Goal: Transaction & Acquisition: Purchase product/service

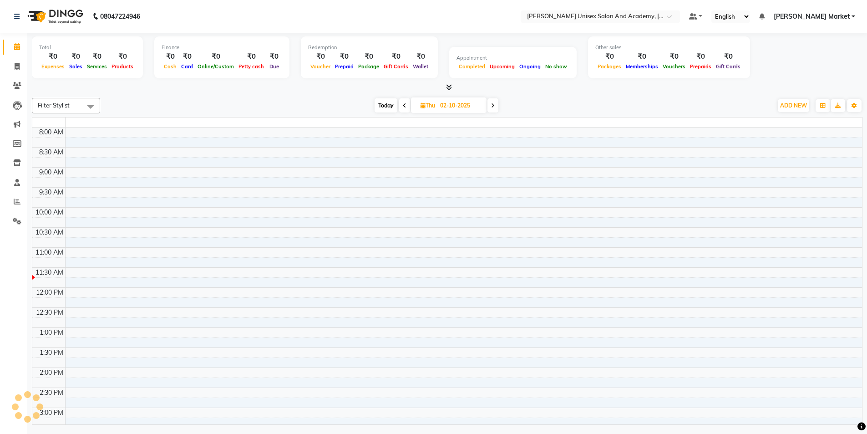
scroll to position [121, 0]
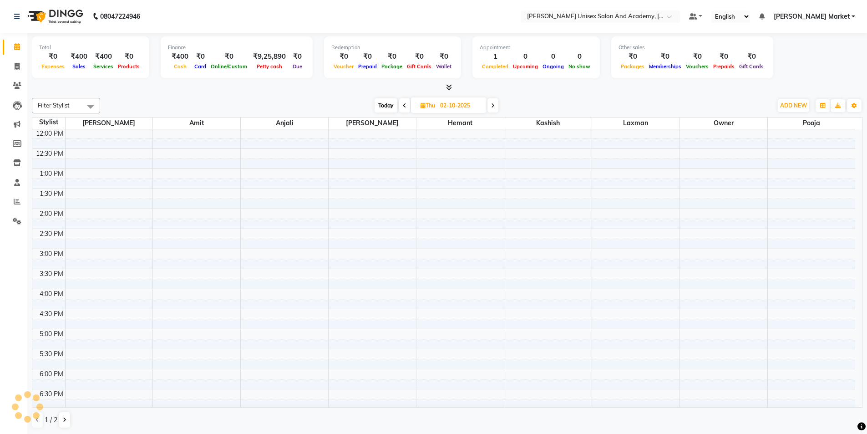
drag, startPoint x: 0, startPoint y: 0, endPoint x: 19, endPoint y: 46, distance: 49.4
click at [19, 46] on icon at bounding box center [17, 46] width 6 height 7
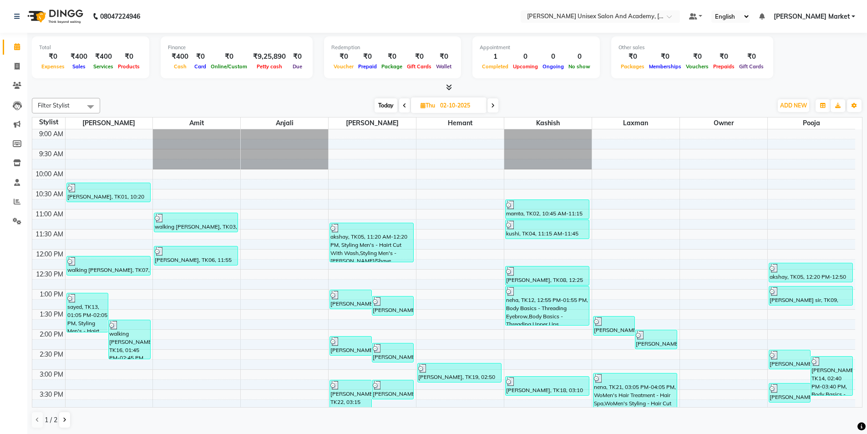
click at [19, 46] on icon at bounding box center [17, 46] width 6 height 7
click at [490, 103] on span at bounding box center [493, 105] width 11 height 14
type input "03-10-2025"
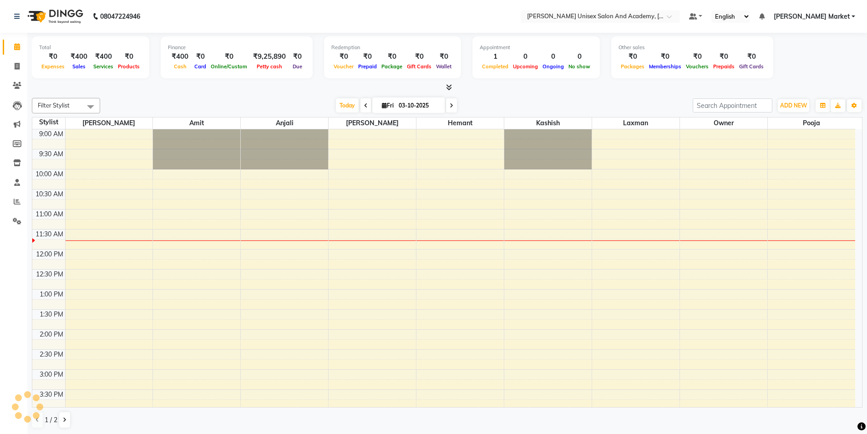
scroll to position [81, 0]
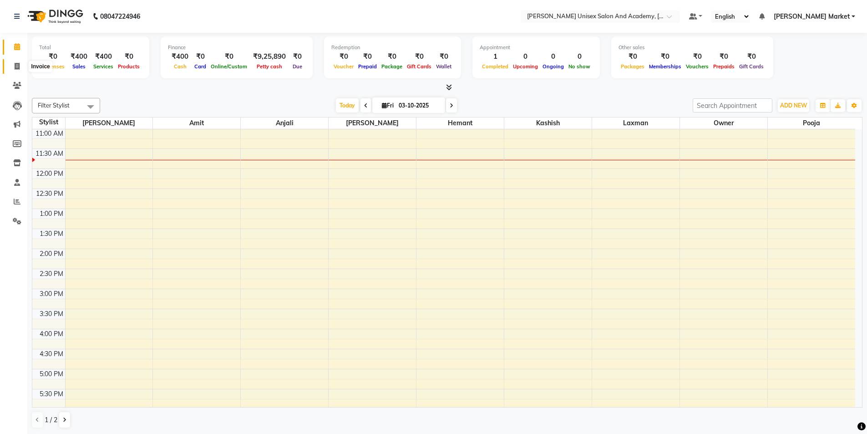
click at [13, 70] on span at bounding box center [17, 66] width 16 height 10
select select "service"
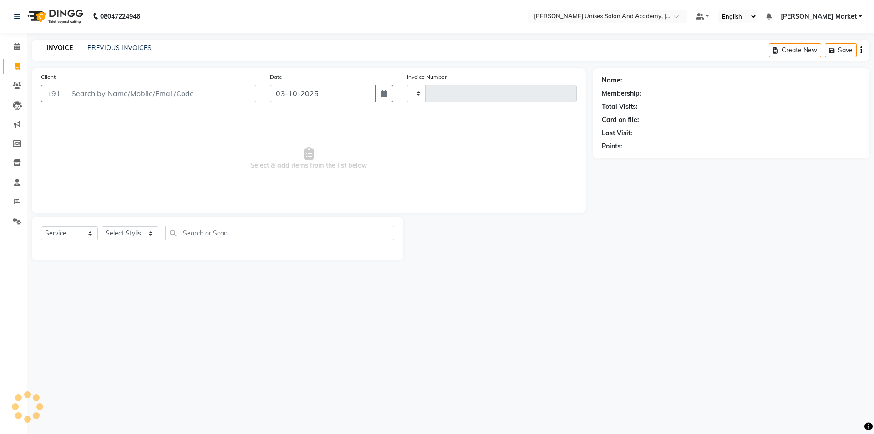
type input "4713"
select select "8060"
click at [18, 49] on icon at bounding box center [17, 46] width 6 height 7
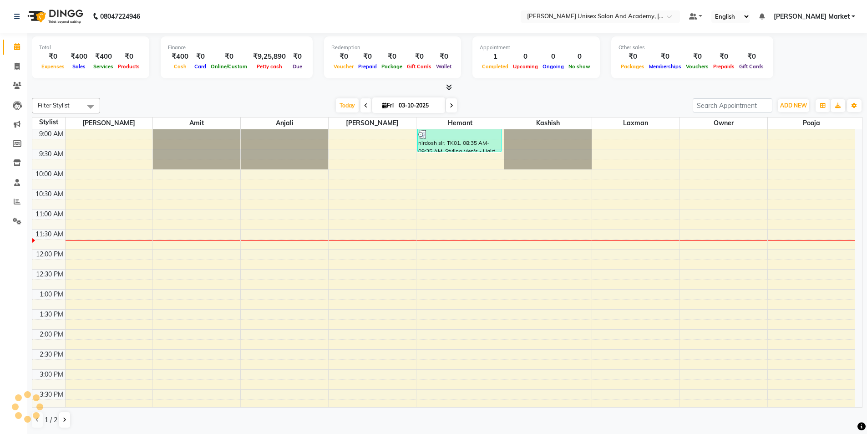
click at [364, 104] on icon at bounding box center [366, 105] width 4 height 5
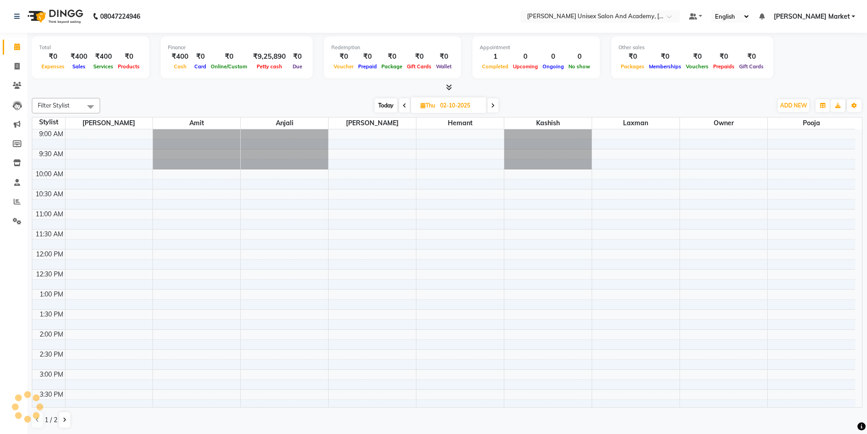
scroll to position [81, 0]
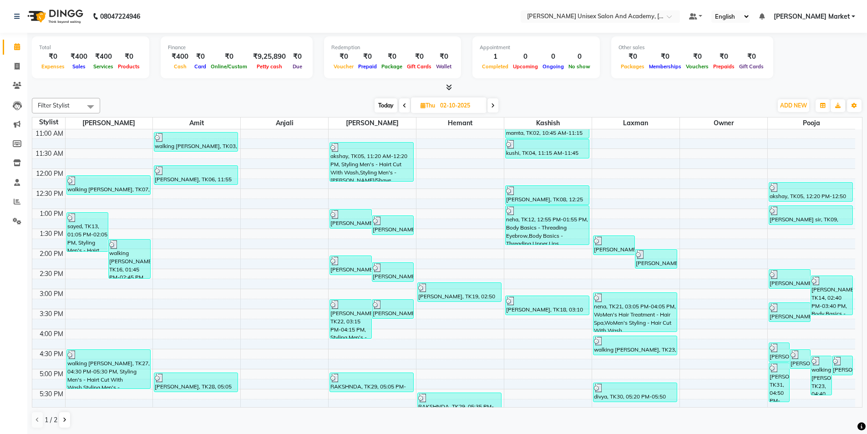
click at [495, 105] on span at bounding box center [493, 105] width 11 height 14
type input "03-10-2025"
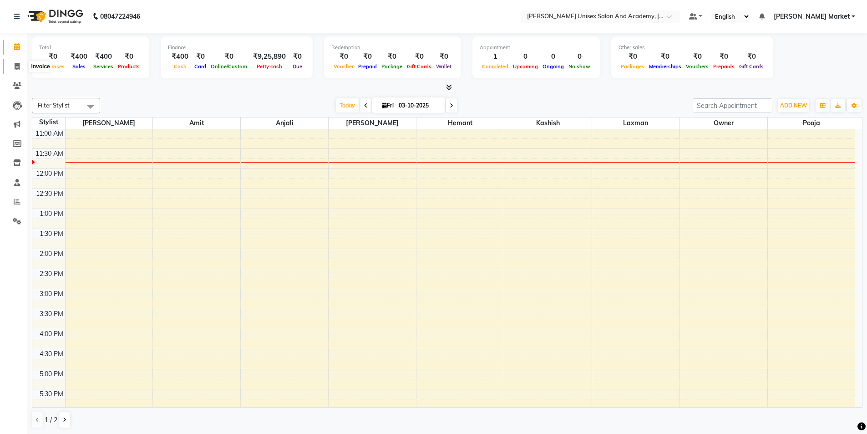
click at [13, 64] on span at bounding box center [17, 66] width 16 height 10
select select "service"
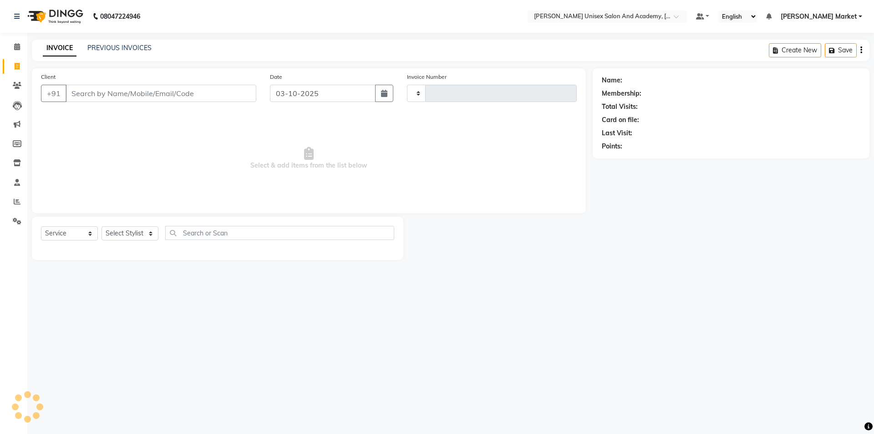
type input "4713"
select select "8060"
select select "service"
select select "en"
type input "4713"
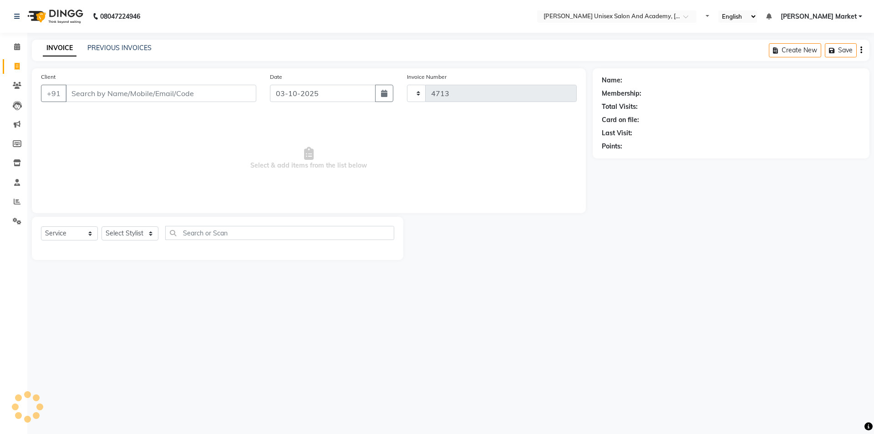
select select "8060"
click at [18, 66] on icon at bounding box center [17, 66] width 5 height 7
select select "service"
type input "4713"
select select "8060"
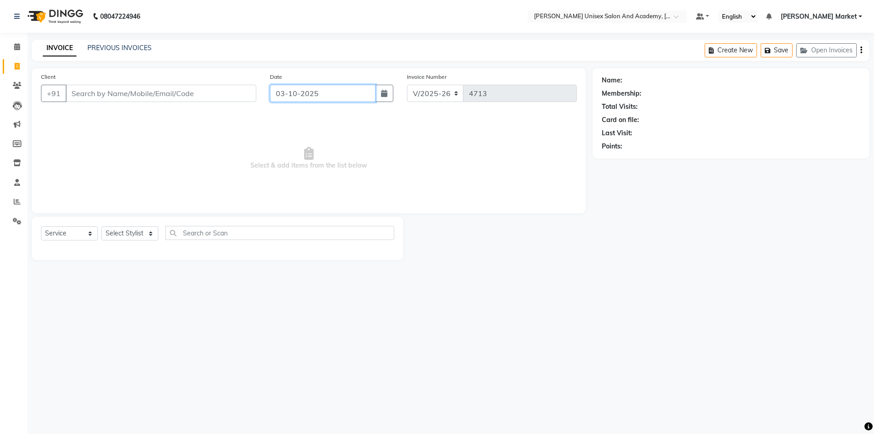
click at [294, 93] on input "03-10-2025" at bounding box center [323, 93] width 106 height 17
select select "10"
select select "2025"
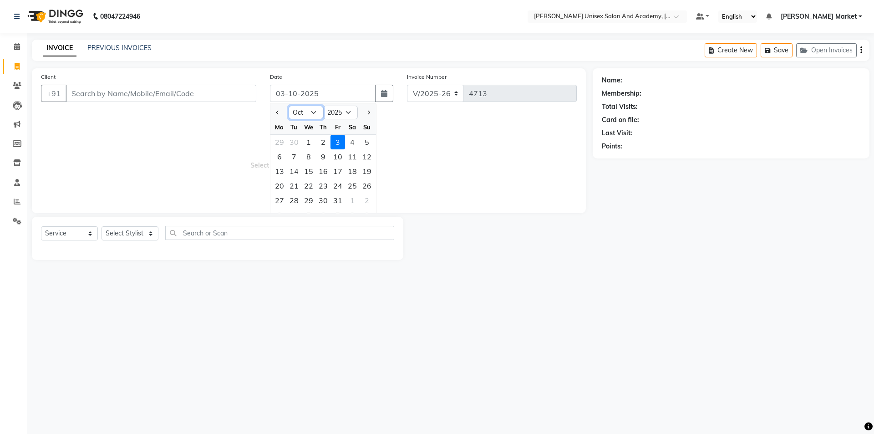
click at [311, 113] on select "Jan Feb Mar Apr May Jun Jul Aug Sep Oct Nov Dec" at bounding box center [306, 113] width 35 height 14
select select "9"
click at [289, 106] on select "Jan Feb Mar Apr May Jun Jul Aug Sep Oct Nov Dec" at bounding box center [306, 113] width 35 height 14
click at [340, 160] on div "12" at bounding box center [337, 156] width 15 height 15
type input "12-09-2025"
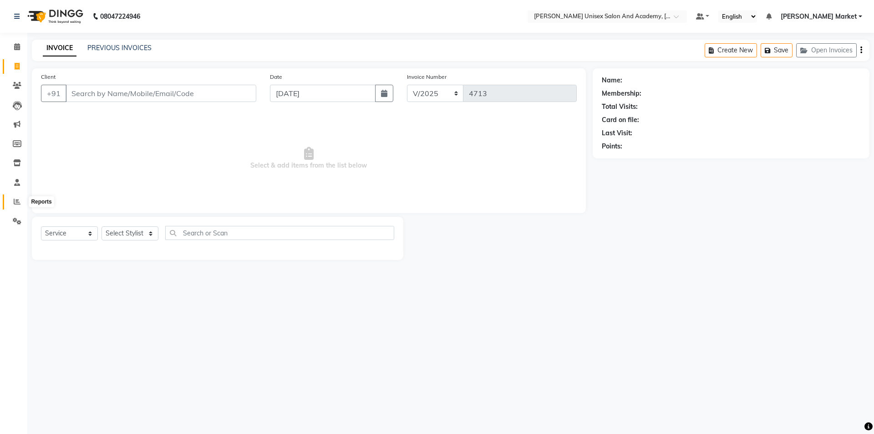
click at [19, 202] on icon at bounding box center [17, 201] width 7 height 7
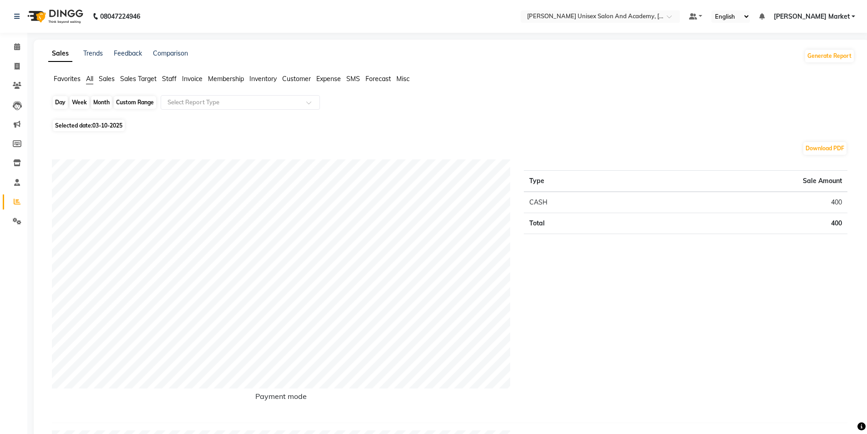
click at [63, 104] on div "Day" at bounding box center [60, 102] width 15 height 13
select select "10"
select select "2025"
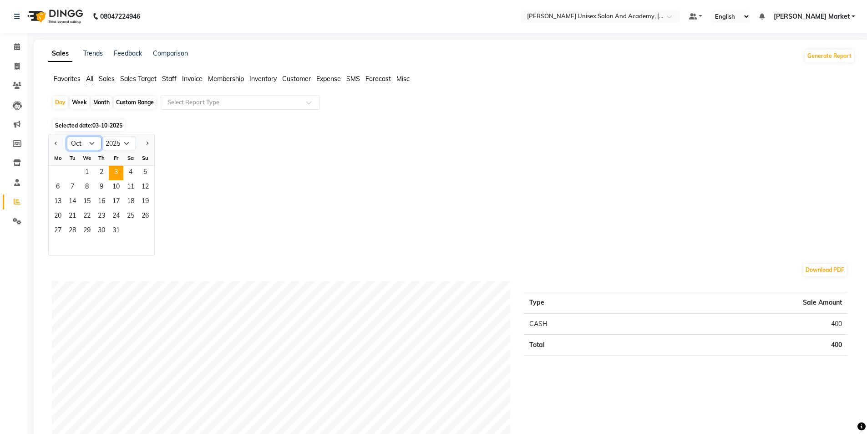
click at [89, 145] on select "Jan Feb Mar Apr May Jun Jul Aug Sep Oct Nov Dec" at bounding box center [84, 144] width 35 height 14
select select "9"
click at [67, 137] on select "Jan Feb Mar Apr May Jun Jul Aug Sep Oct Nov Dec" at bounding box center [84, 144] width 35 height 14
click at [113, 186] on span "12" at bounding box center [116, 187] width 15 height 15
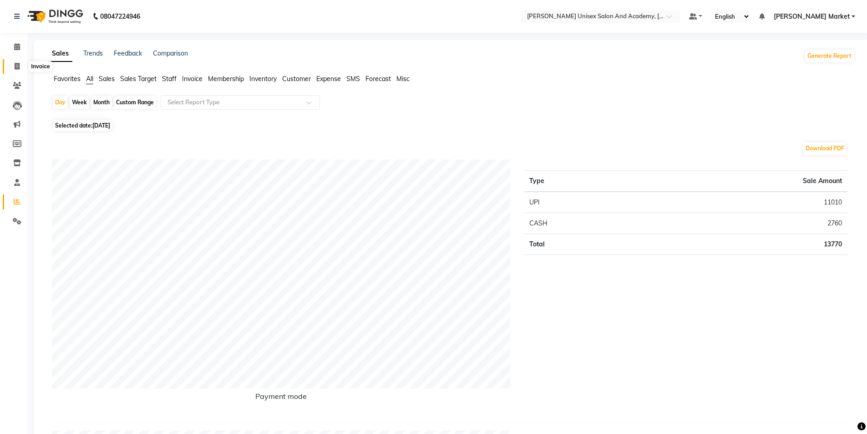
click at [20, 66] on icon at bounding box center [17, 66] width 5 height 7
select select "service"
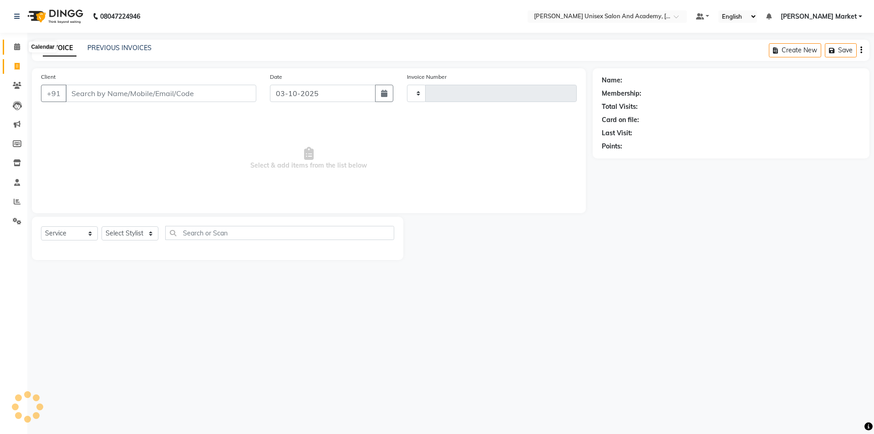
type input "4713"
select select "8060"
click at [14, 43] on icon at bounding box center [17, 46] width 6 height 7
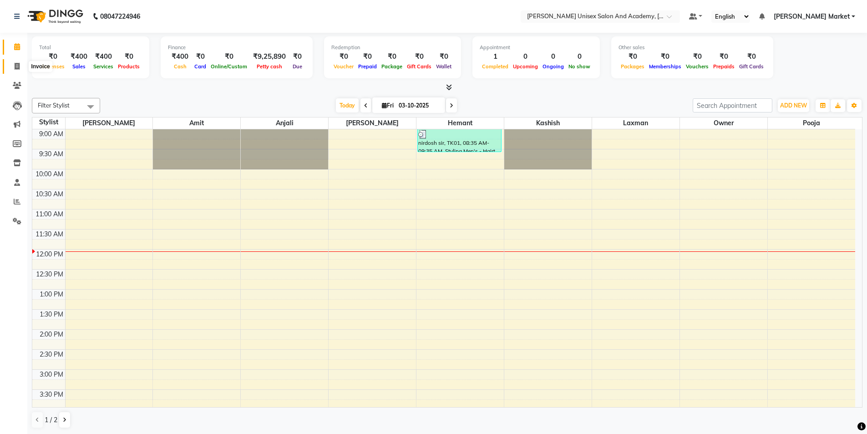
click at [19, 66] on icon at bounding box center [17, 66] width 5 height 7
select select "service"
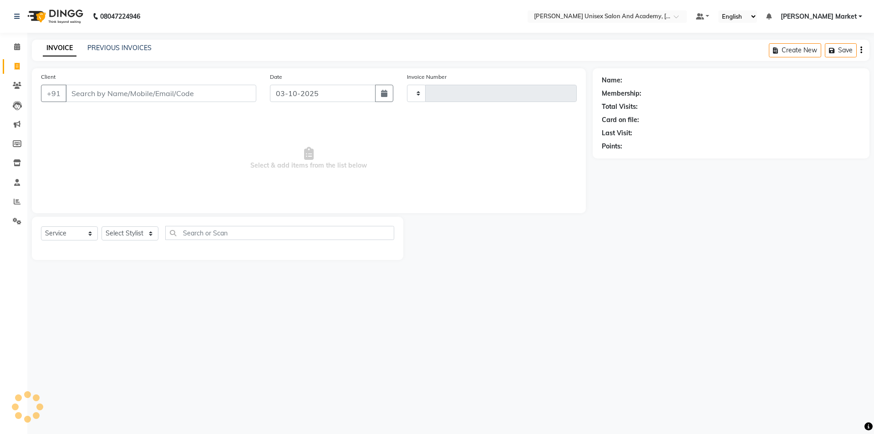
type input "4713"
select select "8060"
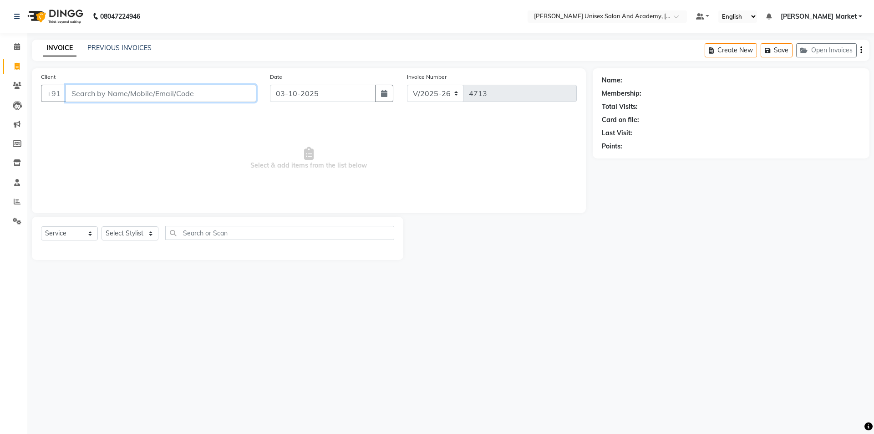
click at [117, 86] on input "Client" at bounding box center [161, 93] width 191 height 17
click at [115, 98] on input "Client" at bounding box center [161, 93] width 191 height 17
type input "8580169380"
click at [238, 94] on span "Add Client" at bounding box center [233, 93] width 36 height 9
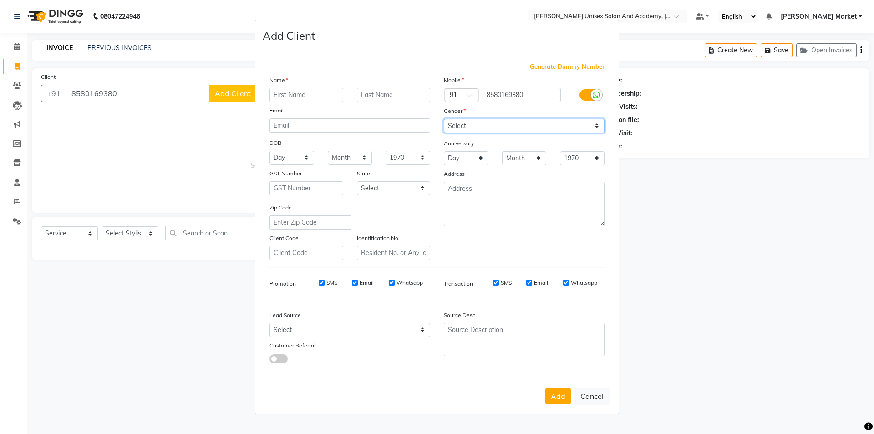
click at [547, 129] on select "Select [DEMOGRAPHIC_DATA] [DEMOGRAPHIC_DATA] Other Prefer Not To Say" at bounding box center [524, 126] width 161 height 14
select select "male"
click at [444, 119] on select "Select [DEMOGRAPHIC_DATA] [DEMOGRAPHIC_DATA] Other Prefer Not To Say" at bounding box center [524, 126] width 161 height 14
click at [300, 91] on input "text" at bounding box center [306, 95] width 74 height 14
click at [297, 91] on input "text" at bounding box center [306, 95] width 74 height 14
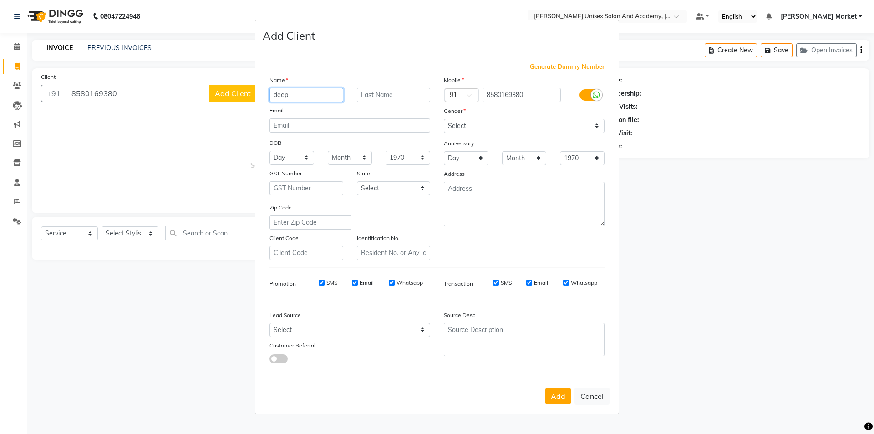
type input "deep"
click at [416, 94] on input "text" at bounding box center [394, 95] width 74 height 14
type input "kumar"
click at [473, 118] on div "Gender" at bounding box center [524, 112] width 174 height 13
click at [558, 406] on div "Add Cancel" at bounding box center [436, 396] width 363 height 36
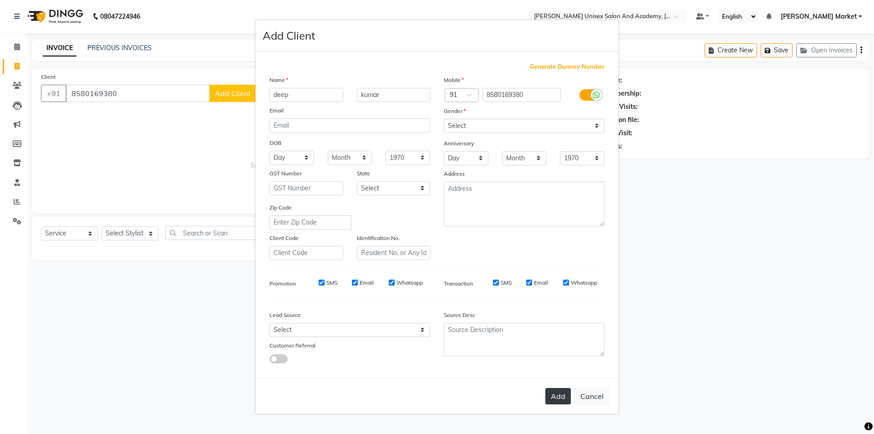
click at [558, 398] on button "Add" at bounding box center [557, 396] width 25 height 16
select select
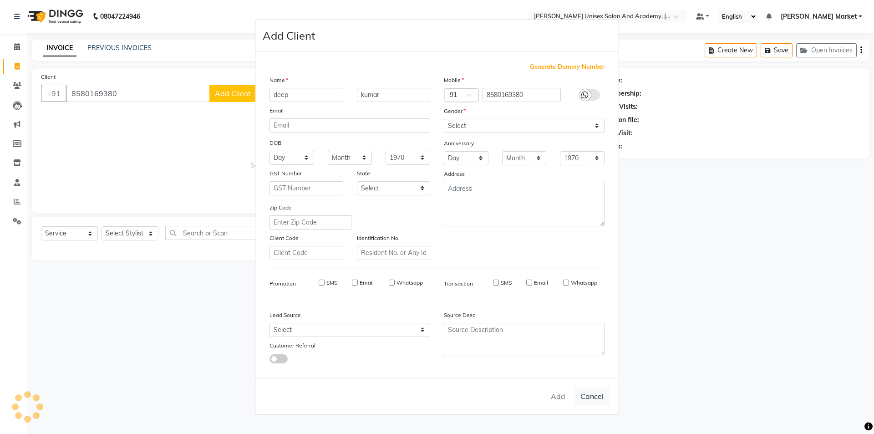
select select
checkbox input "false"
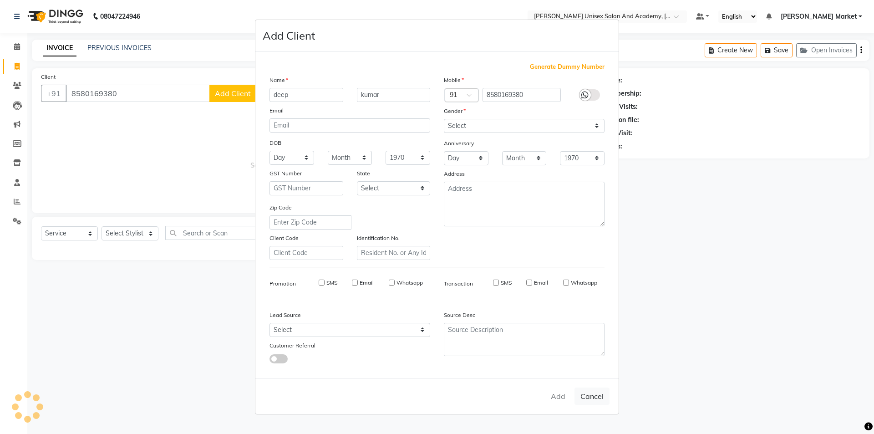
checkbox input "false"
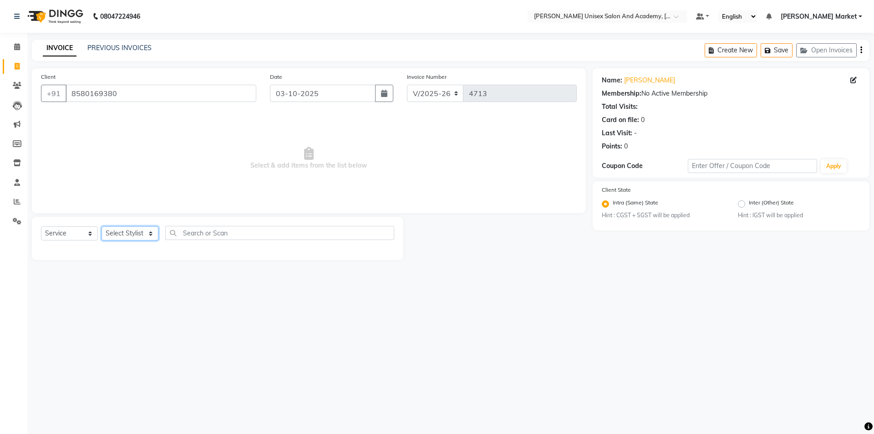
click at [154, 232] on select "Select Stylist Amit anjali [PERSON_NAME] [PERSON_NAME] [PERSON_NAME] [PERSON_NA…" at bounding box center [130, 233] width 57 height 14
select select "75210"
click at [102, 226] on select "Select Stylist Amit anjali [PERSON_NAME] [PERSON_NAME] [PERSON_NAME] [PERSON_NA…" at bounding box center [130, 233] width 57 height 14
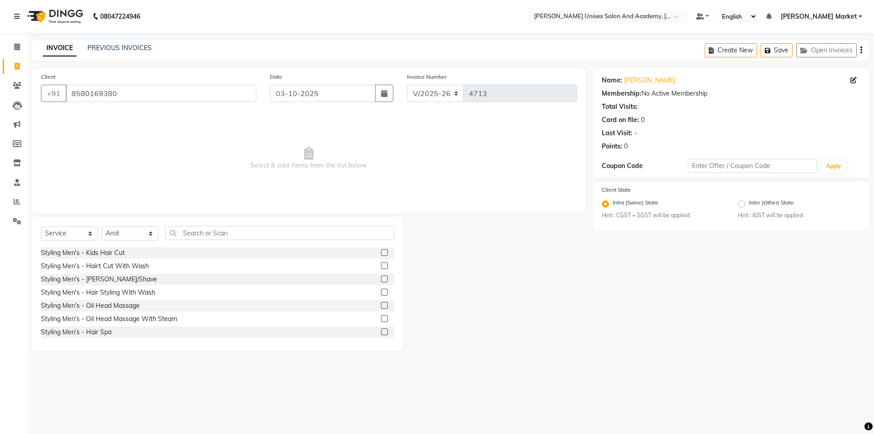
click at [381, 265] on label at bounding box center [384, 265] width 7 height 7
click at [381, 265] on input "checkbox" at bounding box center [384, 266] width 6 height 6
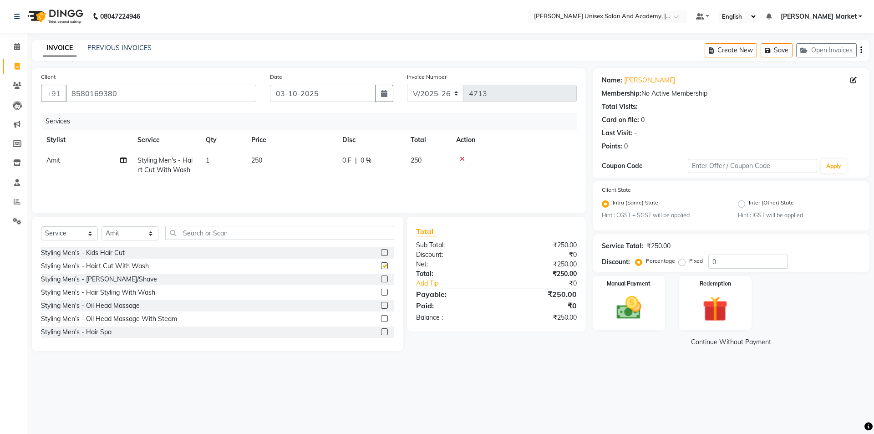
checkbox input "false"
click at [381, 278] on label at bounding box center [384, 278] width 7 height 7
click at [381, 278] on input "checkbox" at bounding box center [384, 279] width 6 height 6
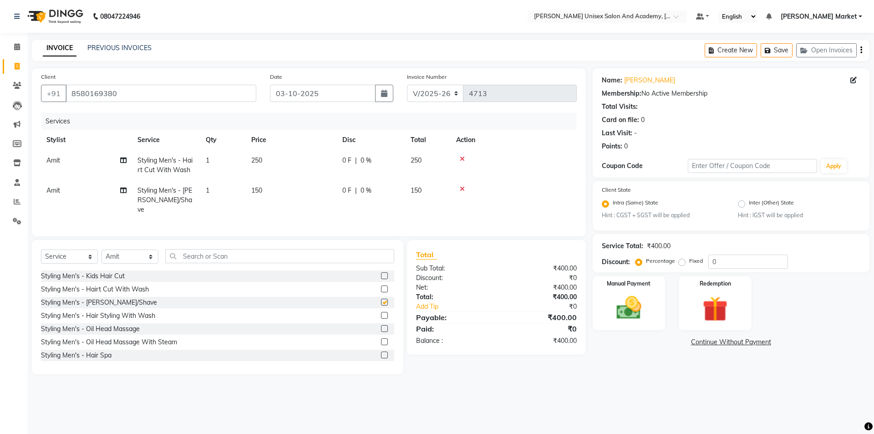
checkbox input "false"
click at [644, 299] on img at bounding box center [629, 308] width 42 height 30
click at [688, 343] on span "UPI" at bounding box center [688, 342] width 14 height 10
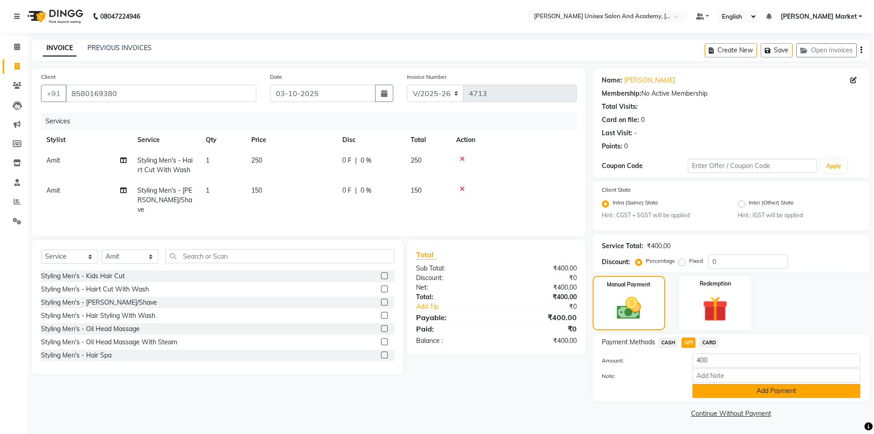
click at [697, 392] on button "Add Payment" at bounding box center [776, 391] width 168 height 14
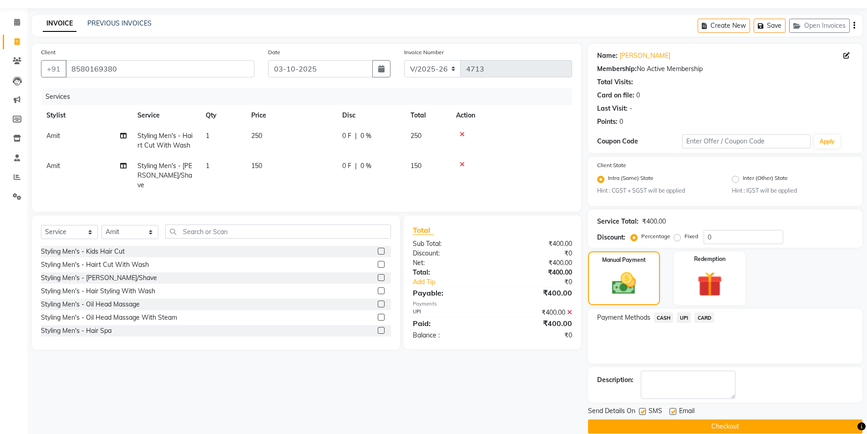
scroll to position [38, 0]
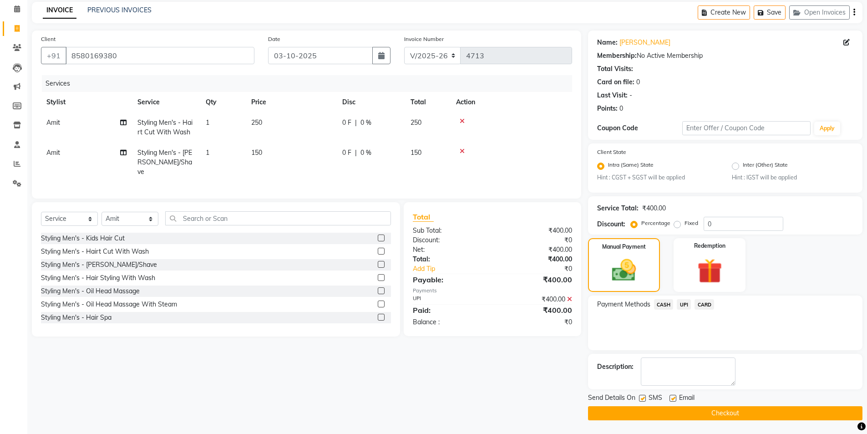
click at [686, 409] on button "Checkout" at bounding box center [725, 413] width 274 height 14
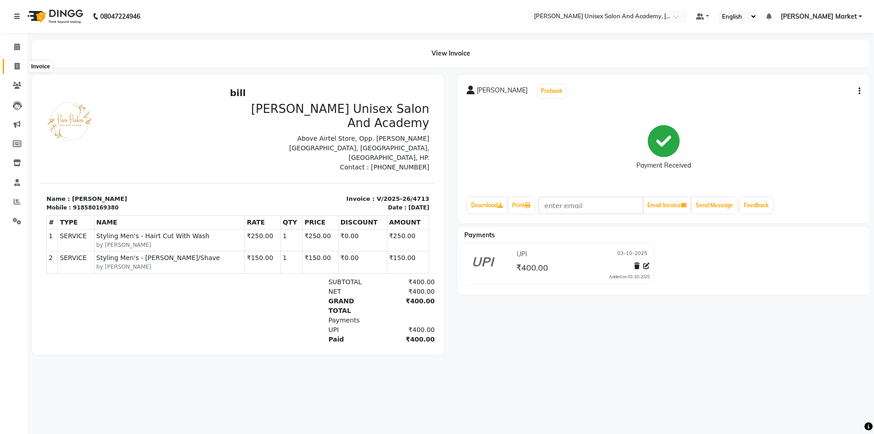
click at [16, 67] on icon at bounding box center [17, 66] width 5 height 7
select select "service"
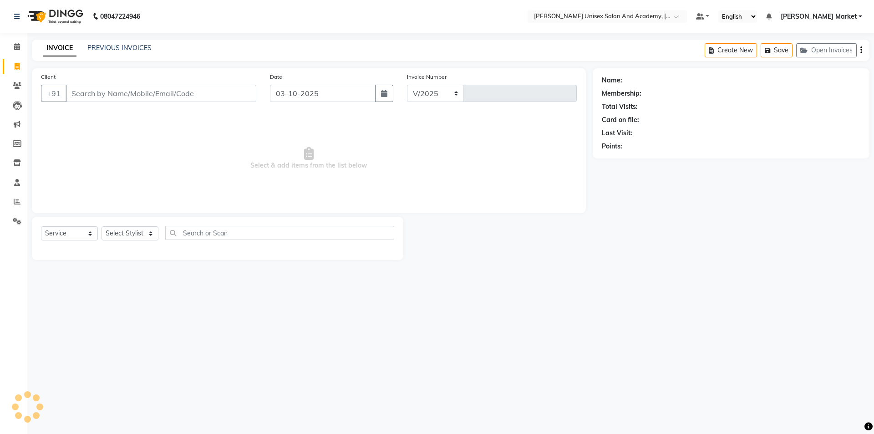
select select "8060"
type input "4714"
click at [110, 95] on input "Client" at bounding box center [161, 93] width 191 height 17
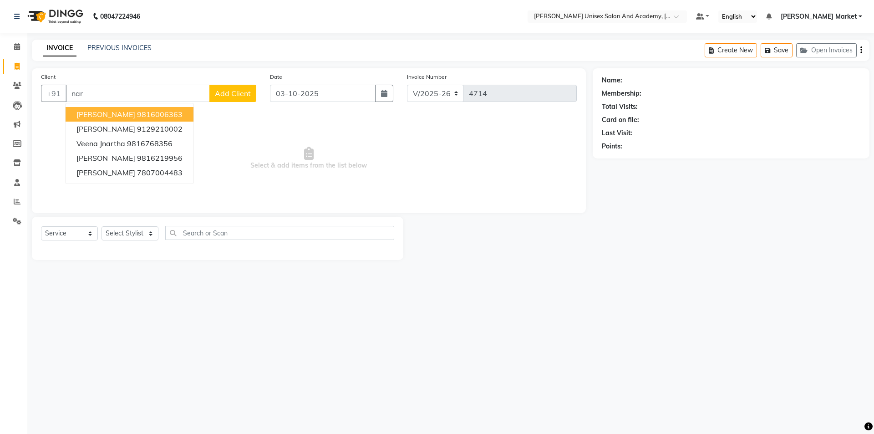
click at [85, 90] on input "nar" at bounding box center [138, 93] width 144 height 17
type input "n"
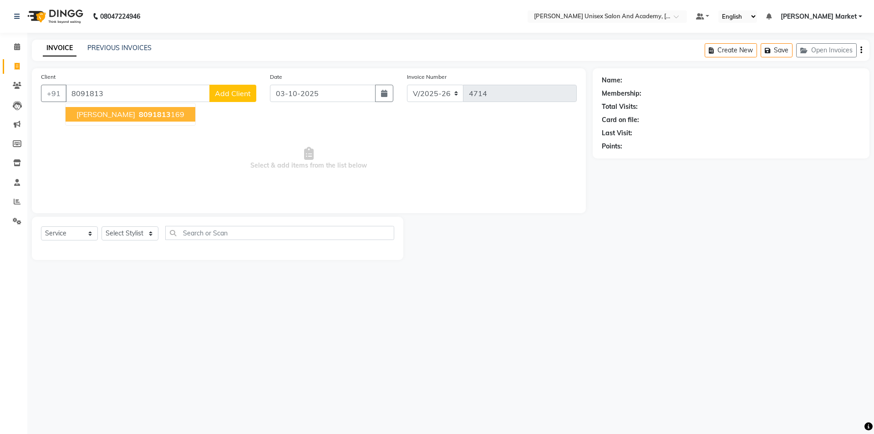
click at [97, 114] on span "mr. nrender sharma" at bounding box center [105, 114] width 59 height 9
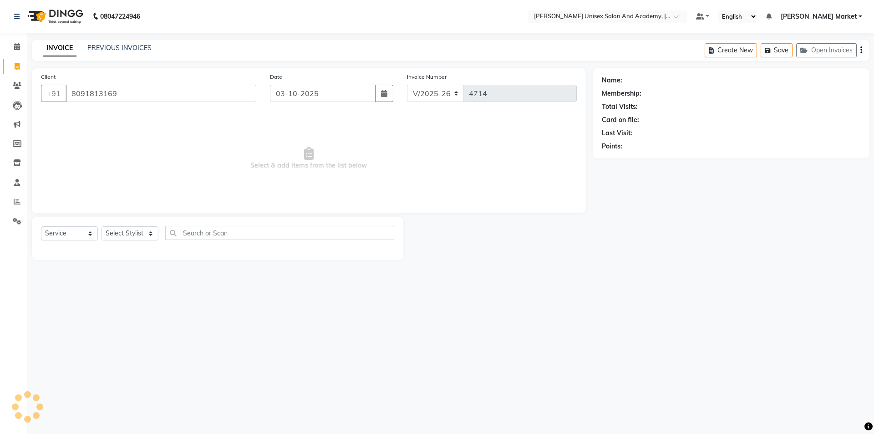
type input "8091813169"
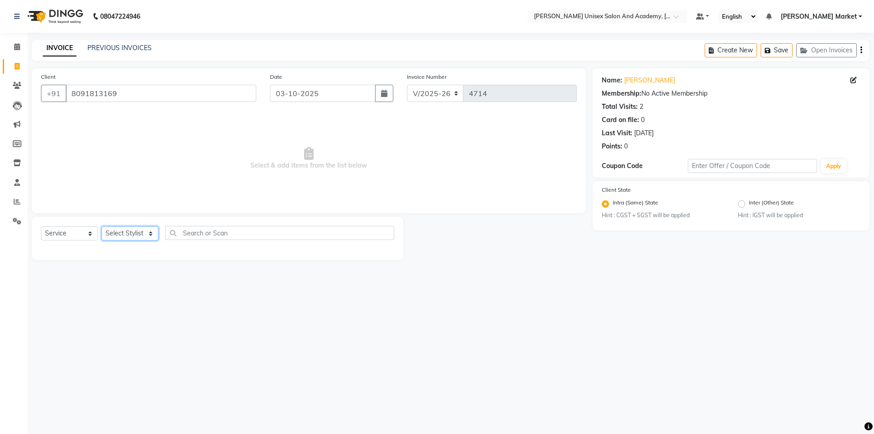
click at [154, 230] on select "Select Stylist Amit anjali [PERSON_NAME] [PERSON_NAME] [PERSON_NAME] [PERSON_NA…" at bounding box center [130, 233] width 57 height 14
select select "73407"
click at [102, 226] on select "Select Stylist Amit anjali [PERSON_NAME] [PERSON_NAME] [PERSON_NAME] [PERSON_NA…" at bounding box center [130, 233] width 57 height 14
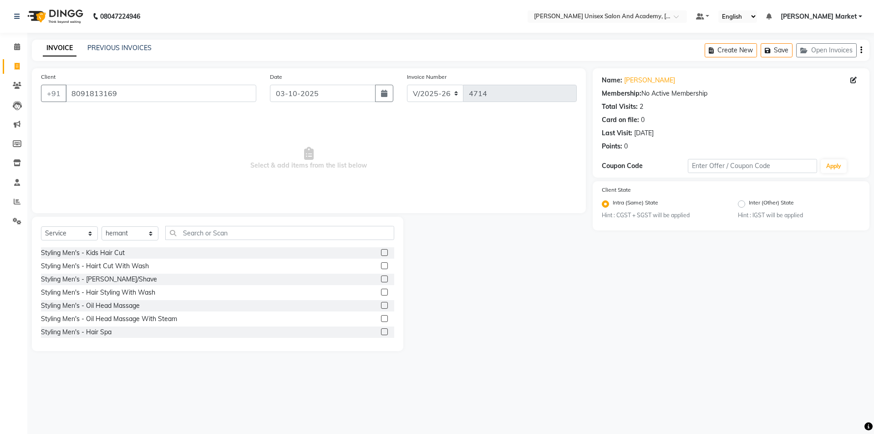
click at [381, 265] on label at bounding box center [384, 265] width 7 height 7
click at [381, 265] on input "checkbox" at bounding box center [384, 266] width 6 height 6
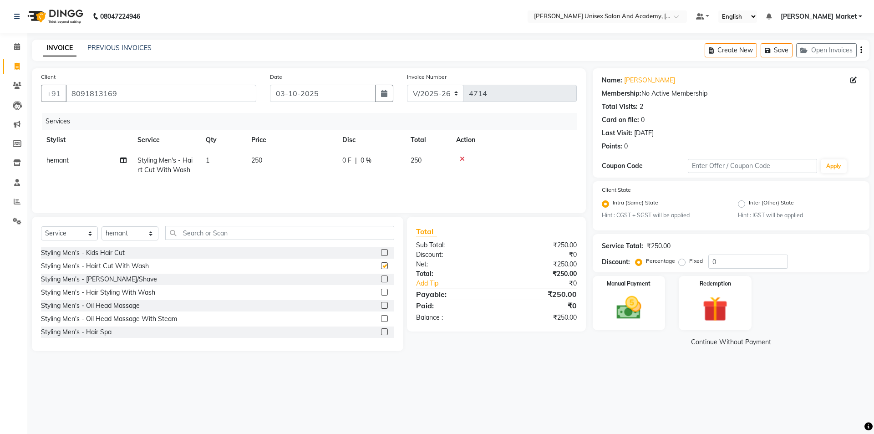
checkbox input "false"
click at [617, 297] on img at bounding box center [629, 308] width 42 height 30
click at [691, 341] on span "UPI" at bounding box center [688, 342] width 14 height 10
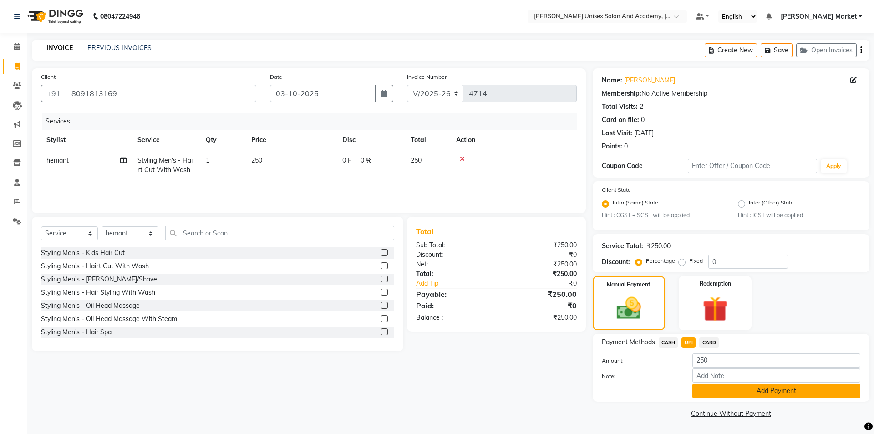
click at [742, 387] on button "Add Payment" at bounding box center [776, 391] width 168 height 14
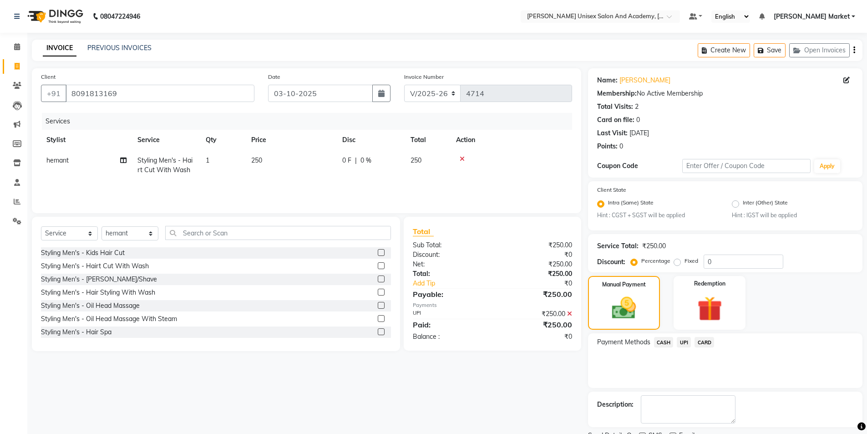
scroll to position [38, 0]
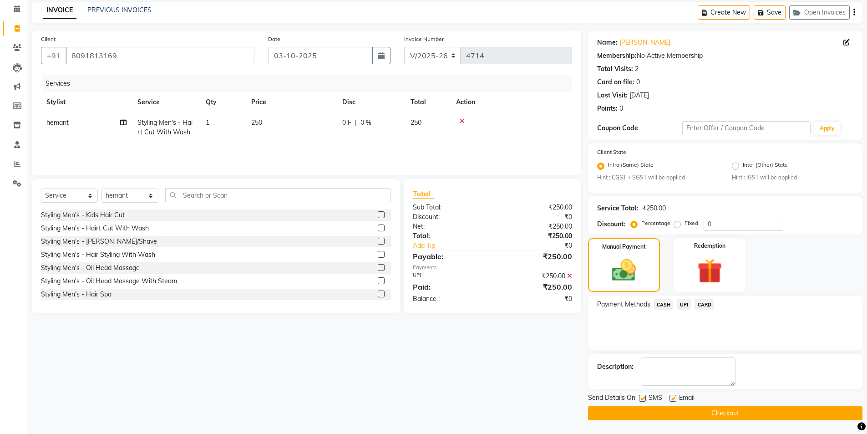
click at [737, 411] on button "Checkout" at bounding box center [725, 413] width 274 height 14
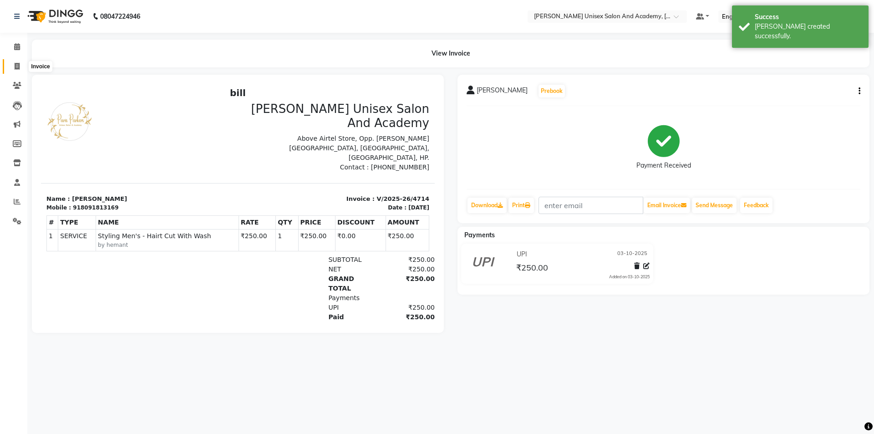
click at [18, 66] on icon at bounding box center [17, 66] width 5 height 7
select select "8060"
select select "service"
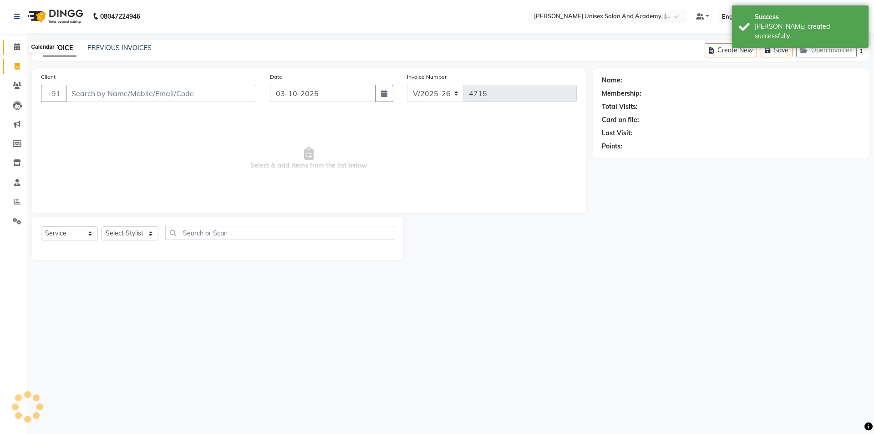
click at [16, 47] on icon at bounding box center [17, 46] width 6 height 7
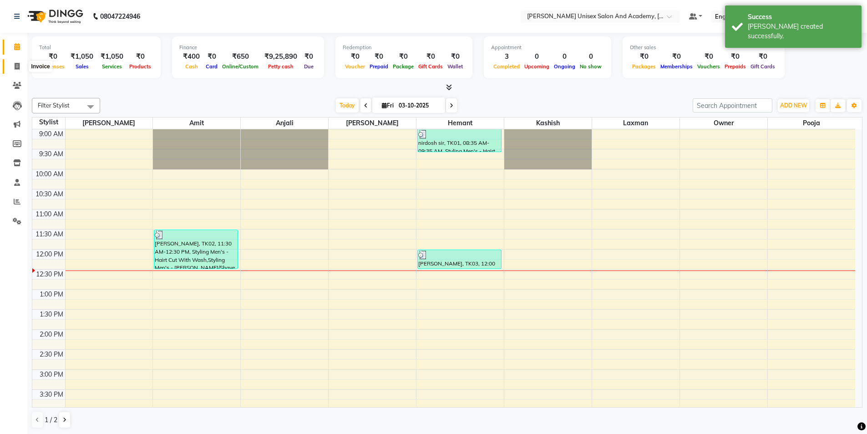
click at [17, 65] on icon at bounding box center [17, 66] width 5 height 7
select select "service"
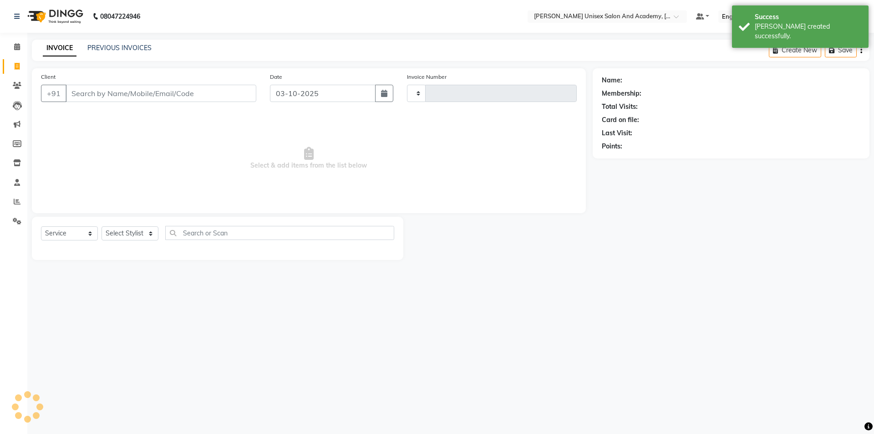
type input "4715"
select select "8060"
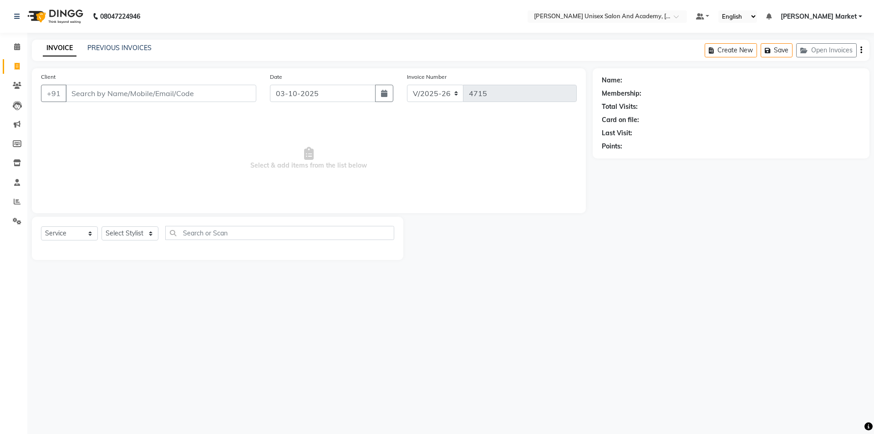
click at [17, 65] on icon at bounding box center [17, 66] width 5 height 7
select select "service"
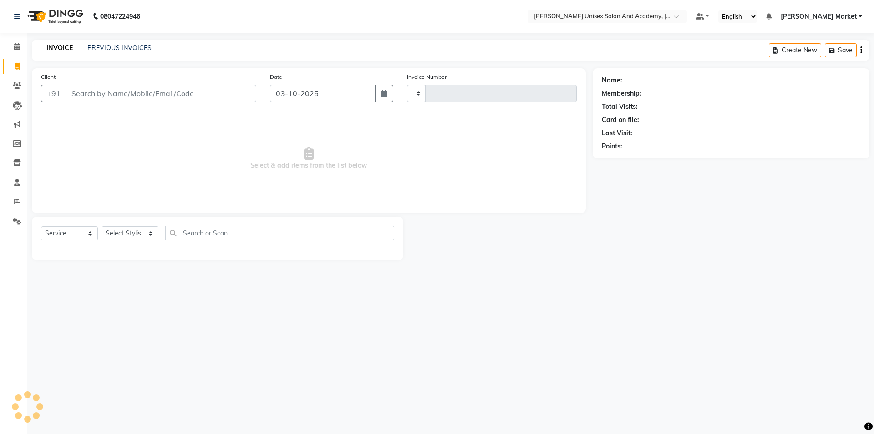
click at [17, 65] on icon at bounding box center [17, 66] width 5 height 7
select select "service"
click at [17, 65] on icon at bounding box center [17, 66] width 5 height 7
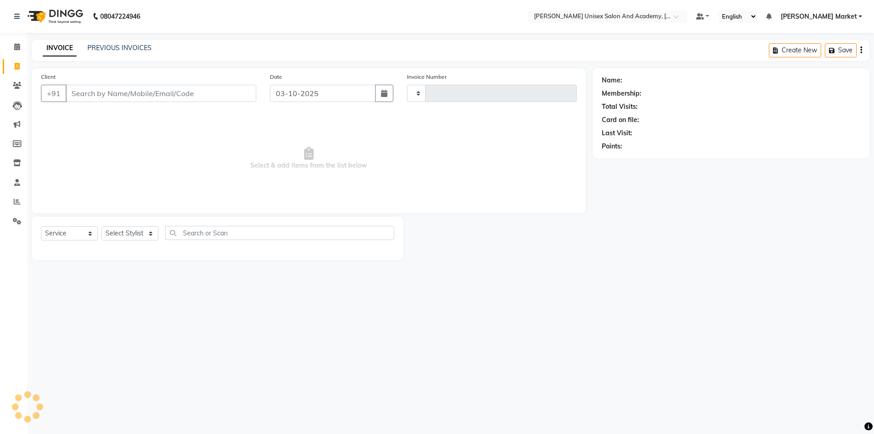
click at [17, 65] on icon at bounding box center [17, 66] width 5 height 7
select select "service"
type input "4715"
select select "8060"
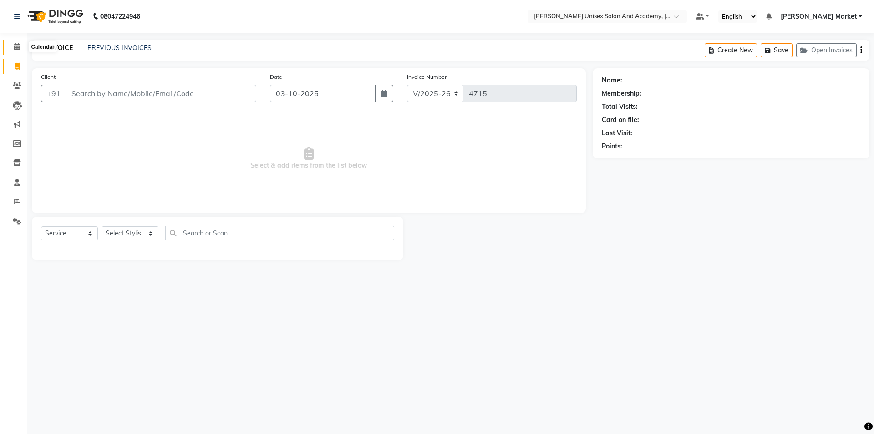
click at [19, 49] on icon at bounding box center [17, 46] width 6 height 7
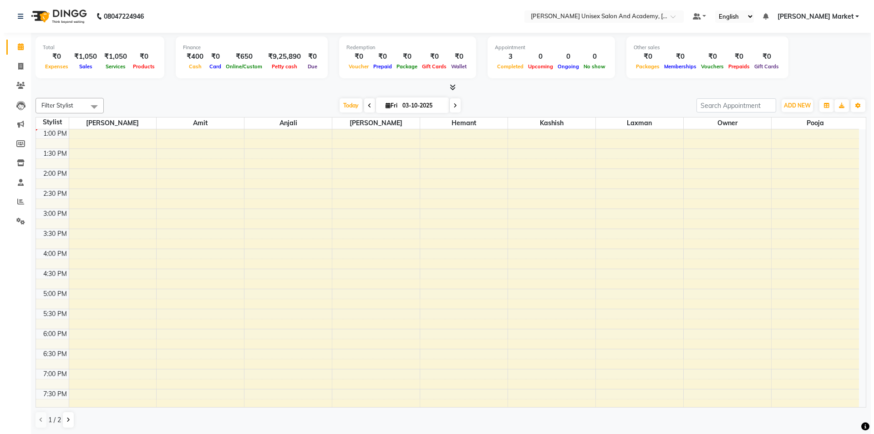
scroll to position [203, 0]
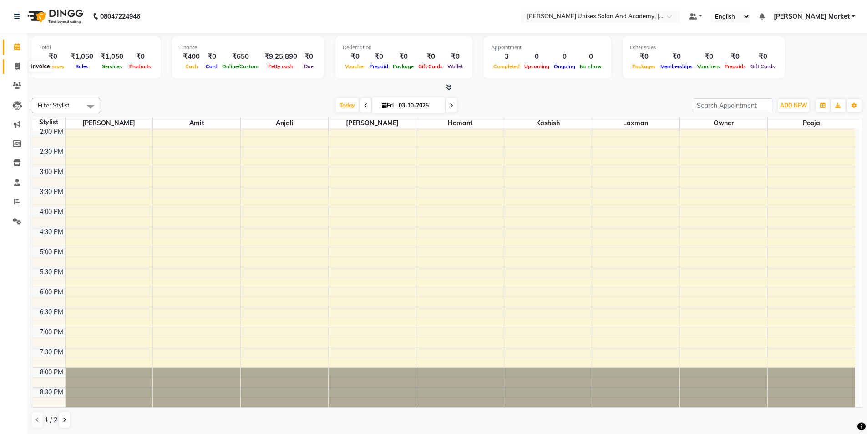
click at [16, 66] on icon at bounding box center [17, 66] width 5 height 7
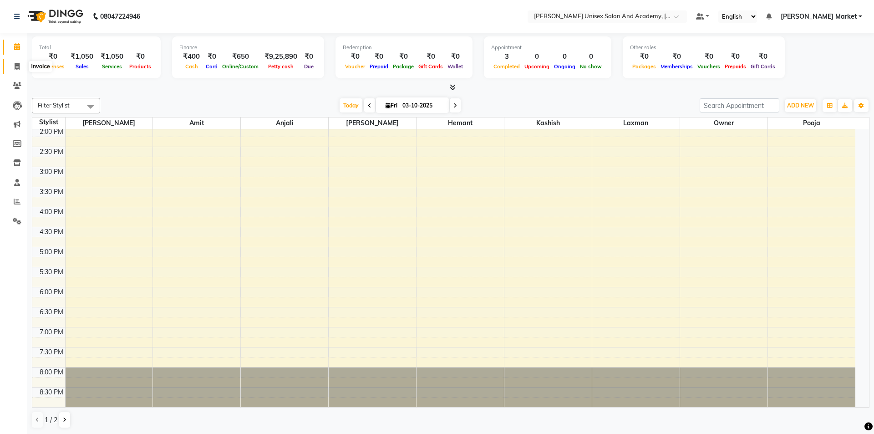
select select "service"
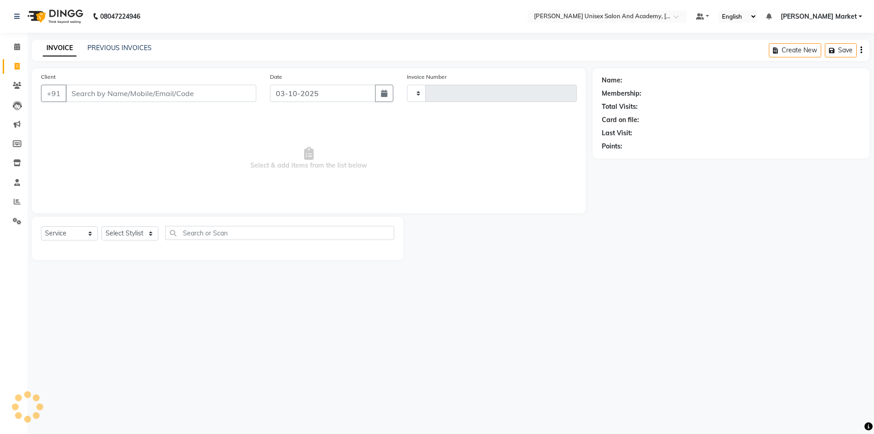
type input "4715"
select select "8060"
click at [16, 66] on icon at bounding box center [17, 66] width 5 height 7
select select "8060"
select select "service"
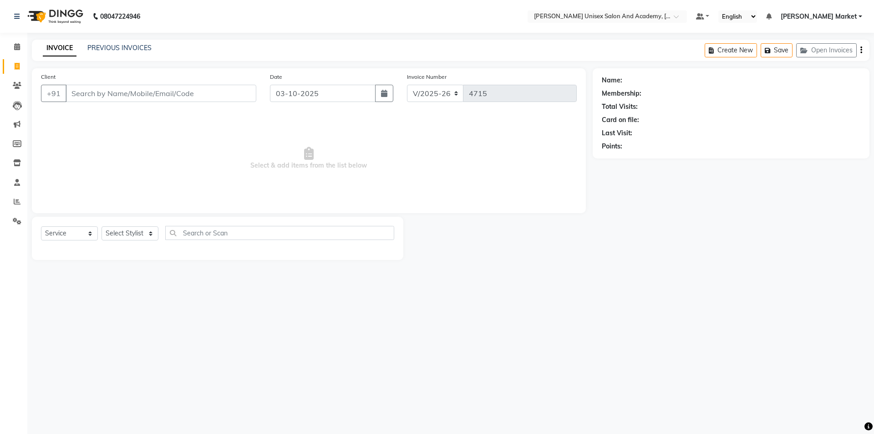
click at [133, 90] on input "Client" at bounding box center [161, 93] width 191 height 17
click at [111, 90] on input "Client" at bounding box center [161, 93] width 191 height 17
type input "8351980005"
click at [232, 92] on span "Add Client" at bounding box center [233, 93] width 36 height 9
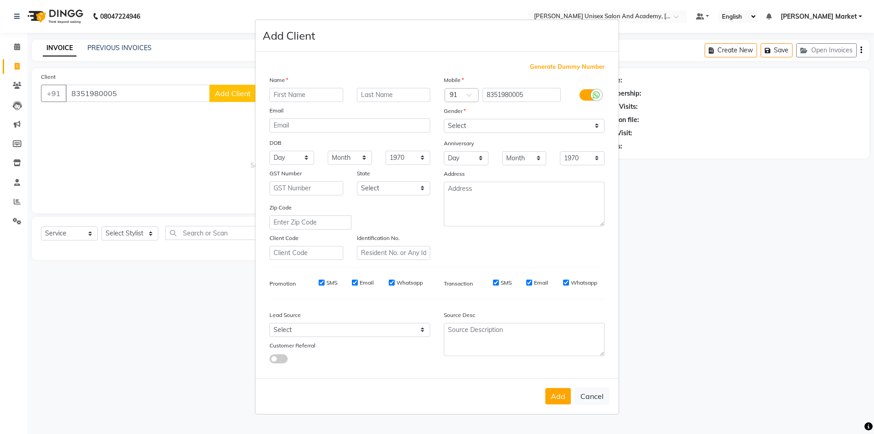
click at [289, 97] on input "text" at bounding box center [306, 95] width 74 height 14
type input "hiteshi"
click at [382, 97] on input "text" at bounding box center [394, 95] width 74 height 14
click at [478, 122] on select "Select [DEMOGRAPHIC_DATA] [DEMOGRAPHIC_DATA] Other Prefer Not To Say" at bounding box center [524, 126] width 161 height 14
select select "[DEMOGRAPHIC_DATA]"
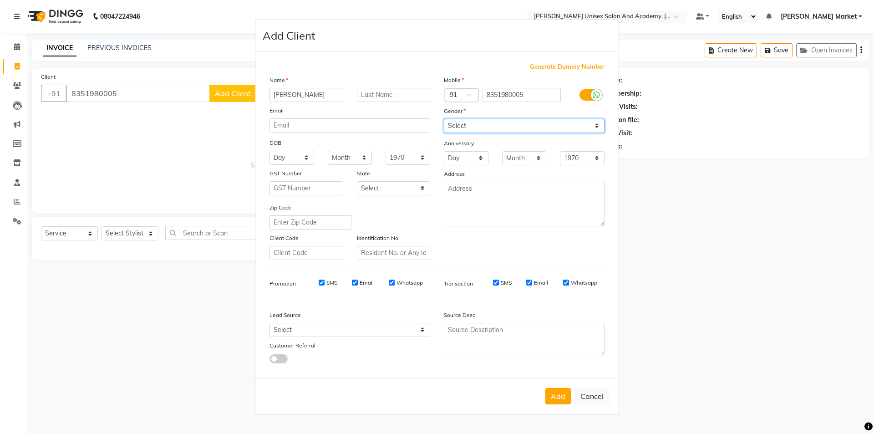
click at [444, 119] on select "Select [DEMOGRAPHIC_DATA] [DEMOGRAPHIC_DATA] Other Prefer Not To Say" at bounding box center [524, 126] width 161 height 14
click at [562, 398] on button "Add" at bounding box center [557, 396] width 25 height 16
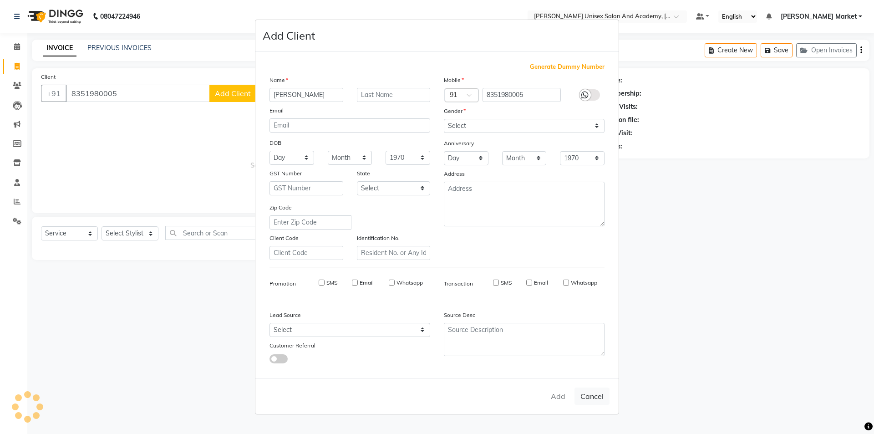
select select
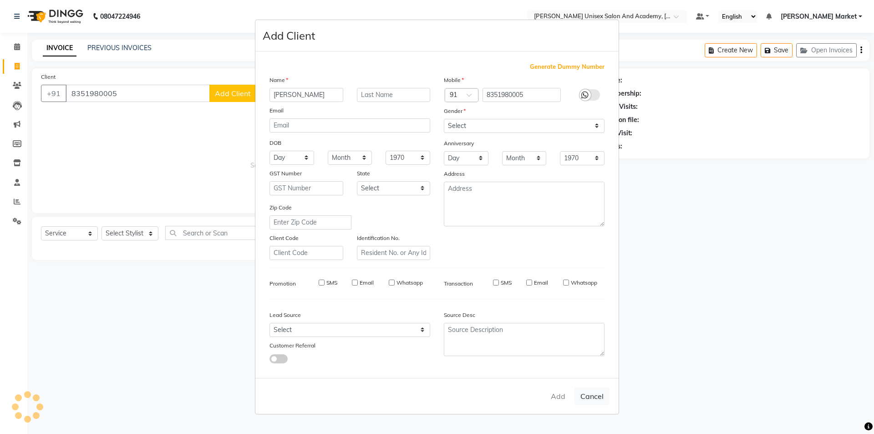
select select
checkbox input "false"
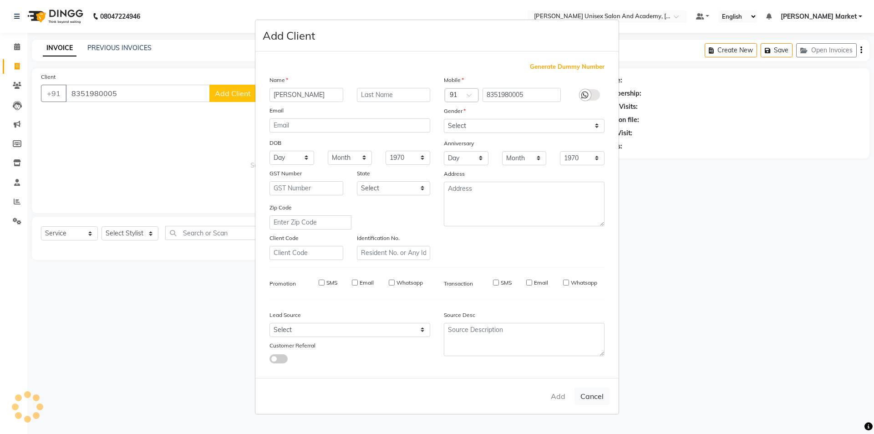
checkbox input "false"
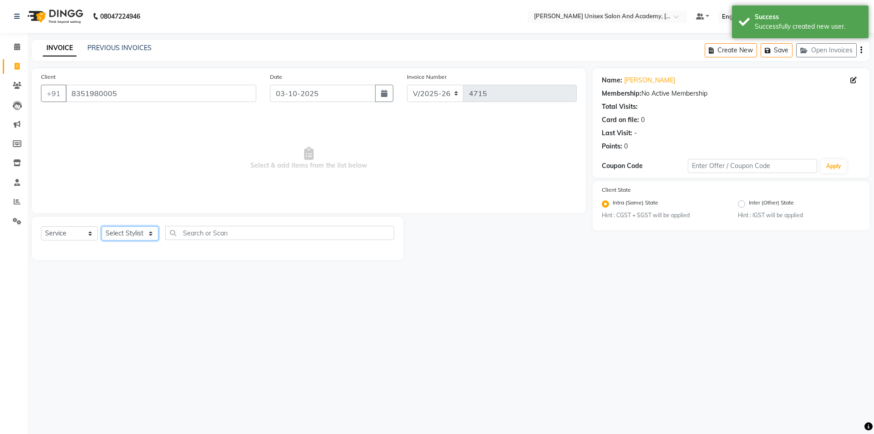
click at [148, 230] on select "Select Stylist Amit anjali [PERSON_NAME] [PERSON_NAME] [PERSON_NAME] [PERSON_NA…" at bounding box center [130, 233] width 57 height 14
select select "73416"
click at [102, 226] on select "Select Stylist Amit anjali [PERSON_NAME] [PERSON_NAME] [PERSON_NAME] [PERSON_NA…" at bounding box center [130, 233] width 57 height 14
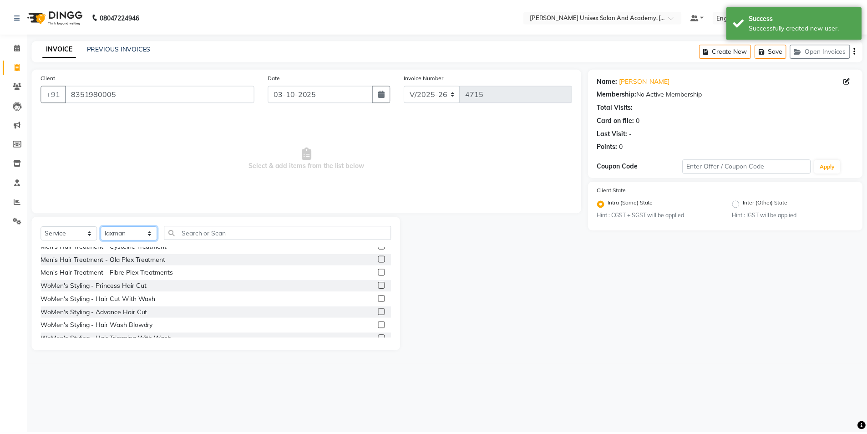
scroll to position [273, 0]
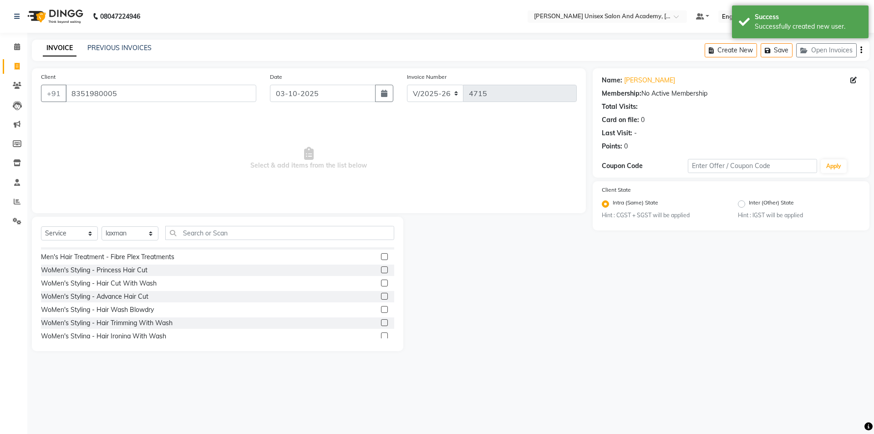
click at [163, 279] on div "WoMen's Styling - Hair Cut With Wash" at bounding box center [217, 283] width 353 height 11
click at [163, 280] on div "WoMen's Styling - Hair Cut With Wash" at bounding box center [217, 283] width 353 height 11
click at [381, 283] on label at bounding box center [384, 282] width 7 height 7
click at [381, 283] on input "checkbox" at bounding box center [384, 283] width 6 height 6
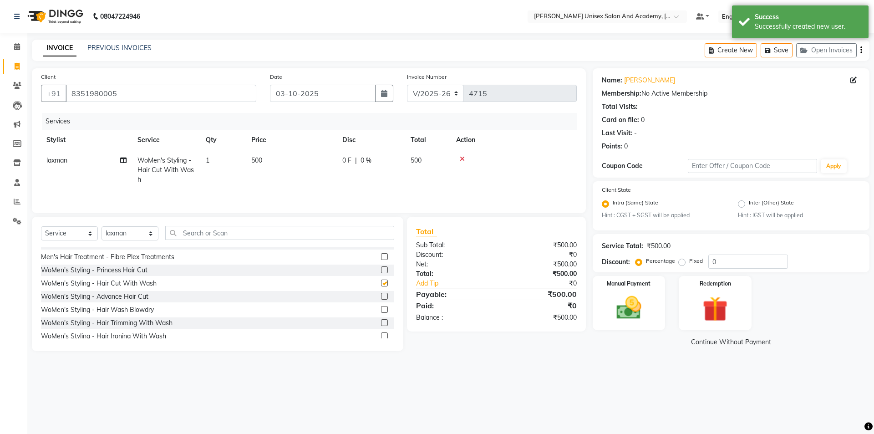
checkbox input "false"
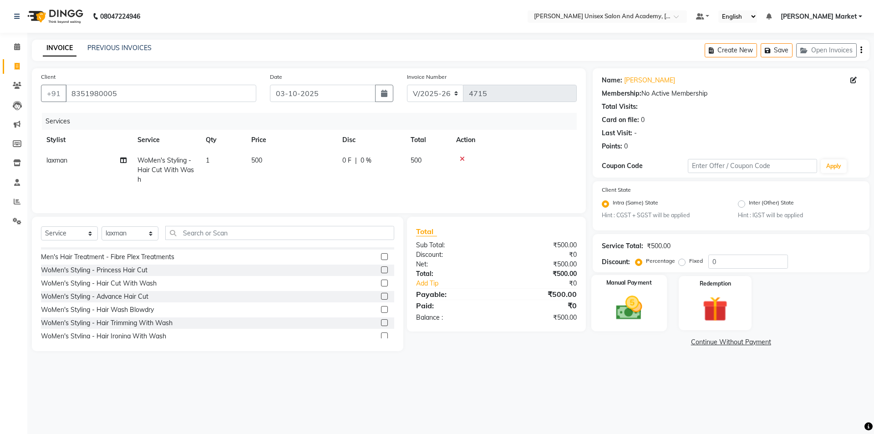
click at [641, 315] on img at bounding box center [629, 308] width 42 height 30
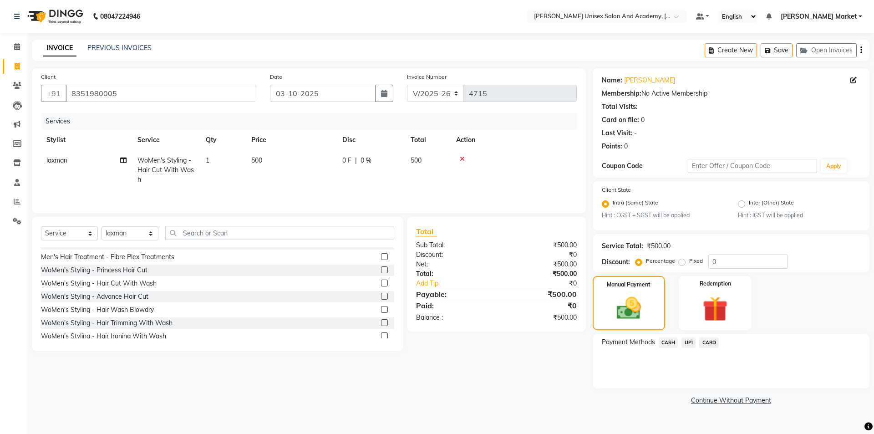
click at [691, 344] on span "UPI" at bounding box center [688, 342] width 14 height 10
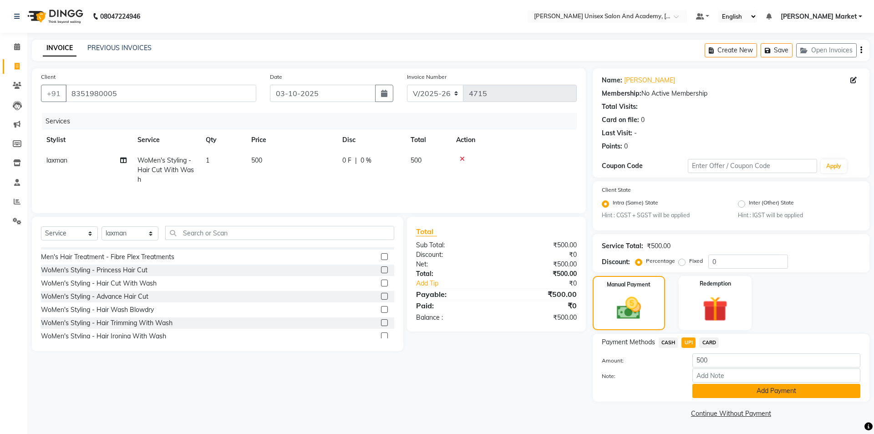
click at [722, 391] on button "Add Payment" at bounding box center [776, 391] width 168 height 14
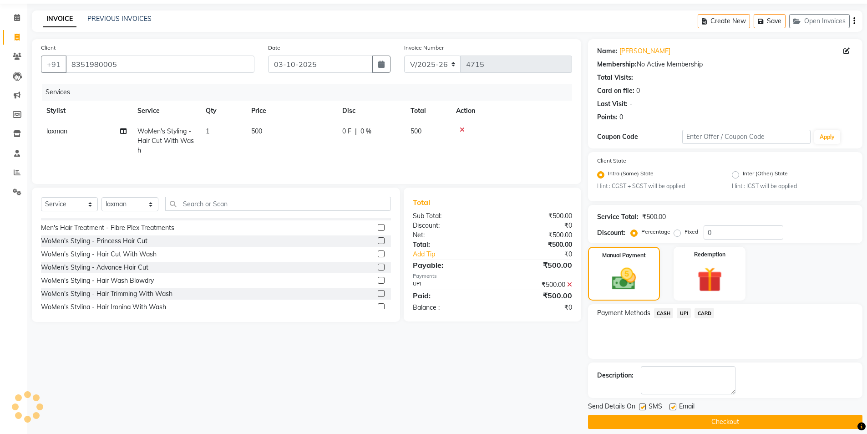
scroll to position [38, 0]
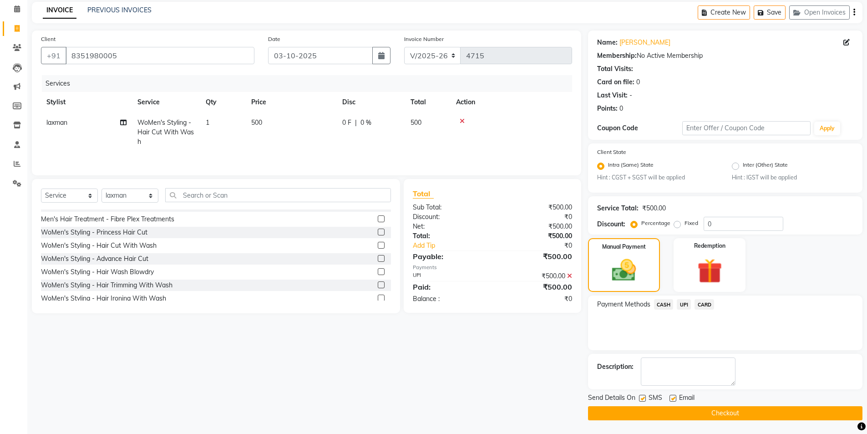
click at [742, 413] on button "Checkout" at bounding box center [725, 413] width 274 height 14
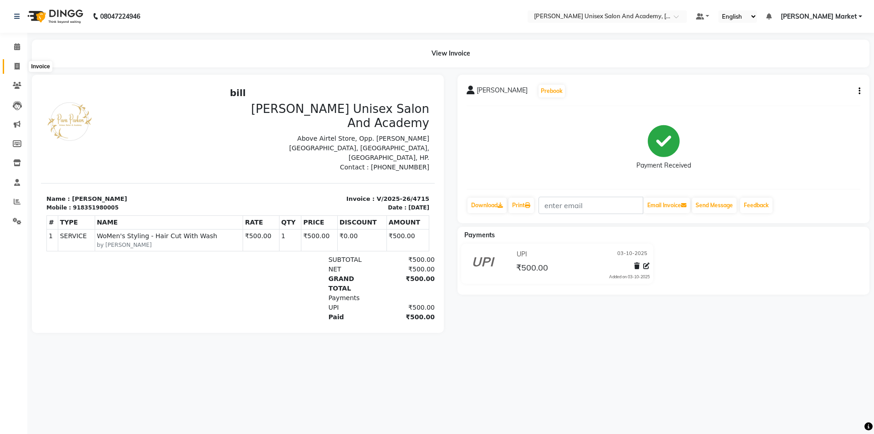
click at [20, 63] on icon at bounding box center [17, 66] width 5 height 7
select select "service"
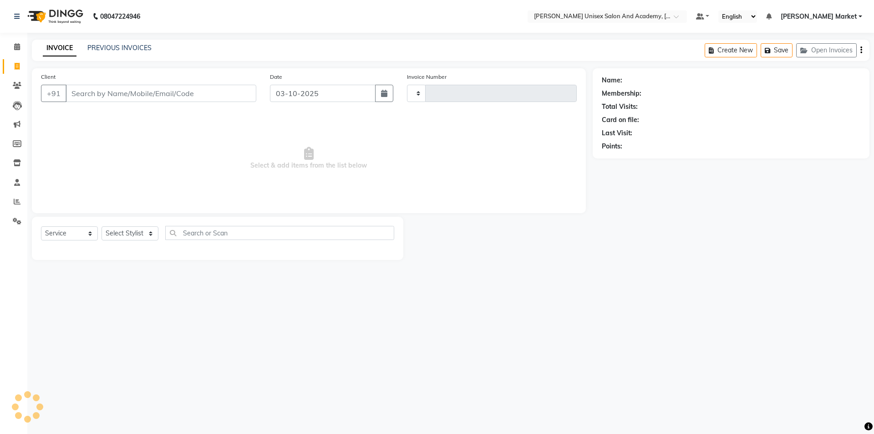
type input "4716"
select select "8060"
click at [93, 96] on input "Client" at bounding box center [161, 93] width 191 height 17
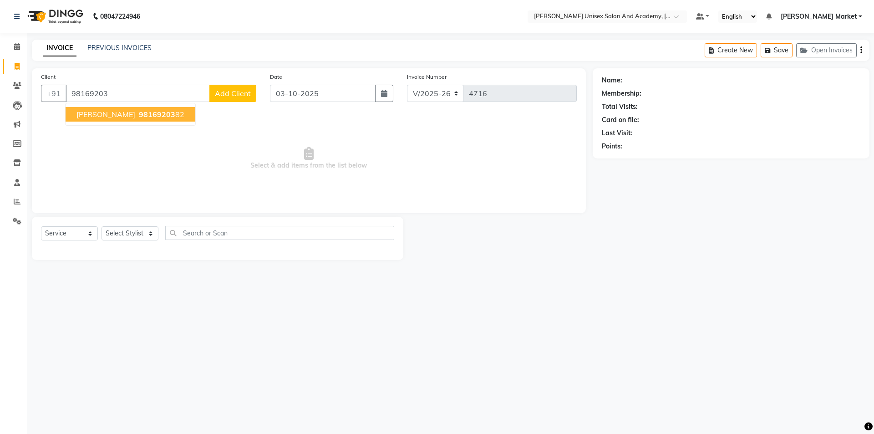
click at [108, 111] on span "poonam mehta" at bounding box center [105, 114] width 59 height 9
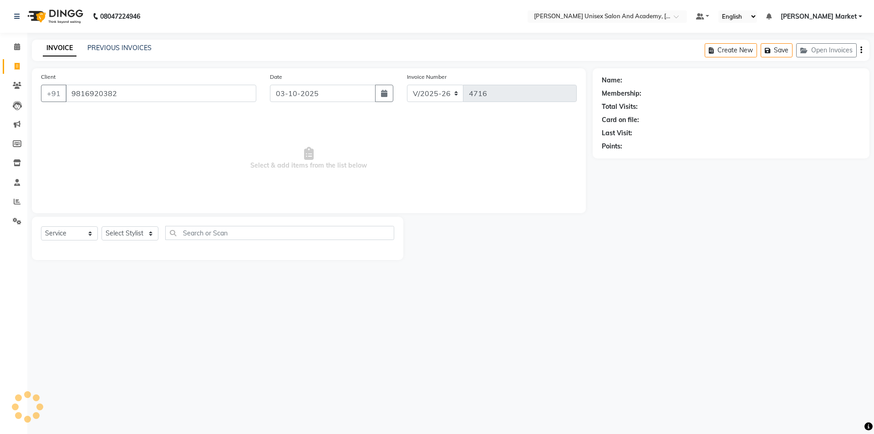
type input "9816920382"
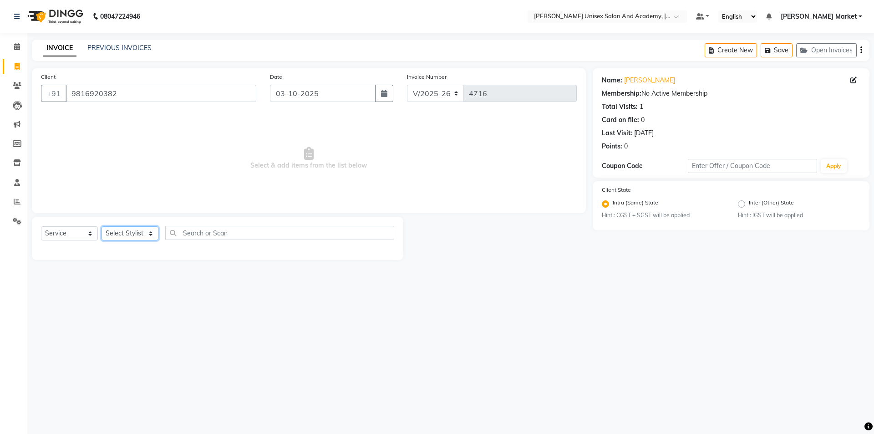
click at [150, 234] on select "Select Stylist Amit anjali [PERSON_NAME] [PERSON_NAME] [PERSON_NAME] [PERSON_NA…" at bounding box center [130, 233] width 57 height 14
select select "75210"
click at [102, 226] on select "Select Stylist Amit anjali [PERSON_NAME] [PERSON_NAME] [PERSON_NAME] [PERSON_NA…" at bounding box center [130, 233] width 57 height 14
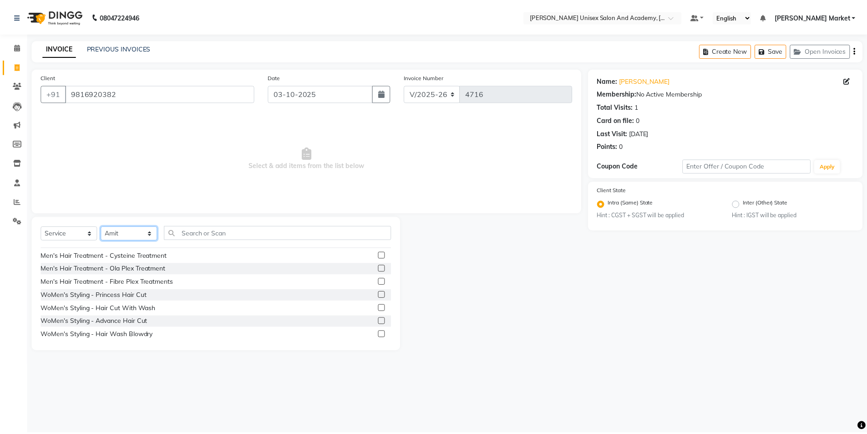
scroll to position [273, 0]
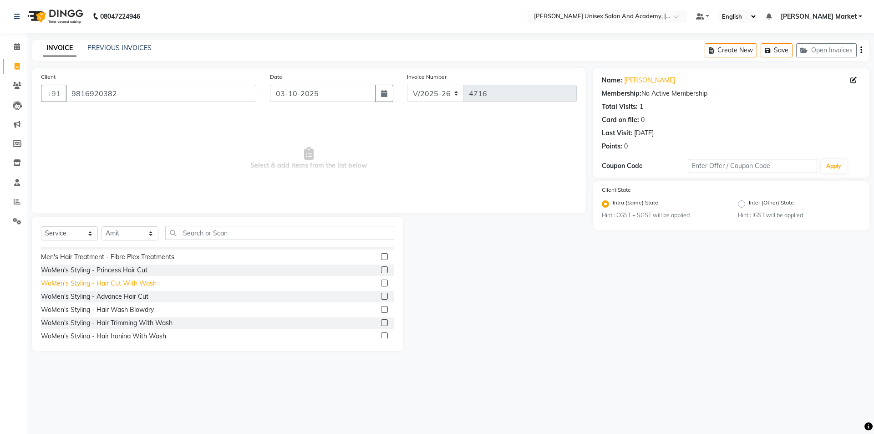
click at [132, 280] on div "WoMen's Styling - Hair Cut With Wash" at bounding box center [99, 284] width 116 height 10
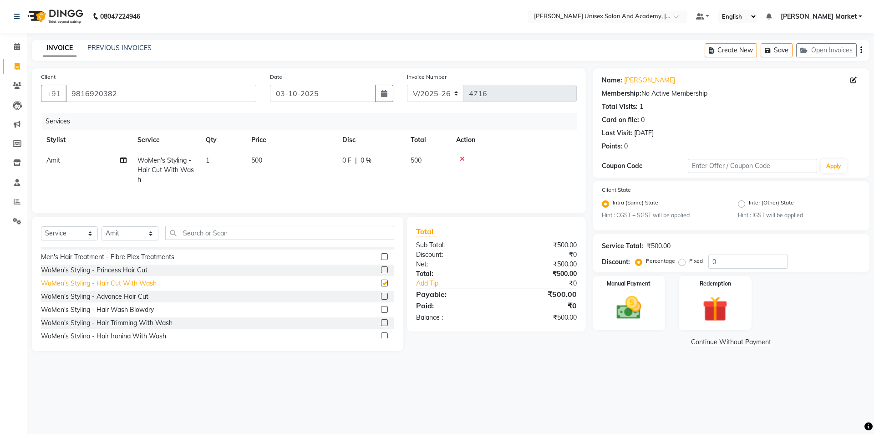
checkbox input "false"
click at [642, 304] on img at bounding box center [629, 308] width 42 height 30
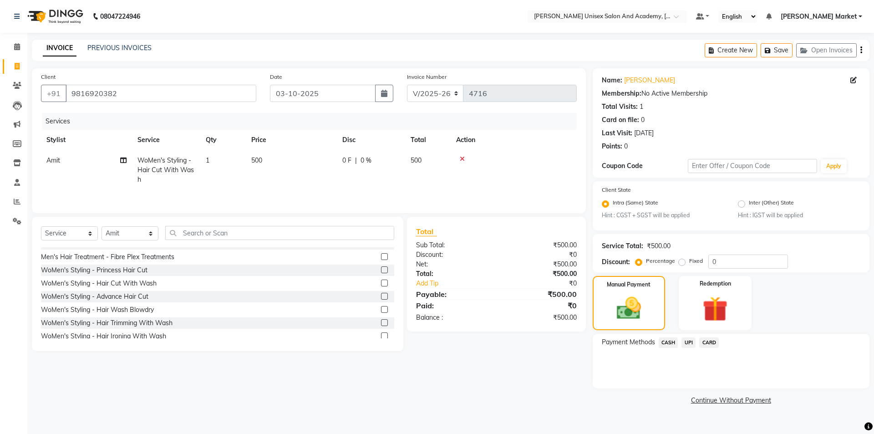
click at [688, 343] on span "UPI" at bounding box center [688, 342] width 14 height 10
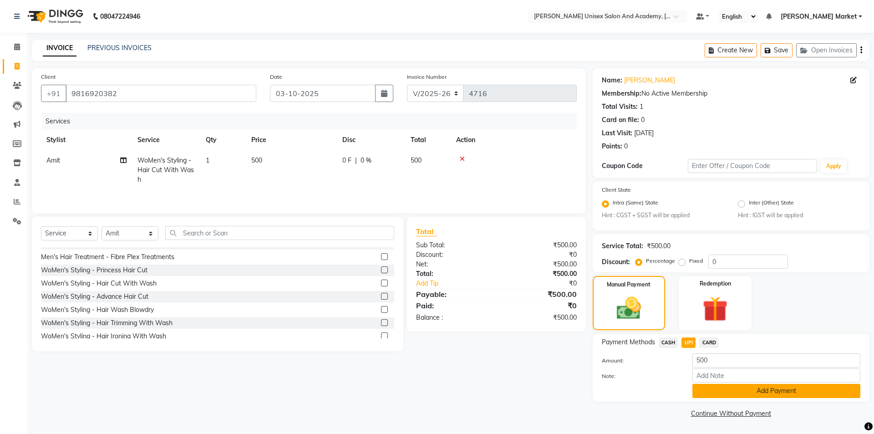
click at [719, 386] on button "Add Payment" at bounding box center [776, 391] width 168 height 14
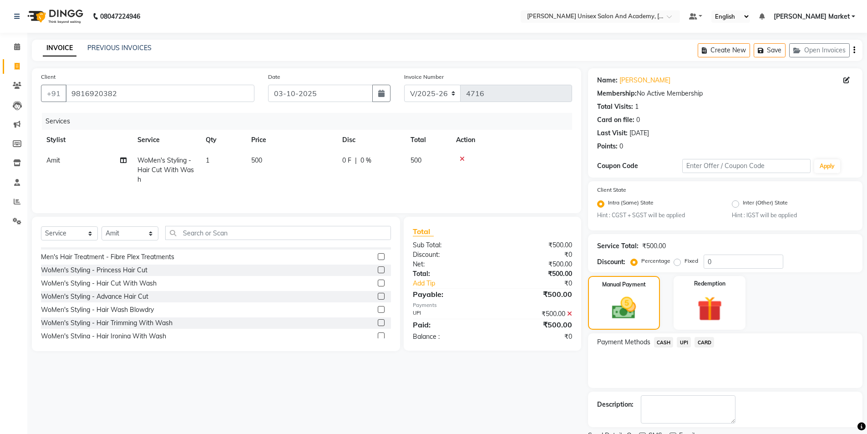
scroll to position [38, 0]
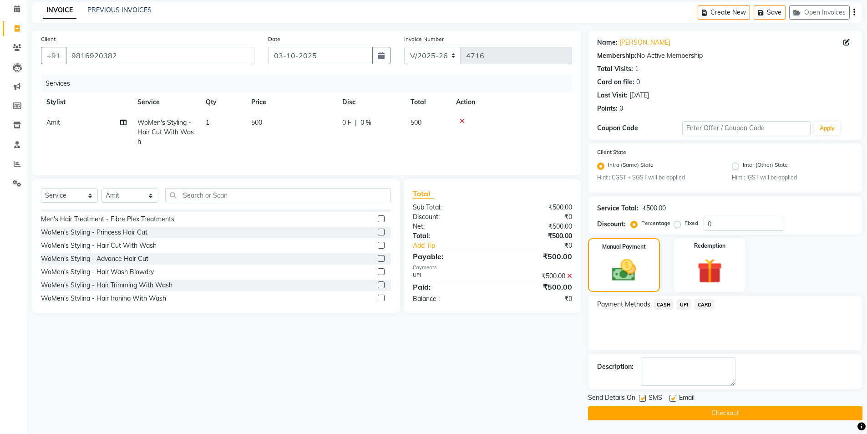
click at [757, 413] on button "Checkout" at bounding box center [725, 413] width 274 height 14
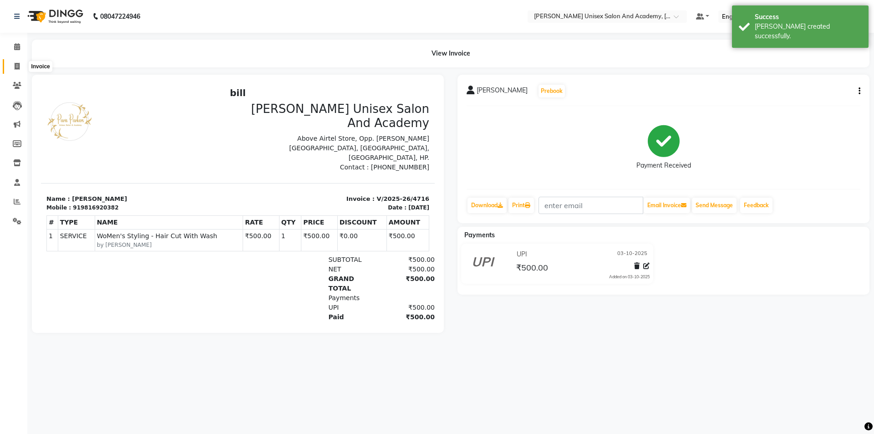
click at [19, 64] on icon at bounding box center [17, 66] width 5 height 7
select select "service"
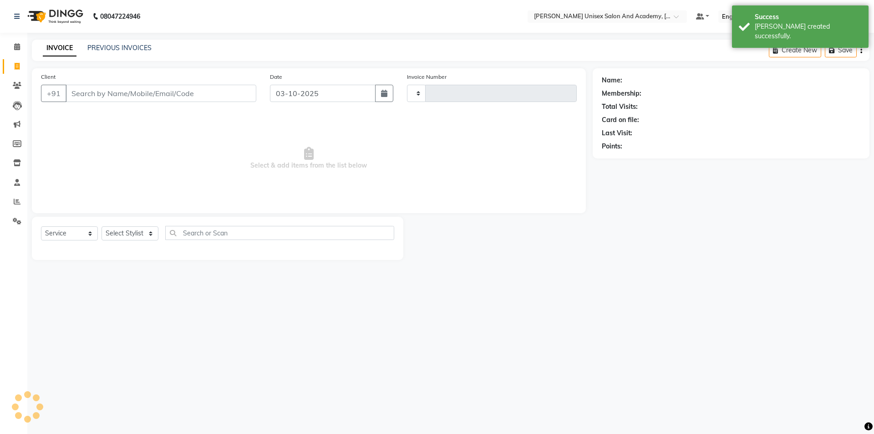
type input "4717"
select select "8060"
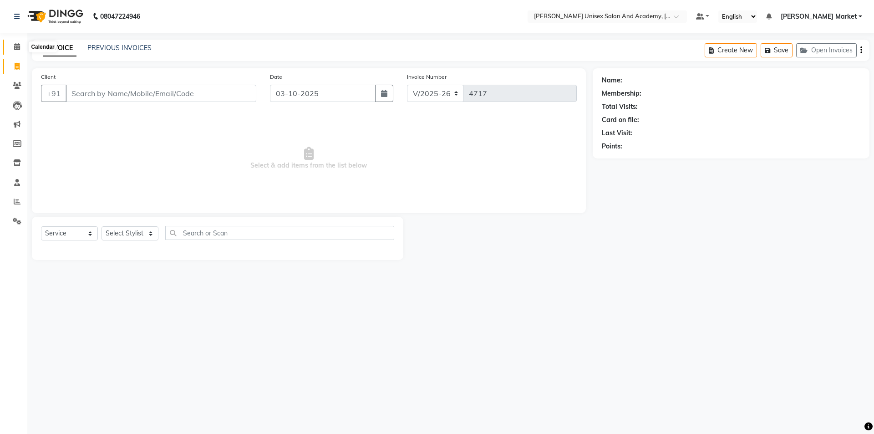
click at [19, 46] on icon at bounding box center [17, 46] width 6 height 7
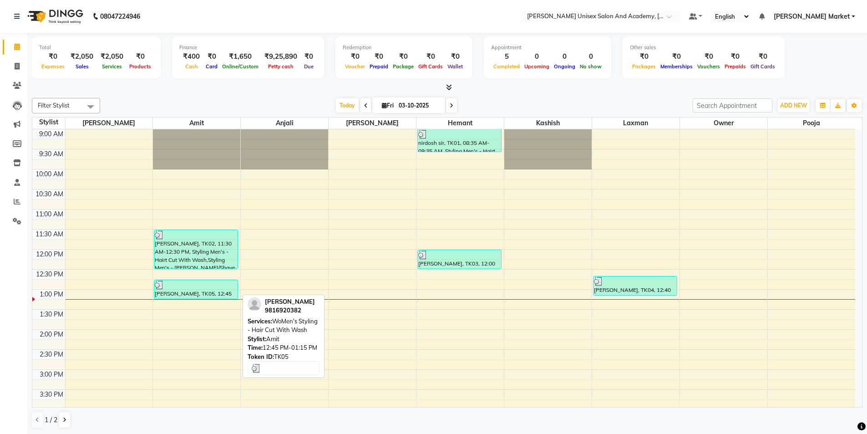
click at [208, 295] on div "[PERSON_NAME], TK05, 12:45 PM-01:15 PM, WoMen's Styling - Hair Cut With Wash" at bounding box center [195, 289] width 83 height 19
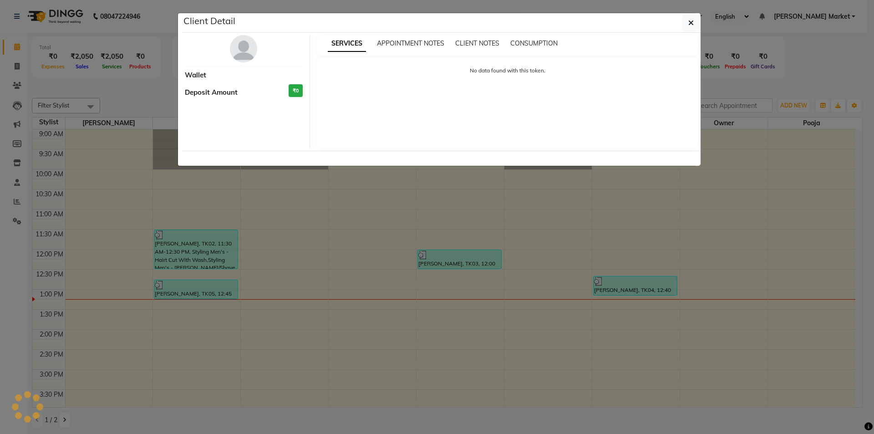
select select "3"
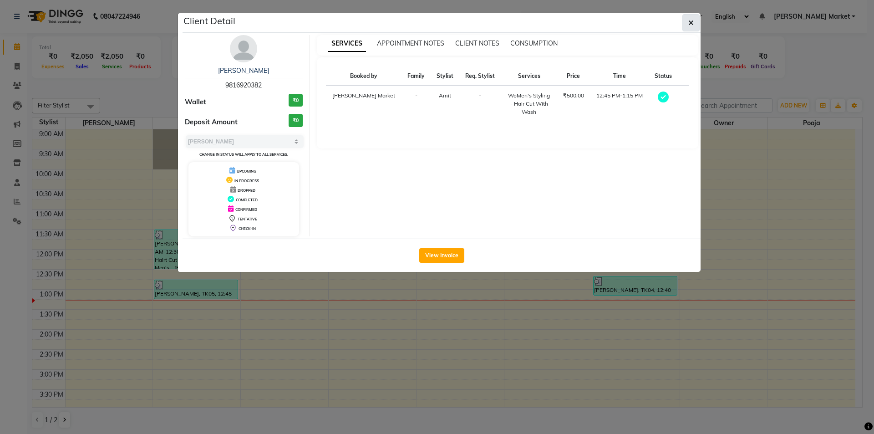
click at [691, 24] on icon "button" at bounding box center [690, 22] width 5 height 7
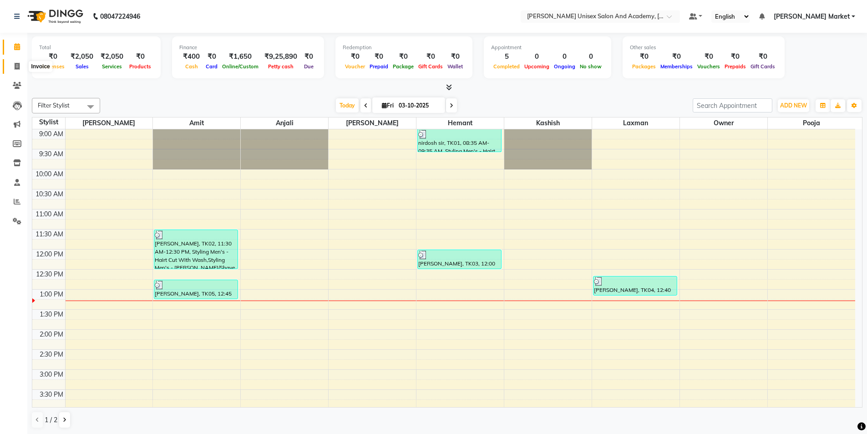
click at [15, 66] on icon at bounding box center [17, 66] width 5 height 7
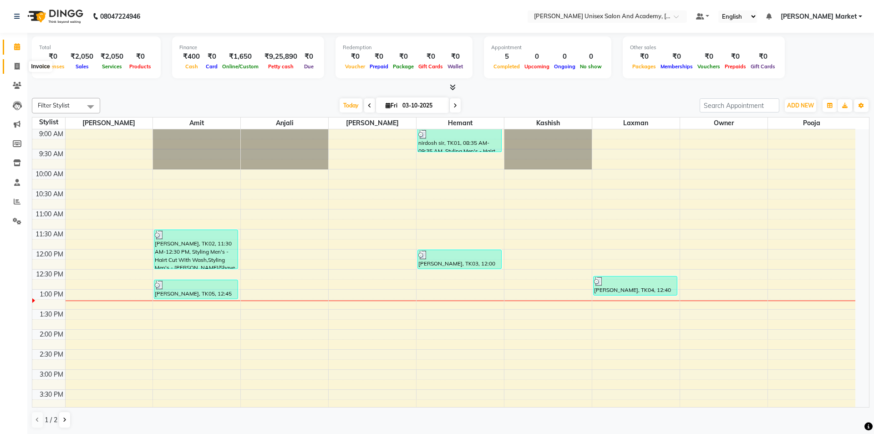
select select "service"
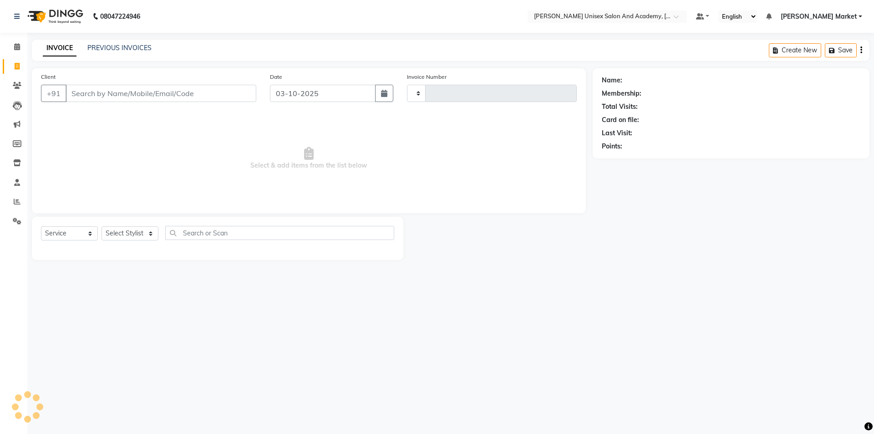
type input "4717"
select select "8060"
click at [16, 46] on icon at bounding box center [17, 46] width 6 height 7
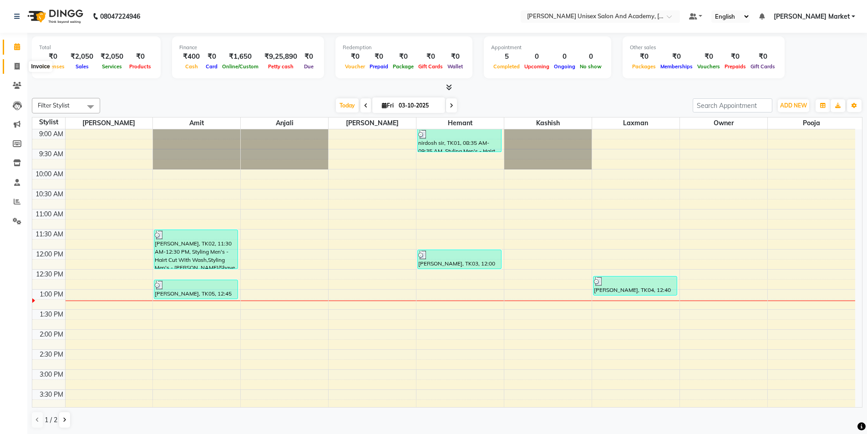
click at [16, 66] on icon at bounding box center [17, 66] width 5 height 7
select select "service"
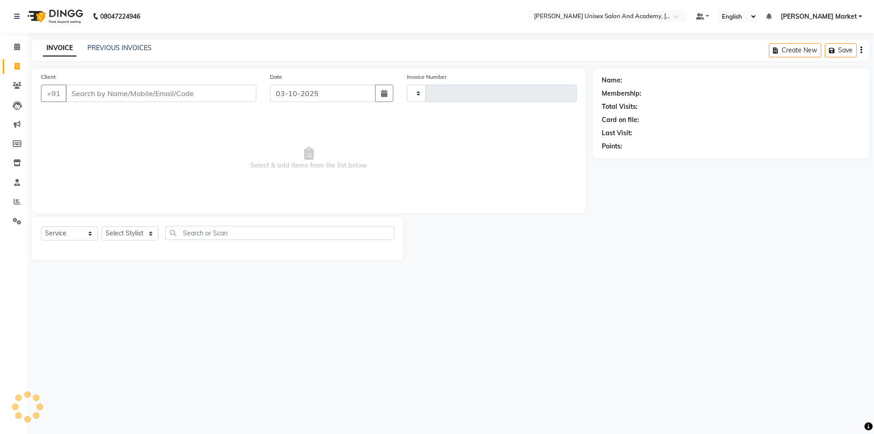
type input "4717"
select select "8060"
click at [153, 235] on select "Select Stylist Amit anjali [PERSON_NAME] [PERSON_NAME] [PERSON_NAME] [PERSON_NA…" at bounding box center [130, 233] width 57 height 14
select select "73406"
click at [102, 226] on select "Select Stylist Amit anjali [PERSON_NAME] [PERSON_NAME] [PERSON_NAME] [PERSON_NA…" at bounding box center [130, 233] width 57 height 14
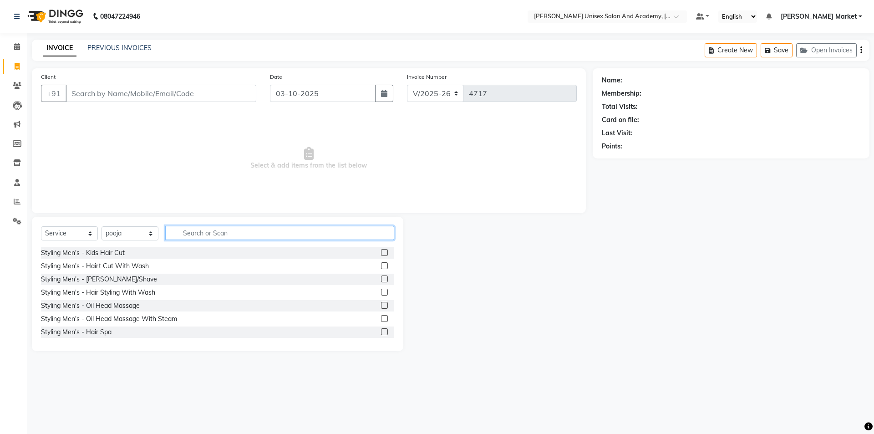
click at [213, 234] on input "text" at bounding box center [279, 233] width 229 height 14
type input "facial"
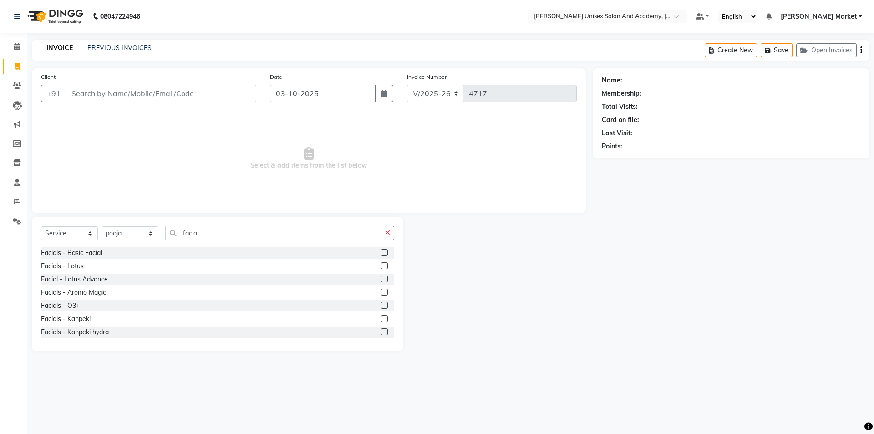
click at [381, 289] on label at bounding box center [384, 292] width 7 height 7
click at [381, 290] on input "checkbox" at bounding box center [384, 293] width 6 height 6
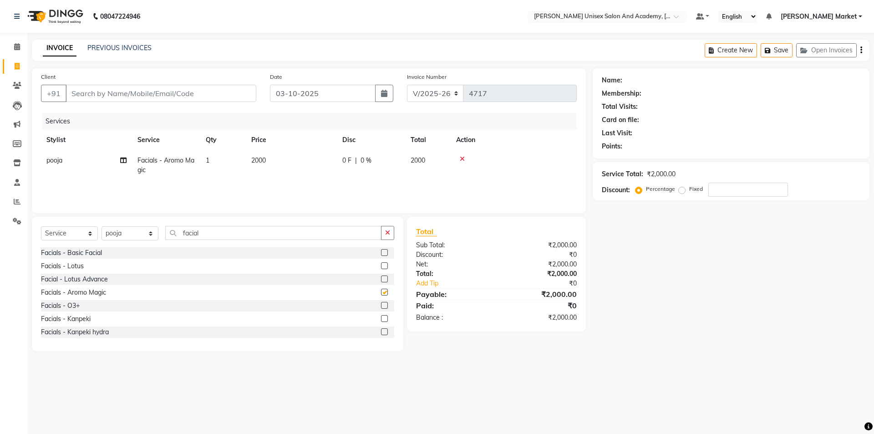
checkbox input "false"
click at [266, 159] on span "2000" at bounding box center [258, 160] width 15 height 8
select select "73406"
click at [320, 164] on input "2000" at bounding box center [334, 163] width 80 height 14
type input "2"
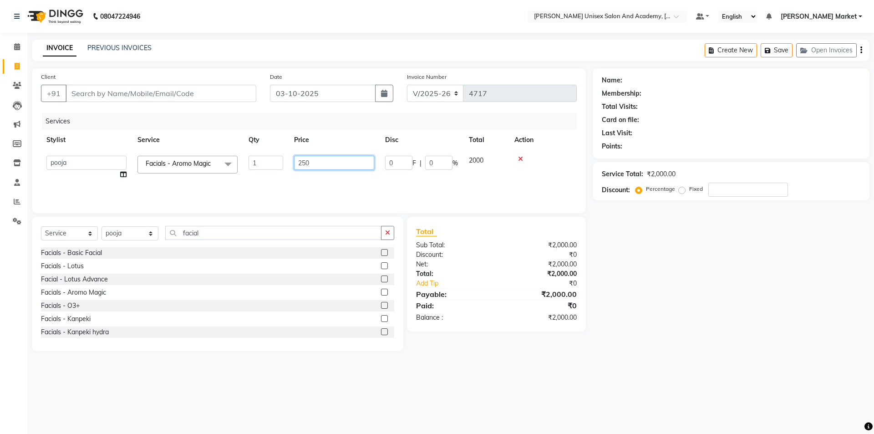
type input "2500"
click at [266, 183] on div "Services Stylist Service Qty Price Disc Total Action Amit anjali harry hemant k…" at bounding box center [309, 158] width 536 height 91
click at [389, 230] on icon "button" at bounding box center [387, 232] width 5 height 6
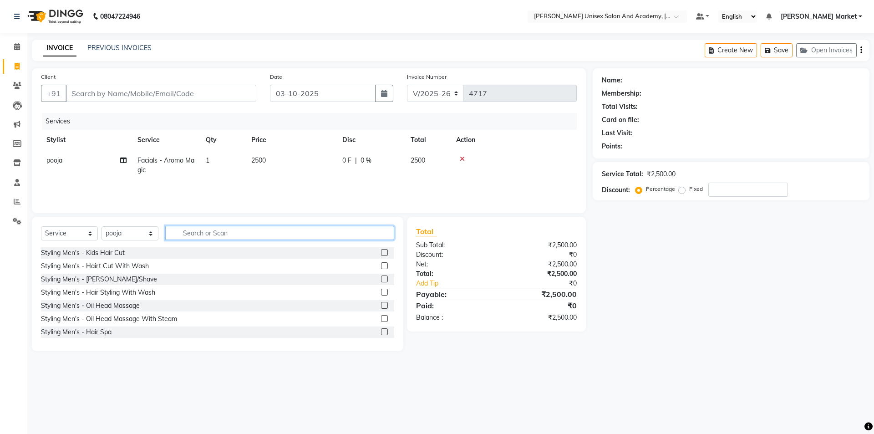
click at [278, 234] on input "text" at bounding box center [279, 233] width 229 height 14
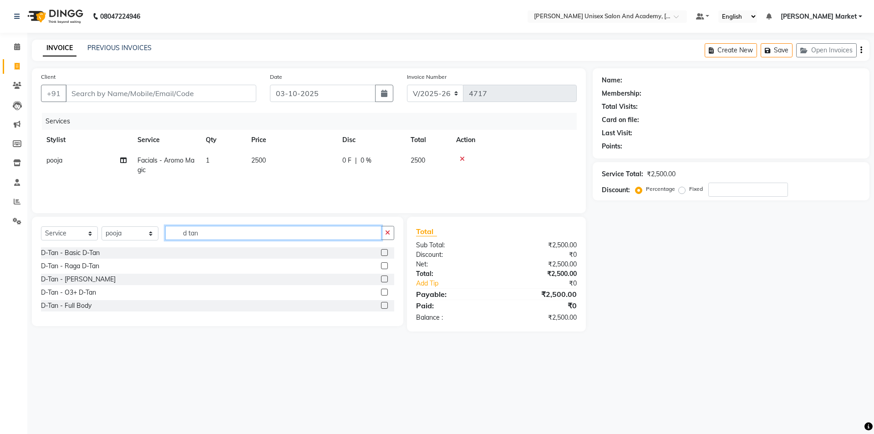
type input "d tan"
click at [102, 254] on div "D-Tan - Basic D-Tan" at bounding box center [217, 252] width 353 height 11
click at [384, 251] on label at bounding box center [384, 252] width 7 height 7
click at [384, 251] on input "checkbox" at bounding box center [384, 253] width 6 height 6
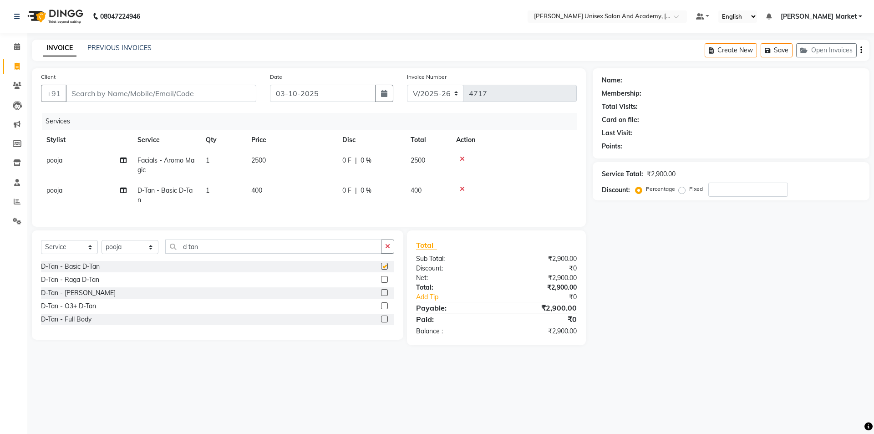
checkbox input "false"
click at [267, 187] on td "400" at bounding box center [291, 195] width 91 height 30
select select "73406"
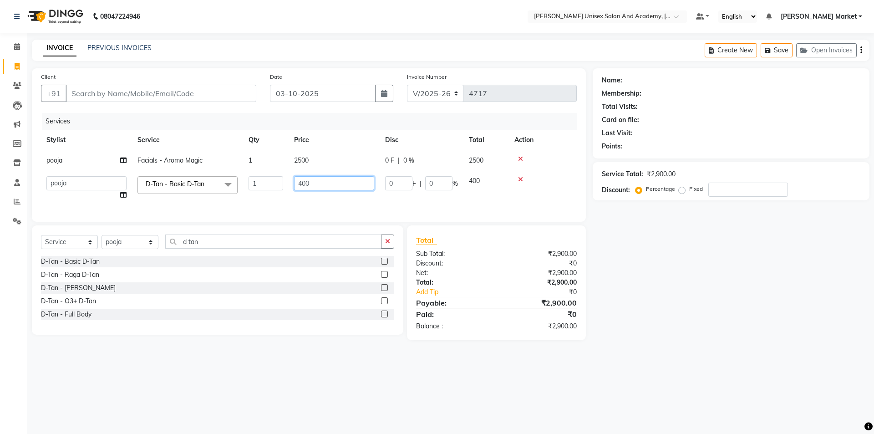
click at [318, 186] on input "400" at bounding box center [334, 183] width 80 height 14
type input "4"
type input "200"
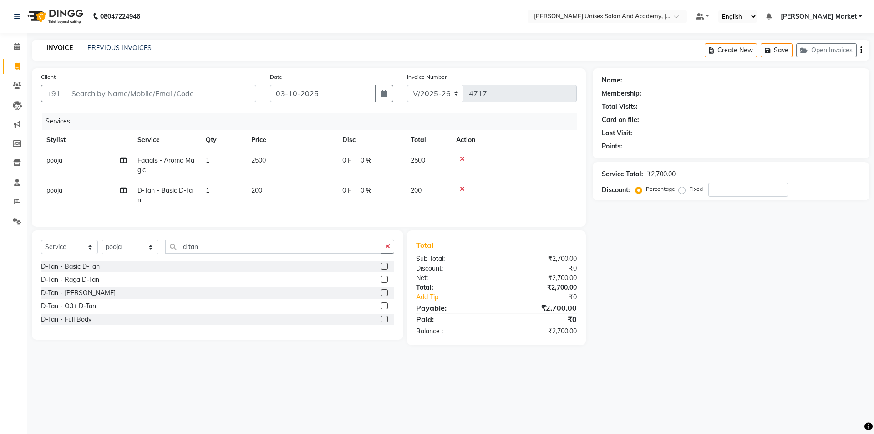
click at [321, 202] on td "200" at bounding box center [291, 195] width 91 height 30
select select "73406"
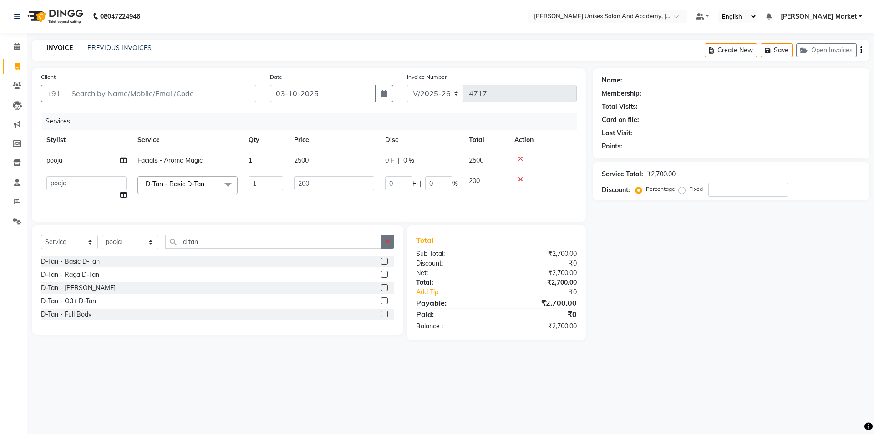
click at [391, 245] on button "button" at bounding box center [387, 241] width 13 height 14
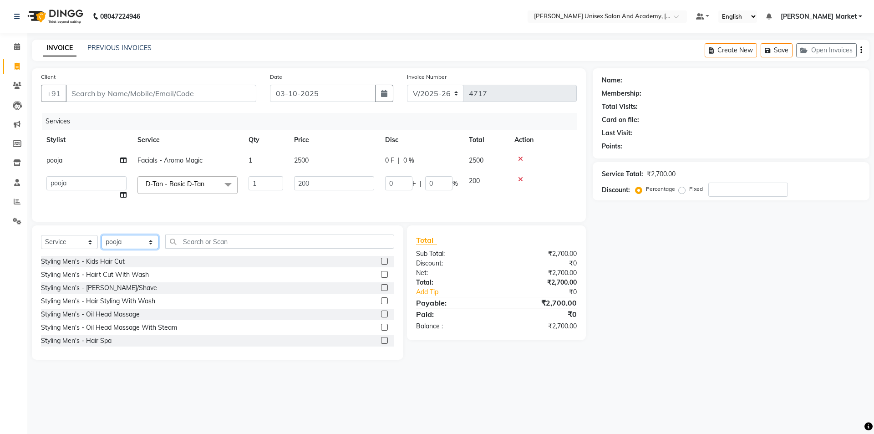
click at [147, 249] on select "Select Stylist Amit anjali [PERSON_NAME] [PERSON_NAME] [PERSON_NAME] [PERSON_NA…" at bounding box center [130, 242] width 57 height 14
select select "74040"
click at [102, 242] on select "Select Stylist Amit anjali [PERSON_NAME] [PERSON_NAME] [PERSON_NAME] [PERSON_NA…" at bounding box center [130, 242] width 57 height 14
click at [225, 245] on input "text" at bounding box center [279, 241] width 229 height 14
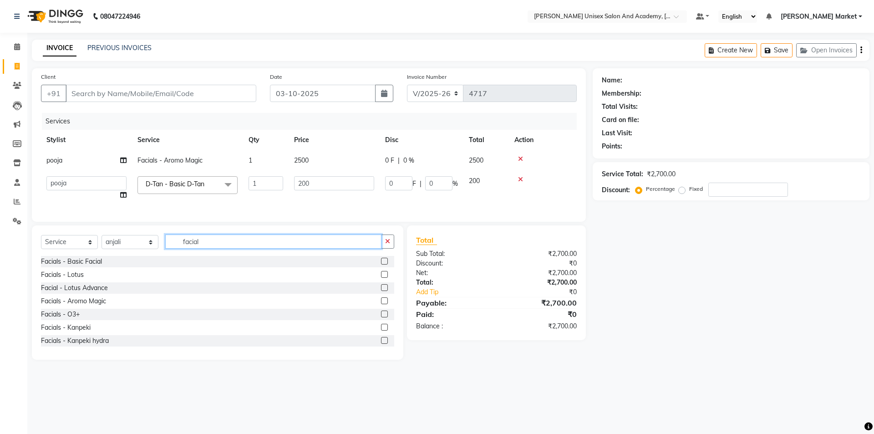
type input "facial"
click at [108, 307] on div "Facials - Aromo Magic" at bounding box center [217, 300] width 353 height 11
click at [381, 291] on label at bounding box center [384, 287] width 7 height 7
click at [381, 291] on input "checkbox" at bounding box center [384, 288] width 6 height 6
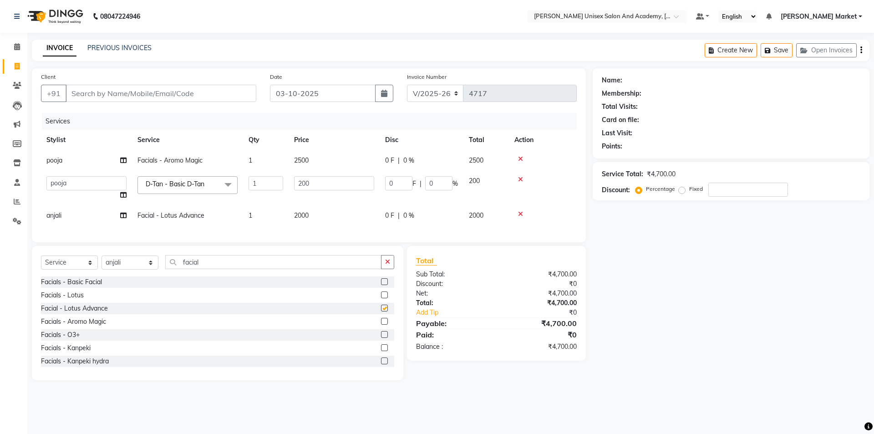
checkbox input "false"
click at [305, 215] on span "2000" at bounding box center [301, 215] width 15 height 8
select select "74040"
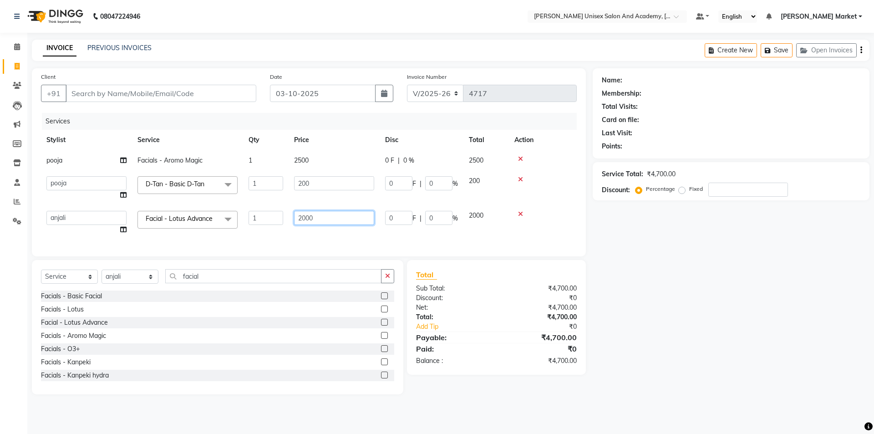
click at [320, 215] on input "2000" at bounding box center [334, 218] width 80 height 14
type input "2500"
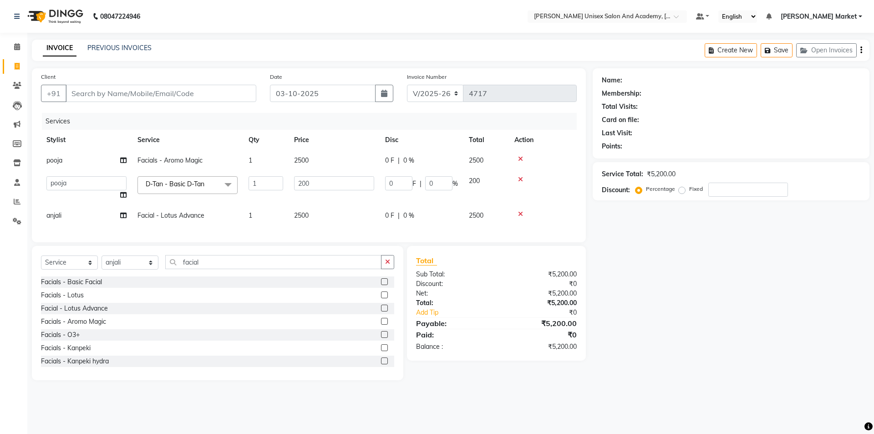
click at [322, 232] on div "Services Stylist Service Qty Price Disc Total Action pooja Facials - Aromo Magi…" at bounding box center [309, 173] width 536 height 120
click at [151, 269] on select "Select Stylist Amit anjali [PERSON_NAME] [PERSON_NAME] [PERSON_NAME] [PERSON_NA…" at bounding box center [130, 262] width 57 height 14
select select "58724"
click at [102, 262] on select "Select Stylist Amit anjali [PERSON_NAME] [PERSON_NAME] [PERSON_NAME] [PERSON_NA…" at bounding box center [130, 262] width 57 height 14
click at [381, 298] on label at bounding box center [384, 294] width 7 height 7
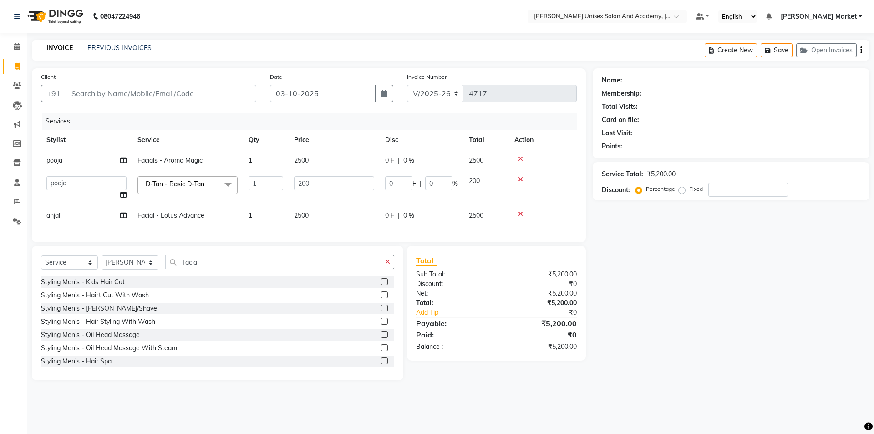
click at [381, 298] on input "checkbox" at bounding box center [384, 295] width 6 height 6
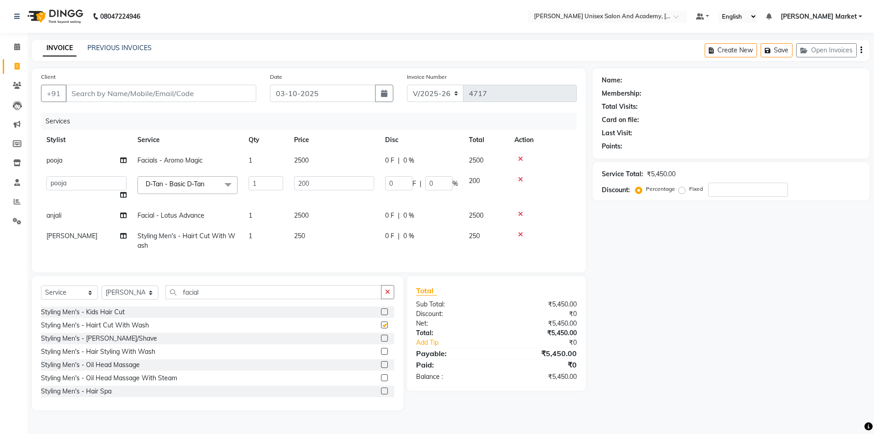
checkbox input "false"
click at [381, 344] on div at bounding box center [384, 340] width 6 height 10
click at [381, 341] on label at bounding box center [384, 338] width 7 height 7
click at [381, 341] on input "checkbox" at bounding box center [384, 338] width 6 height 6
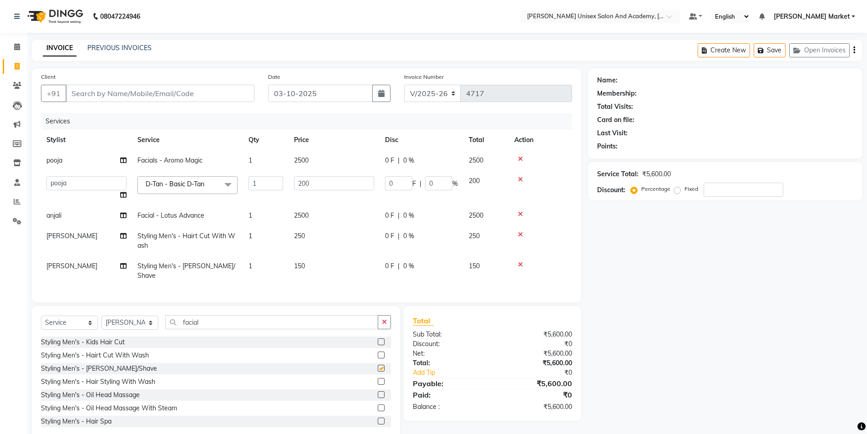
checkbox input "false"
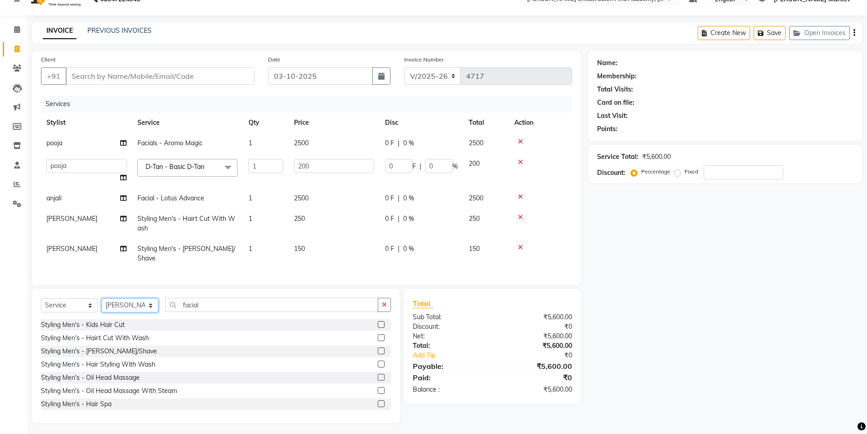
click at [153, 298] on select "Select Stylist Amit anjali [PERSON_NAME] [PERSON_NAME] [PERSON_NAME] [PERSON_NA…" at bounding box center [130, 305] width 57 height 14
select select "73404"
click at [102, 298] on select "Select Stylist Amit anjali [PERSON_NAME] [PERSON_NAME] [PERSON_NAME] [PERSON_NA…" at bounding box center [130, 305] width 57 height 14
click at [378, 334] on label at bounding box center [381, 337] width 7 height 7
click at [378, 335] on input "checkbox" at bounding box center [381, 338] width 6 height 6
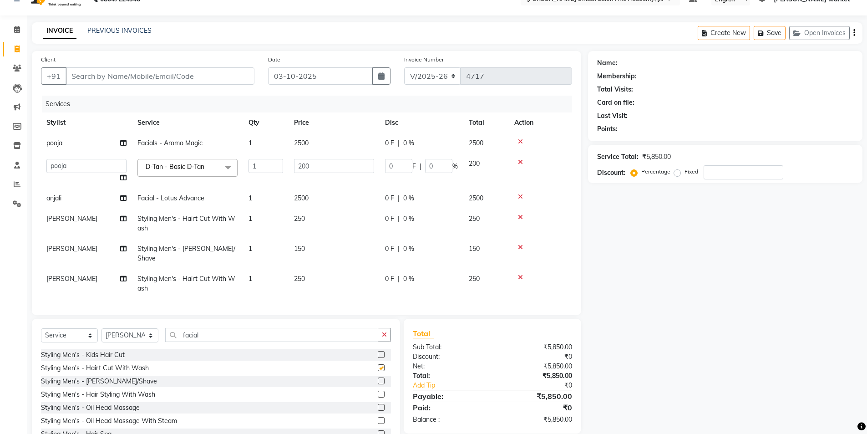
checkbox input "false"
click at [378, 378] on label at bounding box center [381, 380] width 7 height 7
click at [378, 378] on input "checkbox" at bounding box center [381, 381] width 6 height 6
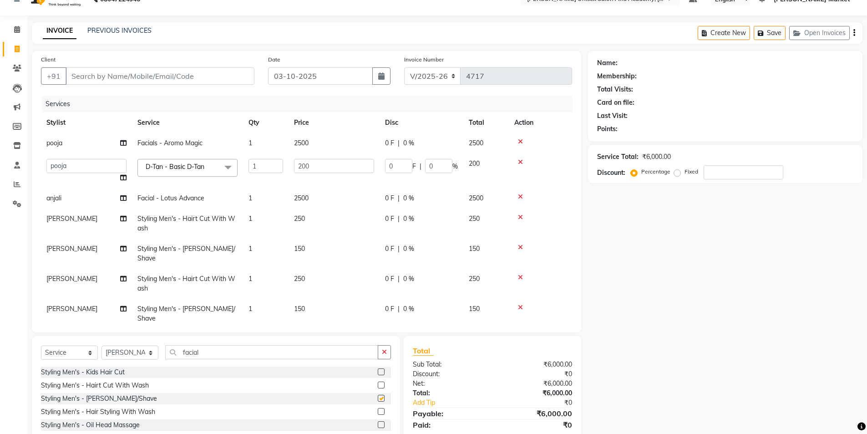
checkbox input "false"
click at [410, 142] on span "0 %" at bounding box center [408, 143] width 11 height 10
select select "73406"
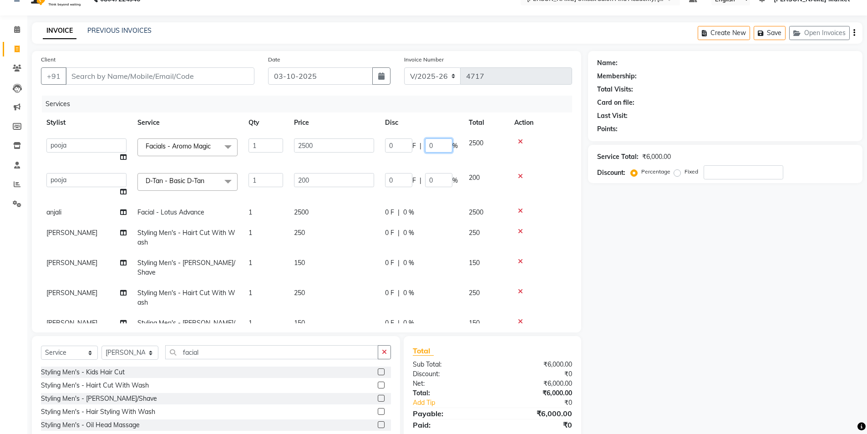
click at [442, 148] on input "0" at bounding box center [438, 145] width 27 height 14
type input "30"
click at [444, 207] on td "0 F | 0 %" at bounding box center [422, 212] width 84 height 20
select select "74040"
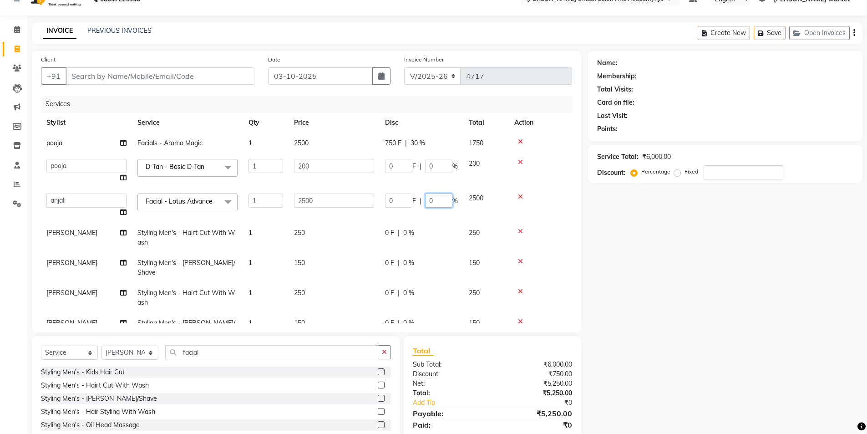
click at [446, 201] on input "0" at bounding box center [438, 200] width 27 height 14
type input "30"
click at [443, 230] on td "0 F | 0 %" at bounding box center [422, 238] width 84 height 30
select select "58724"
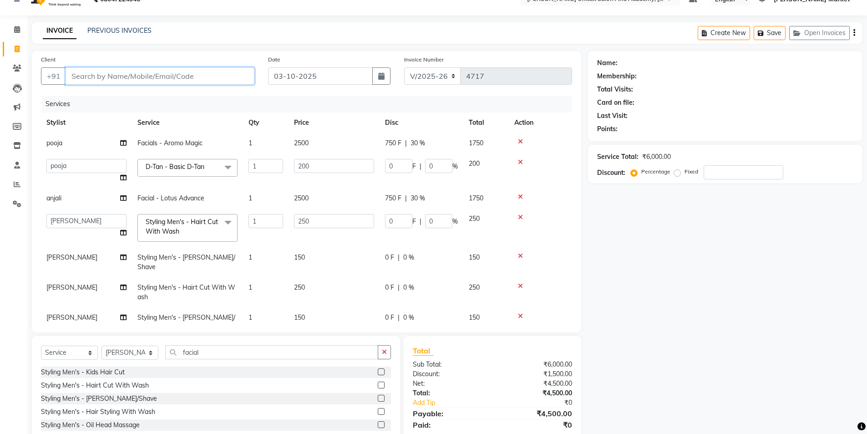
click at [89, 77] on input "Client" at bounding box center [160, 75] width 189 height 17
type input "9"
type input "0"
type input "9882293455"
click at [232, 79] on span "Add Client" at bounding box center [231, 75] width 36 height 9
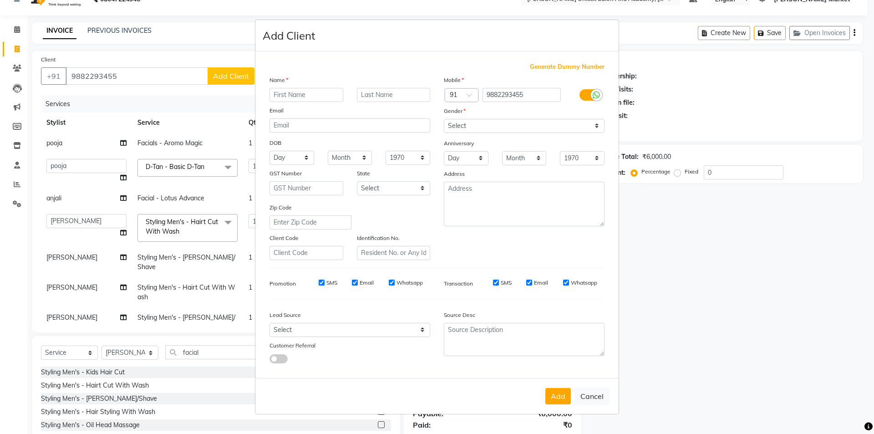
click at [285, 98] on input "text" at bounding box center [306, 95] width 74 height 14
type input "jayamshu"
click at [498, 124] on select "Select [DEMOGRAPHIC_DATA] [DEMOGRAPHIC_DATA] Other Prefer Not To Say" at bounding box center [524, 126] width 161 height 14
select select "male"
click at [444, 119] on select "Select [DEMOGRAPHIC_DATA] [DEMOGRAPHIC_DATA] Other Prefer Not To Say" at bounding box center [524, 126] width 161 height 14
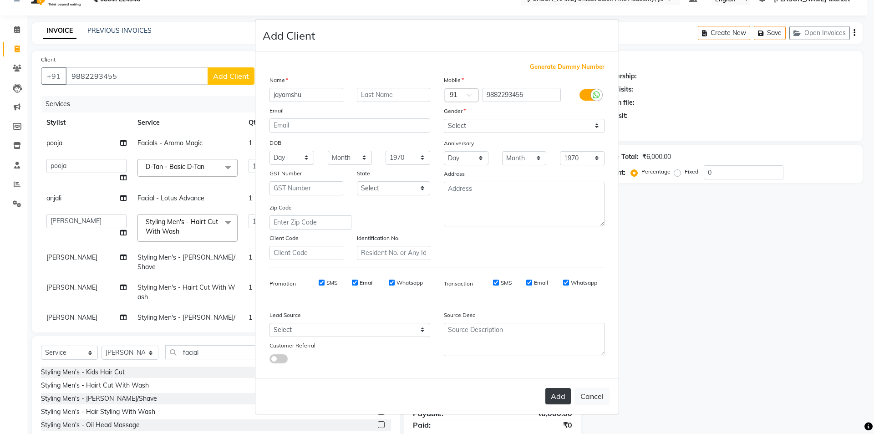
click at [556, 395] on button "Add" at bounding box center [557, 396] width 25 height 16
select select
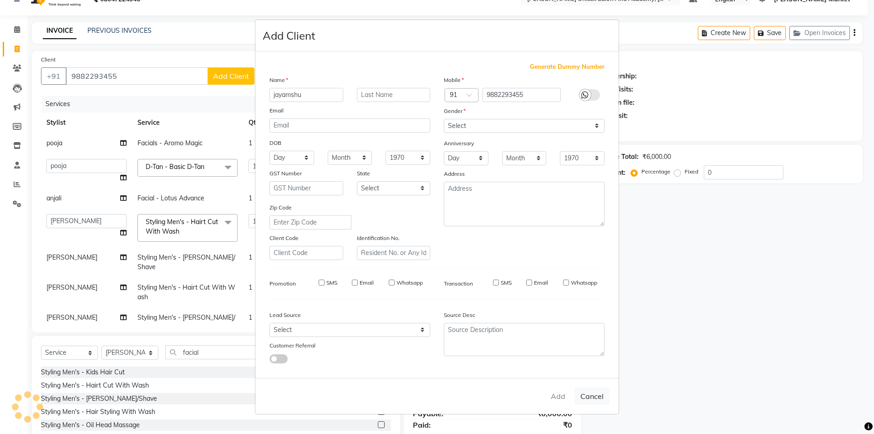
select select
checkbox input "false"
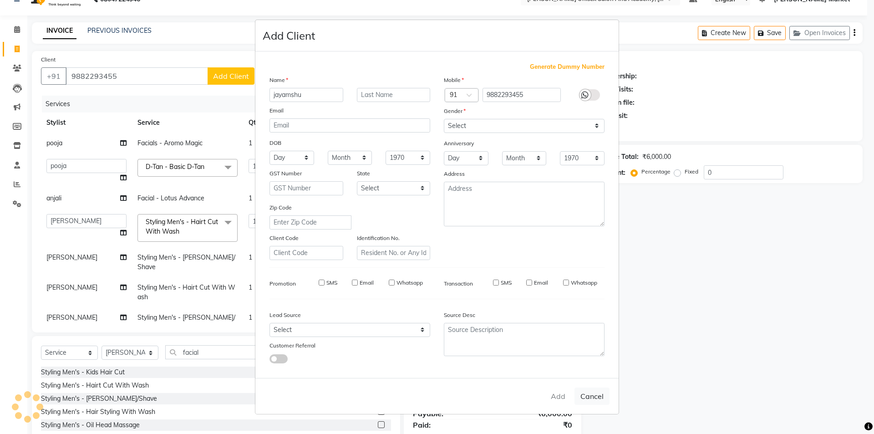
checkbox input "false"
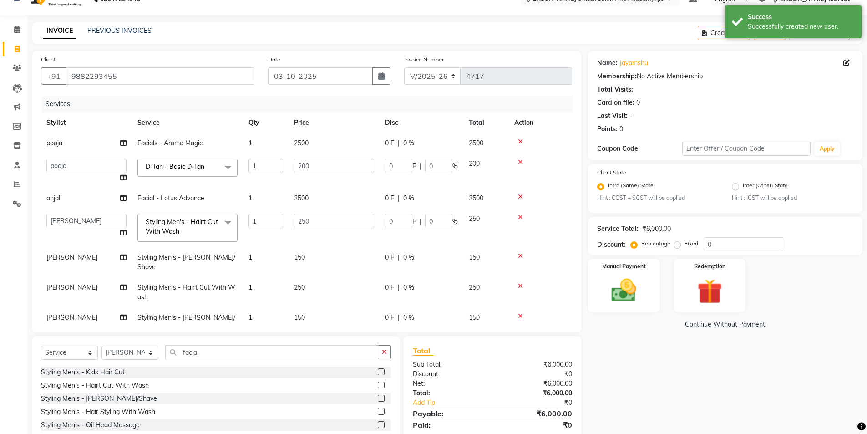
click at [409, 139] on span "0 %" at bounding box center [408, 143] width 11 height 10
select select "73406"
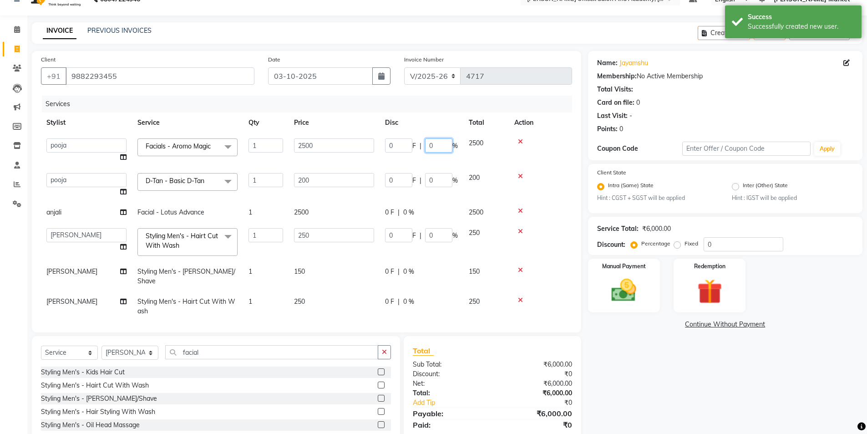
click at [437, 145] on input "0" at bounding box center [438, 145] width 27 height 14
type input "30"
click at [435, 160] on tbody "Amit anjali harry hemant kashish laxman mandeep kumar owner pooja vishu rana Fa…" at bounding box center [306, 242] width 531 height 218
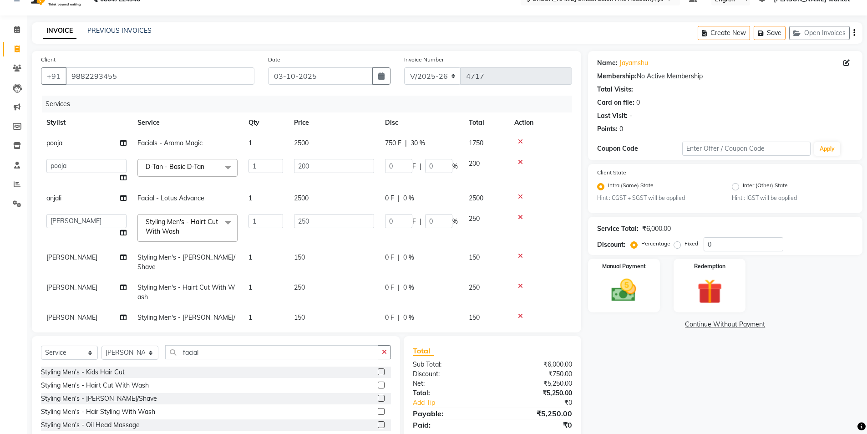
click at [414, 194] on span "0 %" at bounding box center [408, 198] width 11 height 10
select select "74040"
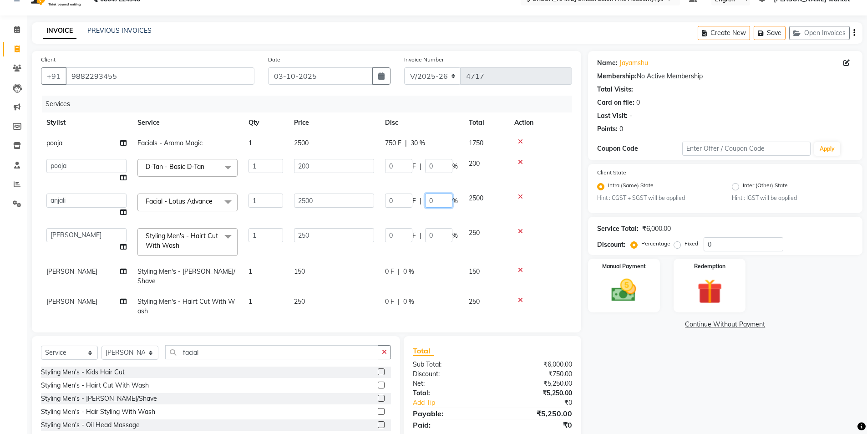
click at [437, 203] on input "0" at bounding box center [438, 200] width 27 height 14
type input "30"
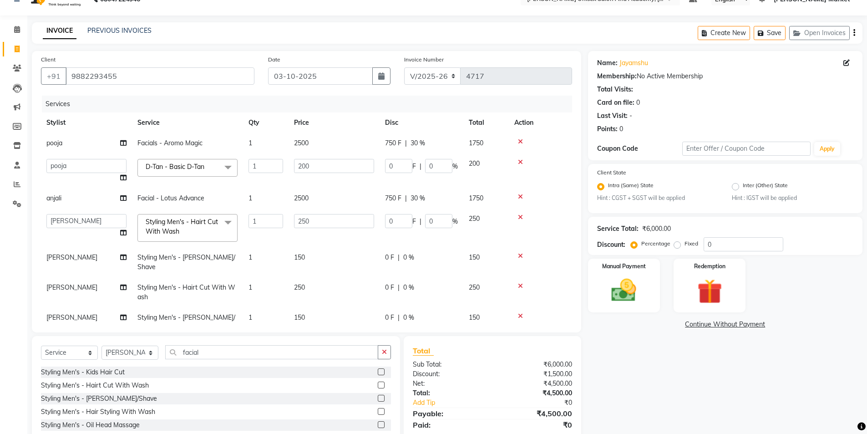
click at [440, 218] on tbody "pooja Facials - Aromo Magic 1 2500 750 F | 30 % 1750 Amit anjali harry hemant k…" at bounding box center [306, 235] width 531 height 204
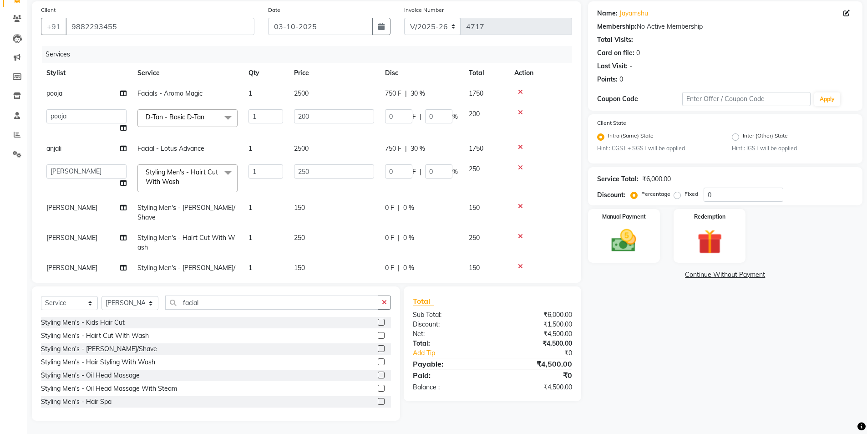
scroll to position [67, 0]
click at [642, 229] on img at bounding box center [624, 241] width 42 height 30
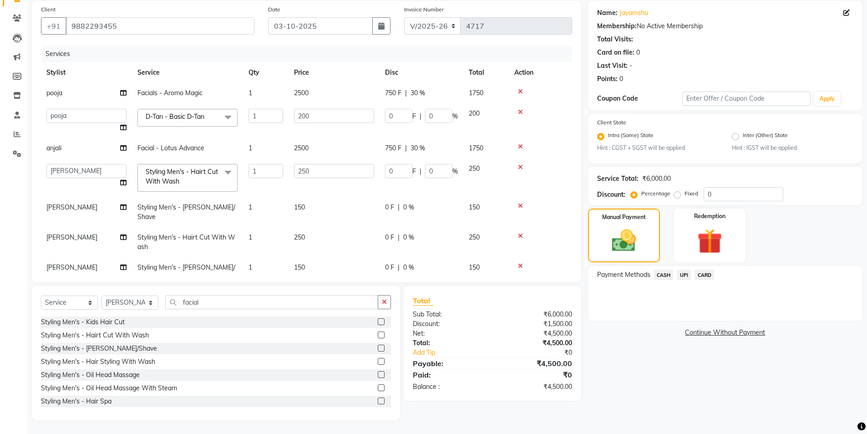
click at [685, 274] on span "UPI" at bounding box center [684, 274] width 14 height 10
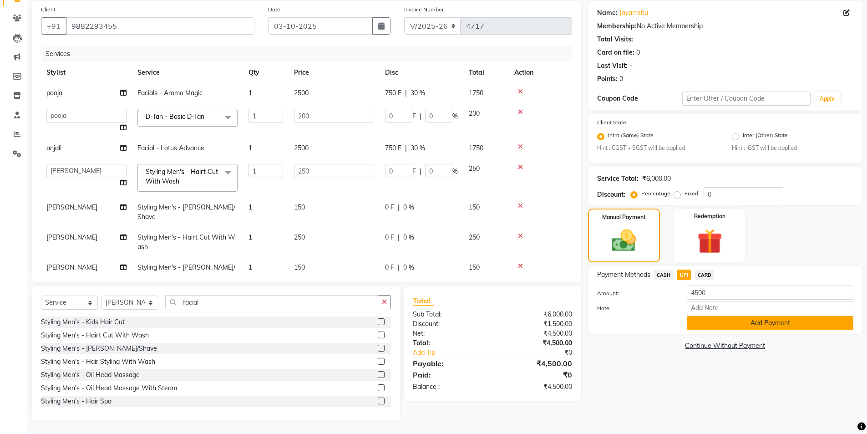
click at [728, 321] on button "Add Payment" at bounding box center [770, 323] width 167 height 14
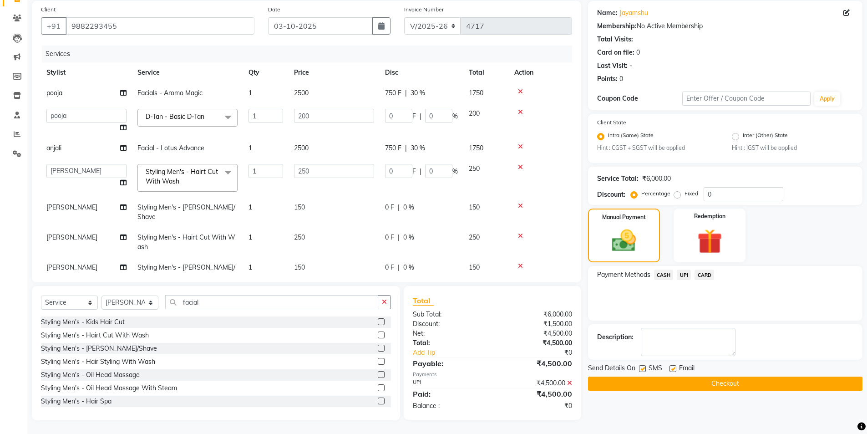
click at [687, 276] on span "UPI" at bounding box center [684, 274] width 14 height 10
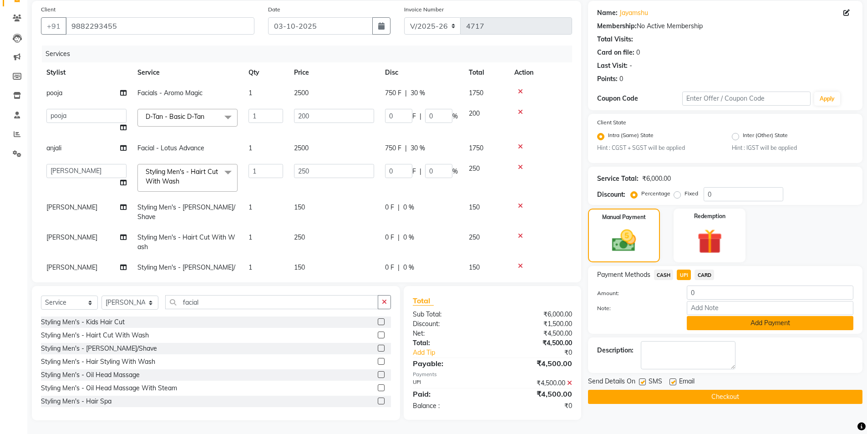
click at [735, 327] on button "Add Payment" at bounding box center [770, 323] width 167 height 14
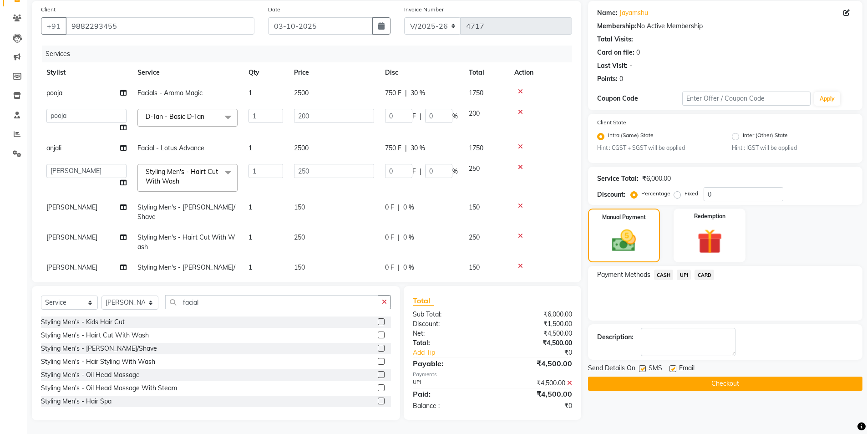
click at [737, 386] on button "Checkout" at bounding box center [725, 383] width 274 height 14
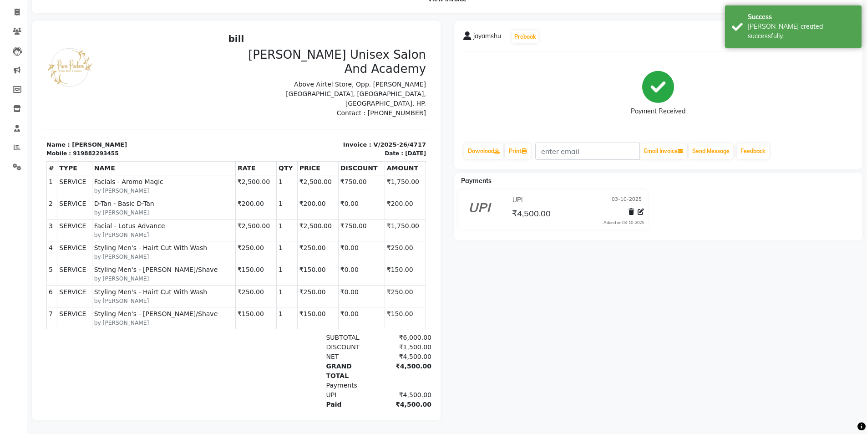
scroll to position [61, 0]
click at [15, 9] on icon at bounding box center [17, 12] width 5 height 7
select select "service"
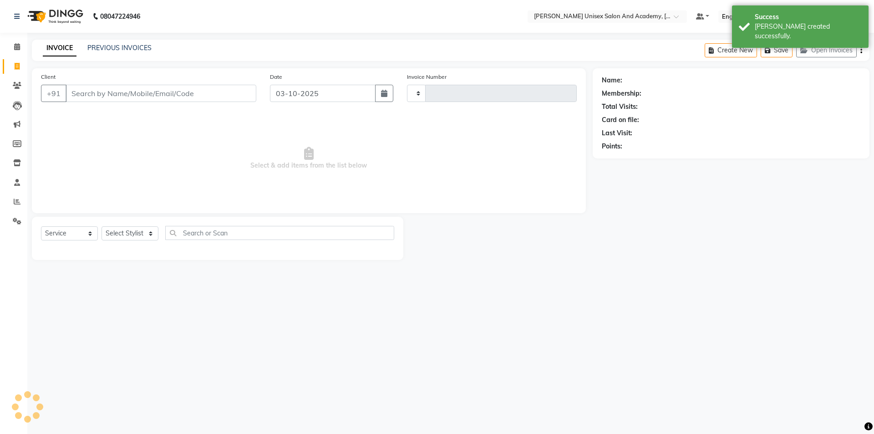
type input "4718"
select select "8060"
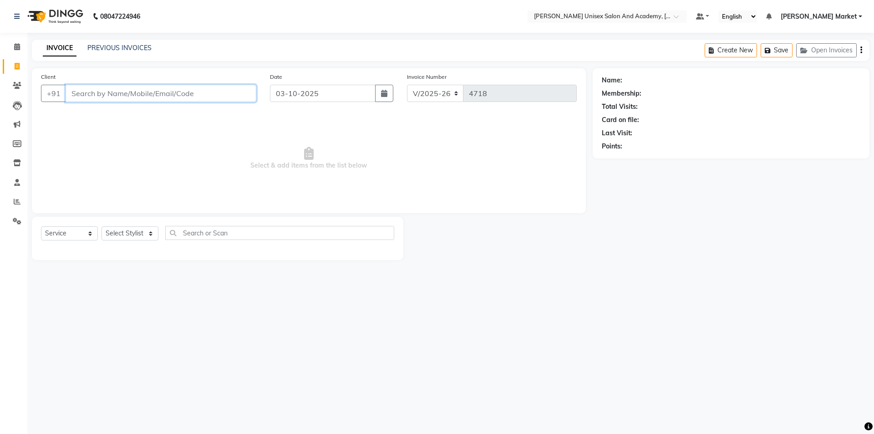
click at [91, 93] on input "Client" at bounding box center [161, 93] width 191 height 17
click at [152, 229] on select "Select Stylist Amit anjali [PERSON_NAME] [PERSON_NAME] [PERSON_NAME] [PERSON_NA…" at bounding box center [130, 233] width 57 height 14
select select "78754"
click at [102, 226] on select "Select Stylist Amit anjali [PERSON_NAME] [PERSON_NAME] [PERSON_NAME] [PERSON_NA…" at bounding box center [130, 233] width 57 height 14
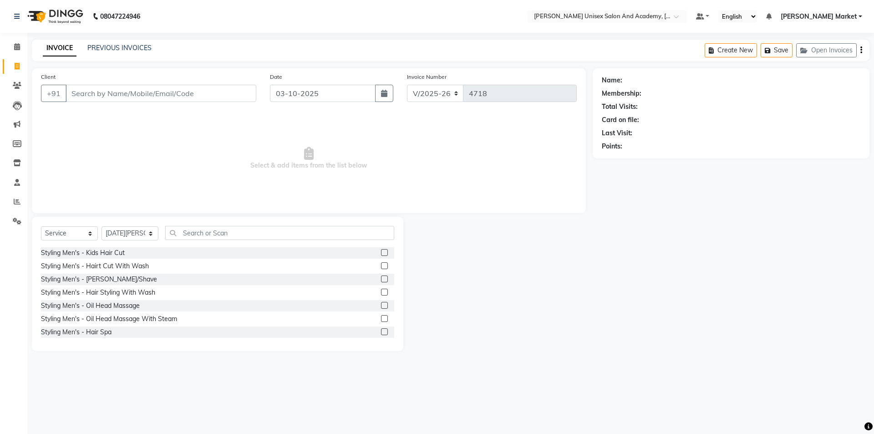
click at [381, 264] on label at bounding box center [384, 265] width 7 height 7
click at [381, 264] on input "checkbox" at bounding box center [384, 266] width 6 height 6
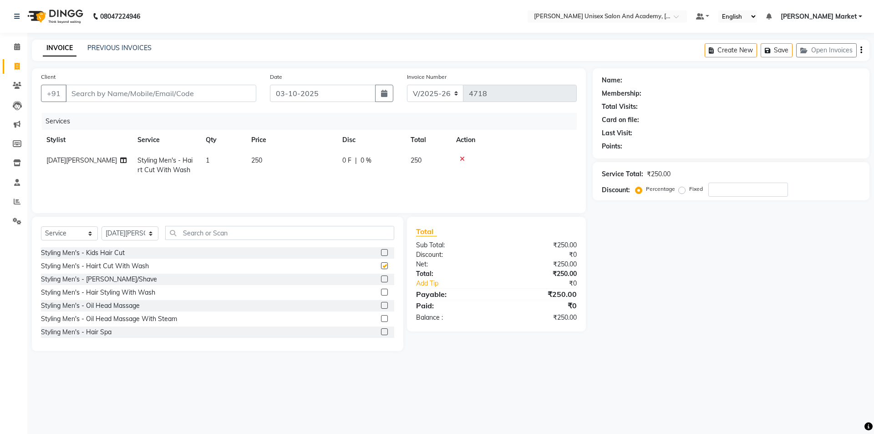
checkbox input "false"
click at [381, 281] on label at bounding box center [384, 278] width 7 height 7
click at [381, 281] on input "checkbox" at bounding box center [384, 279] width 6 height 6
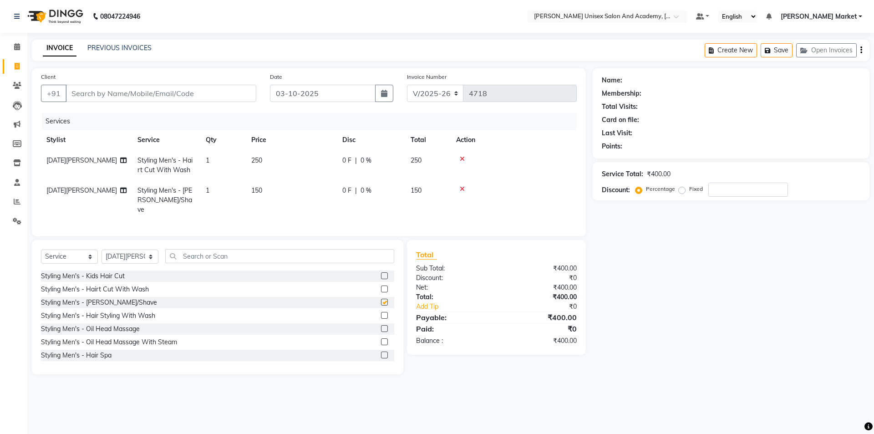
checkbox input "false"
click at [98, 97] on input "Client" at bounding box center [161, 93] width 191 height 17
type input "s"
type input "0"
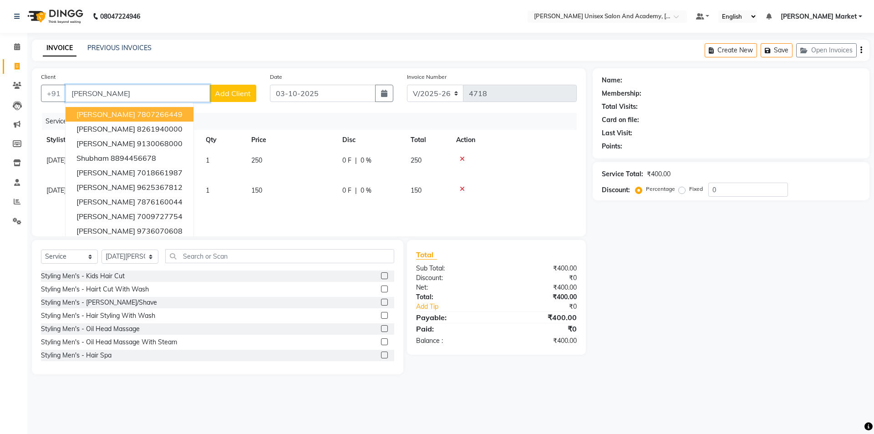
click at [147, 111] on ngb-highlight "7807266449" at bounding box center [160, 114] width 46 height 9
type input "7807266449"
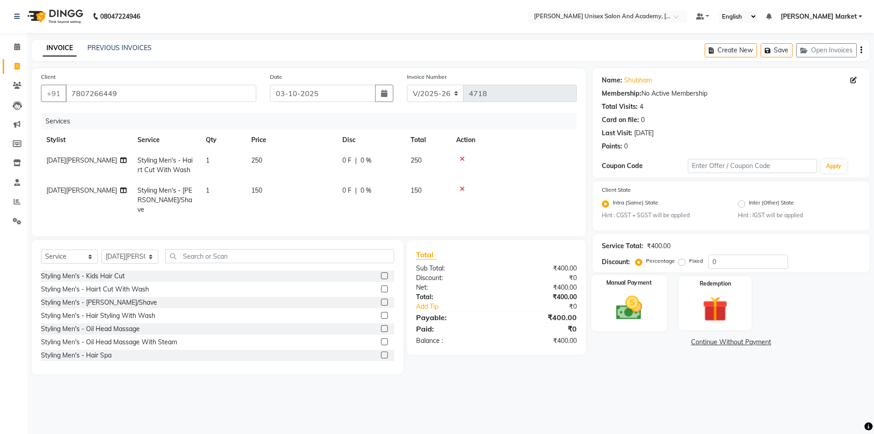
click at [634, 305] on img at bounding box center [629, 308] width 42 height 30
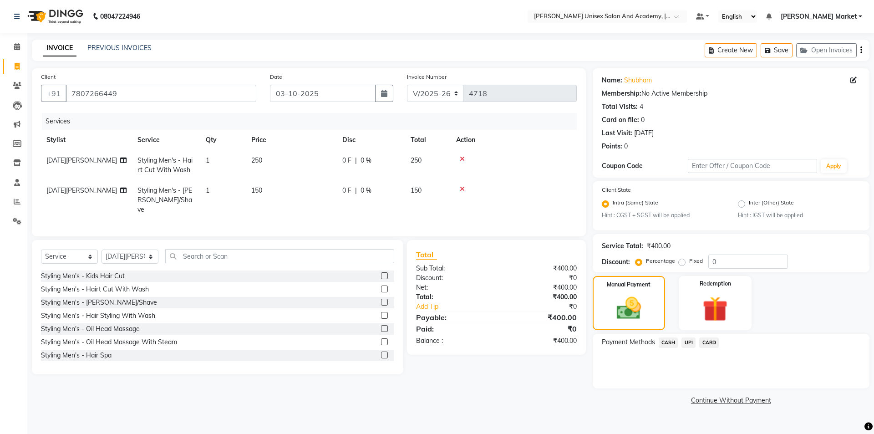
click at [690, 342] on span "UPI" at bounding box center [688, 342] width 14 height 10
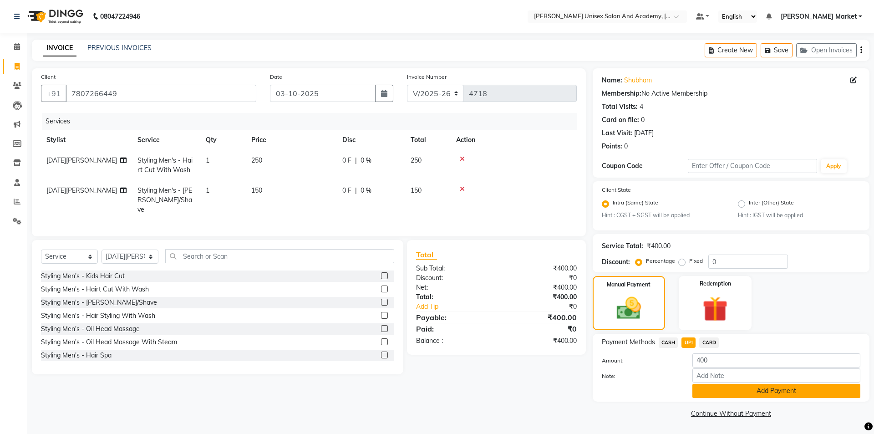
click at [795, 393] on button "Add Payment" at bounding box center [776, 391] width 168 height 14
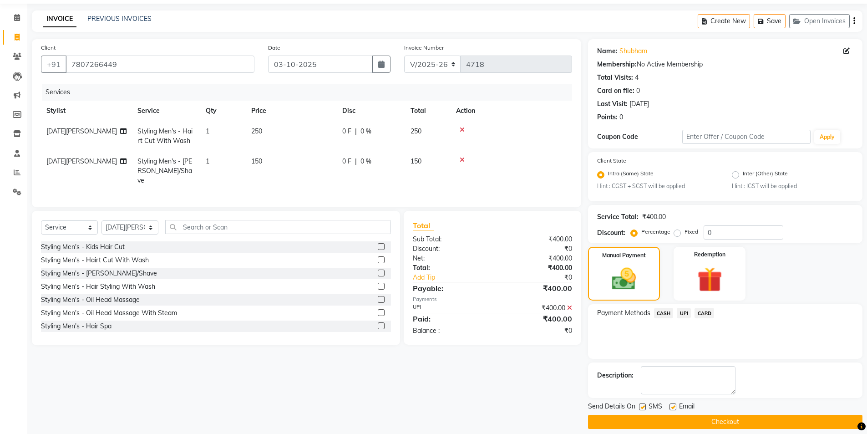
scroll to position [38, 0]
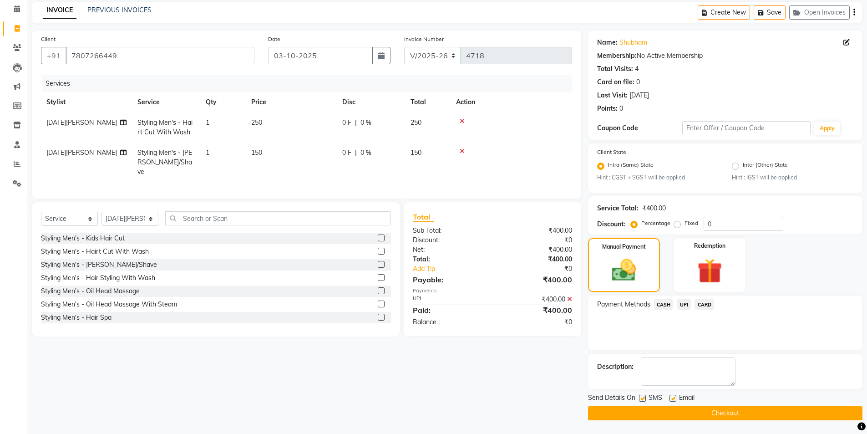
click at [746, 416] on button "Checkout" at bounding box center [725, 413] width 274 height 14
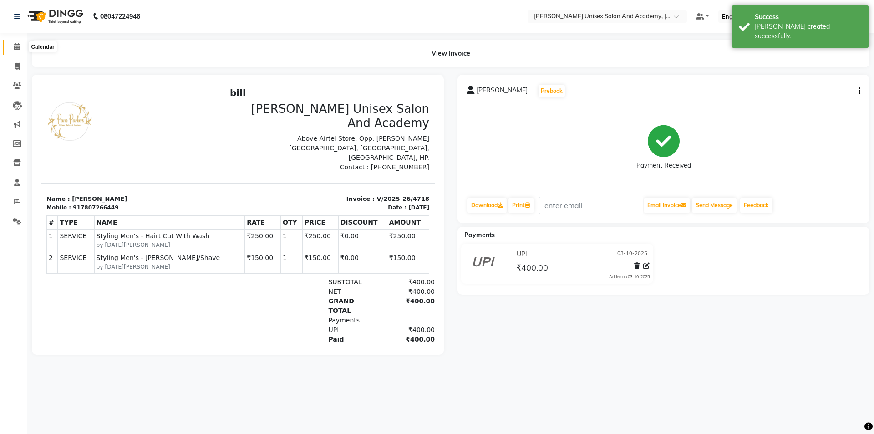
click at [13, 46] on span at bounding box center [17, 47] width 16 height 10
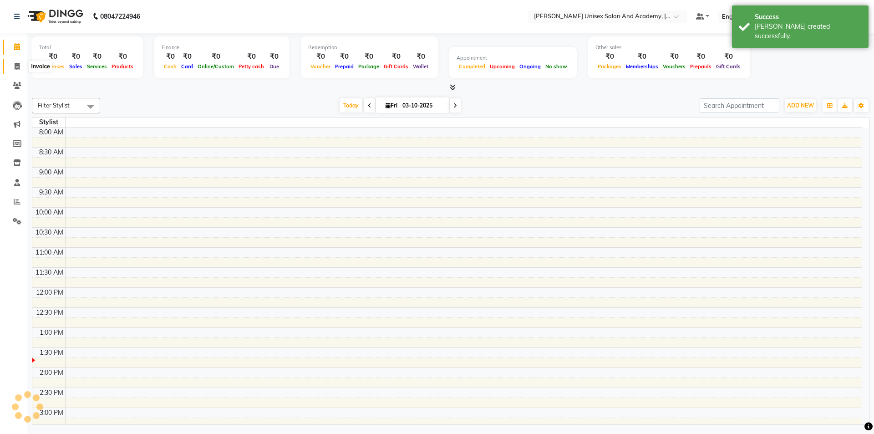
click at [18, 68] on icon at bounding box center [17, 66] width 5 height 7
select select "service"
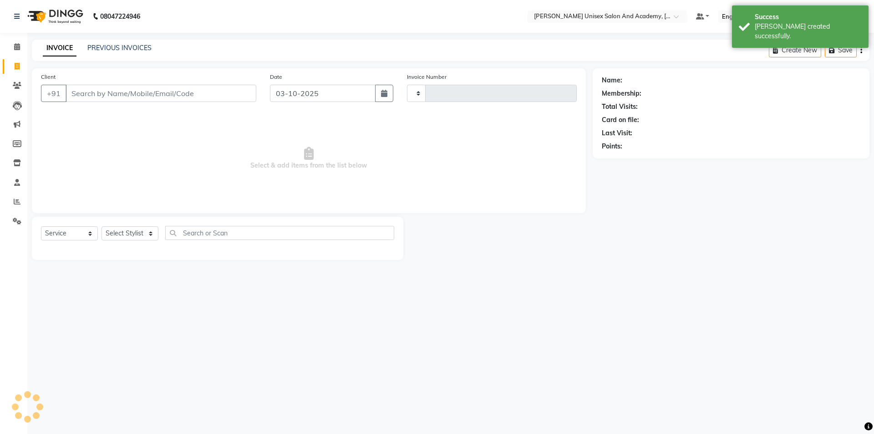
type input "4719"
select select "8060"
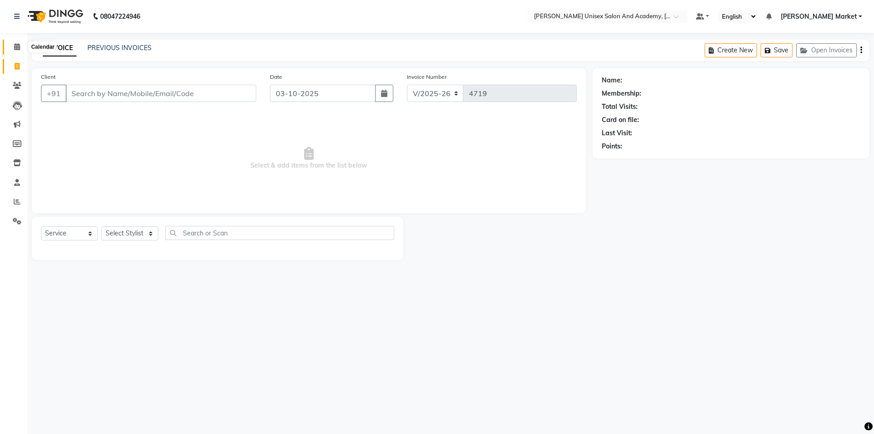
click at [20, 43] on span at bounding box center [17, 47] width 16 height 10
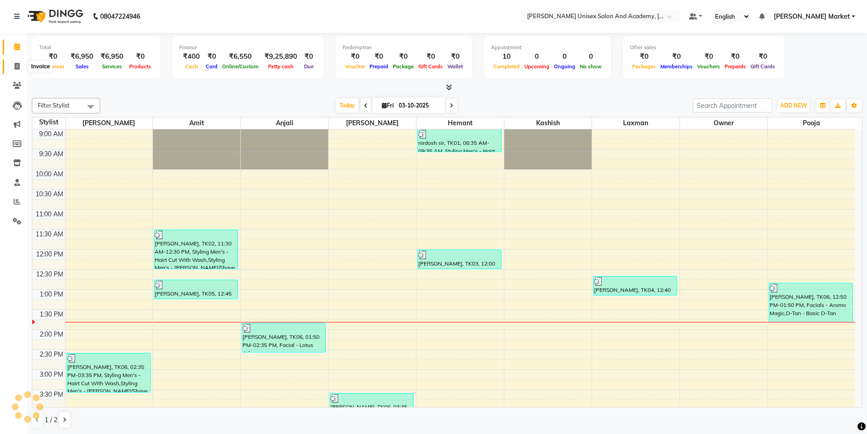
click at [13, 68] on span at bounding box center [17, 66] width 16 height 10
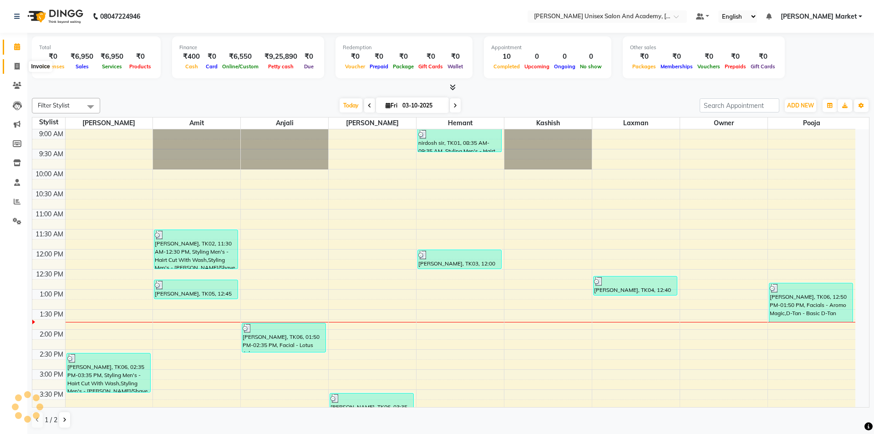
select select "8060"
select select "service"
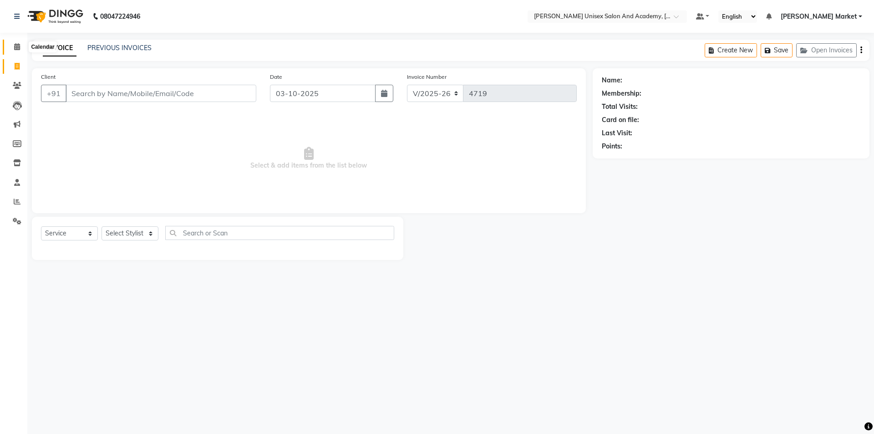
click at [18, 48] on icon at bounding box center [17, 46] width 6 height 7
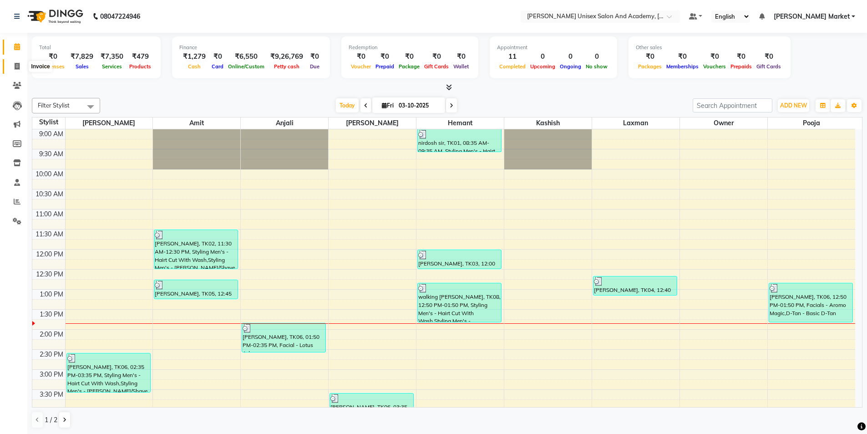
click at [18, 69] on icon at bounding box center [17, 66] width 5 height 7
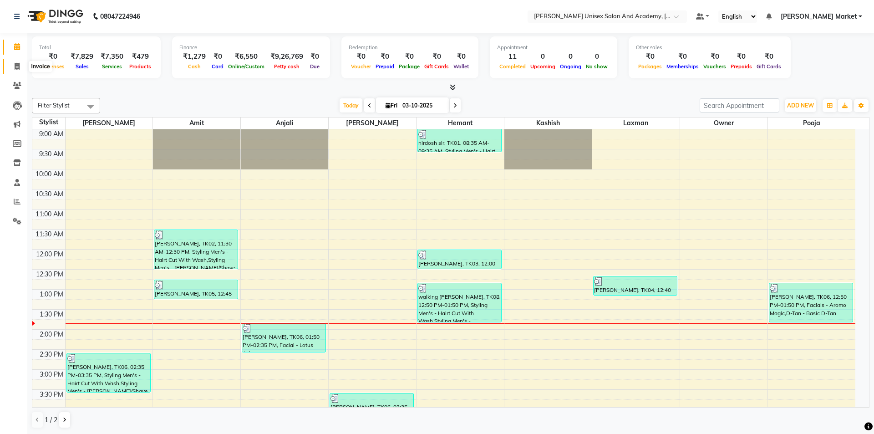
select select "service"
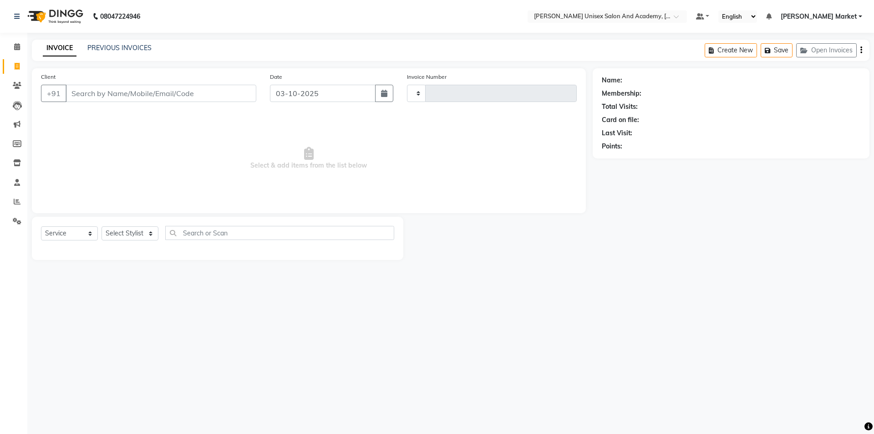
type input "4720"
select select "8060"
click at [11, 47] on span at bounding box center [17, 47] width 16 height 10
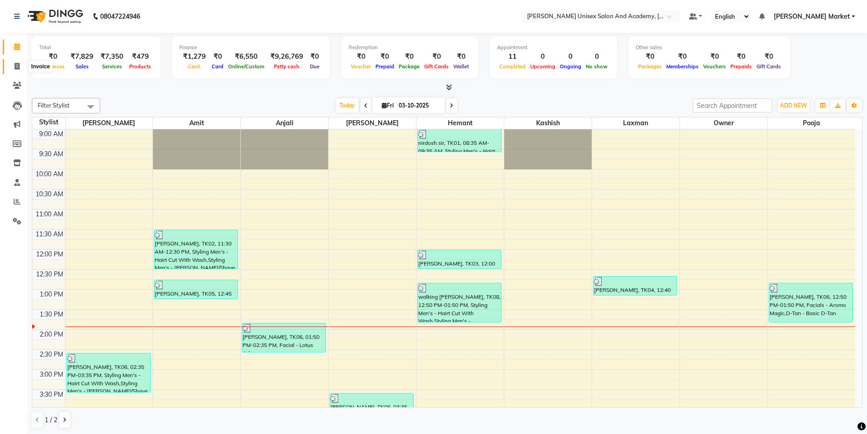
click at [16, 67] on icon at bounding box center [17, 66] width 5 height 7
select select "8060"
select select "service"
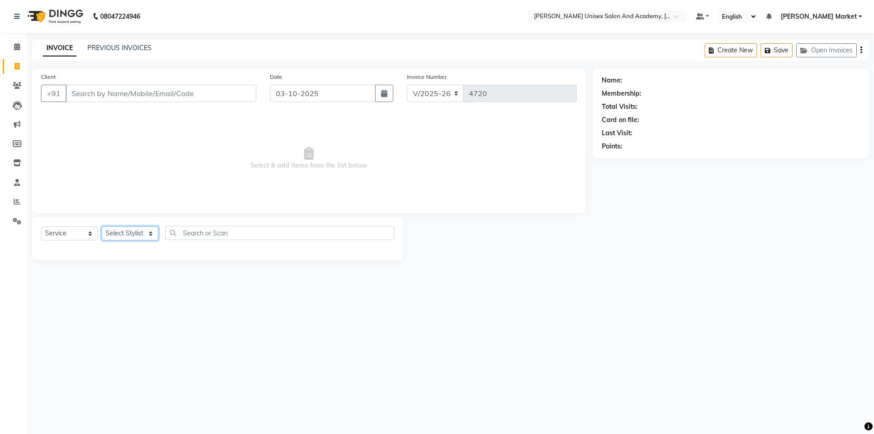
click at [147, 234] on select "Select Stylist Amit anjali [PERSON_NAME] [PERSON_NAME] [PERSON_NAME] [PERSON_NA…" at bounding box center [130, 233] width 57 height 14
select select "73416"
click at [102, 226] on select "Select Stylist Amit anjali [PERSON_NAME] [PERSON_NAME] [PERSON_NAME] [PERSON_NA…" at bounding box center [130, 233] width 57 height 14
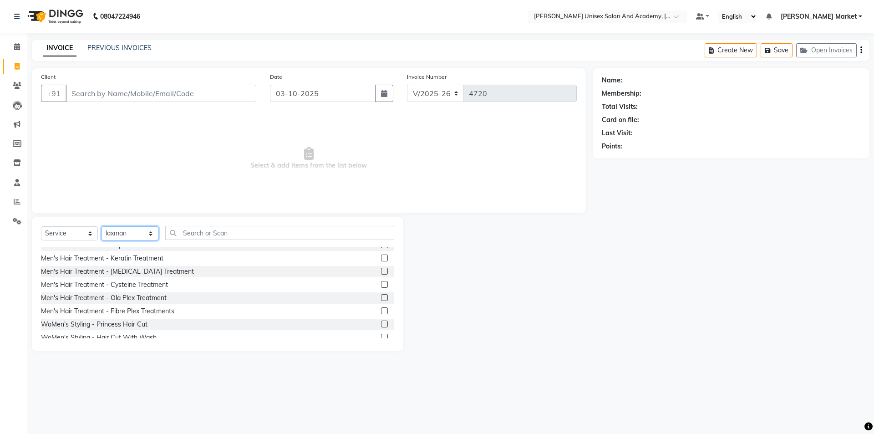
scroll to position [228, 0]
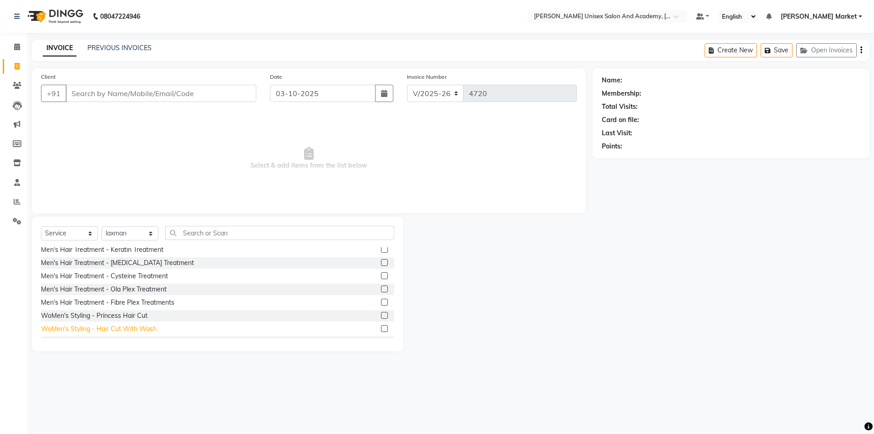
click at [147, 326] on div "WoMen's Styling - Hair Cut With Wash" at bounding box center [99, 329] width 116 height 10
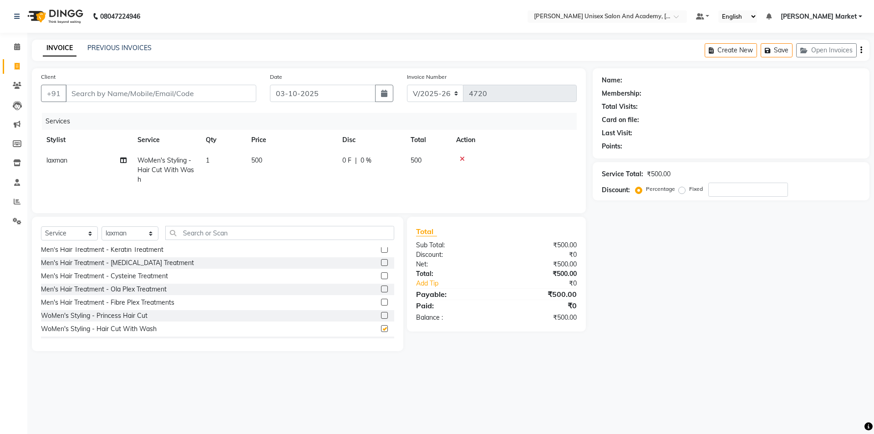
checkbox input "false"
click at [151, 237] on select "Select Stylist Amit anjali [PERSON_NAME] [PERSON_NAME] [PERSON_NAME] [PERSON_NA…" at bounding box center [130, 233] width 57 height 14
select select "74040"
click at [102, 226] on select "Select Stylist Amit anjali [PERSON_NAME] [PERSON_NAME] [PERSON_NAME] [PERSON_NA…" at bounding box center [130, 233] width 57 height 14
click at [202, 238] on input "text" at bounding box center [279, 233] width 229 height 14
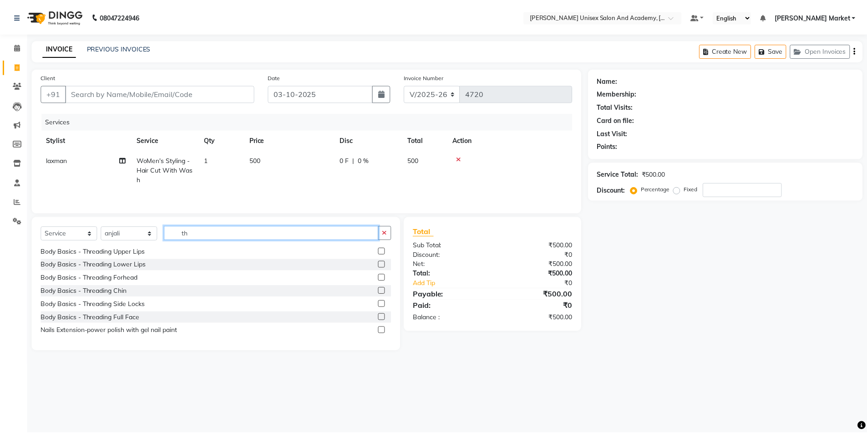
scroll to position [0, 0]
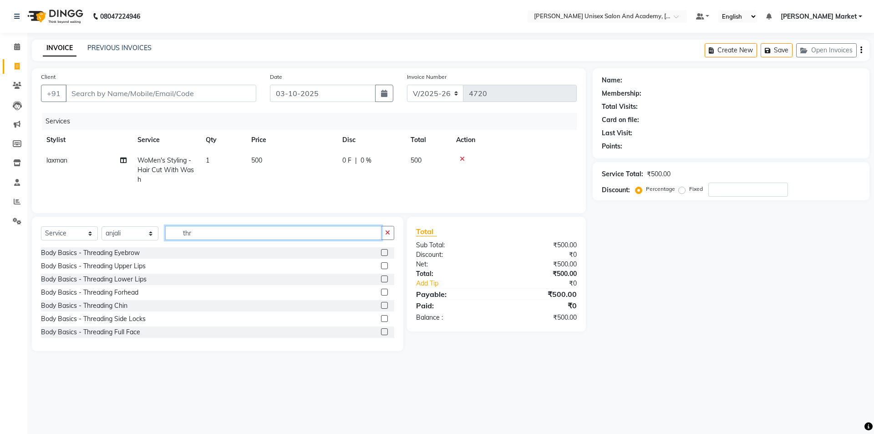
type input "thr"
click at [381, 250] on label at bounding box center [384, 252] width 7 height 7
click at [381, 250] on input "checkbox" at bounding box center [384, 253] width 6 height 6
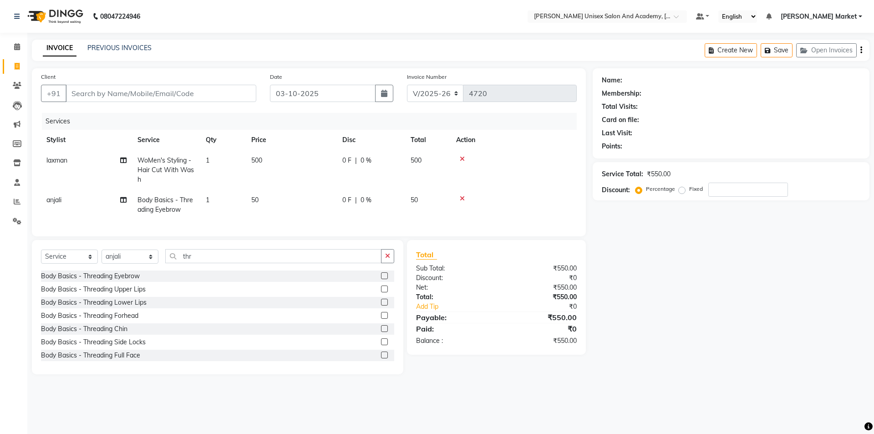
click at [381, 280] on div at bounding box center [387, 275] width 13 height 11
click at [381, 279] on label at bounding box center [384, 275] width 7 height 7
click at [381, 279] on input "checkbox" at bounding box center [384, 276] width 6 height 6
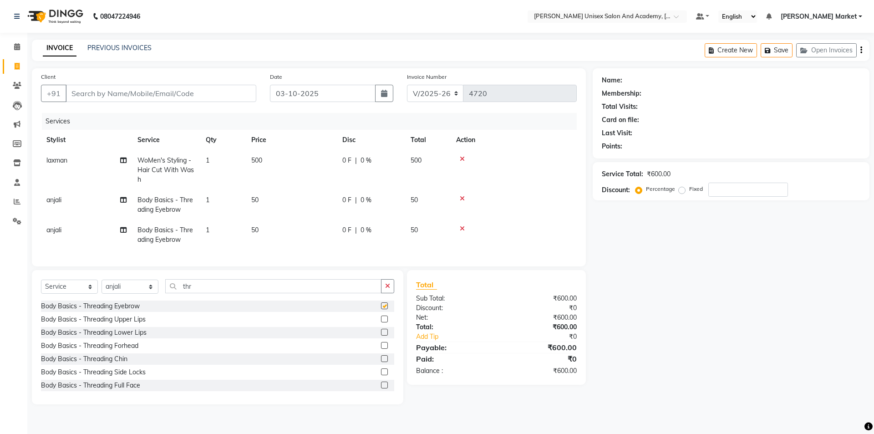
checkbox input "false"
click at [381, 322] on label at bounding box center [384, 318] width 7 height 7
click at [381, 322] on input "checkbox" at bounding box center [384, 319] width 6 height 6
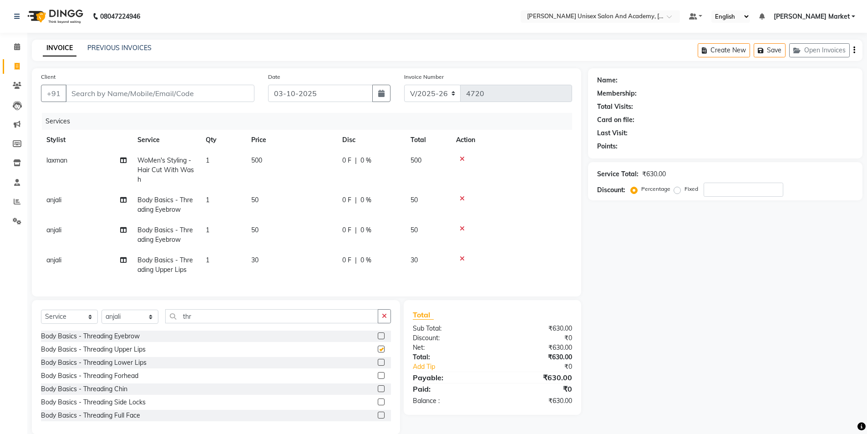
checkbox input "false"
click at [462, 198] on icon at bounding box center [462, 198] width 5 height 6
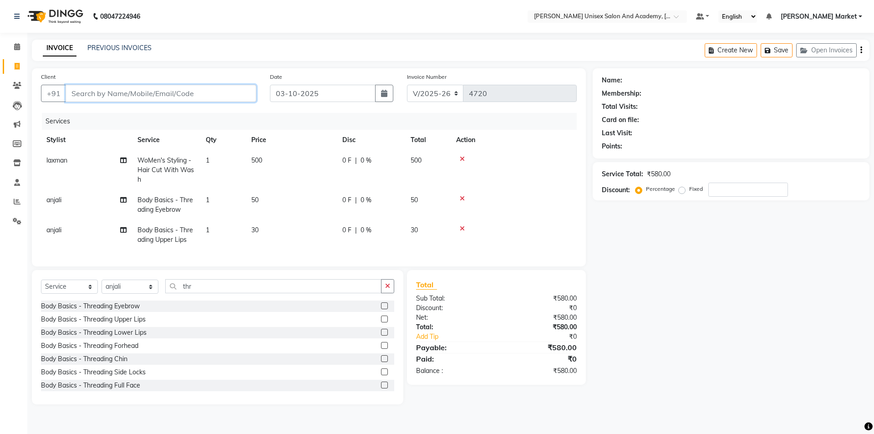
click at [108, 97] on input "Client" at bounding box center [161, 93] width 191 height 17
type input "8"
type input "0"
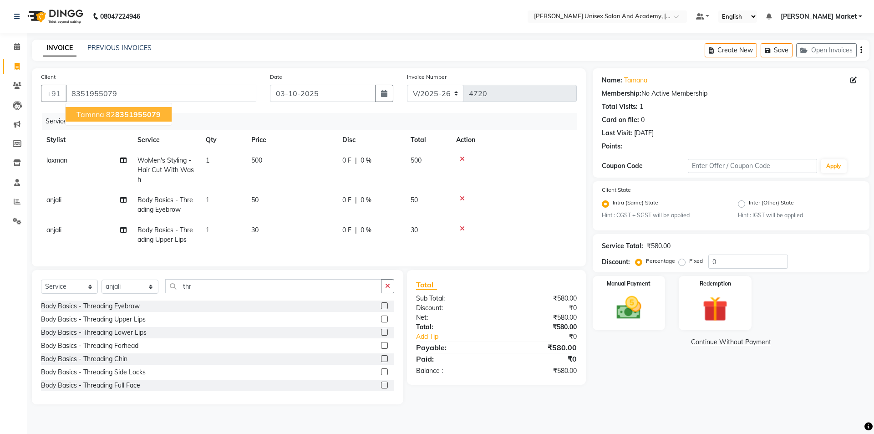
click at [111, 115] on ngb-highlight "82 8351955079" at bounding box center [133, 114] width 55 height 9
type input "828351955079"
click at [647, 310] on img at bounding box center [629, 308] width 42 height 30
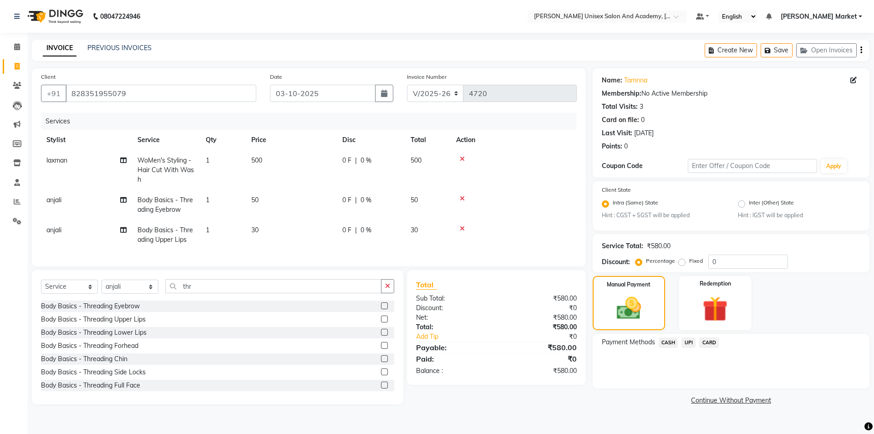
click at [691, 345] on span "UPI" at bounding box center [688, 342] width 14 height 10
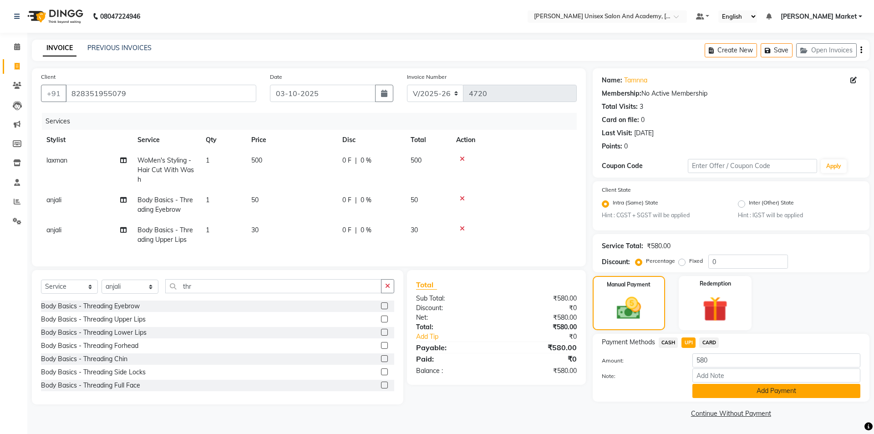
click at [729, 388] on button "Add Payment" at bounding box center [776, 391] width 168 height 14
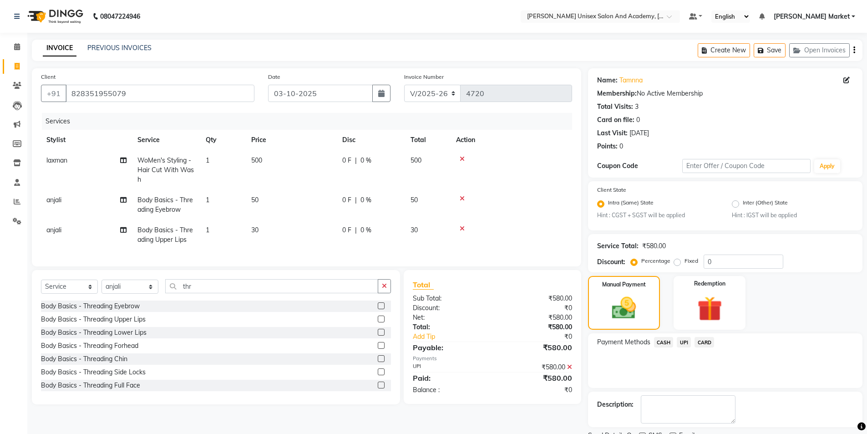
click at [681, 341] on span "UPI" at bounding box center [684, 342] width 14 height 10
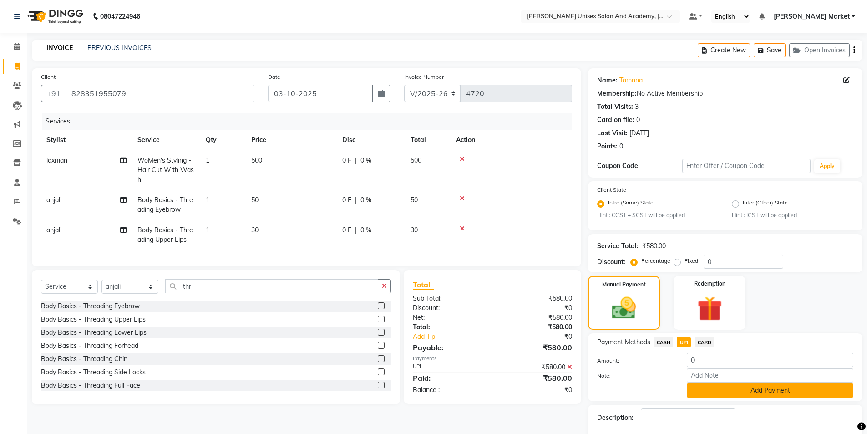
click at [726, 393] on button "Add Payment" at bounding box center [770, 390] width 167 height 14
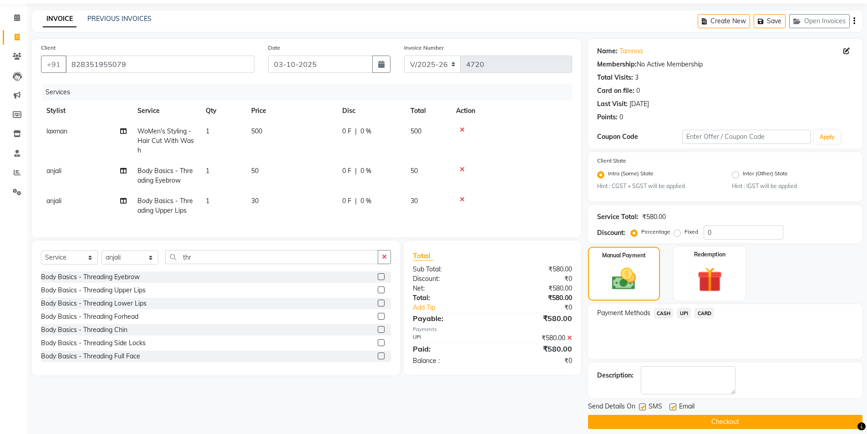
scroll to position [38, 0]
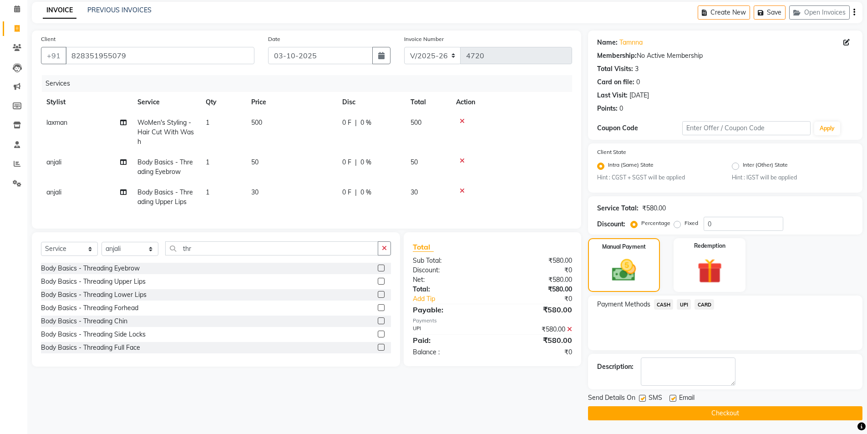
click at [728, 414] on button "Checkout" at bounding box center [725, 413] width 274 height 14
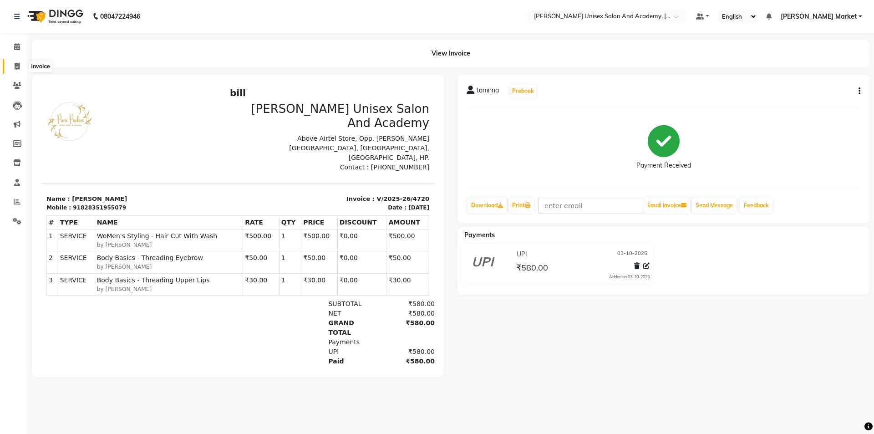
click at [19, 65] on icon at bounding box center [17, 66] width 5 height 7
select select "service"
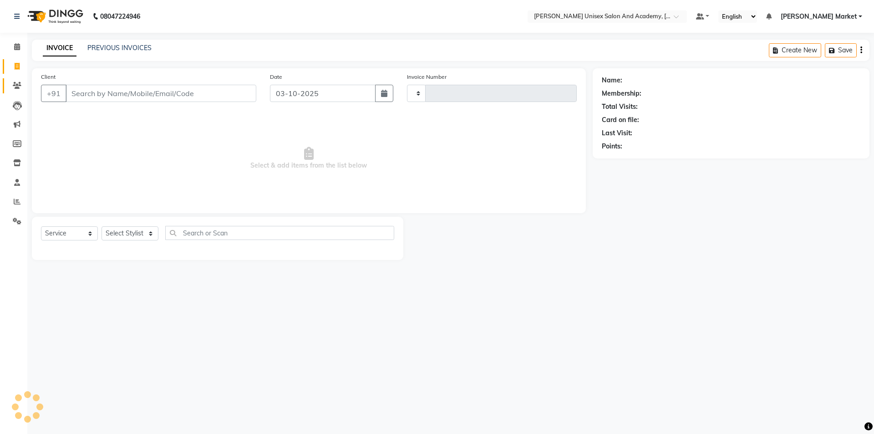
type input "4721"
select select "8060"
click at [147, 237] on select "Select Stylist Amit anjali [PERSON_NAME] [PERSON_NAME] [PERSON_NAME] [PERSON_NA…" at bounding box center [130, 233] width 57 height 14
select select "75210"
click at [102, 226] on select "Select Stylist Amit anjali [PERSON_NAME] [PERSON_NAME] [PERSON_NAME] [PERSON_NA…" at bounding box center [130, 233] width 57 height 14
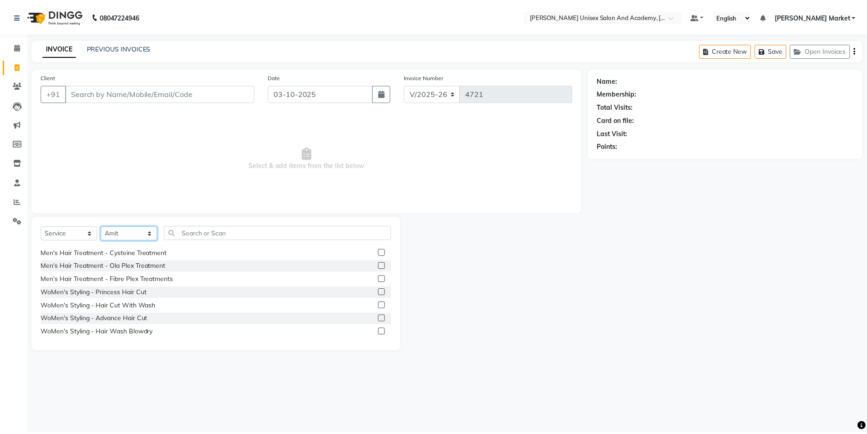
scroll to position [273, 0]
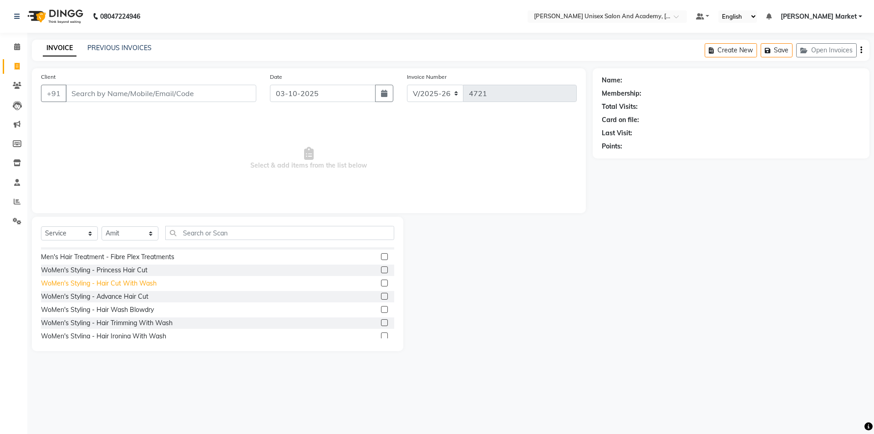
click at [122, 285] on div "WoMen's Styling - Hair Cut With Wash" at bounding box center [99, 284] width 116 height 10
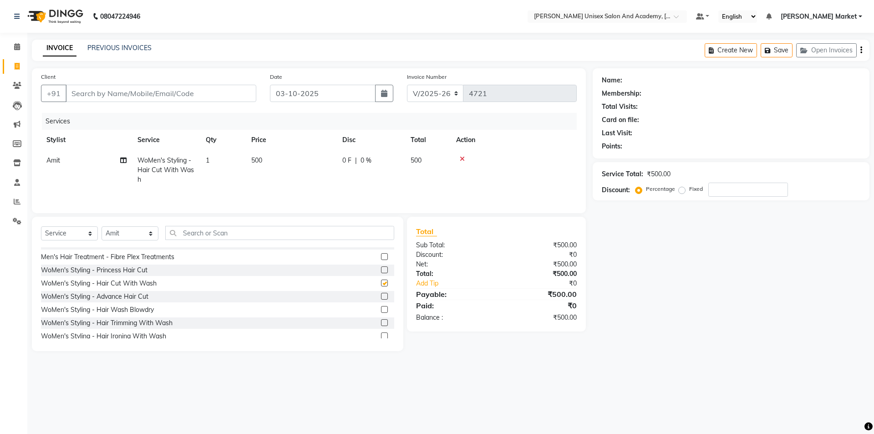
checkbox input "false"
click at [109, 91] on input "Client" at bounding box center [161, 93] width 191 height 17
type input "7"
type input "0"
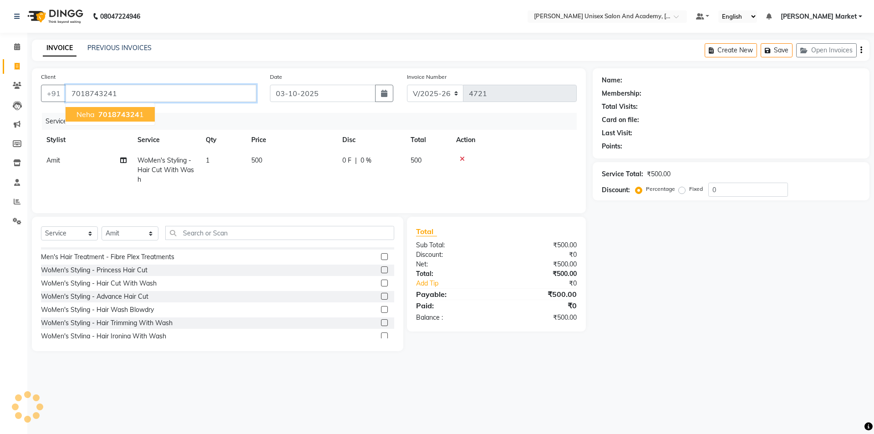
type input "7018743241"
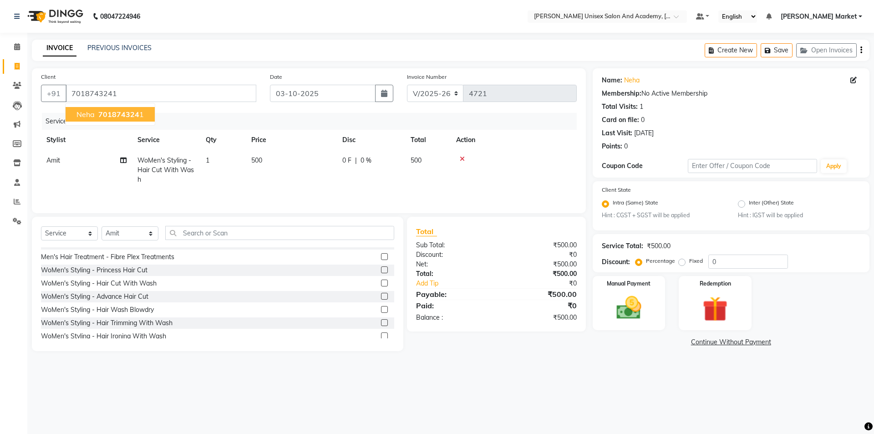
click at [125, 117] on span "701874324" at bounding box center [118, 114] width 41 height 9
click at [645, 292] on div "Manual Payment" at bounding box center [629, 303] width 76 height 56
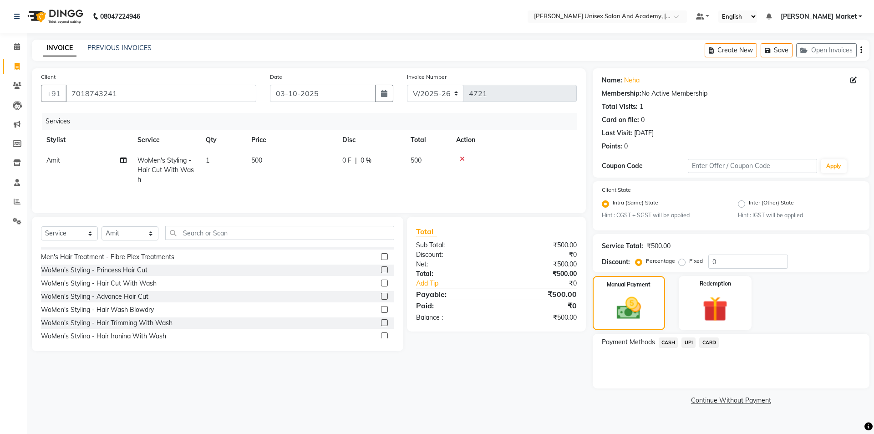
click at [689, 343] on span "UPI" at bounding box center [688, 342] width 14 height 10
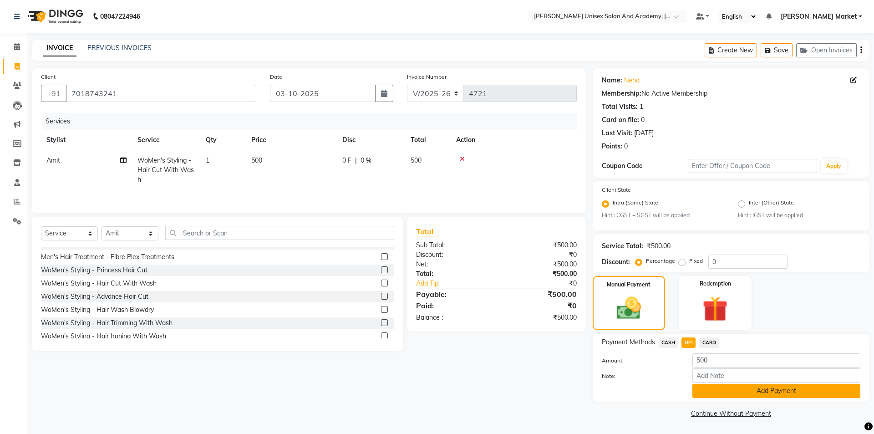
click at [775, 394] on button "Add Payment" at bounding box center [776, 391] width 168 height 14
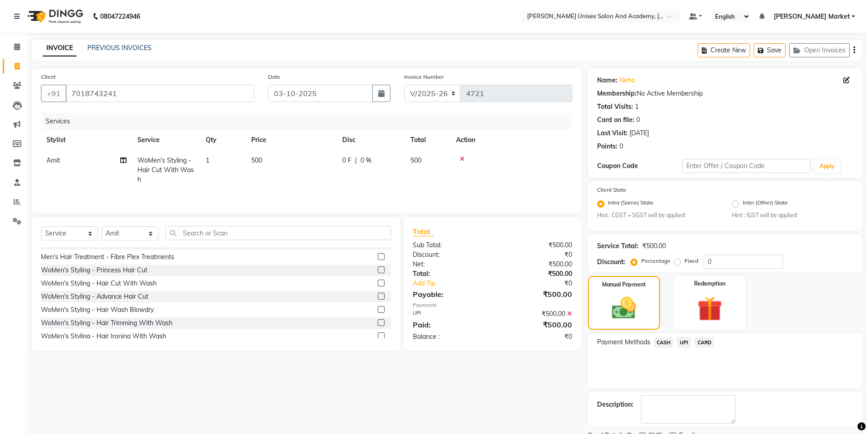
scroll to position [38, 0]
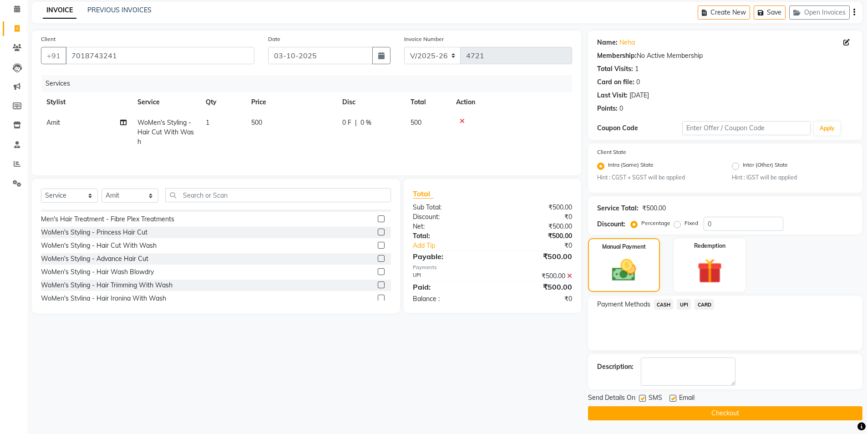
click at [684, 305] on span "UPI" at bounding box center [684, 304] width 14 height 10
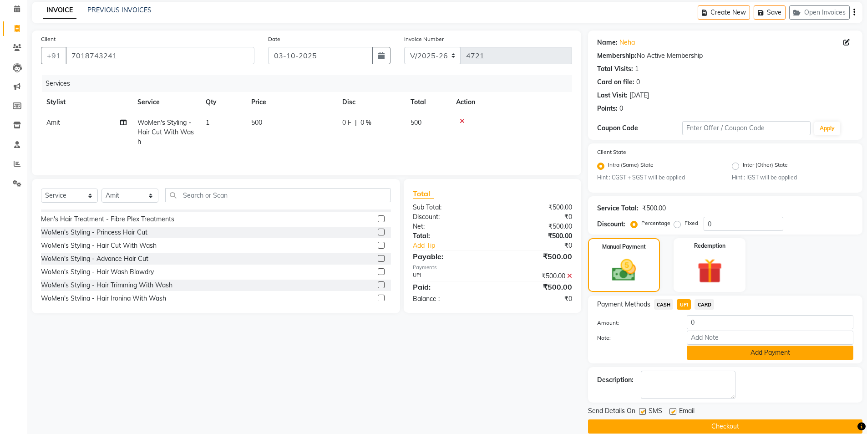
click at [722, 354] on button "Add Payment" at bounding box center [770, 352] width 167 height 14
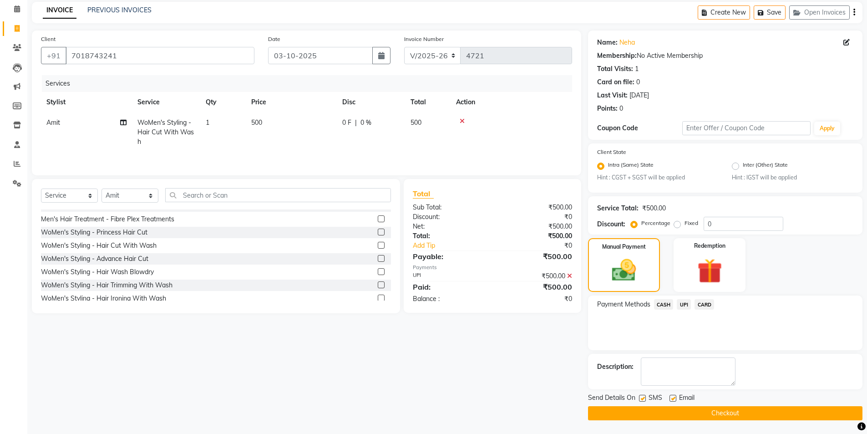
click at [640, 412] on button "Checkout" at bounding box center [725, 413] width 274 height 14
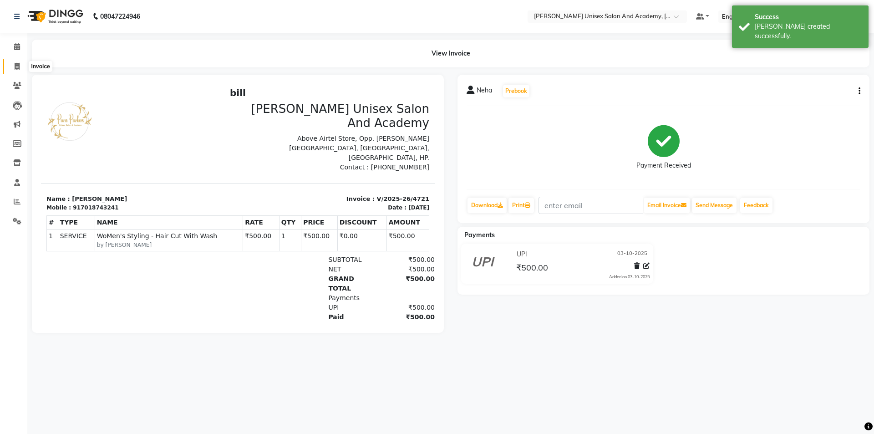
click at [17, 65] on icon at bounding box center [17, 66] width 5 height 7
select select "service"
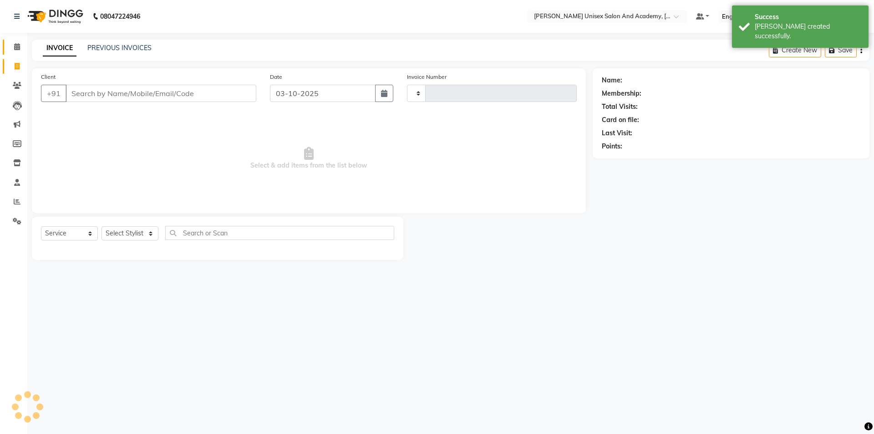
type input "4722"
select select "8060"
click at [18, 46] on icon at bounding box center [17, 46] width 6 height 7
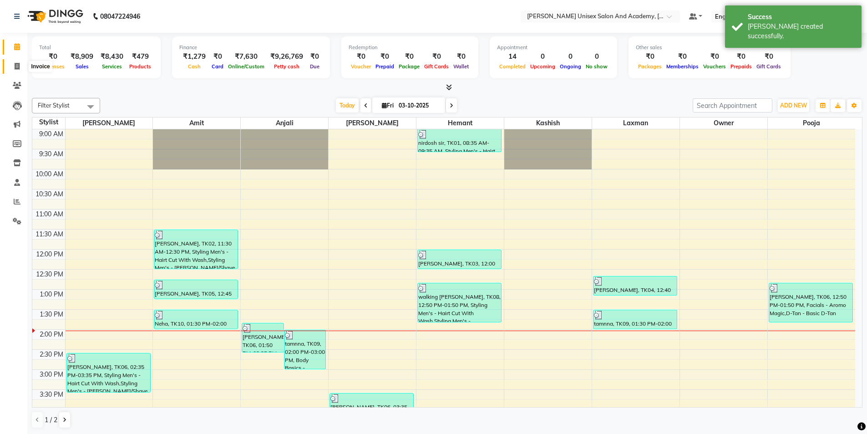
click at [20, 66] on span at bounding box center [17, 66] width 16 height 10
select select "8060"
select select "service"
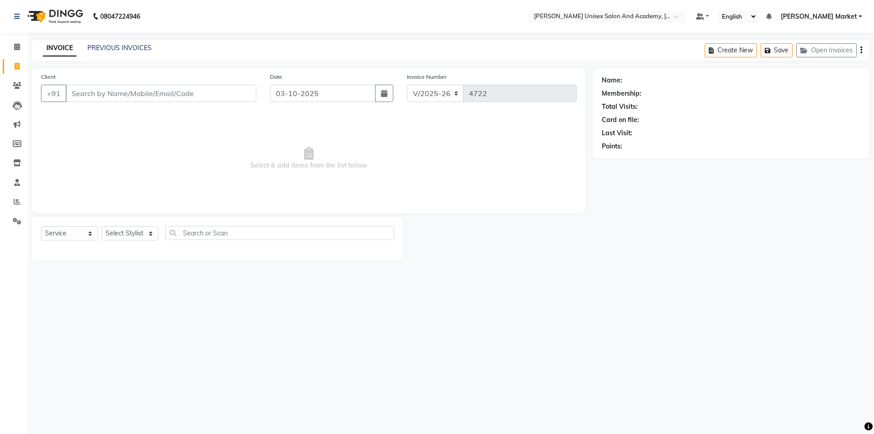
click at [0, 67] on li "Invoice" at bounding box center [13, 67] width 27 height 20
click at [143, 234] on select "Select Stylist Amit anjali [PERSON_NAME] [PERSON_NAME] [PERSON_NAME] [PERSON_NA…" at bounding box center [130, 233] width 57 height 14
select select "78754"
click at [102, 226] on select "Select Stylist Amit anjali [PERSON_NAME] [PERSON_NAME] [PERSON_NAME] [PERSON_NA…" at bounding box center [130, 233] width 57 height 14
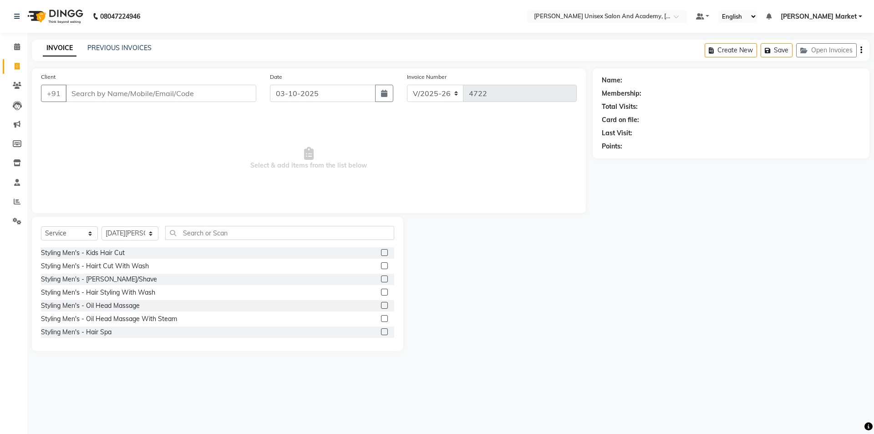
click at [381, 267] on label at bounding box center [384, 265] width 7 height 7
click at [381, 267] on input "checkbox" at bounding box center [384, 266] width 6 height 6
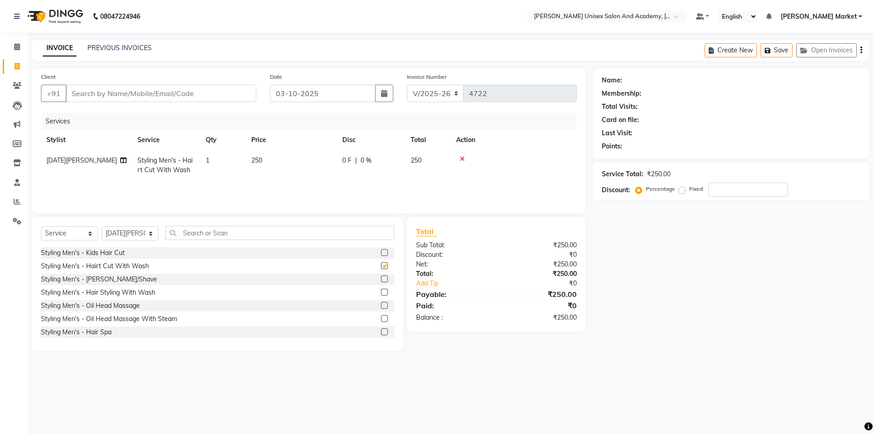
checkbox input "false"
click at [381, 277] on label at bounding box center [384, 278] width 7 height 7
click at [381, 277] on input "checkbox" at bounding box center [384, 279] width 6 height 6
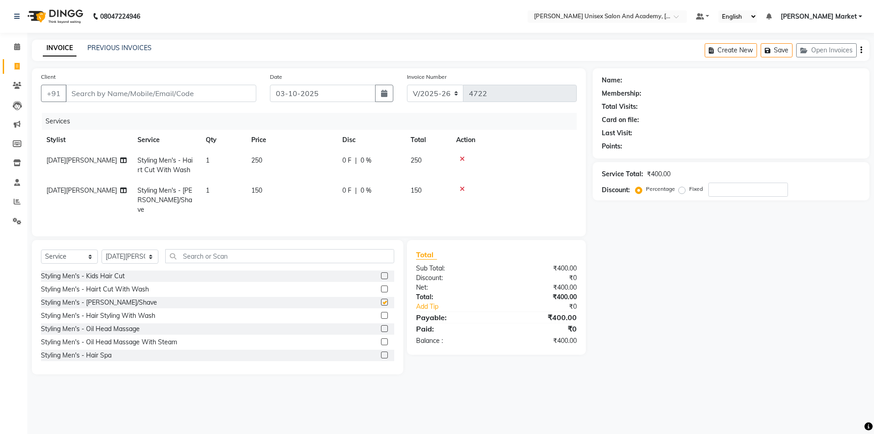
checkbox input "false"
click at [109, 103] on div "Client +91" at bounding box center [148, 90] width 229 height 37
click at [460, 156] on icon at bounding box center [462, 159] width 5 height 6
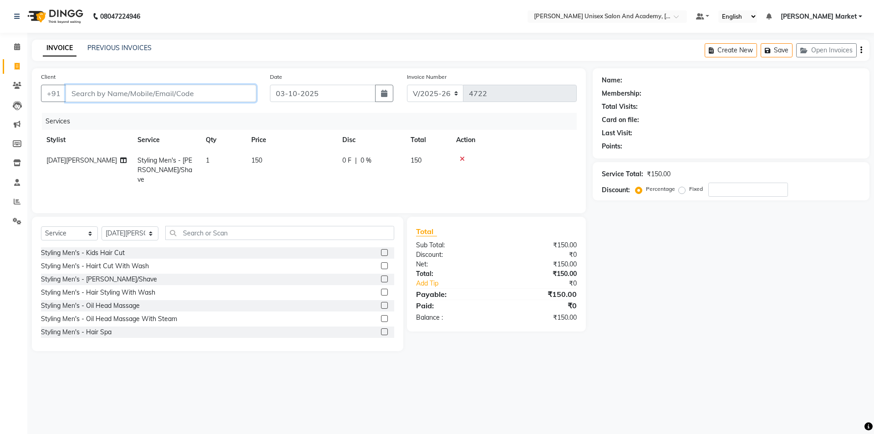
click at [85, 98] on input "Client" at bounding box center [161, 93] width 191 height 17
type input "9"
type input "0"
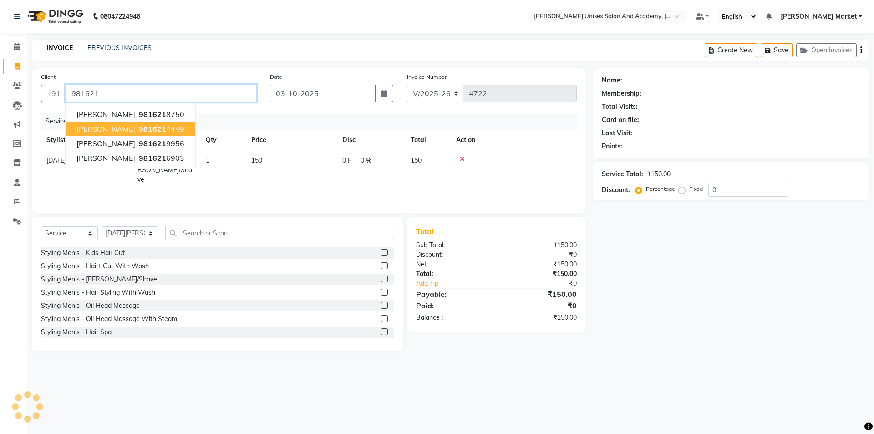
click at [137, 129] on ngb-highlight "981621 4449" at bounding box center [160, 128] width 47 height 9
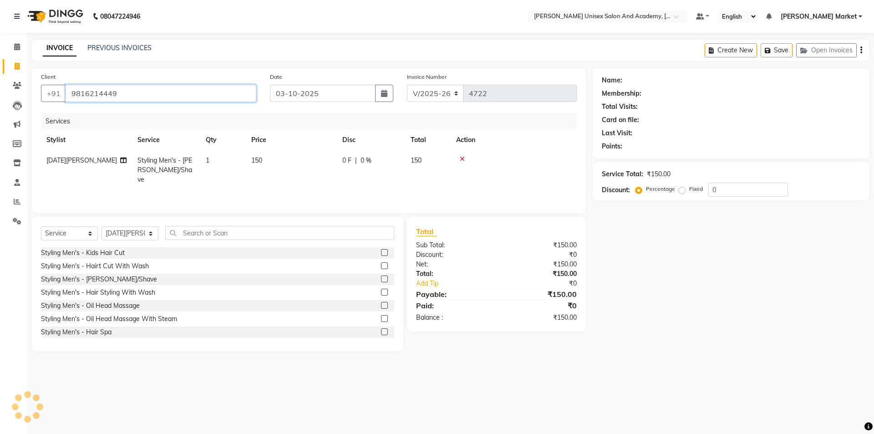
type input "9816214449"
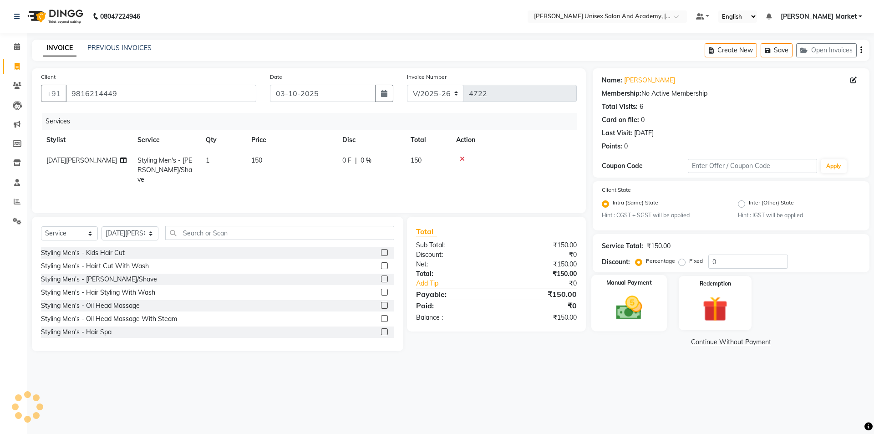
click at [634, 317] on img at bounding box center [629, 308] width 42 height 30
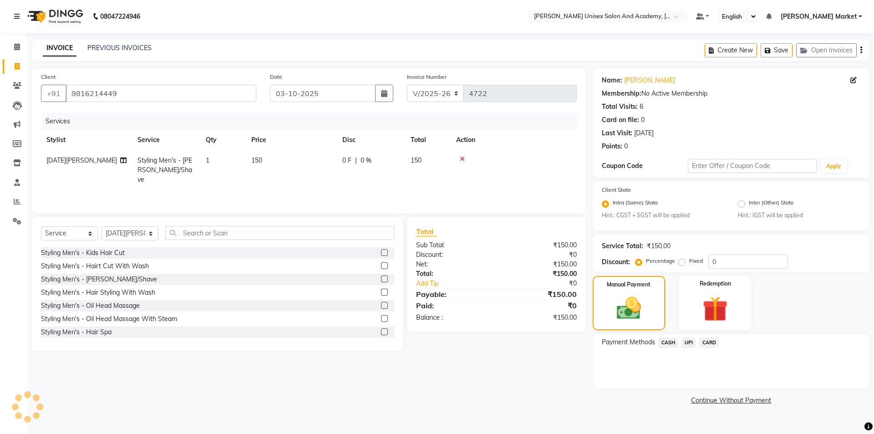
click at [690, 345] on span "UPI" at bounding box center [688, 342] width 14 height 10
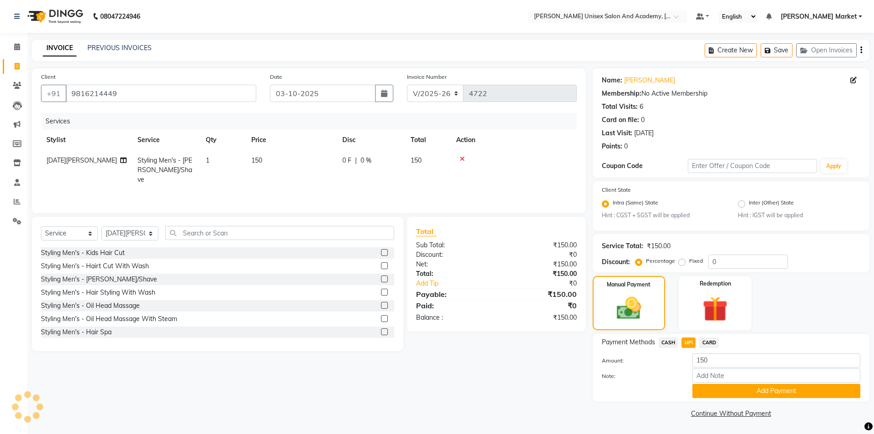
click at [669, 342] on span "CASH" at bounding box center [669, 342] width 20 height 10
click at [723, 390] on button "Add Payment" at bounding box center [776, 391] width 168 height 14
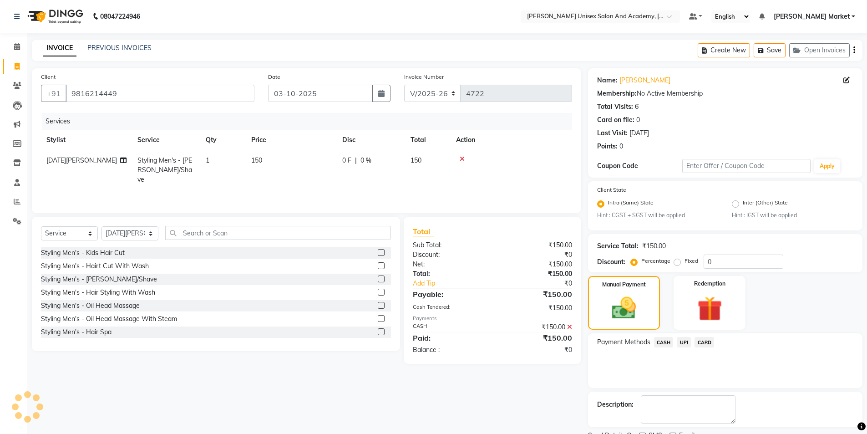
scroll to position [38, 0]
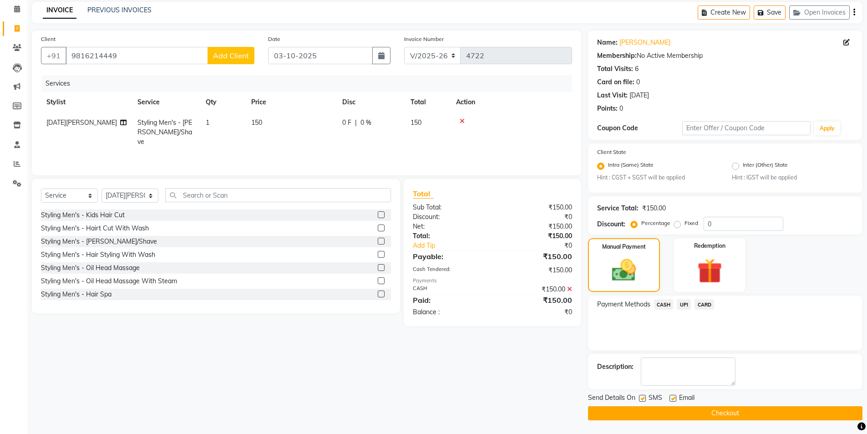
click at [724, 417] on button "Checkout" at bounding box center [725, 413] width 274 height 14
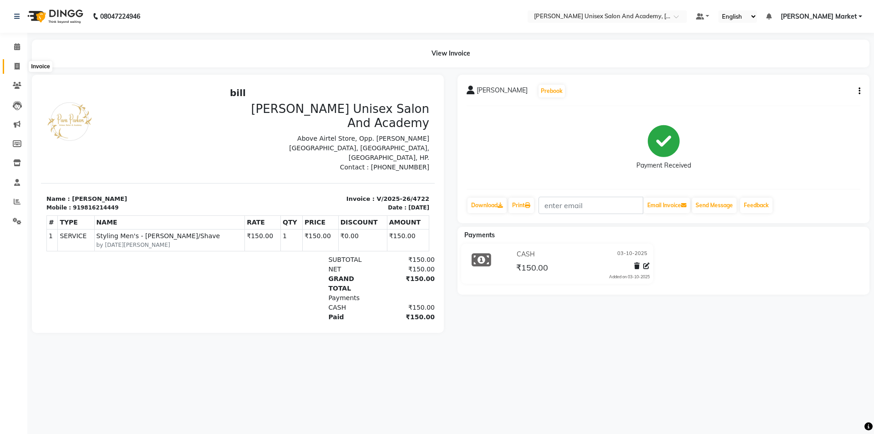
click at [16, 63] on icon at bounding box center [17, 66] width 5 height 7
select select "service"
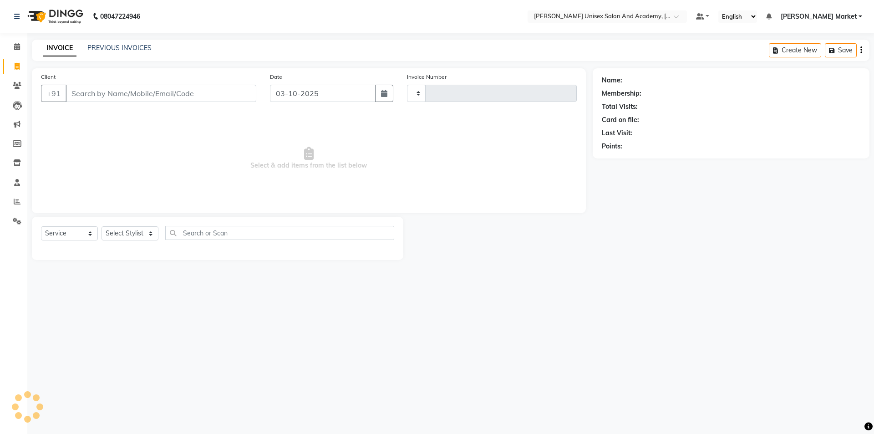
type input "4723"
select select "8060"
click at [19, 48] on icon at bounding box center [17, 46] width 6 height 7
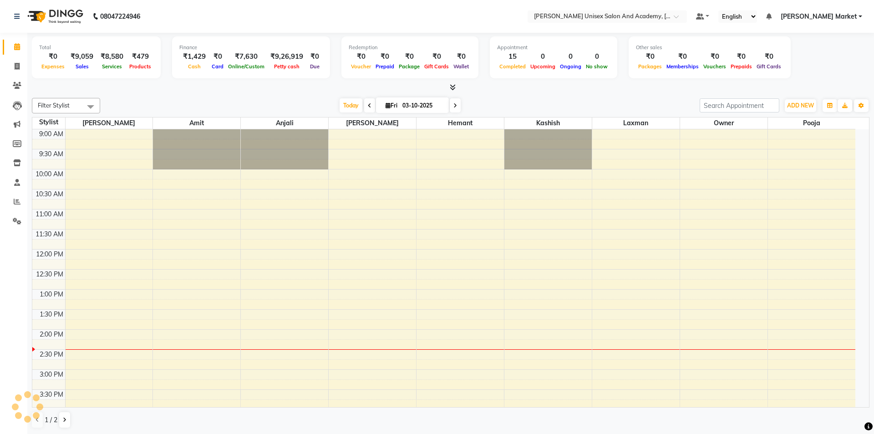
scroll to position [185, 0]
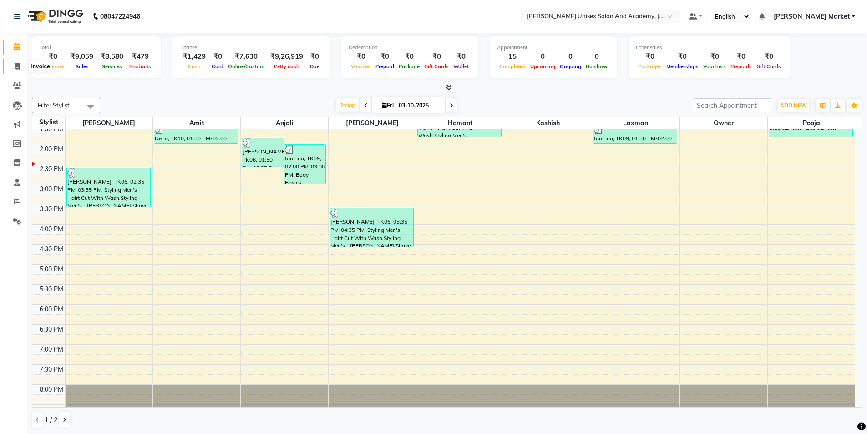
click at [17, 64] on icon at bounding box center [17, 66] width 5 height 7
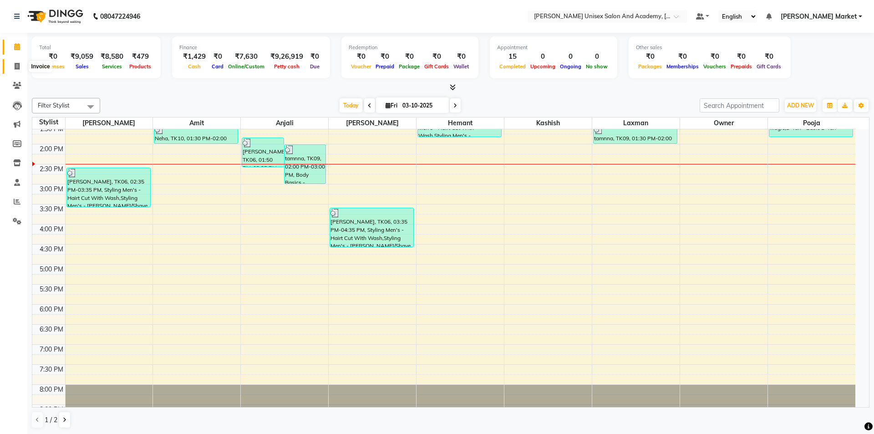
select select "8060"
select select "service"
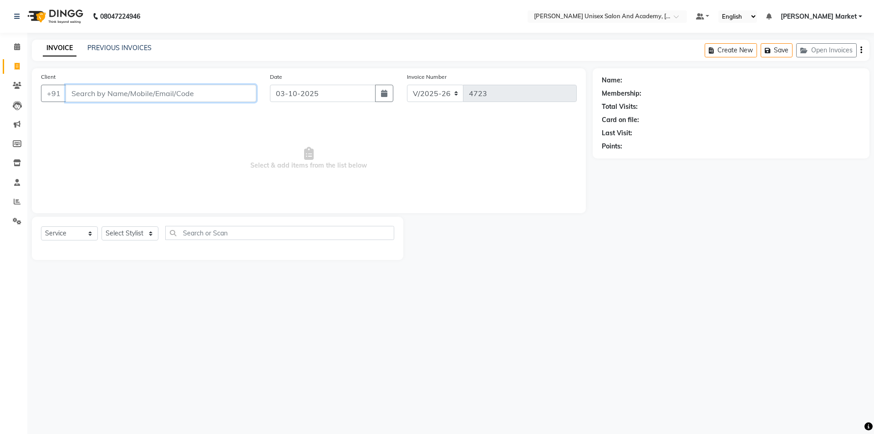
click at [122, 92] on input "Client" at bounding box center [161, 93] width 191 height 17
click at [132, 116] on span "96259" at bounding box center [128, 114] width 23 height 9
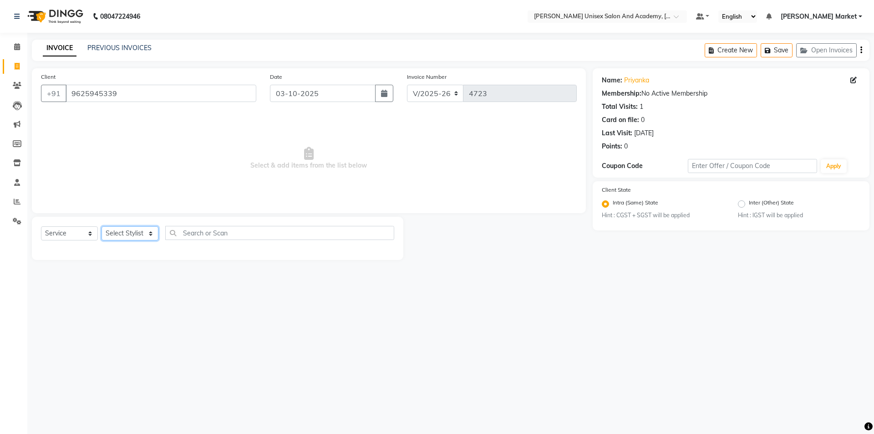
click at [154, 235] on select "Select Stylist Amit anjali [PERSON_NAME] [PERSON_NAME] [PERSON_NAME] [PERSON_NA…" at bounding box center [130, 233] width 57 height 14
click at [102, 226] on select "Select Stylist Amit anjali [PERSON_NAME] [PERSON_NAME] [PERSON_NAME] [PERSON_NA…" at bounding box center [130, 233] width 57 height 14
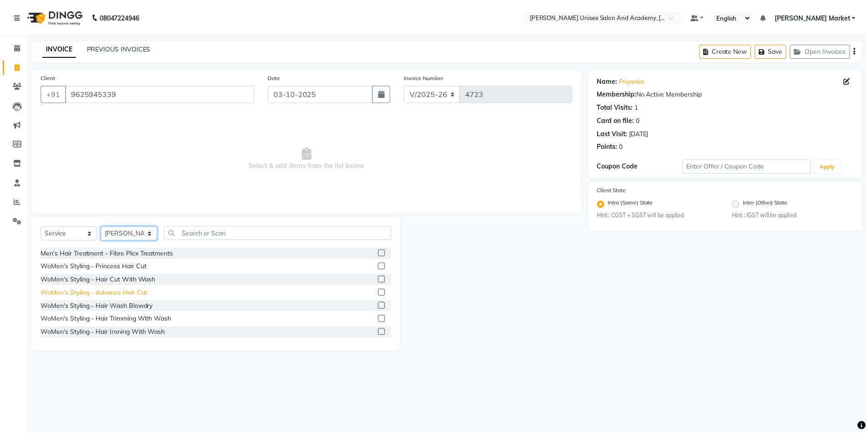
scroll to position [273, 0]
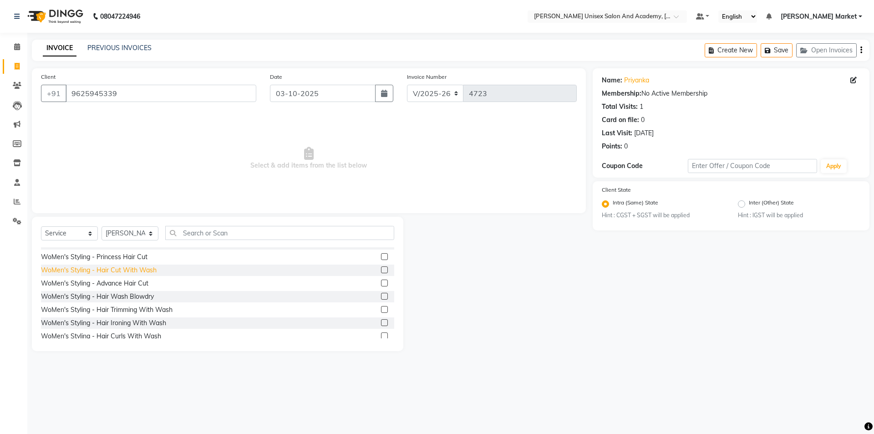
click at [96, 267] on div "WoMen's Styling - Hair Cut With Wash" at bounding box center [99, 270] width 116 height 10
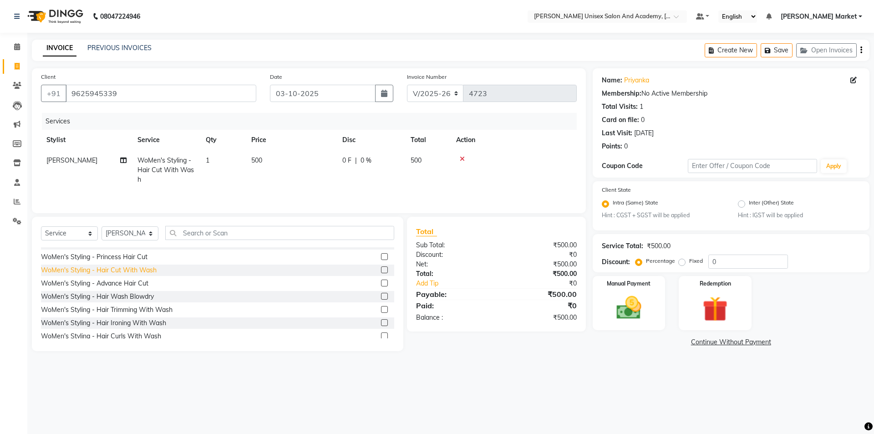
click at [96, 267] on div "WoMen's Styling - Hair Cut With Wash" at bounding box center [99, 270] width 116 height 10
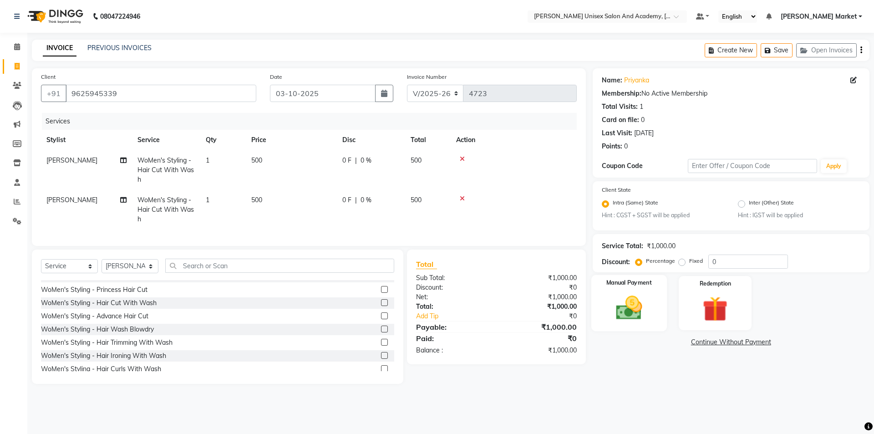
click at [627, 297] on img at bounding box center [629, 308] width 42 height 30
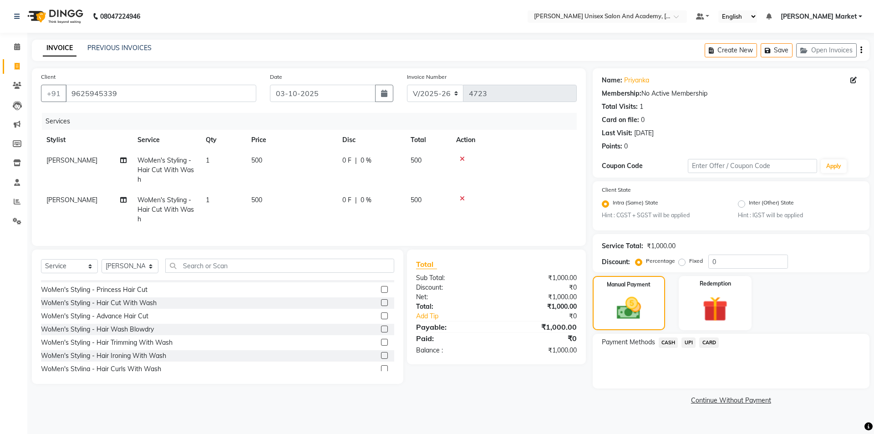
click at [691, 342] on span "UPI" at bounding box center [688, 342] width 14 height 10
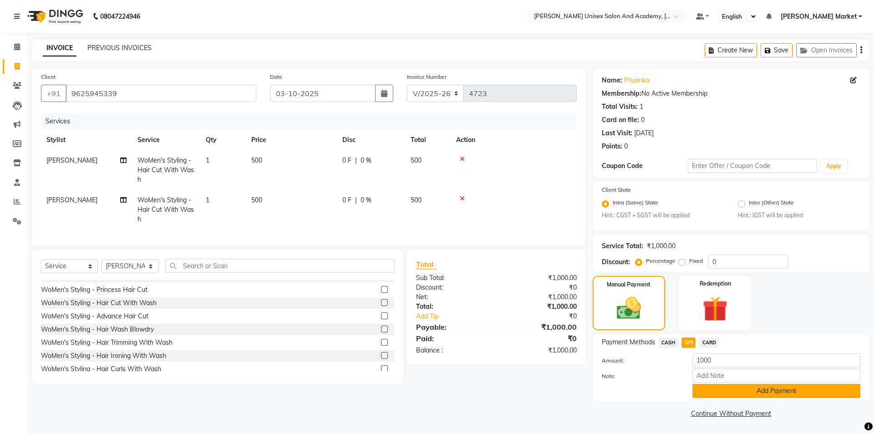
click at [700, 390] on button "Add Payment" at bounding box center [776, 391] width 168 height 14
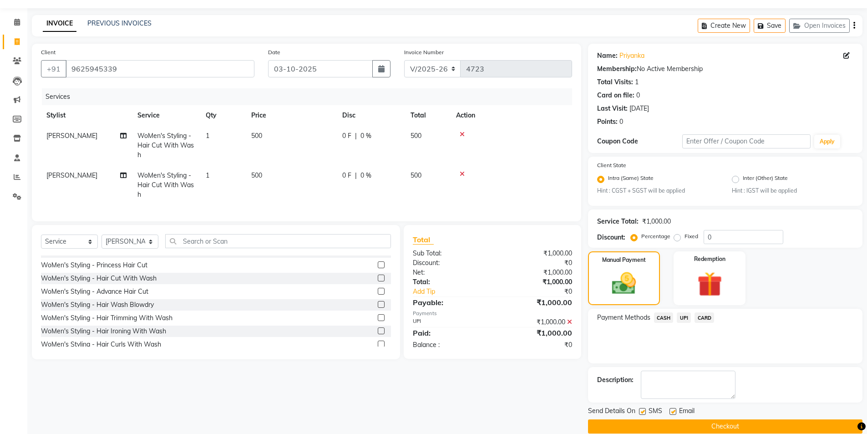
scroll to position [38, 0]
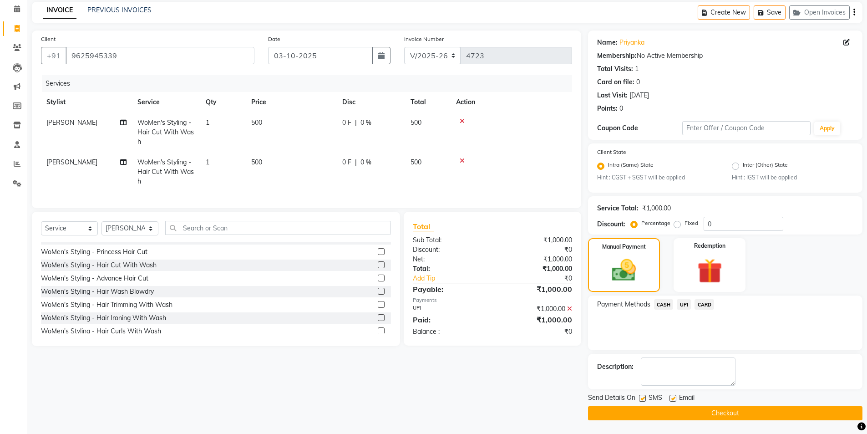
click at [699, 413] on button "Checkout" at bounding box center [725, 413] width 274 height 14
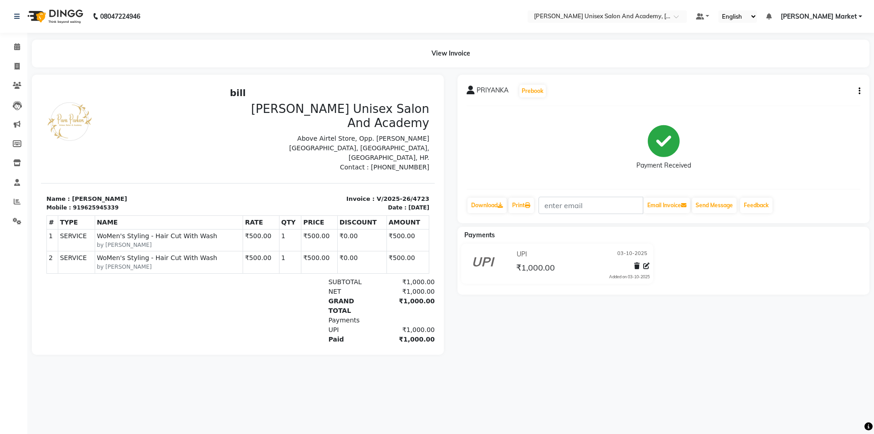
click at [114, 263] on small "by harry" at bounding box center [169, 267] width 144 height 8
click at [858, 92] on button "button" at bounding box center [857, 91] width 5 height 10
click at [803, 100] on div "Edit Invoice" at bounding box center [814, 102] width 62 height 11
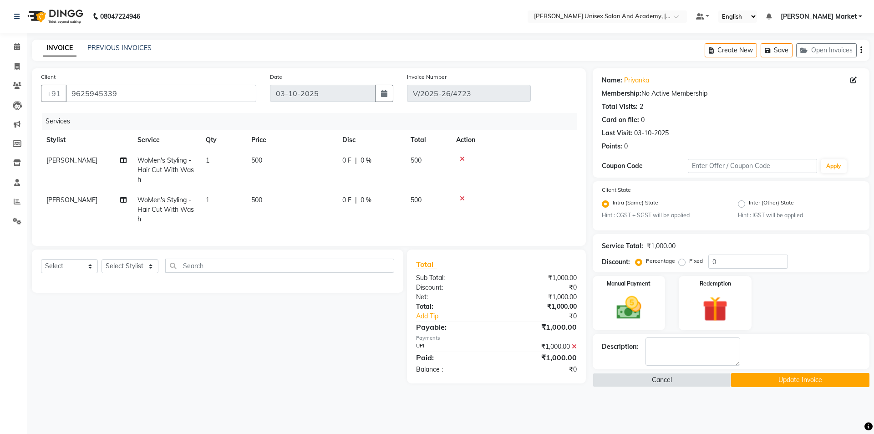
click at [62, 198] on td "[PERSON_NAME]" at bounding box center [86, 210] width 91 height 40
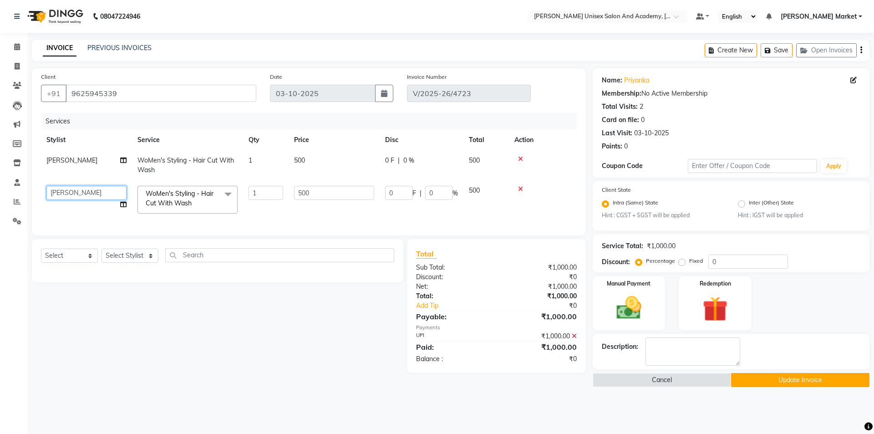
click at [68, 192] on select "Amit anjali harry hemant kashish laxman mandeep kumar owner pooja vishu rana" at bounding box center [86, 193] width 80 height 14
click at [777, 378] on button "Update Invoice" at bounding box center [800, 380] width 138 height 14
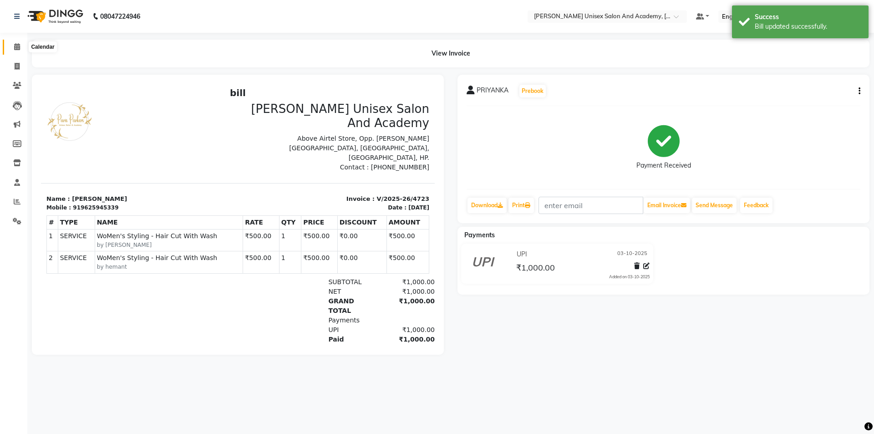
click at [20, 44] on icon at bounding box center [17, 46] width 6 height 7
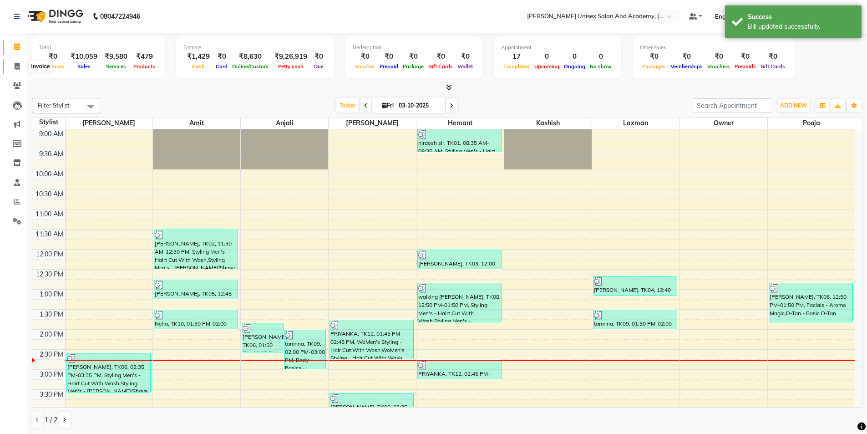
click at [15, 71] on span at bounding box center [17, 66] width 16 height 10
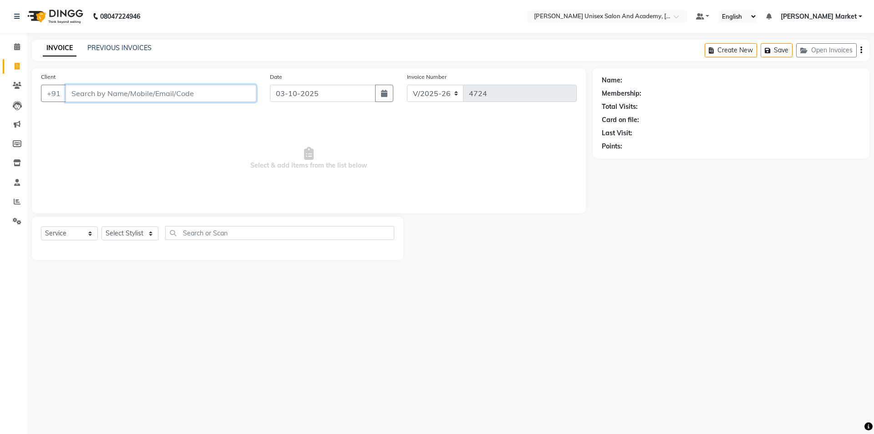
click at [114, 96] on input "Client" at bounding box center [161, 93] width 191 height 17
click at [101, 94] on input "901510093" at bounding box center [138, 93] width 144 height 17
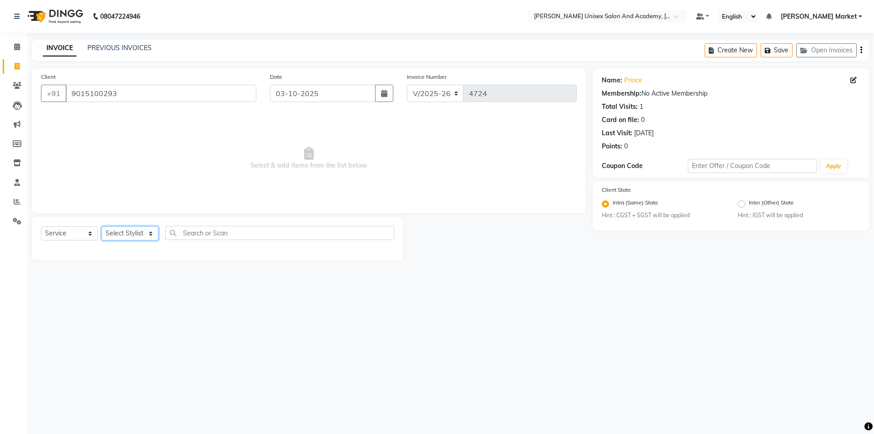
click at [150, 231] on select "Select Stylist Amit anjali [PERSON_NAME] [PERSON_NAME] [PERSON_NAME] [PERSON_NA…" at bounding box center [130, 233] width 57 height 14
click at [102, 226] on select "Select Stylist Amit anjali [PERSON_NAME] [PERSON_NAME] [PERSON_NAME] [PERSON_NA…" at bounding box center [130, 233] width 57 height 14
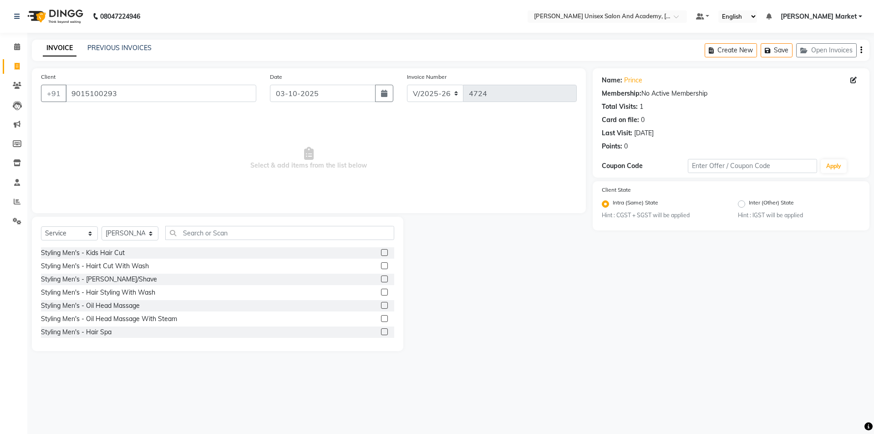
click at [381, 265] on label at bounding box center [384, 265] width 7 height 7
click at [381, 265] on input "checkbox" at bounding box center [384, 266] width 6 height 6
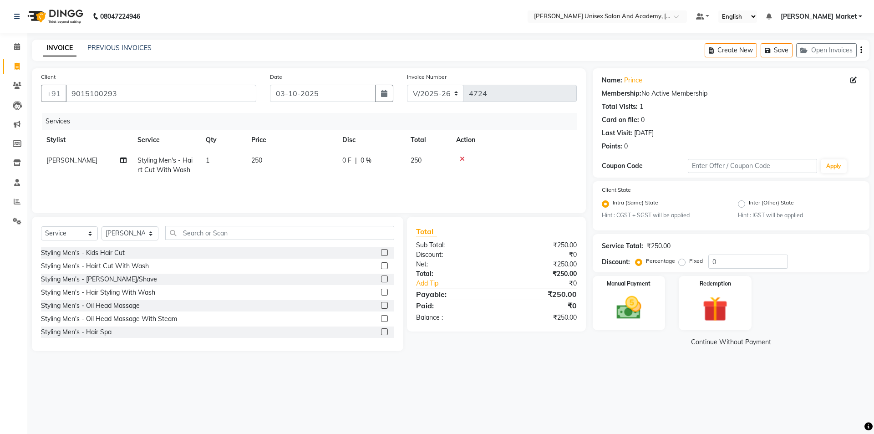
click at [381, 282] on label at bounding box center [384, 278] width 7 height 7
click at [381, 282] on input "checkbox" at bounding box center [384, 279] width 6 height 6
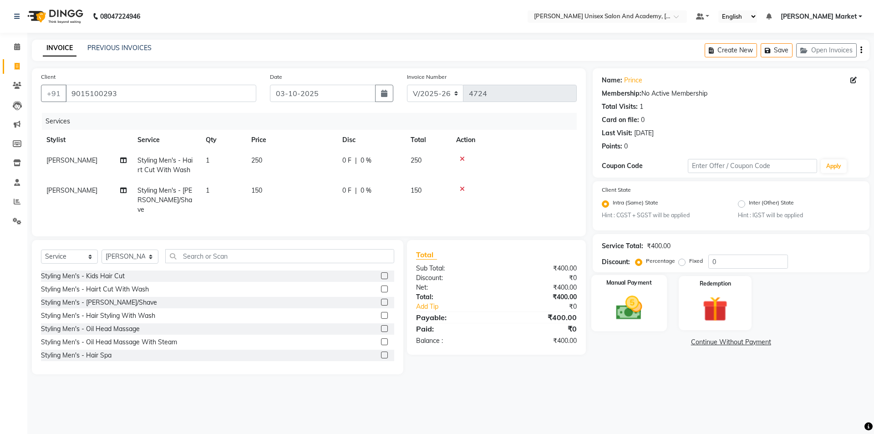
click at [645, 311] on img at bounding box center [629, 308] width 42 height 30
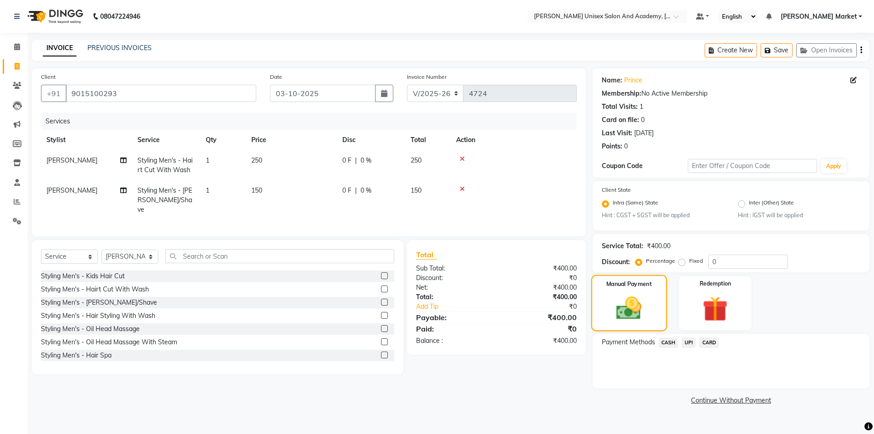
click at [645, 311] on img at bounding box center [628, 308] width 41 height 29
click at [690, 341] on span "UPI" at bounding box center [688, 342] width 14 height 10
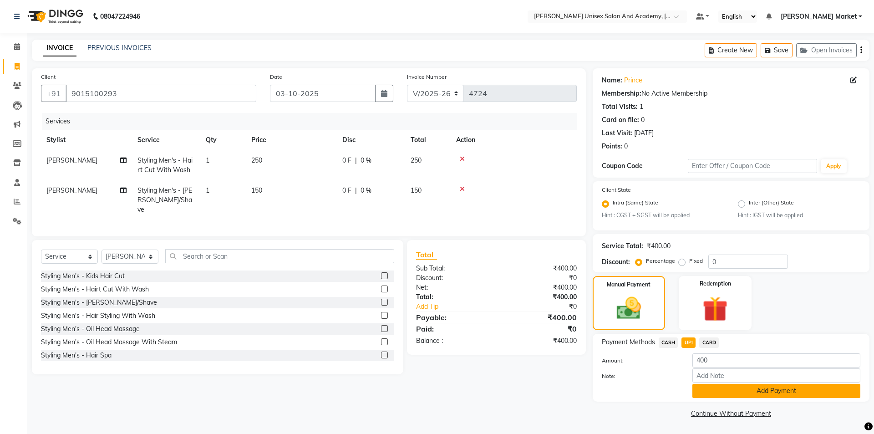
click at [747, 389] on button "Add Payment" at bounding box center [776, 391] width 168 height 14
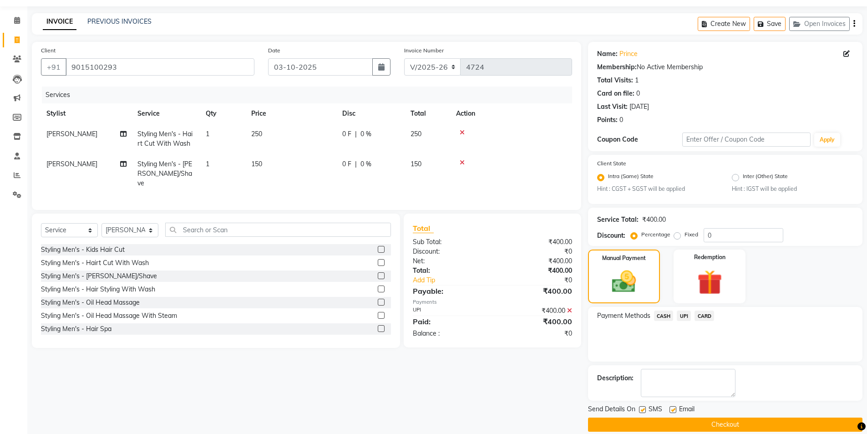
scroll to position [38, 0]
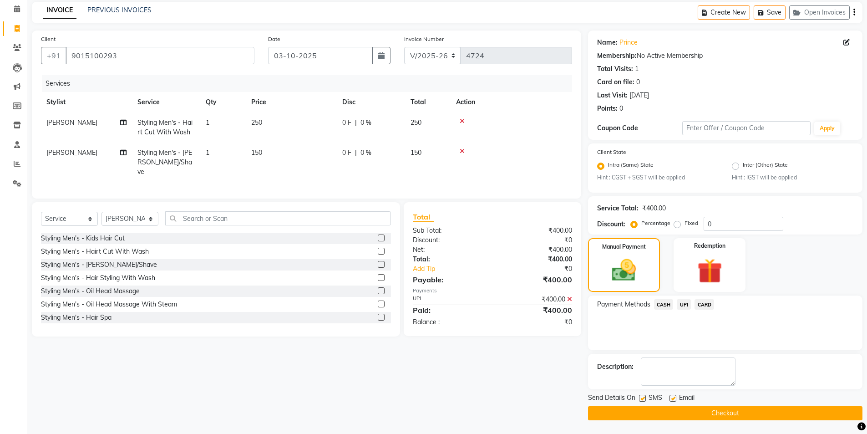
click at [742, 413] on button "Checkout" at bounding box center [725, 413] width 274 height 14
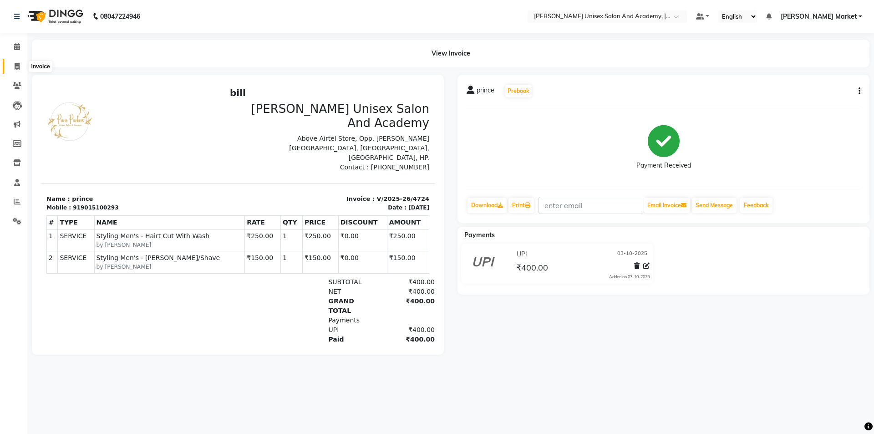
click at [18, 65] on icon at bounding box center [17, 66] width 5 height 7
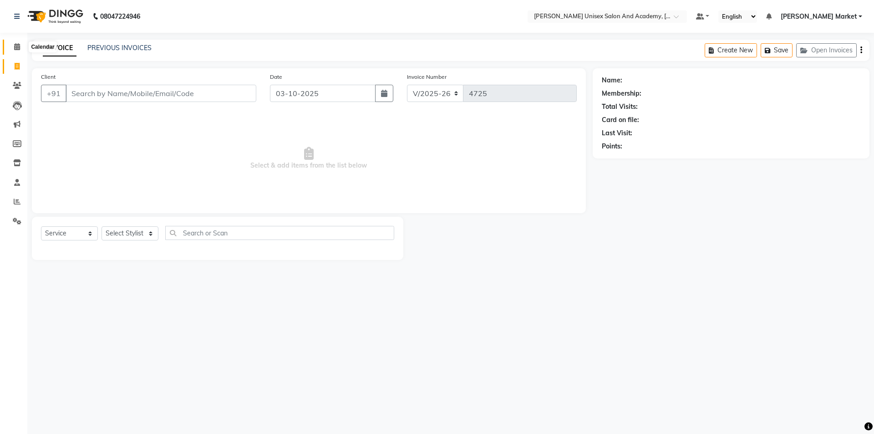
click at [16, 47] on icon at bounding box center [17, 46] width 6 height 7
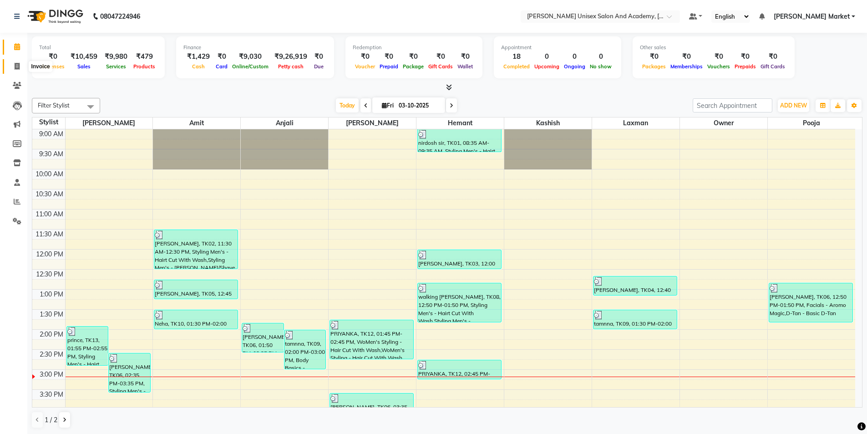
click at [19, 65] on icon at bounding box center [17, 66] width 5 height 7
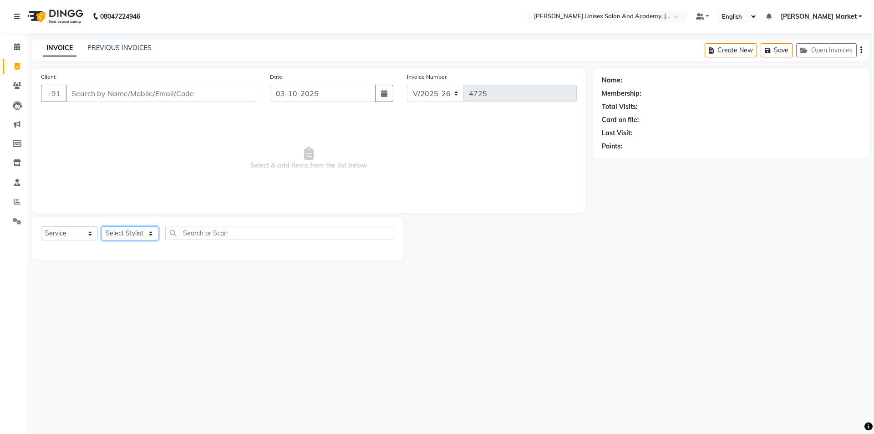
click at [152, 231] on select "Select Stylist" at bounding box center [130, 233] width 57 height 14
click at [146, 239] on select "Select Stylist Amit anjali [PERSON_NAME] [PERSON_NAME] [PERSON_NAME] [PERSON_NA…" at bounding box center [130, 233] width 57 height 14
click at [156, 227] on select "Select Stylist Amit anjali [PERSON_NAME] [PERSON_NAME] [PERSON_NAME] [PERSON_NA…" at bounding box center [130, 233] width 57 height 14
click at [102, 226] on select "Select Stylist Amit anjali [PERSON_NAME] [PERSON_NAME] [PERSON_NAME] [PERSON_NA…" at bounding box center [130, 233] width 57 height 14
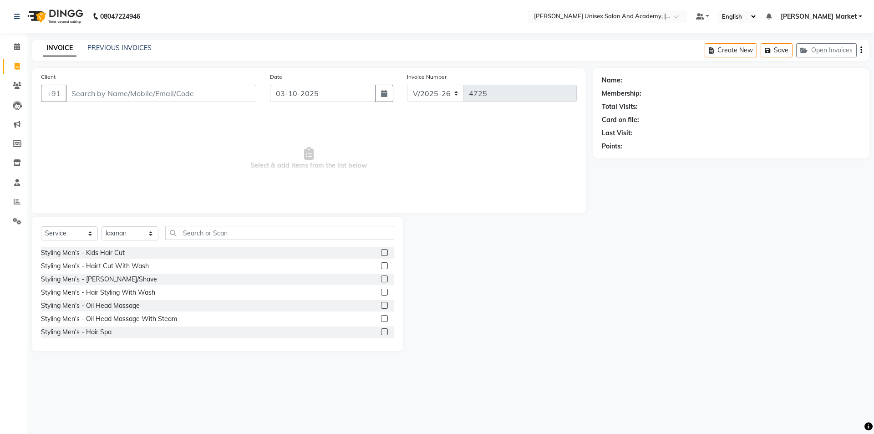
click at [381, 263] on label at bounding box center [384, 265] width 7 height 7
click at [381, 263] on input "checkbox" at bounding box center [384, 266] width 6 height 6
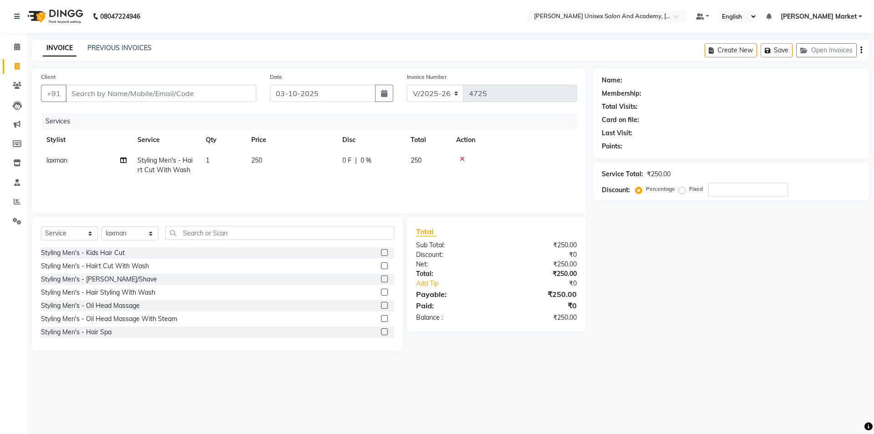
click at [381, 279] on label at bounding box center [384, 278] width 7 height 7
click at [381, 279] on input "checkbox" at bounding box center [384, 279] width 6 height 6
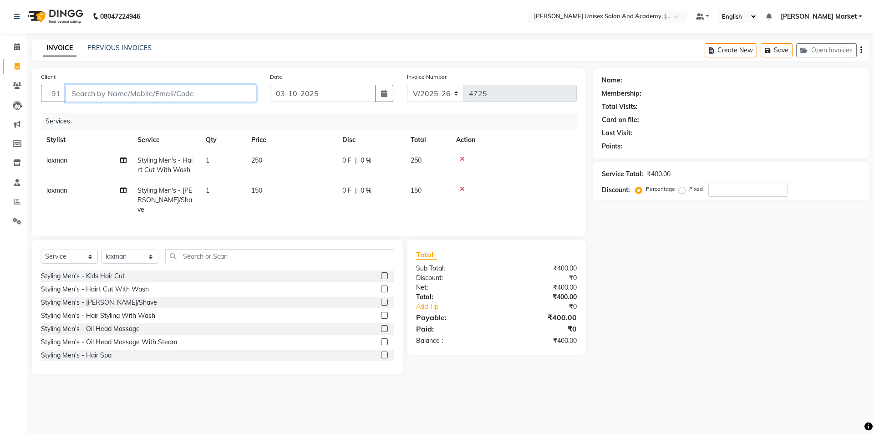
click at [107, 95] on input "Client" at bounding box center [161, 93] width 191 height 17
click at [117, 114] on span "92342304" at bounding box center [120, 114] width 36 height 9
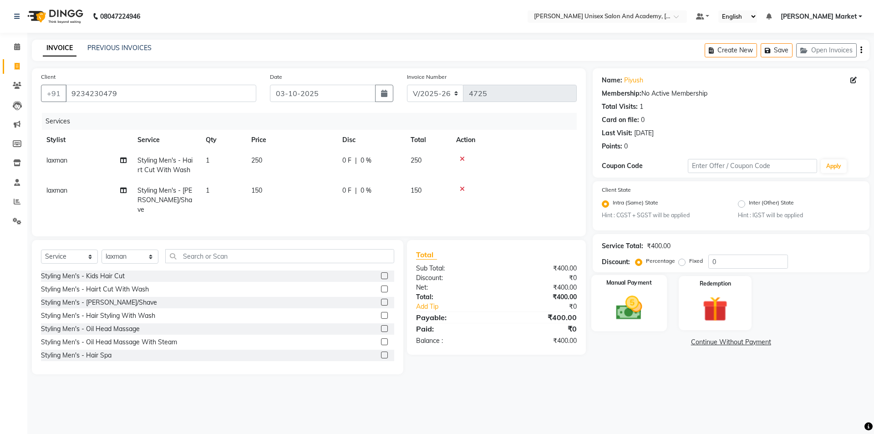
click at [637, 310] on img at bounding box center [629, 308] width 42 height 30
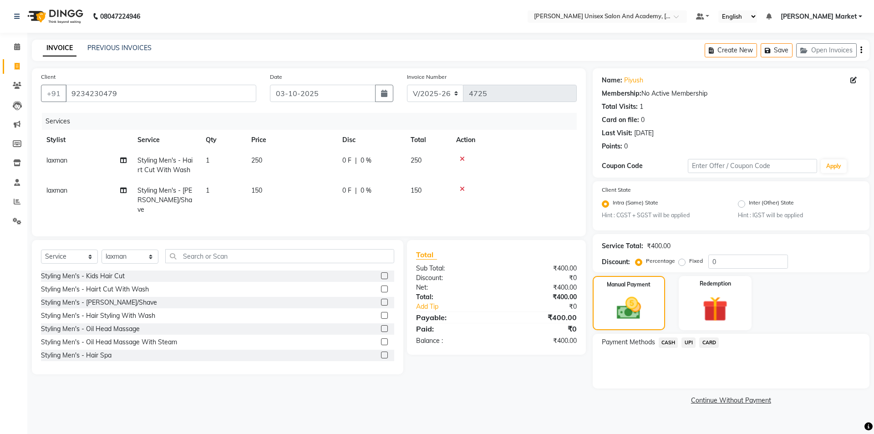
click at [687, 340] on span "UPI" at bounding box center [688, 342] width 14 height 10
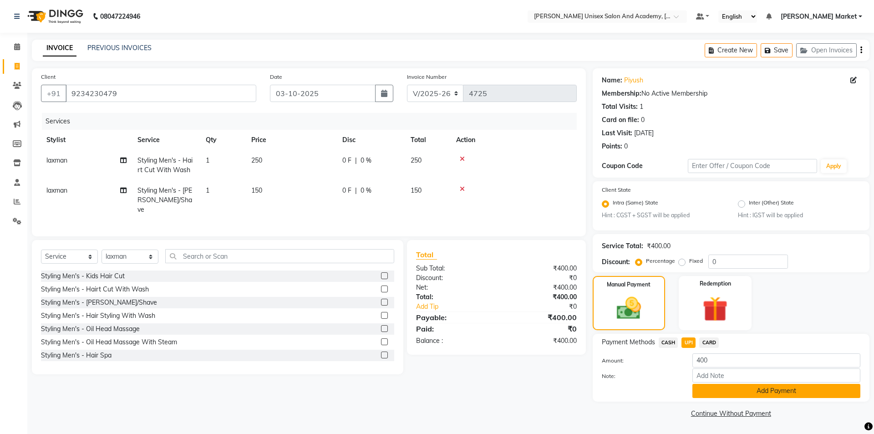
click at [761, 391] on button "Add Payment" at bounding box center [776, 391] width 168 height 14
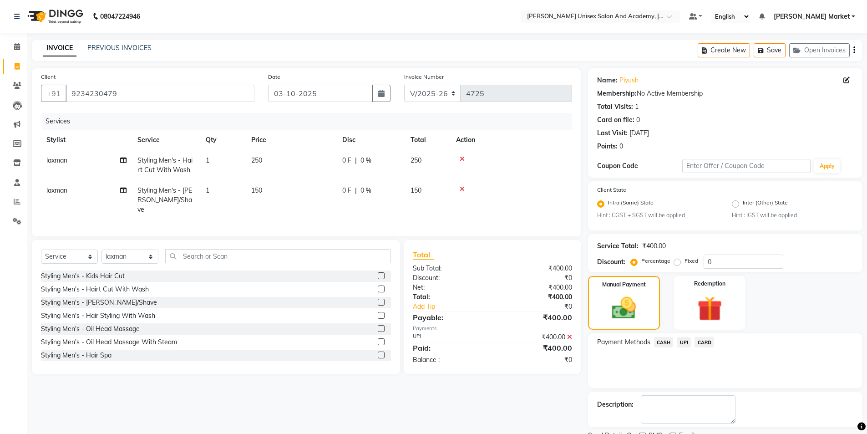
scroll to position [38, 0]
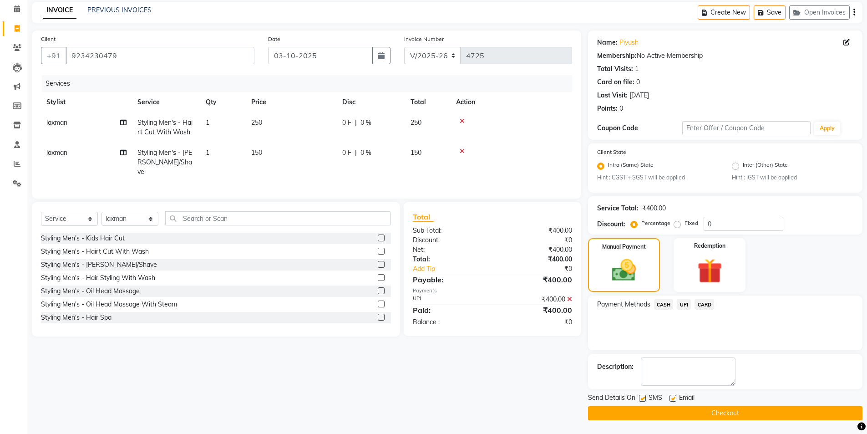
click at [735, 416] on button "Checkout" at bounding box center [725, 413] width 274 height 14
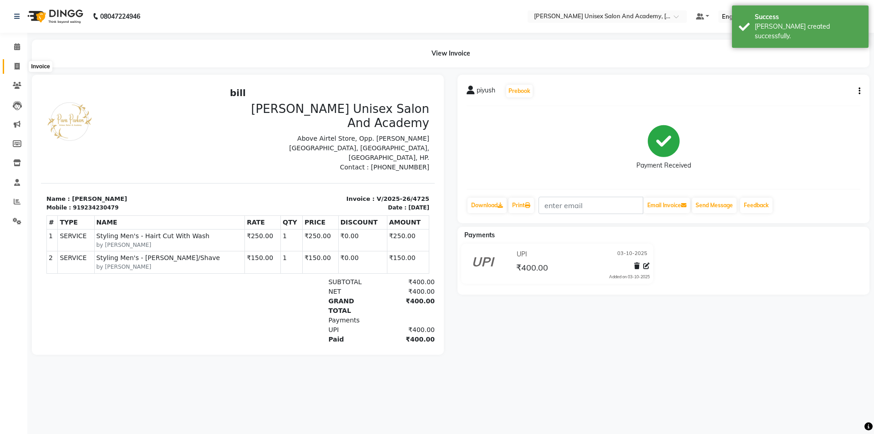
click at [20, 64] on span at bounding box center [17, 66] width 16 height 10
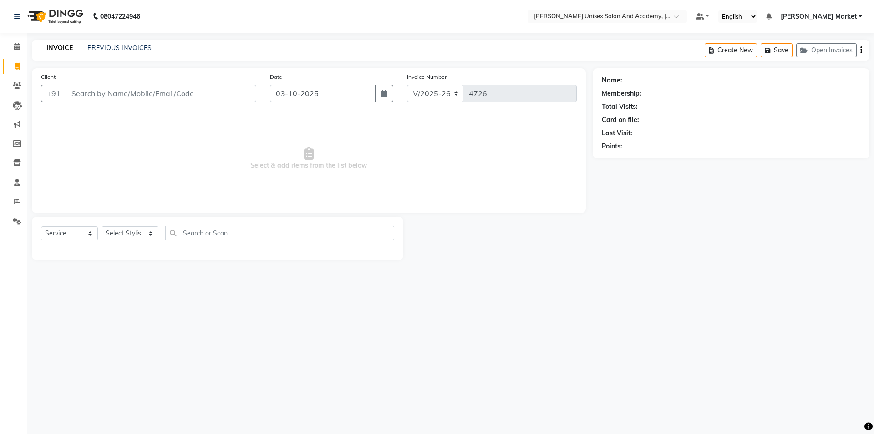
click at [122, 102] on div "Client +91" at bounding box center [148, 90] width 229 height 37
drag, startPoint x: 108, startPoint y: 117, endPoint x: 127, endPoint y: 423, distance: 306.5
click at [126, 293] on div "08047224946 Select Location × Paris Parkers Unisex Salon And Academy, Murari Ma…" at bounding box center [437, 217] width 874 height 434
click at [97, 33] on div "08047224946 Select Location × Paris Parkers Unisex Salon And Academy, Murari Ma…" at bounding box center [437, 217] width 874 height 434
click at [119, 96] on input "Client" at bounding box center [161, 93] width 191 height 17
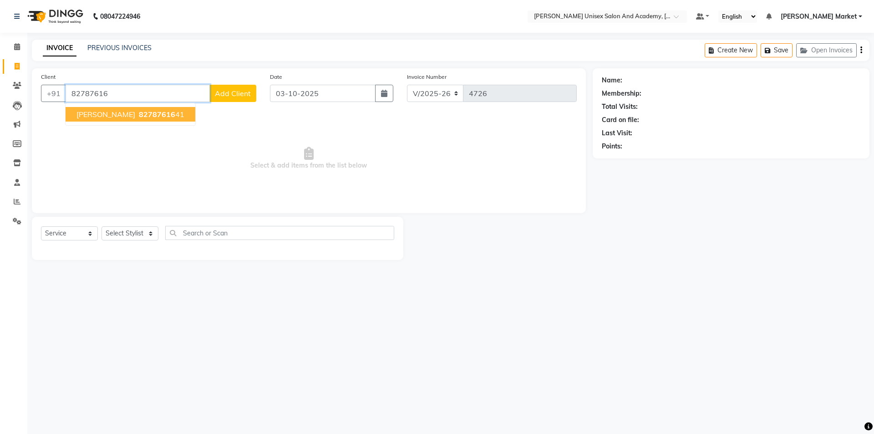
click at [139, 116] on span "82787616" at bounding box center [157, 114] width 36 height 9
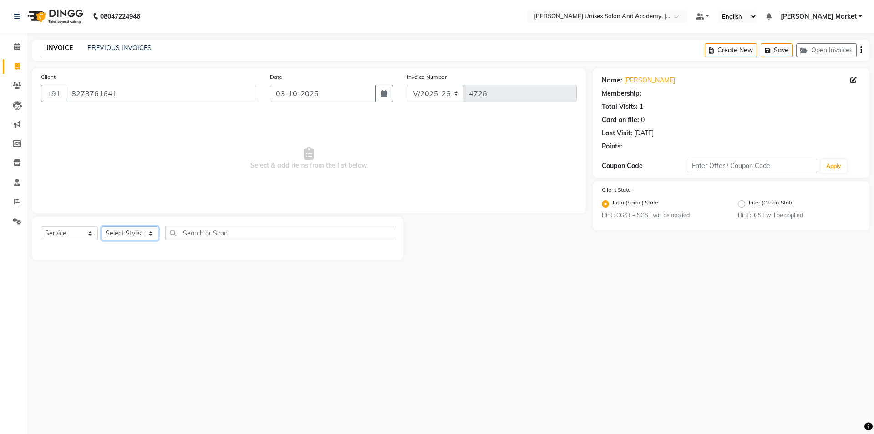
click at [150, 234] on select "Select Stylist Amit anjali [PERSON_NAME] [PERSON_NAME] [PERSON_NAME] [PERSON_NA…" at bounding box center [130, 233] width 57 height 14
click at [102, 226] on select "Select Stylist Amit anjali [PERSON_NAME] [PERSON_NAME] [PERSON_NAME] [PERSON_NA…" at bounding box center [130, 233] width 57 height 14
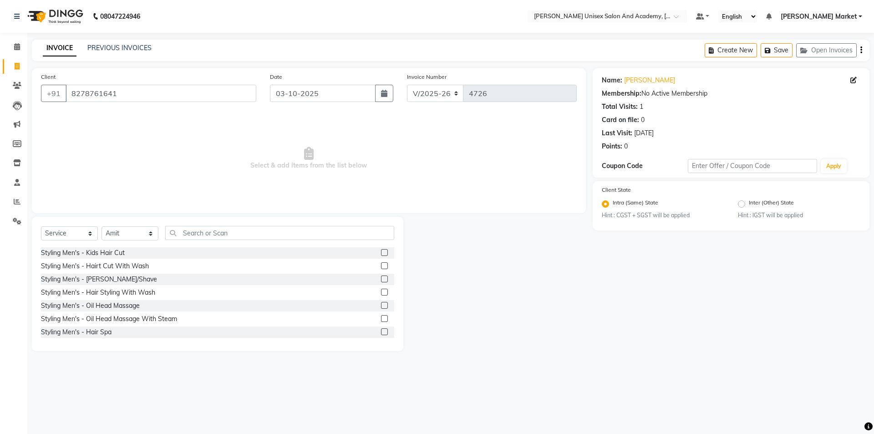
click at [381, 269] on div at bounding box center [384, 267] width 6 height 10
click at [381, 263] on label at bounding box center [384, 265] width 7 height 7
click at [381, 263] on input "checkbox" at bounding box center [384, 266] width 6 height 6
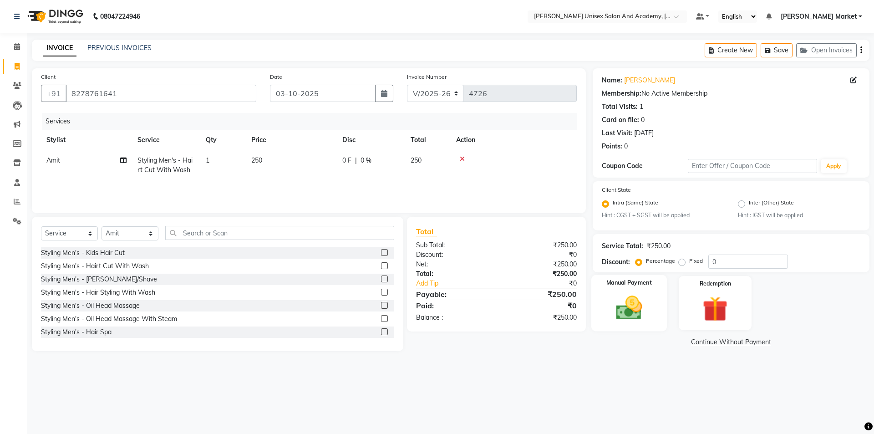
click at [627, 298] on img at bounding box center [629, 308] width 42 height 30
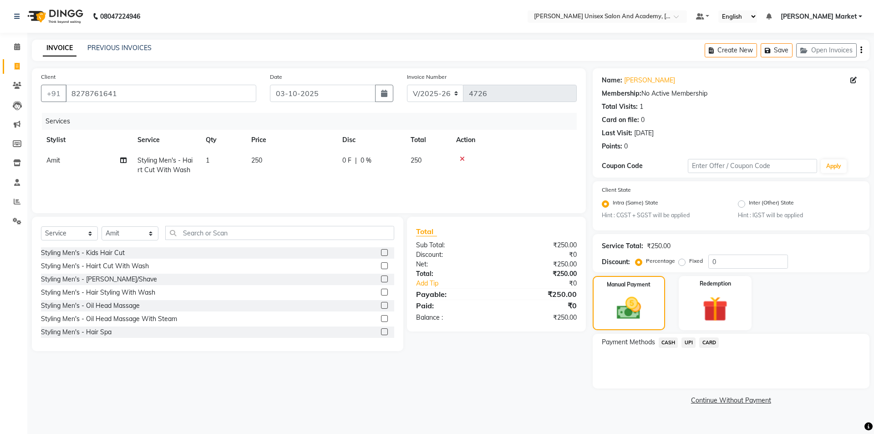
click at [691, 344] on span "UPI" at bounding box center [688, 342] width 14 height 10
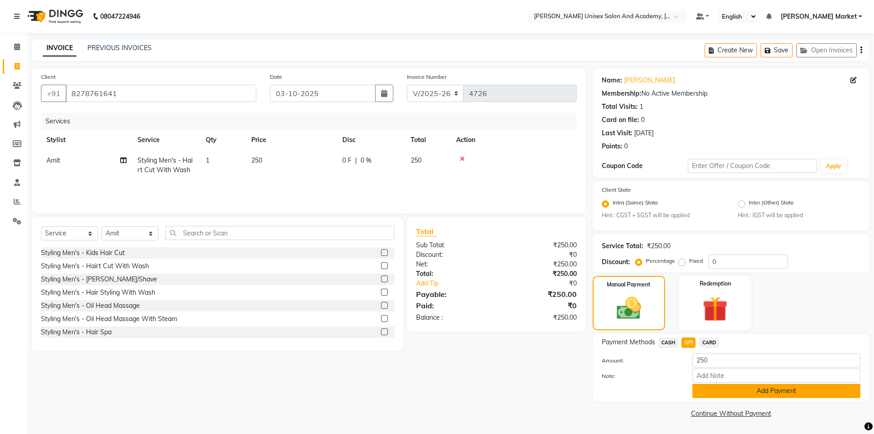
click at [710, 393] on button "Add Payment" at bounding box center [776, 391] width 168 height 14
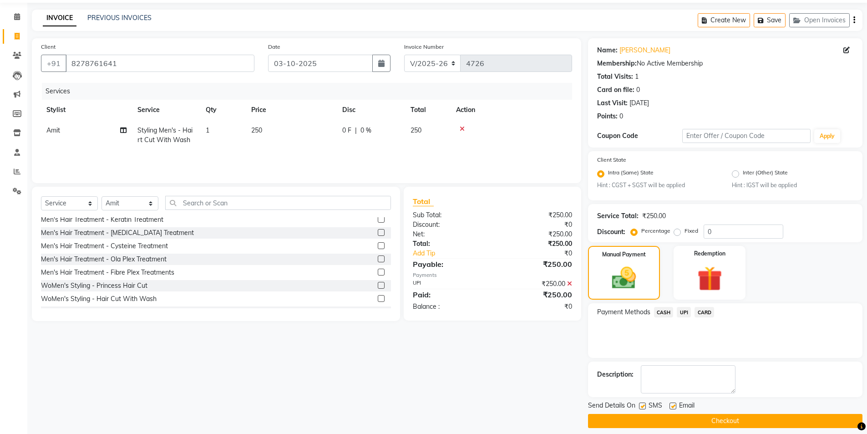
scroll to position [38, 0]
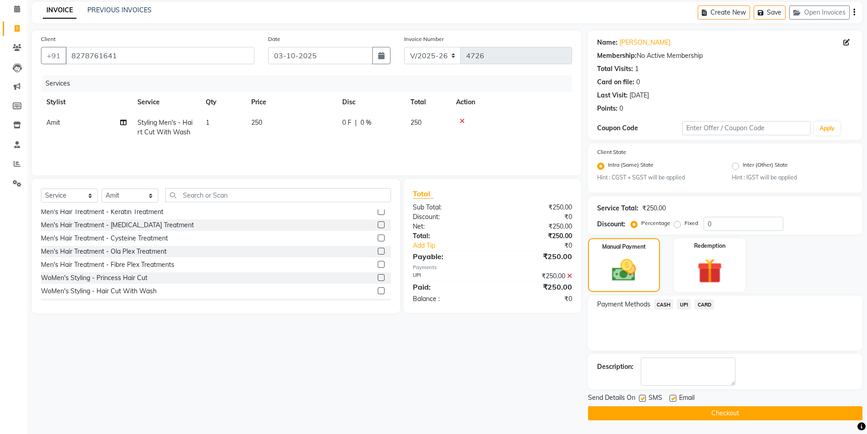
click at [749, 415] on button "Checkout" at bounding box center [725, 413] width 274 height 14
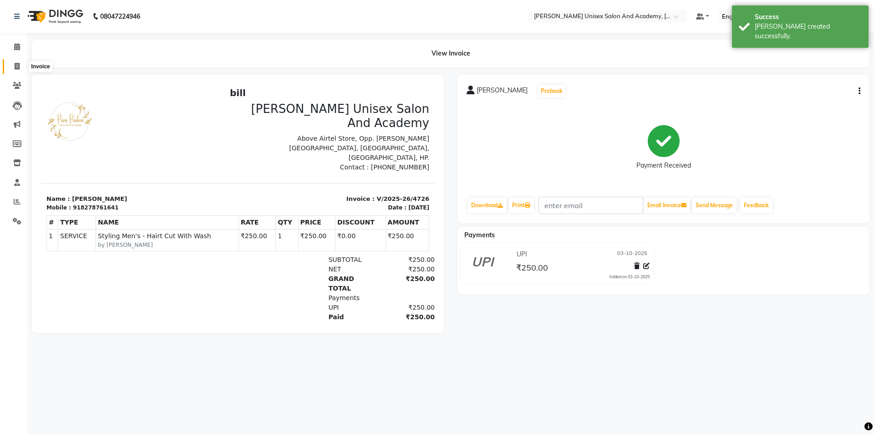
click at [15, 63] on icon at bounding box center [17, 66] width 5 height 7
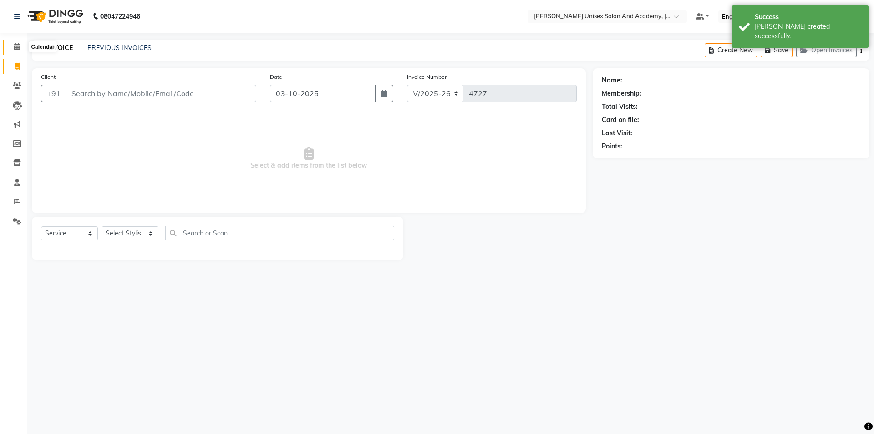
click at [13, 47] on span at bounding box center [17, 47] width 16 height 10
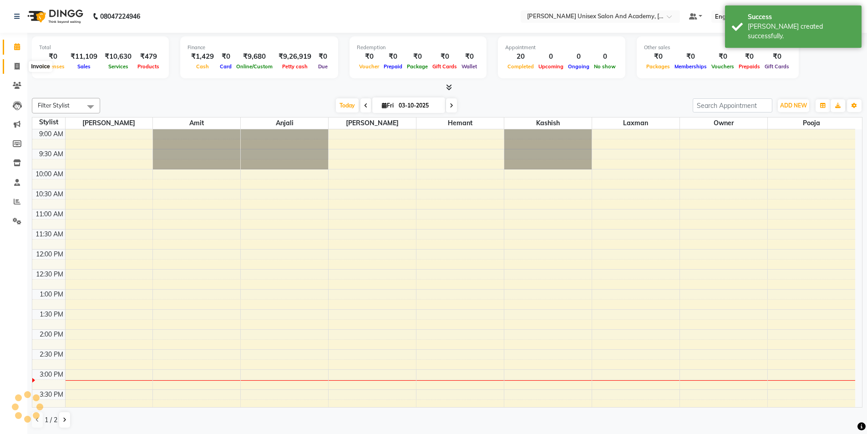
scroll to position [185, 0]
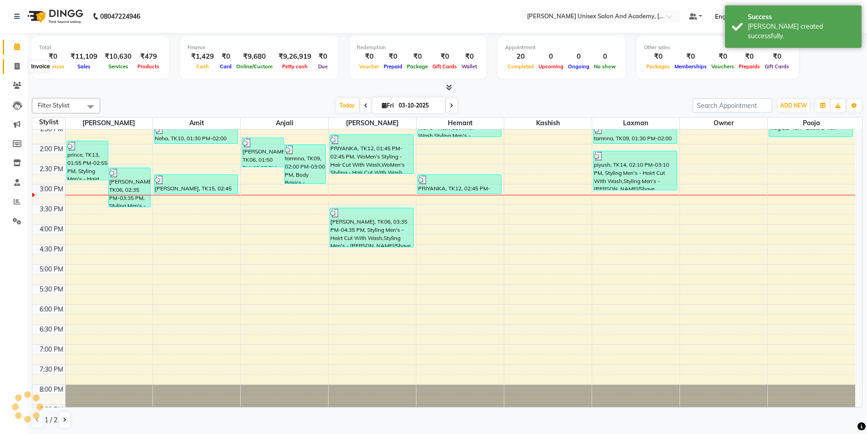
click at [19, 67] on icon at bounding box center [17, 66] width 5 height 7
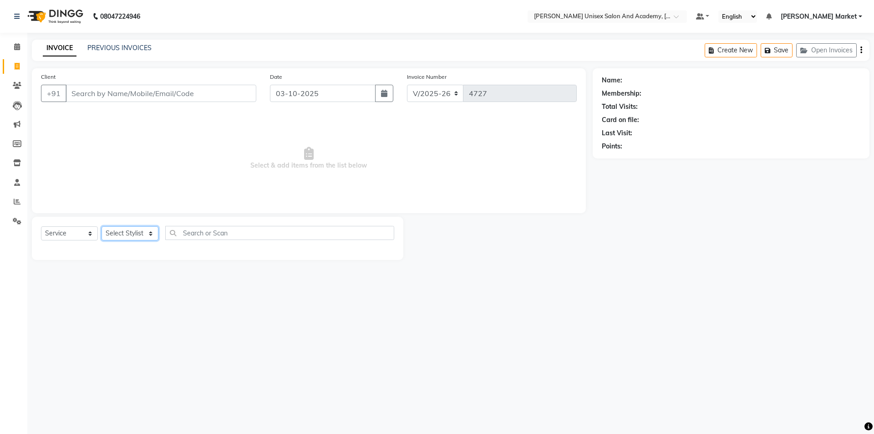
click at [152, 234] on select "Select Stylist Amit anjali [PERSON_NAME] [PERSON_NAME] [PERSON_NAME] [PERSON_NA…" at bounding box center [130, 233] width 57 height 14
click at [102, 226] on select "Select Stylist Amit anjali [PERSON_NAME] [PERSON_NAME] [PERSON_NAME] [PERSON_NA…" at bounding box center [130, 233] width 57 height 14
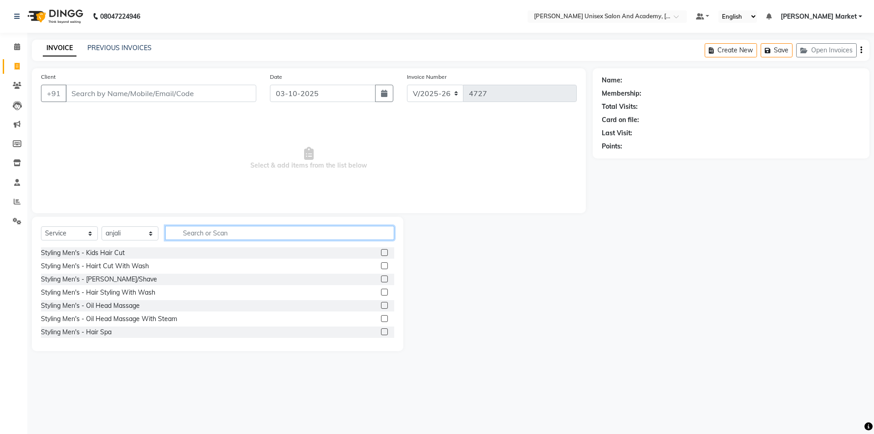
click at [224, 230] on input "text" at bounding box center [279, 233] width 229 height 14
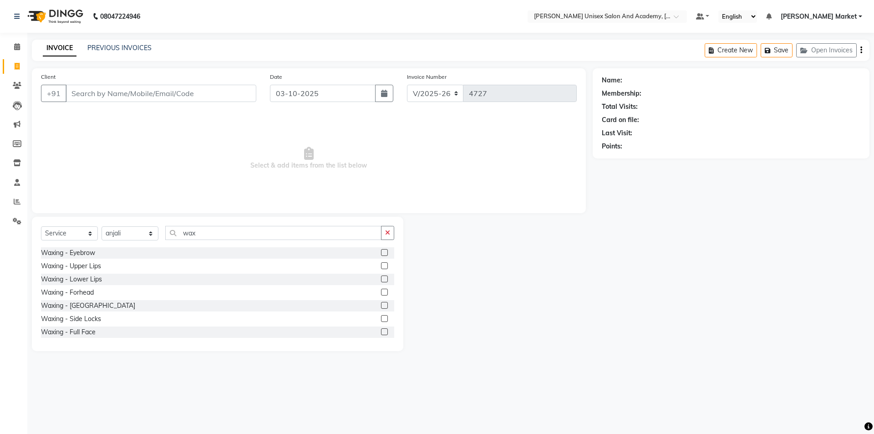
click at [108, 319] on div "Waxing - Side Locks" at bounding box center [217, 318] width 353 height 11
click at [381, 305] on label at bounding box center [384, 305] width 7 height 7
click at [381, 305] on input "checkbox" at bounding box center [384, 306] width 6 height 6
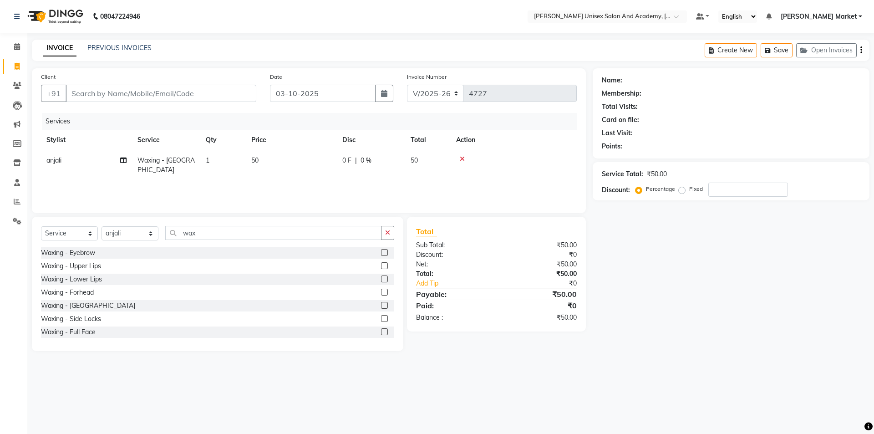
click at [381, 317] on label at bounding box center [384, 318] width 7 height 7
click at [381, 317] on input "checkbox" at bounding box center [384, 319] width 6 height 6
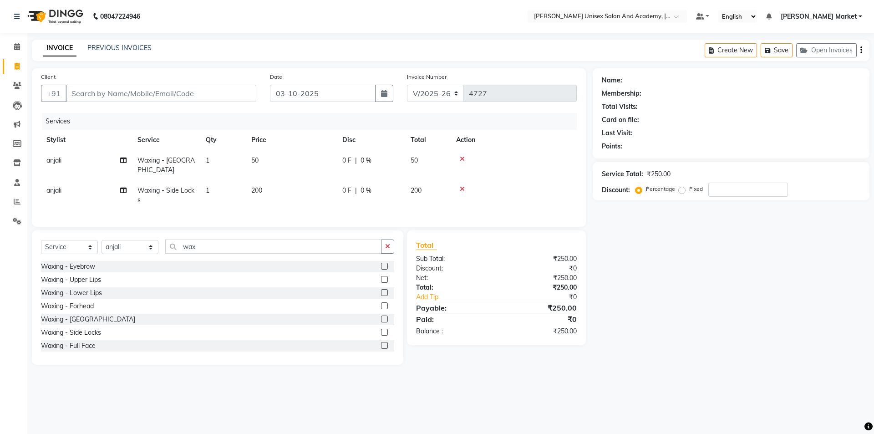
click at [381, 277] on label at bounding box center [384, 279] width 7 height 7
click at [381, 277] on input "checkbox" at bounding box center [384, 280] width 6 height 6
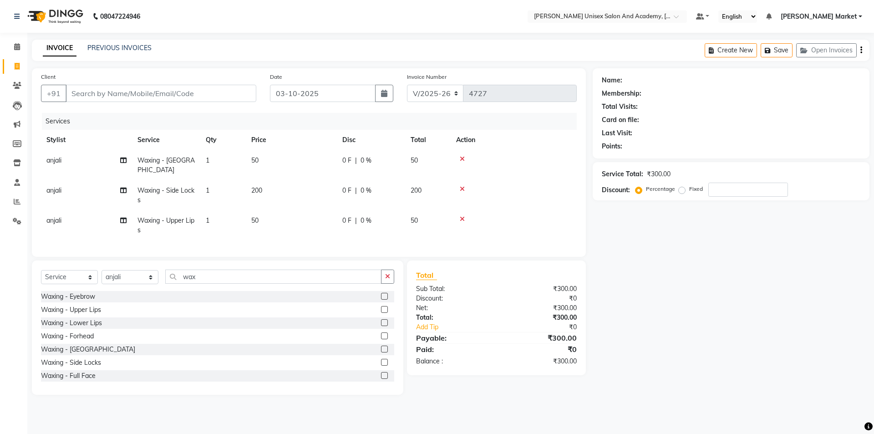
click at [463, 216] on icon at bounding box center [462, 219] width 5 height 6
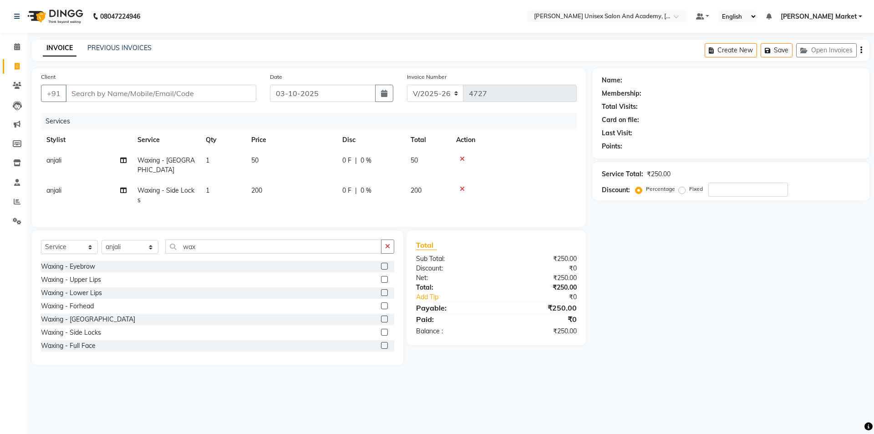
click at [381, 276] on label at bounding box center [384, 279] width 7 height 7
click at [381, 277] on input "checkbox" at bounding box center [384, 280] width 6 height 6
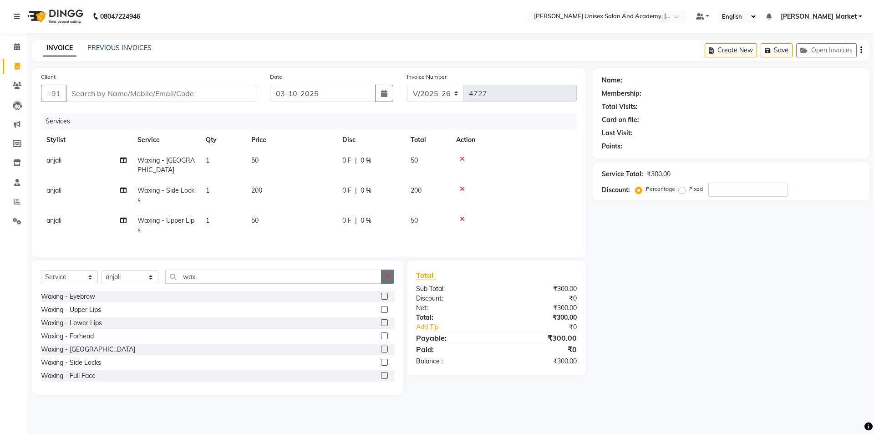
click at [394, 274] on button "button" at bounding box center [387, 276] width 13 height 14
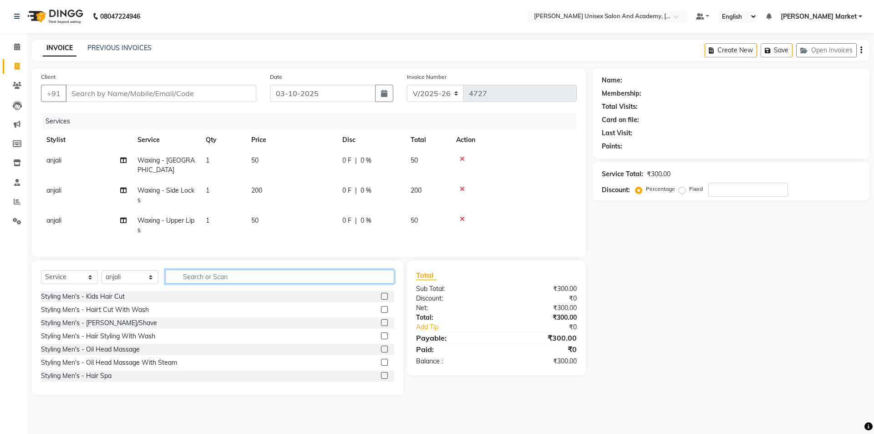
click at [278, 275] on input "text" at bounding box center [279, 276] width 229 height 14
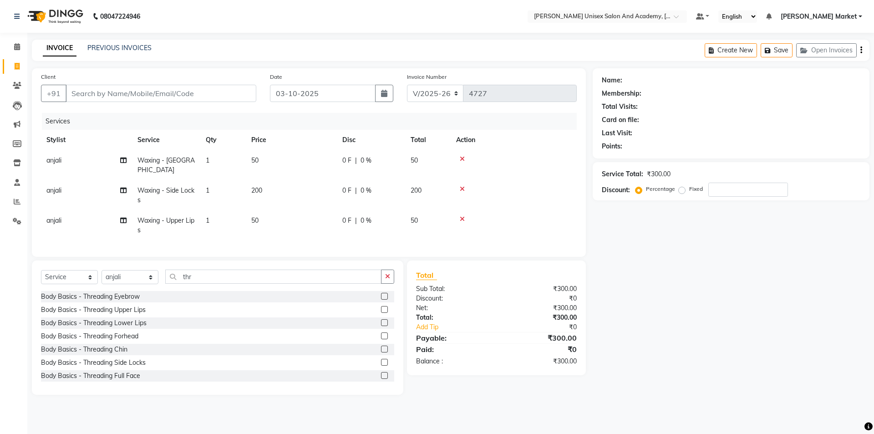
click at [381, 294] on label at bounding box center [384, 296] width 7 height 7
click at [381, 294] on input "checkbox" at bounding box center [384, 297] width 6 height 6
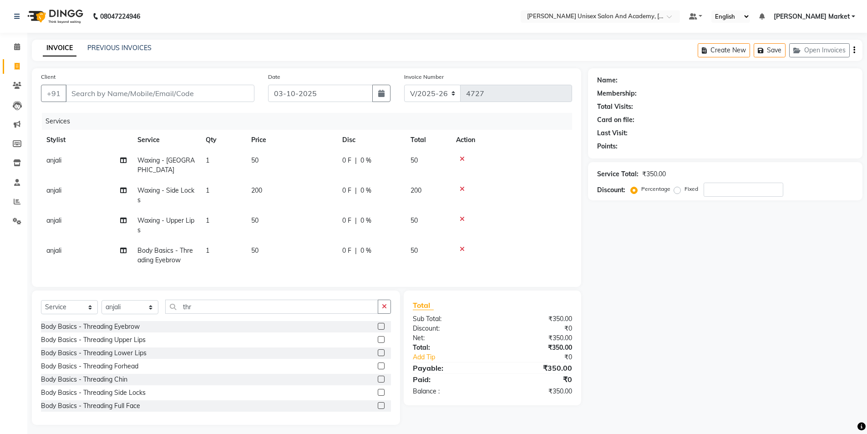
drag, startPoint x: 158, startPoint y: 80, endPoint x: 174, endPoint y: 120, distance: 42.9
click at [163, 102] on div "Client +91 Date 03-10-2025 Invoice Number V/2025 V/2025-26 4727 Services Stylis…" at bounding box center [306, 177] width 549 height 218
click at [667, 239] on div "Name: Membership: Total Visits: Card on file: Last Visit: Points: Service Total…" at bounding box center [728, 246] width 281 height 356
click at [89, 93] on input "Client" at bounding box center [160, 93] width 189 height 17
click at [87, 94] on input "8" at bounding box center [160, 93] width 189 height 17
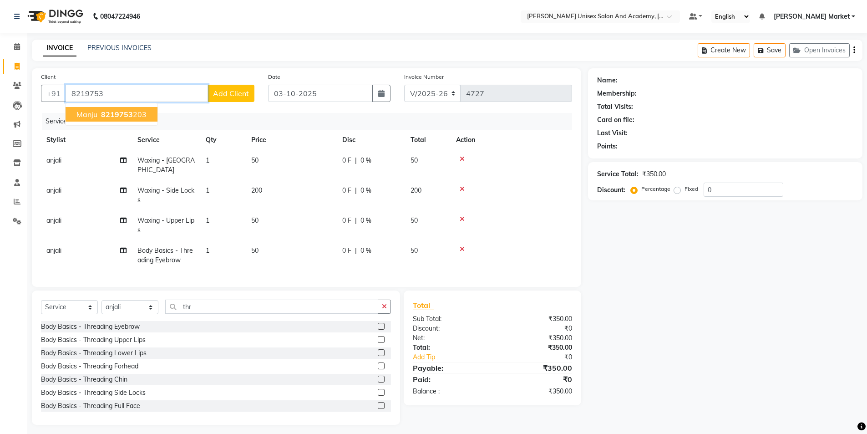
click at [107, 115] on span "8219753" at bounding box center [117, 114] width 32 height 9
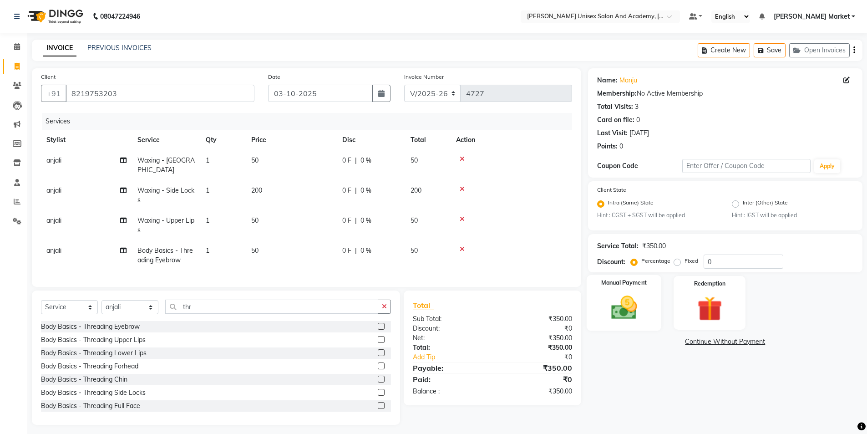
click at [621, 297] on img at bounding box center [624, 308] width 42 height 30
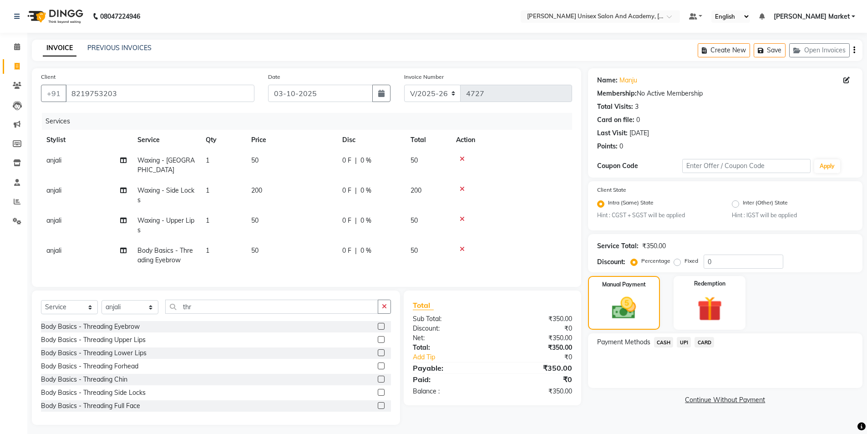
click at [668, 343] on span "CASH" at bounding box center [664, 342] width 20 height 10
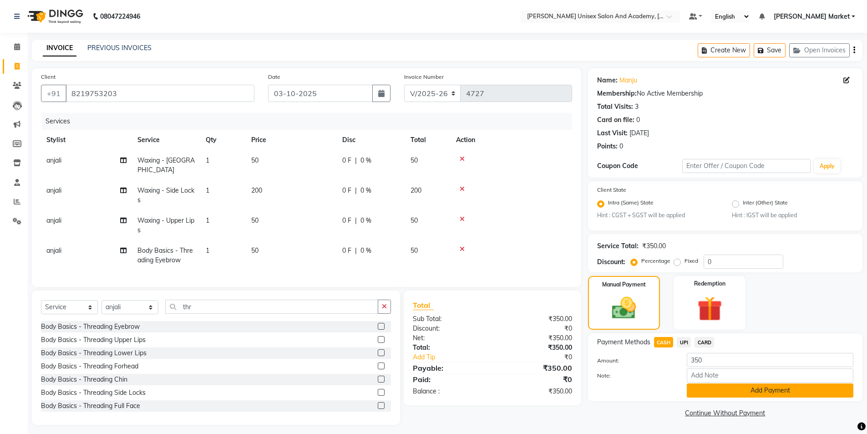
click at [716, 387] on button "Add Payment" at bounding box center [770, 390] width 167 height 14
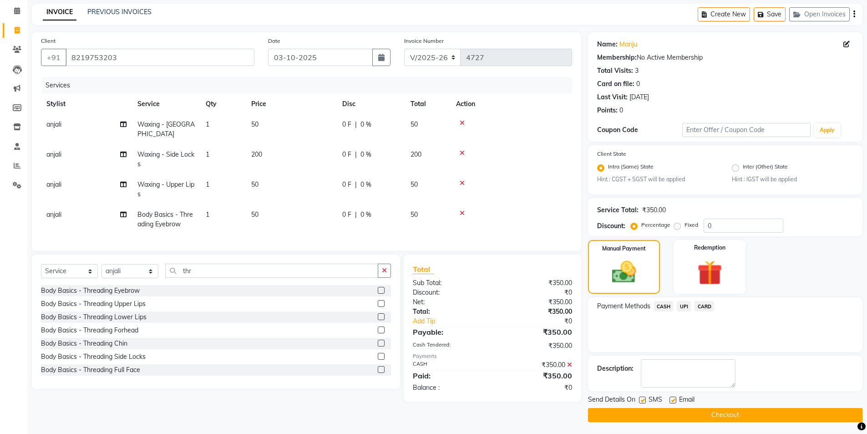
scroll to position [38, 0]
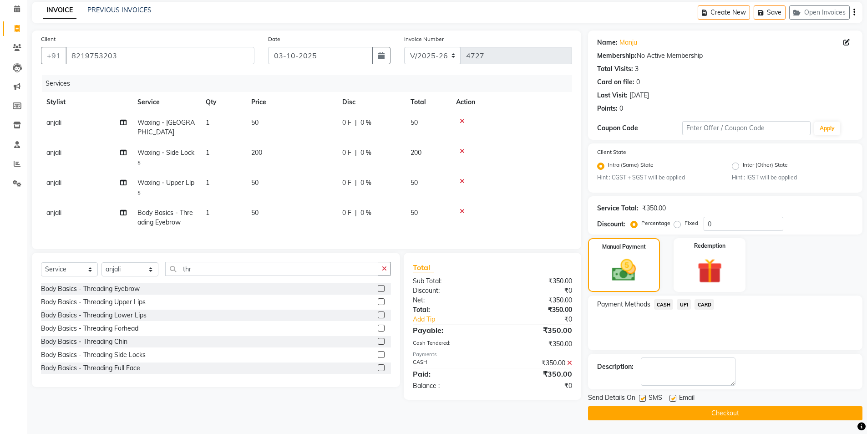
click at [702, 409] on button "Checkout" at bounding box center [725, 413] width 274 height 14
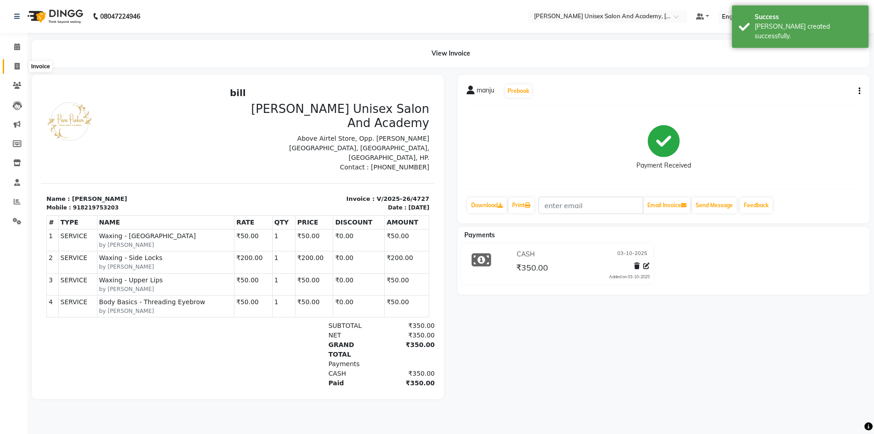
click at [15, 67] on icon at bounding box center [17, 66] width 5 height 7
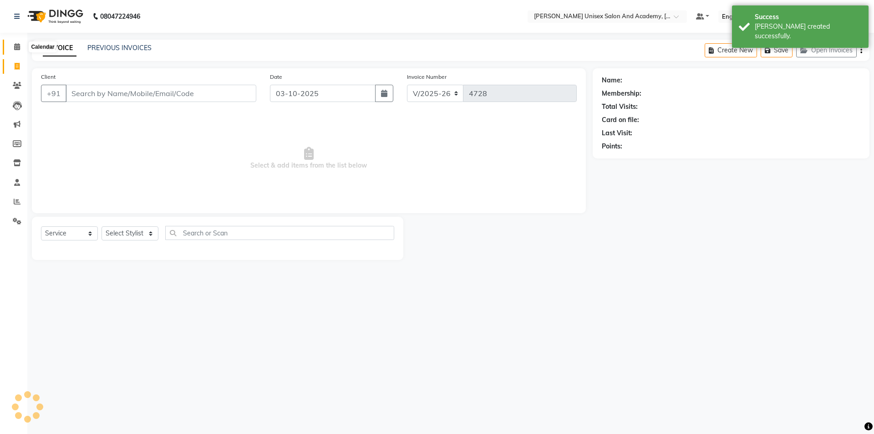
click at [18, 44] on icon at bounding box center [17, 46] width 6 height 7
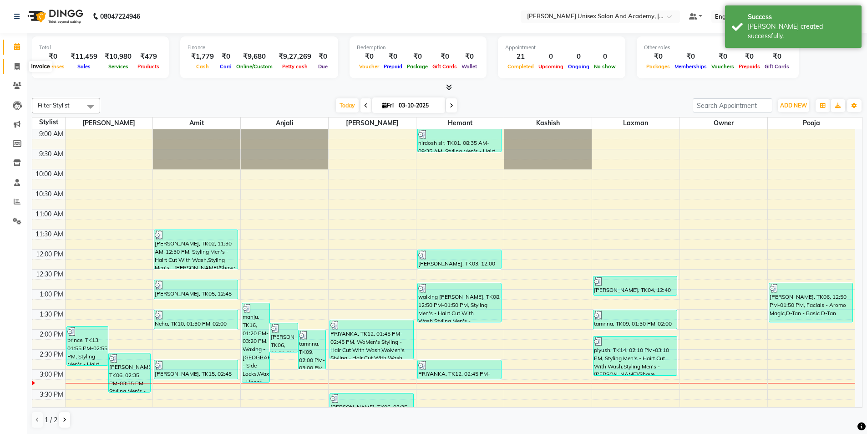
click at [18, 69] on icon at bounding box center [17, 66] width 5 height 7
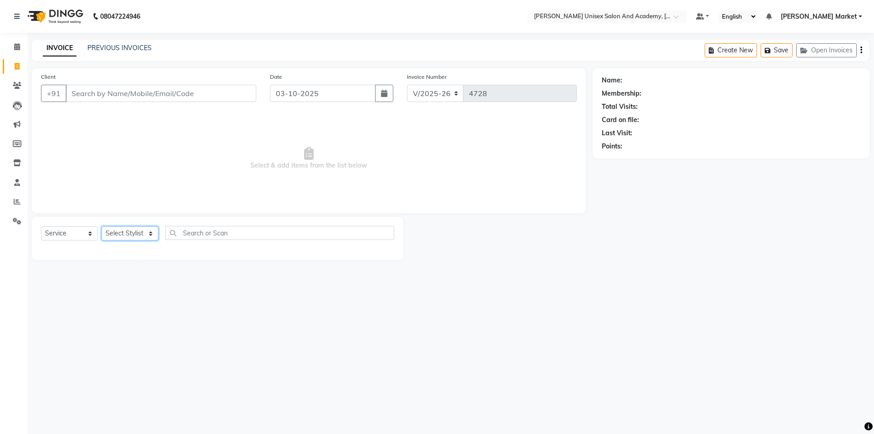
click at [148, 234] on select "Select Stylist Amit anjali [PERSON_NAME] [PERSON_NAME] [PERSON_NAME] [PERSON_NA…" at bounding box center [130, 233] width 57 height 14
click at [102, 226] on select "Select Stylist Amit anjali [PERSON_NAME] [PERSON_NAME] [PERSON_NAME] [PERSON_NA…" at bounding box center [130, 233] width 57 height 14
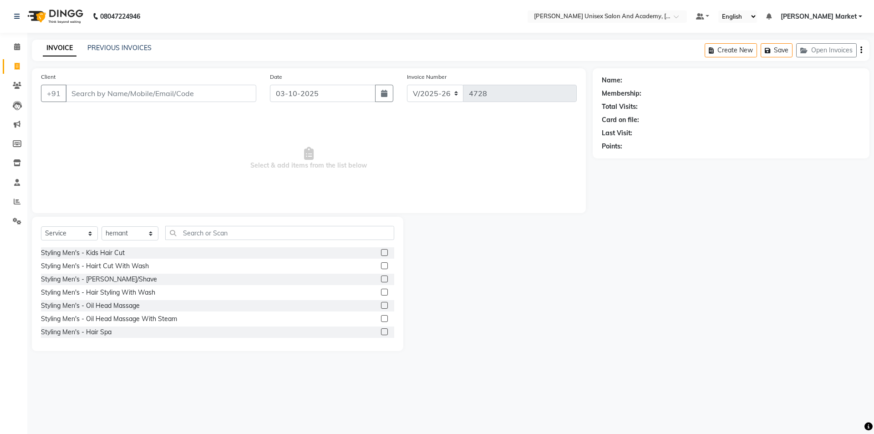
click at [381, 276] on label at bounding box center [384, 278] width 7 height 7
click at [381, 276] on input "checkbox" at bounding box center [384, 279] width 6 height 6
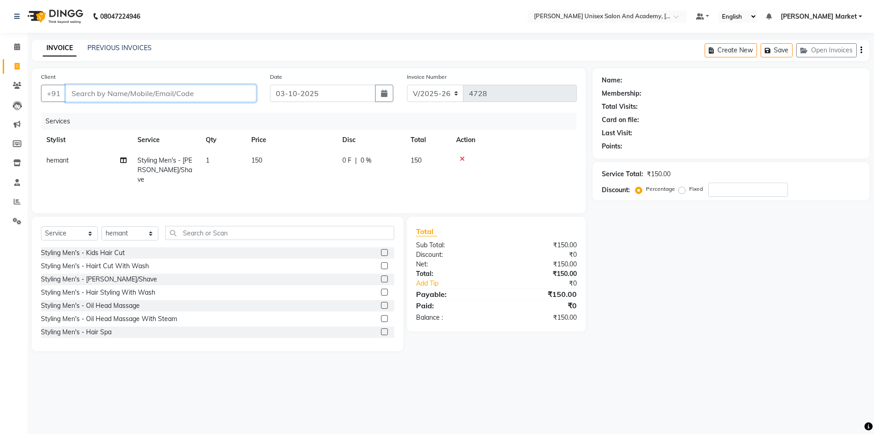
click at [108, 95] on input "Client" at bounding box center [161, 93] width 191 height 17
click at [101, 101] on input "Client" at bounding box center [161, 93] width 191 height 17
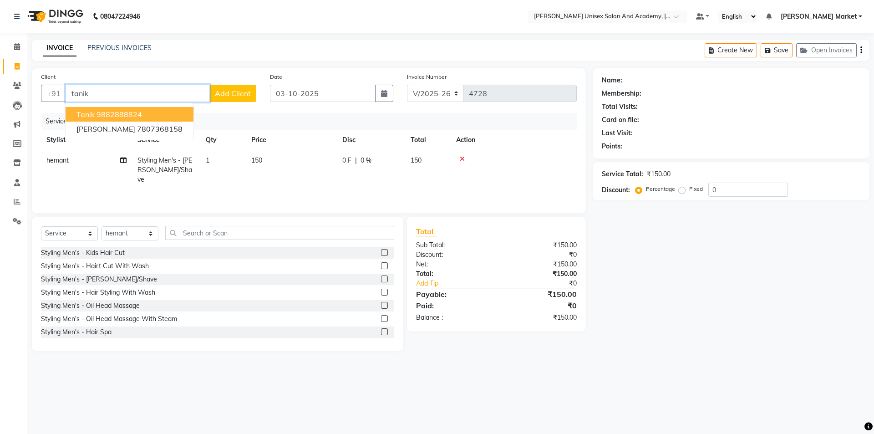
click at [141, 111] on ngb-highlight "9882888824" at bounding box center [120, 114] width 46 height 9
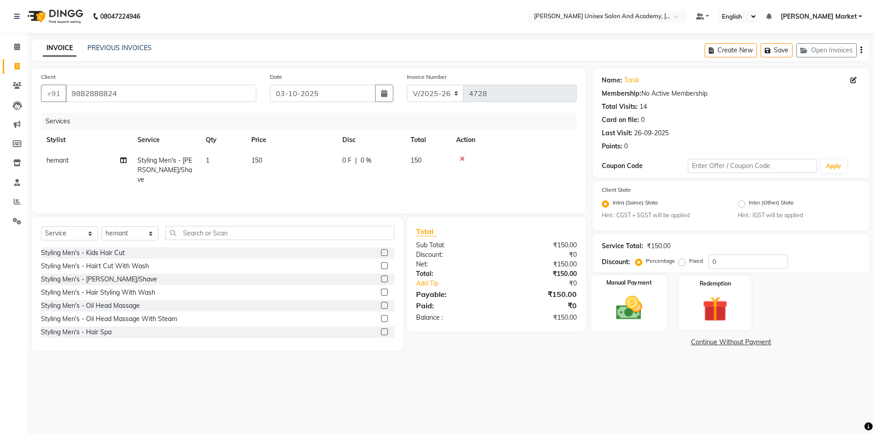
click at [623, 310] on img at bounding box center [629, 308] width 42 height 30
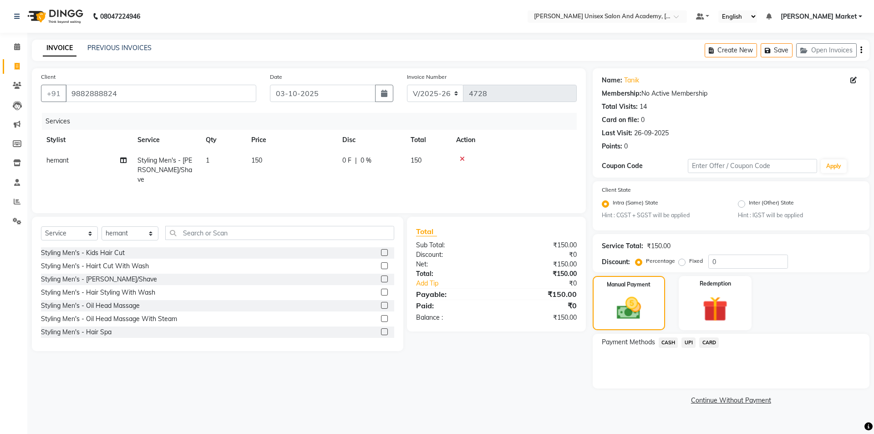
click at [693, 345] on span "UPI" at bounding box center [688, 342] width 14 height 10
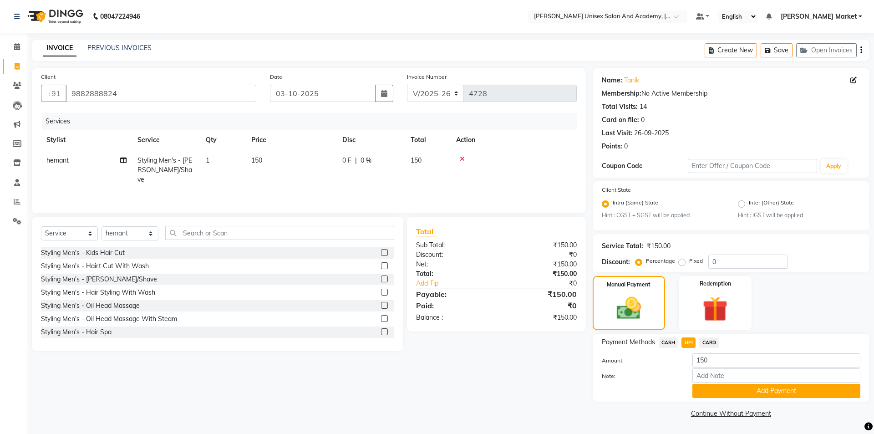
click at [751, 398] on div "Payment Methods CASH UPI CARD Amount: 150 Note: Add Payment" at bounding box center [731, 368] width 277 height 68
click at [751, 396] on button "Add Payment" at bounding box center [776, 391] width 168 height 14
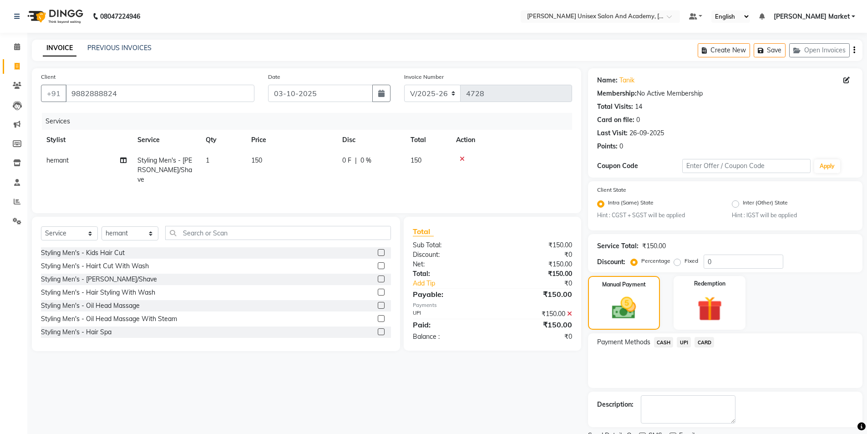
scroll to position [38, 0]
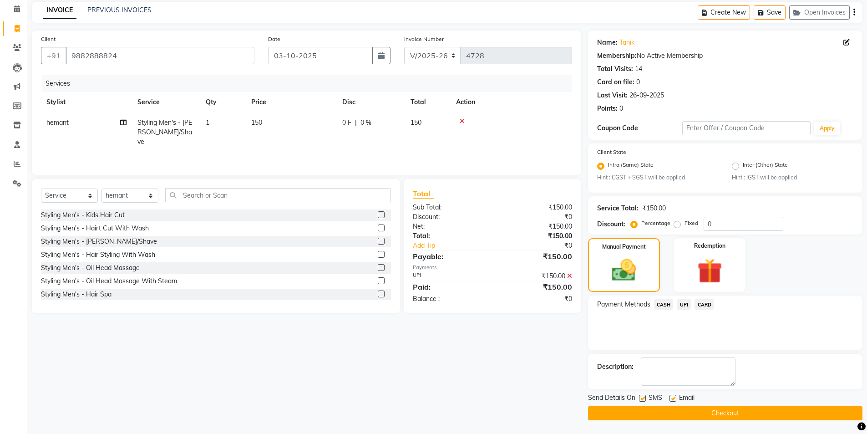
click at [691, 415] on button "Checkout" at bounding box center [725, 413] width 274 height 14
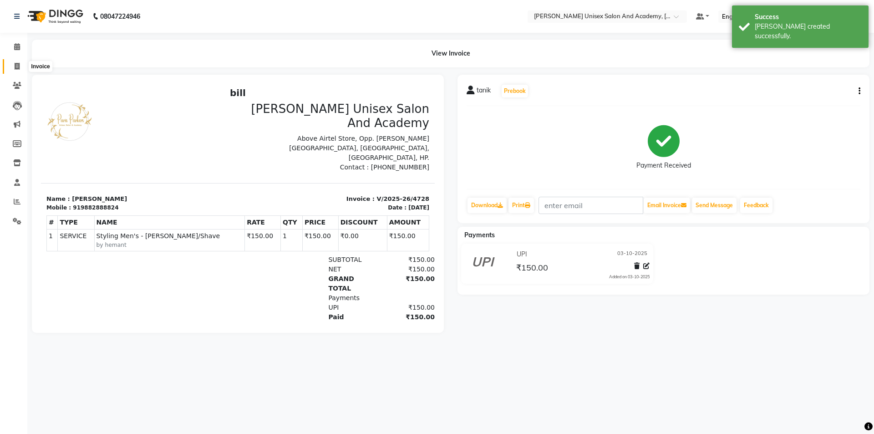
click at [19, 71] on span at bounding box center [17, 66] width 16 height 10
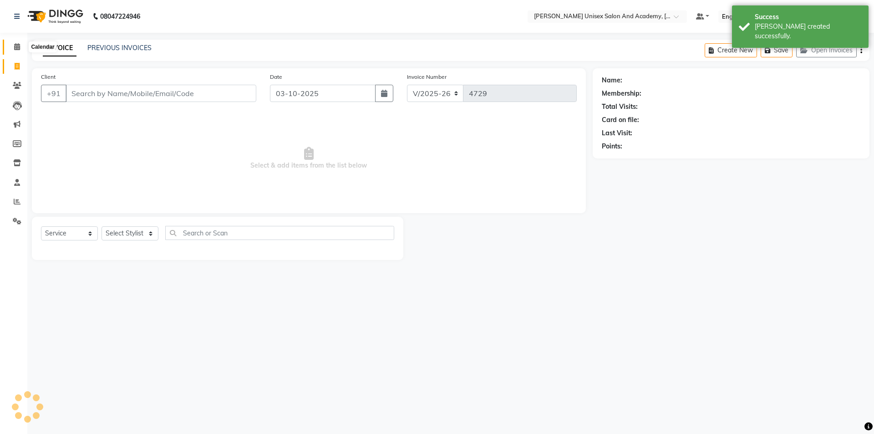
click at [18, 49] on icon at bounding box center [17, 46] width 6 height 7
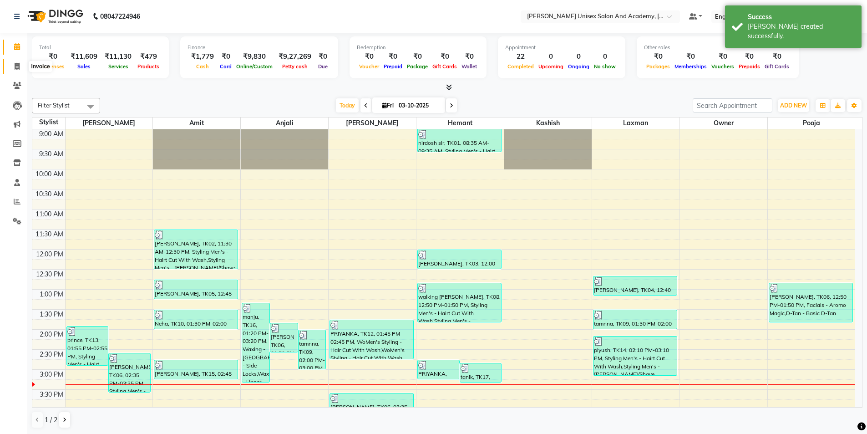
click at [17, 64] on icon at bounding box center [17, 66] width 5 height 7
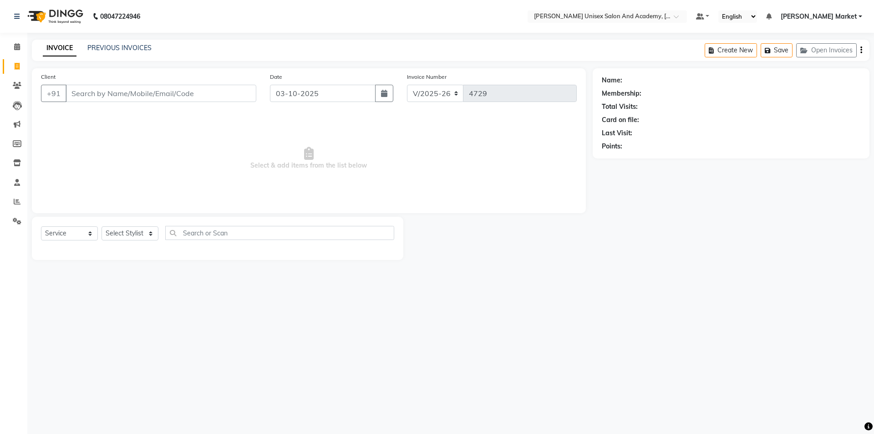
click at [186, 81] on div "Client +91" at bounding box center [148, 90] width 229 height 37
click at [188, 92] on input "Client" at bounding box center [161, 93] width 191 height 17
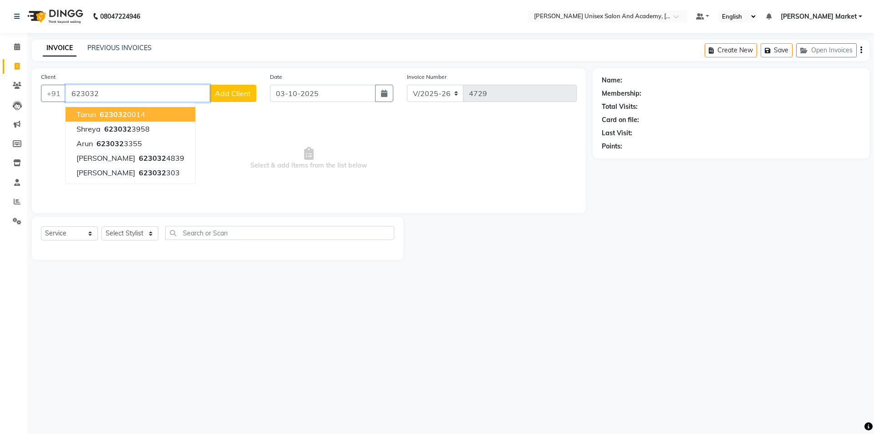
click at [131, 108] on button "tarun 623032 0014" at bounding box center [131, 114] width 130 height 15
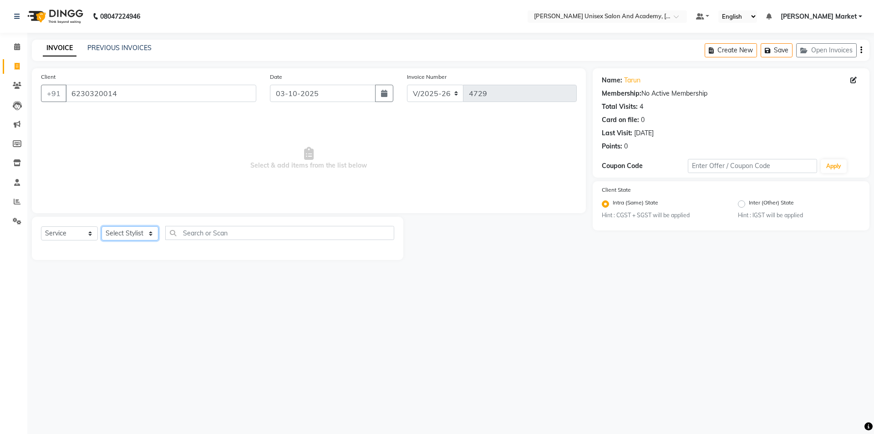
click at [131, 234] on select "Select Stylist Amit anjali [PERSON_NAME] [PERSON_NAME] [PERSON_NAME] [PERSON_NA…" at bounding box center [130, 233] width 57 height 14
click at [102, 226] on select "Select Stylist Amit anjali [PERSON_NAME] [PERSON_NAME] [PERSON_NAME] [PERSON_NA…" at bounding box center [130, 233] width 57 height 14
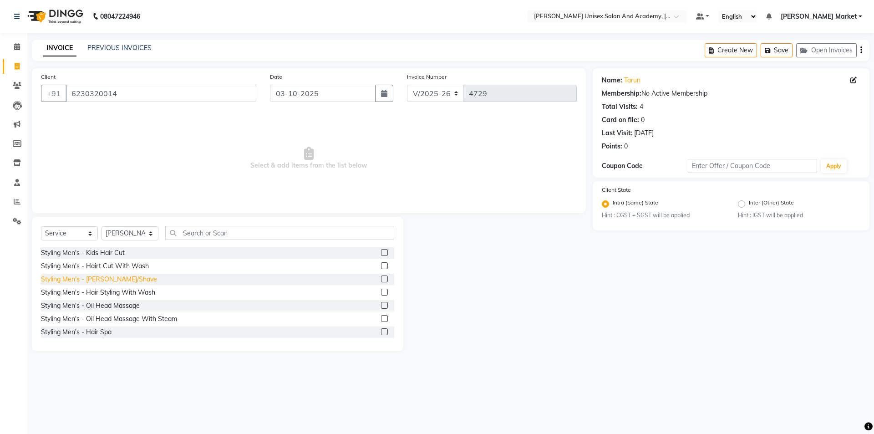
click at [104, 276] on div "Styling Men's - [PERSON_NAME]/Shave" at bounding box center [99, 279] width 116 height 10
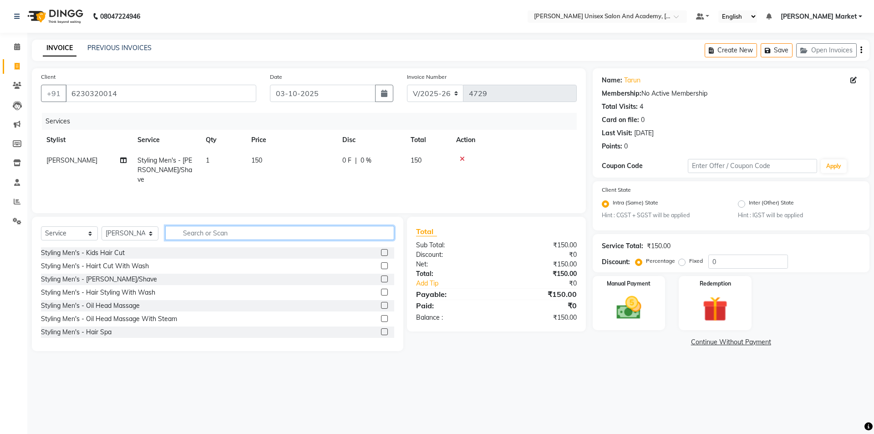
click at [194, 234] on input "text" at bounding box center [279, 233] width 229 height 14
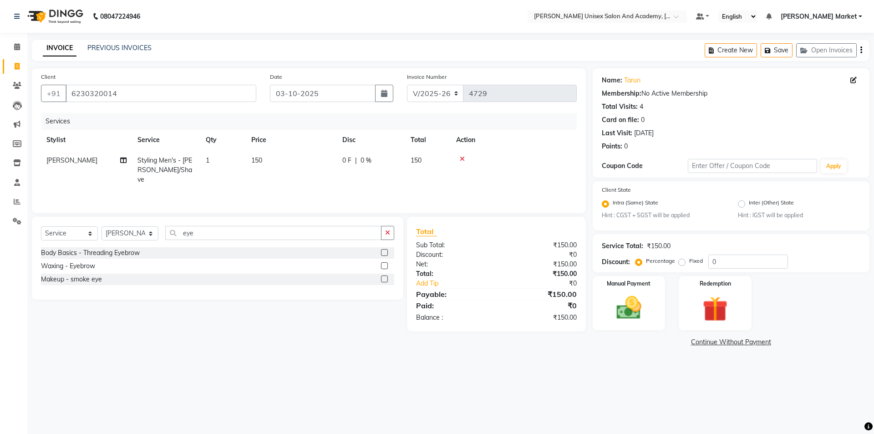
click at [97, 250] on div "Body Basics - Threading Eyebrow" at bounding box center [90, 253] width 99 height 10
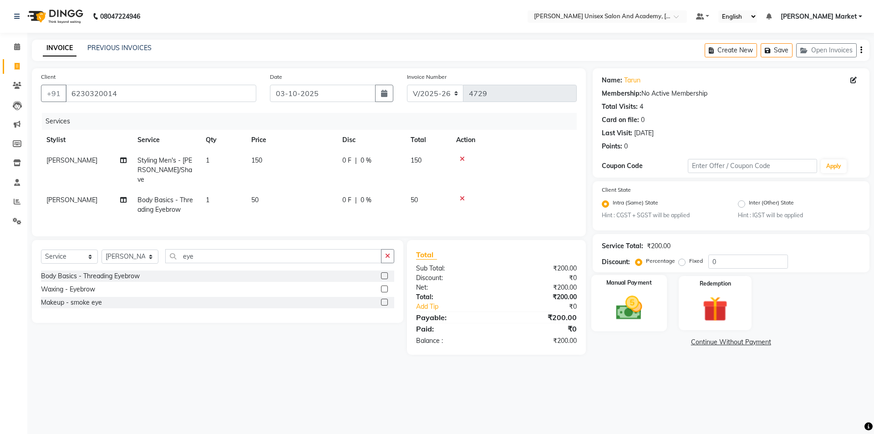
click at [625, 307] on img at bounding box center [629, 308] width 42 height 30
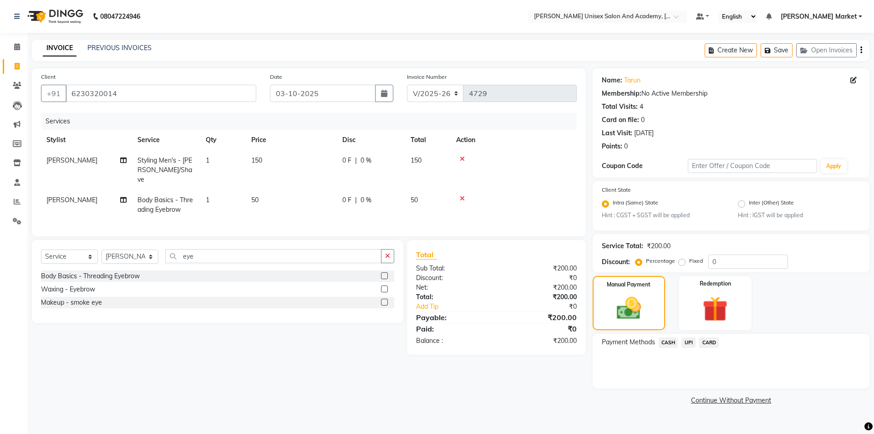
click at [686, 341] on span "UPI" at bounding box center [688, 342] width 14 height 10
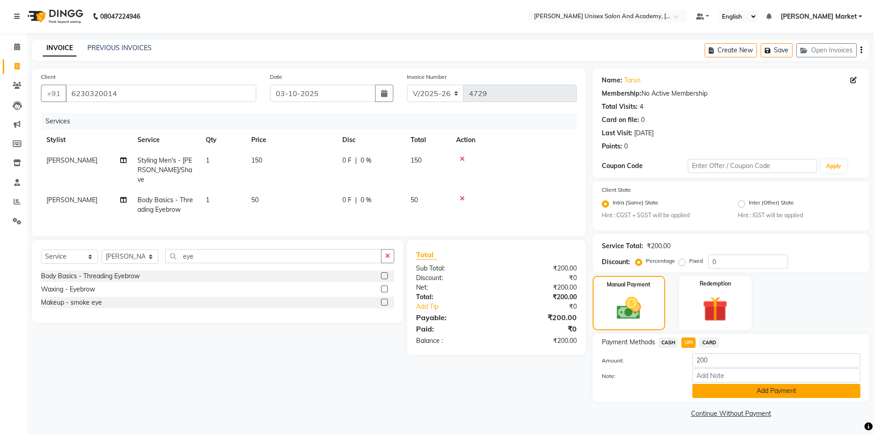
click at [708, 389] on button "Add Payment" at bounding box center [776, 391] width 168 height 14
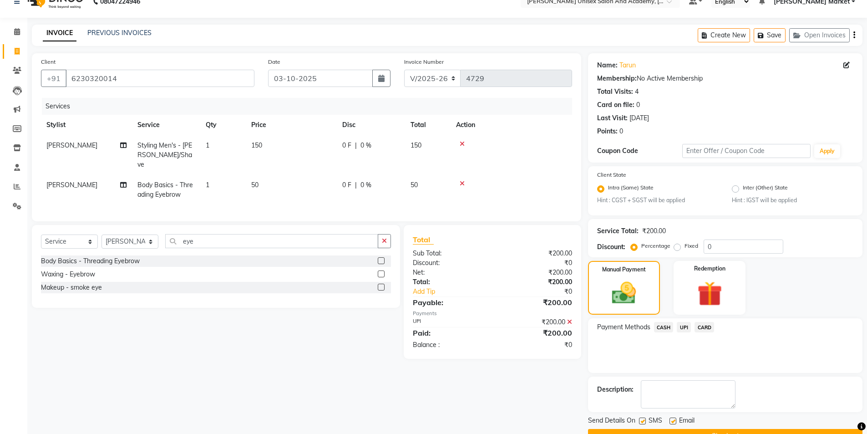
scroll to position [38, 0]
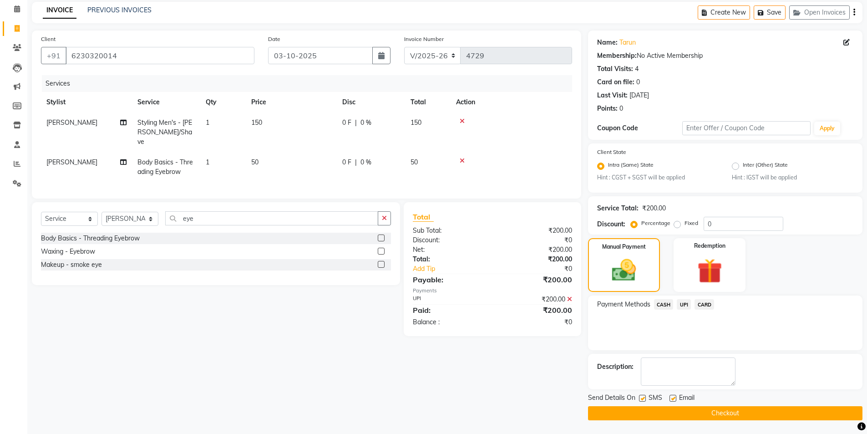
click at [706, 410] on button "Checkout" at bounding box center [725, 413] width 274 height 14
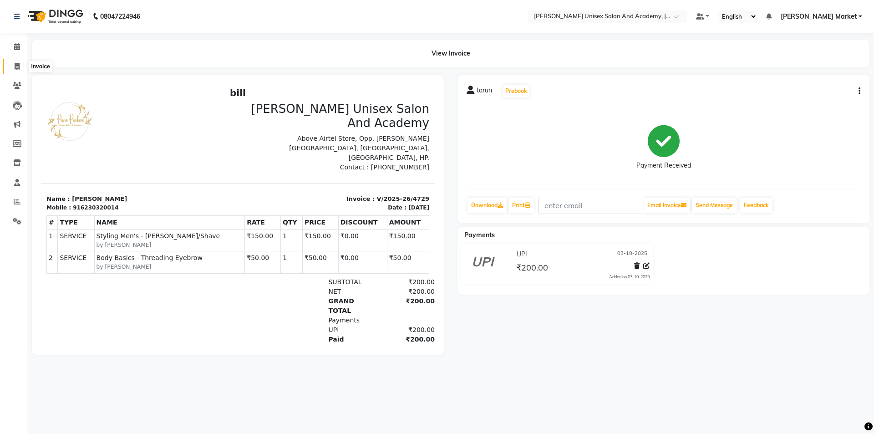
click at [14, 62] on span at bounding box center [17, 66] width 16 height 10
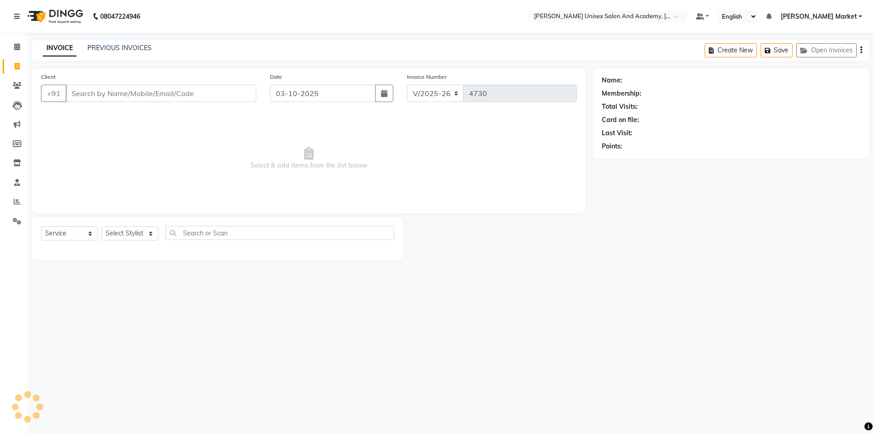
click at [122, 95] on input "Client" at bounding box center [161, 93] width 191 height 17
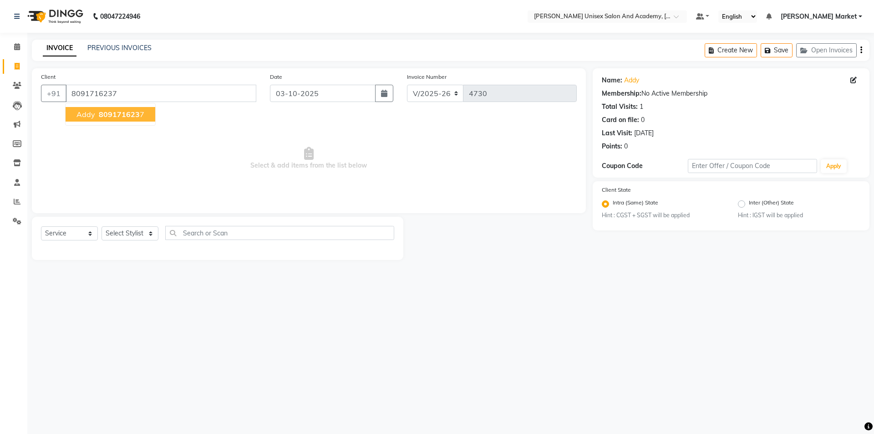
click at [102, 114] on span "809171623" at bounding box center [119, 114] width 41 height 9
click at [140, 234] on select "Select Stylist Amit anjali [PERSON_NAME] [PERSON_NAME] [PERSON_NAME] [PERSON_NA…" at bounding box center [130, 233] width 57 height 14
click at [102, 226] on select "Select Stylist Amit anjali [PERSON_NAME] [PERSON_NAME] [PERSON_NAME] [PERSON_NA…" at bounding box center [130, 233] width 57 height 14
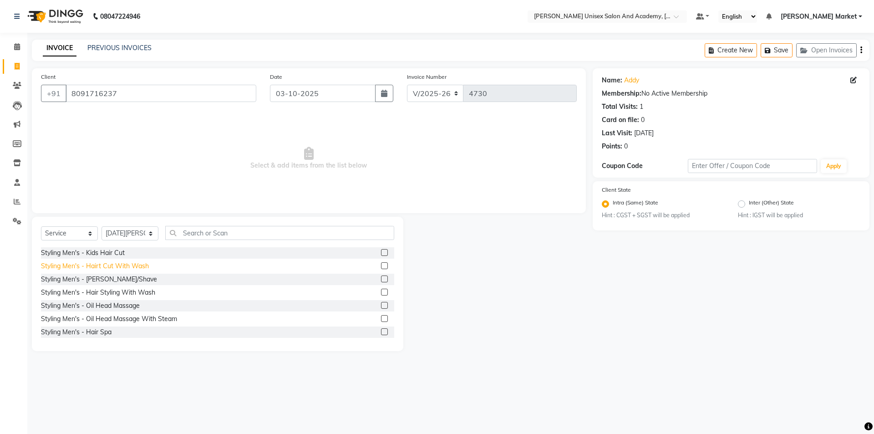
click at [89, 266] on div "Styling Men's - Hairt Cut With Wash" at bounding box center [95, 266] width 108 height 10
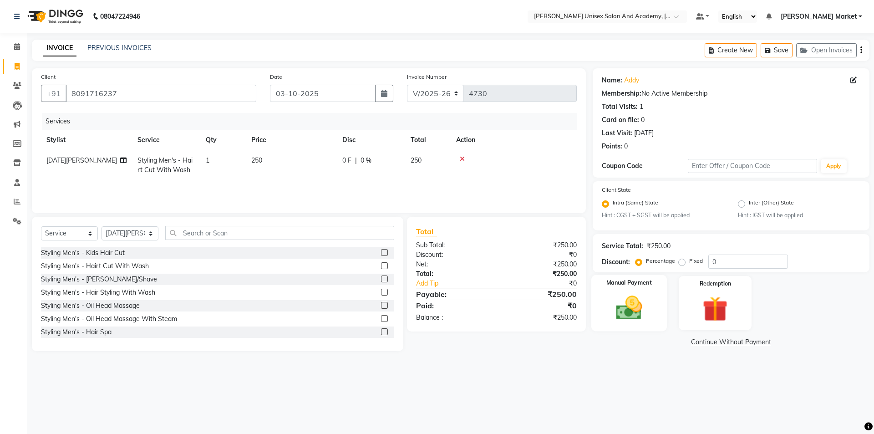
click at [624, 302] on img at bounding box center [629, 308] width 42 height 30
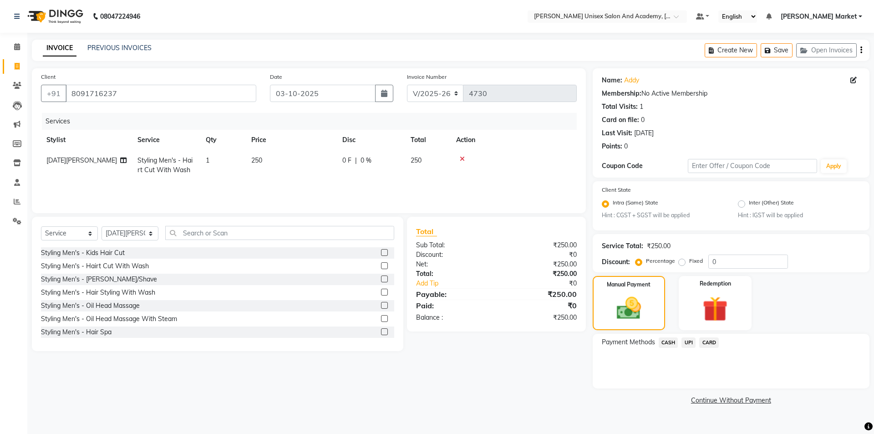
click at [686, 340] on span "UPI" at bounding box center [688, 342] width 14 height 10
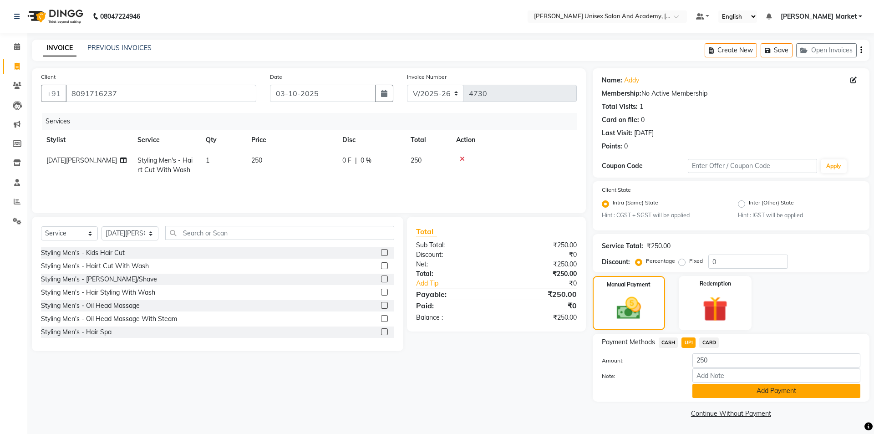
click at [722, 385] on button "Add Payment" at bounding box center [776, 391] width 168 height 14
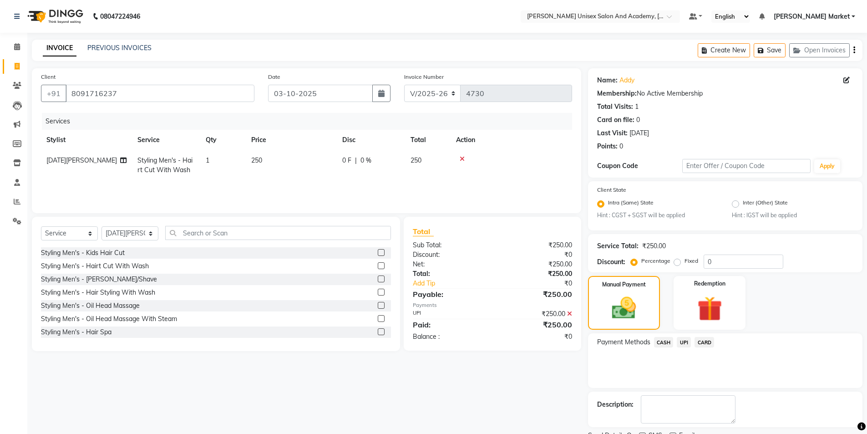
scroll to position [38, 0]
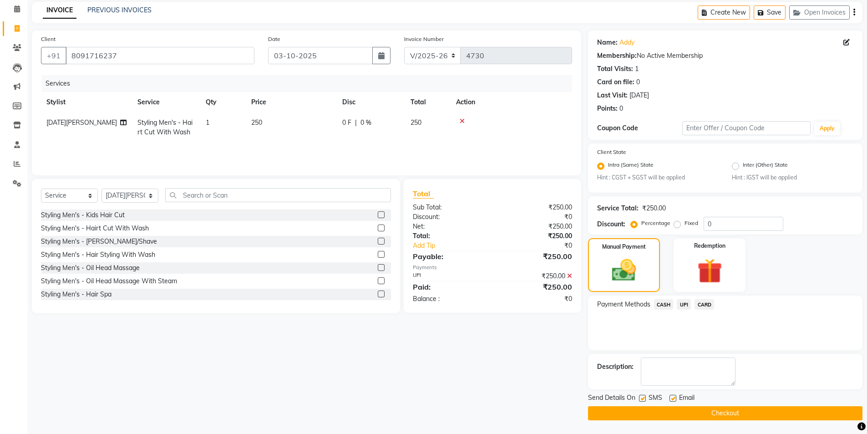
click at [680, 407] on button "Checkout" at bounding box center [725, 413] width 274 height 14
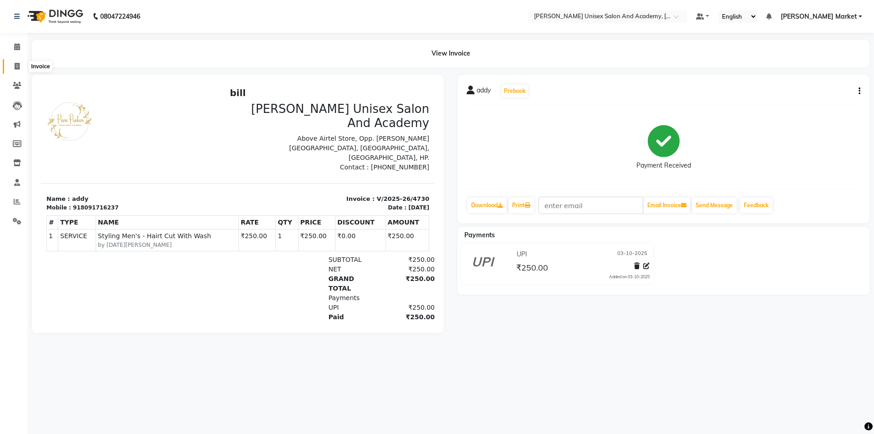
click at [16, 68] on icon at bounding box center [17, 66] width 5 height 7
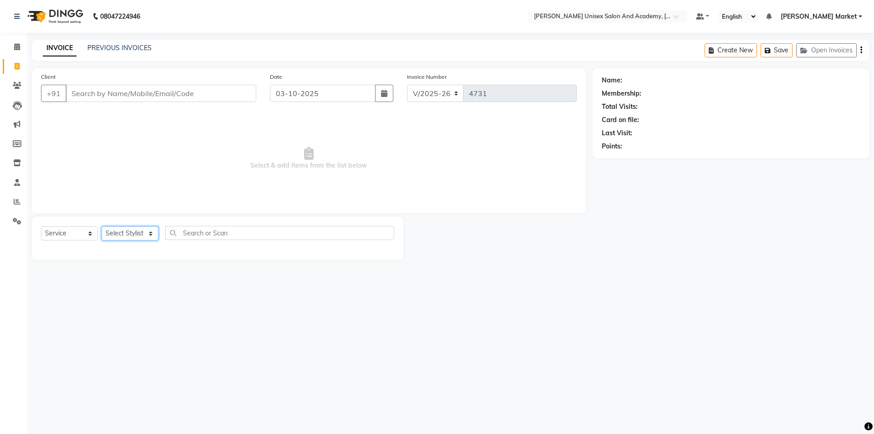
click at [152, 234] on select "Select Stylist Amit anjali [PERSON_NAME] [PERSON_NAME] [PERSON_NAME] [PERSON_NA…" at bounding box center [130, 233] width 57 height 14
click at [102, 226] on select "Select Stylist Amit anjali [PERSON_NAME] [PERSON_NAME] [PERSON_NAME] [PERSON_NA…" at bounding box center [130, 233] width 57 height 14
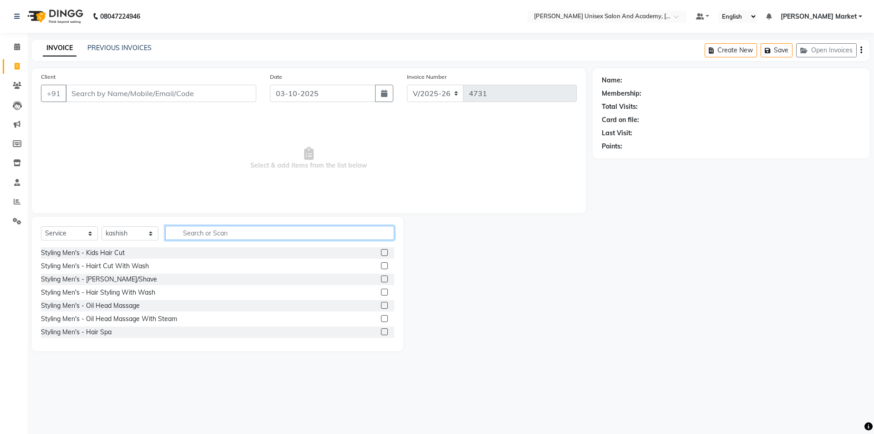
click at [211, 236] on input "text" at bounding box center [279, 233] width 229 height 14
click at [381, 251] on label at bounding box center [384, 252] width 7 height 7
click at [381, 251] on input "checkbox" at bounding box center [384, 253] width 6 height 6
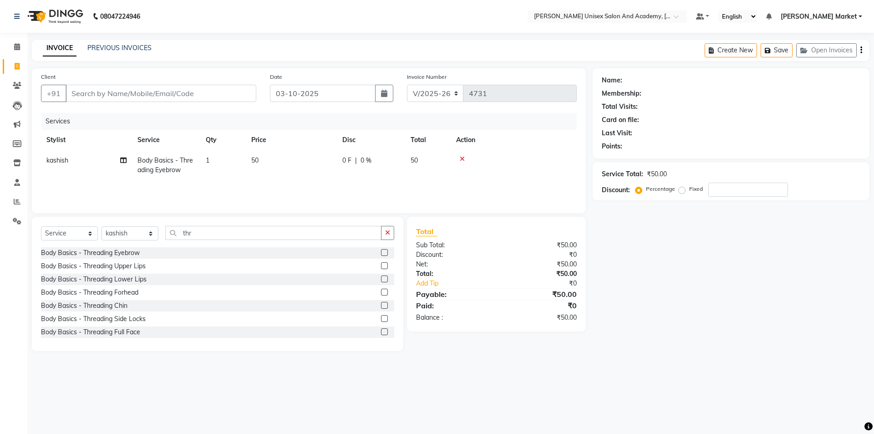
click at [381, 268] on label at bounding box center [384, 265] width 7 height 7
click at [381, 268] on input "checkbox" at bounding box center [384, 266] width 6 height 6
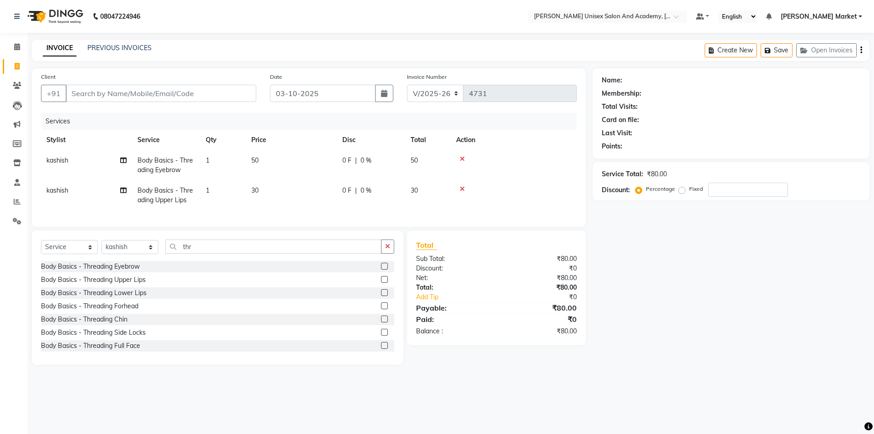
click at [381, 296] on label at bounding box center [384, 292] width 7 height 7
click at [381, 296] on input "checkbox" at bounding box center [384, 293] width 6 height 6
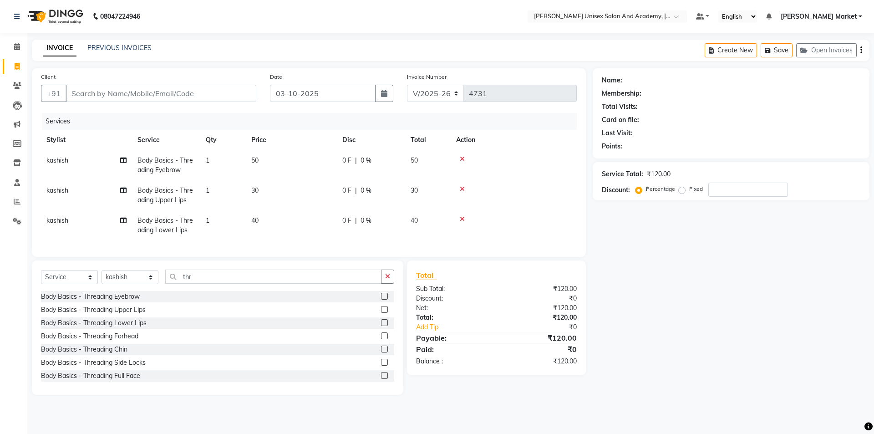
click at [381, 339] on label at bounding box center [384, 335] width 7 height 7
click at [381, 339] on input "checkbox" at bounding box center [384, 336] width 6 height 6
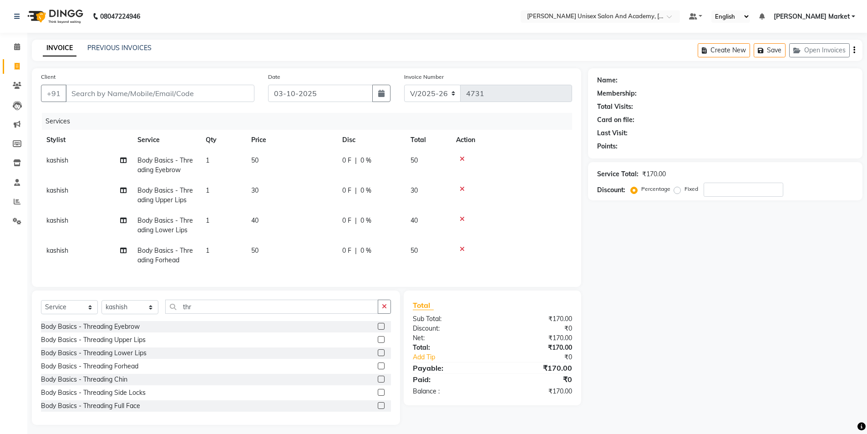
click at [463, 219] on icon at bounding box center [462, 219] width 5 height 6
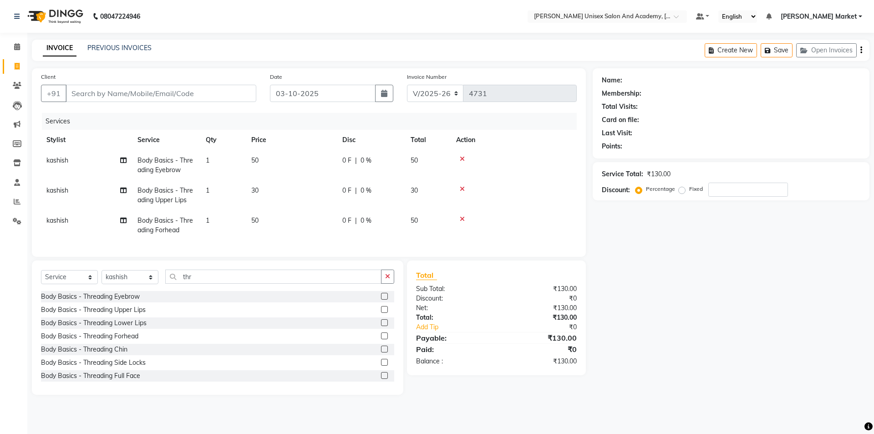
click at [381, 300] on label at bounding box center [384, 296] width 7 height 7
click at [381, 300] on input "checkbox" at bounding box center [384, 297] width 6 height 6
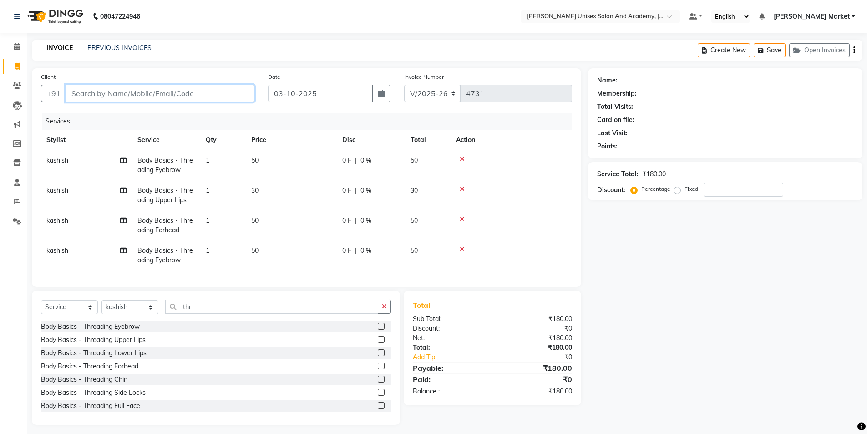
click at [88, 97] on input "Client" at bounding box center [160, 93] width 189 height 17
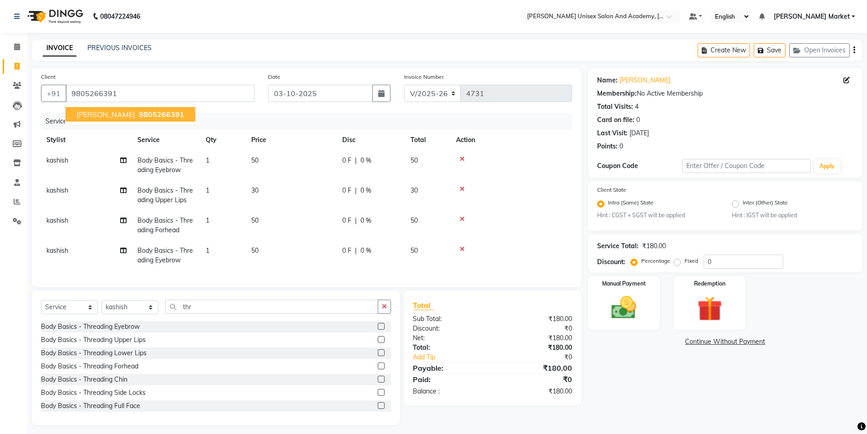
click at [139, 117] on span "9805266391" at bounding box center [162, 114] width 46 height 9
click at [620, 296] on img at bounding box center [624, 308] width 42 height 30
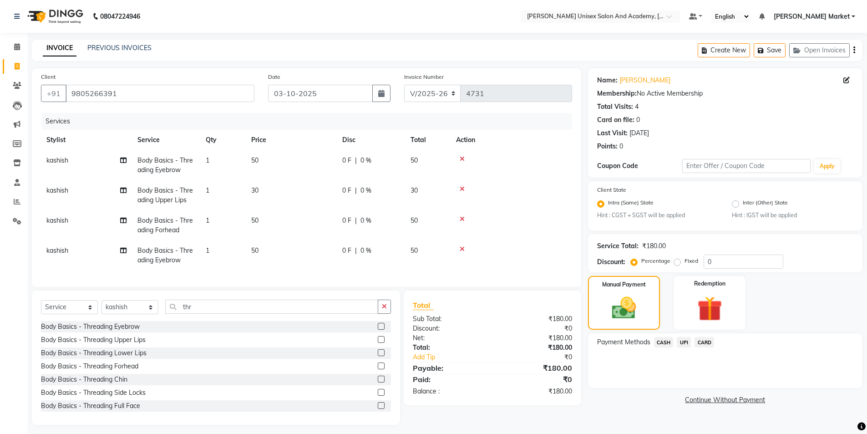
click at [680, 342] on span "UPI" at bounding box center [684, 342] width 14 height 10
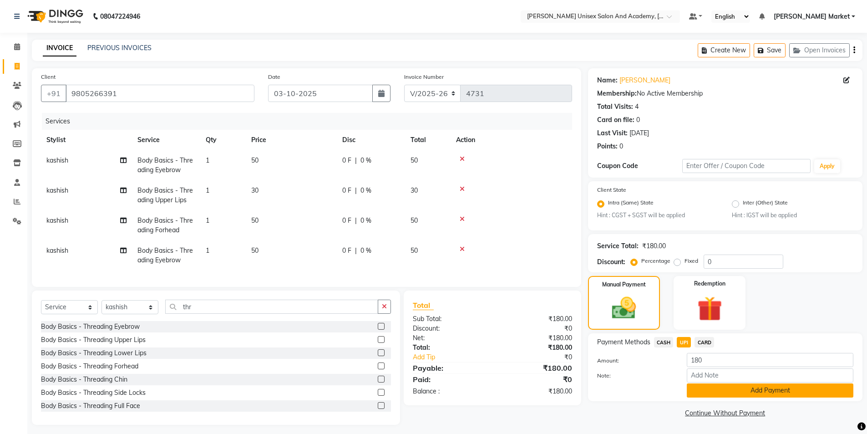
click at [739, 393] on button "Add Payment" at bounding box center [770, 390] width 167 height 14
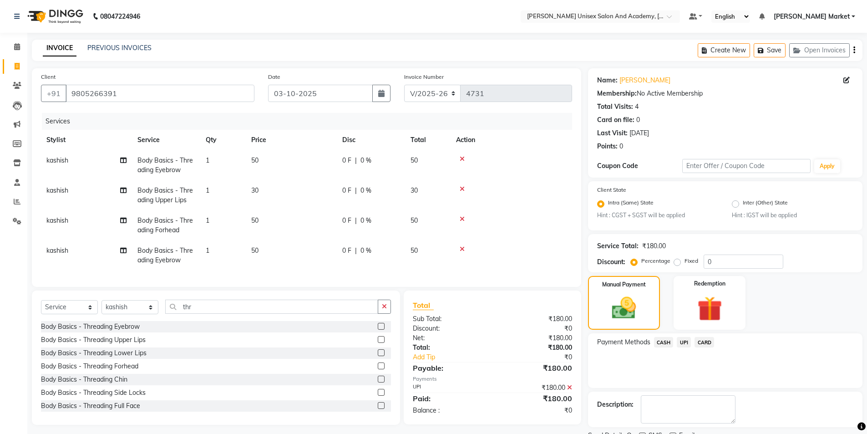
click at [682, 342] on span "UPI" at bounding box center [684, 342] width 14 height 10
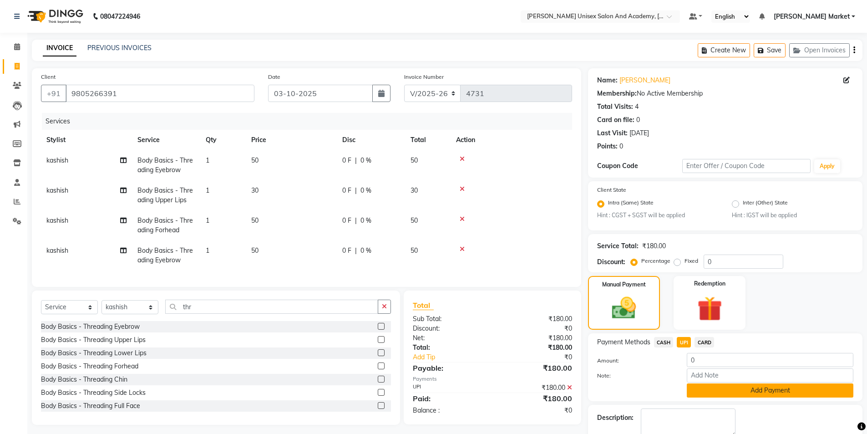
click at [771, 391] on button "Add Payment" at bounding box center [770, 390] width 167 height 14
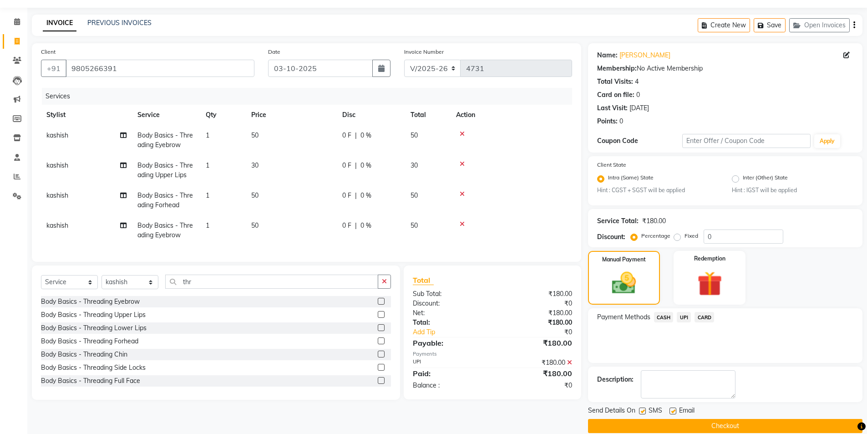
scroll to position [38, 0]
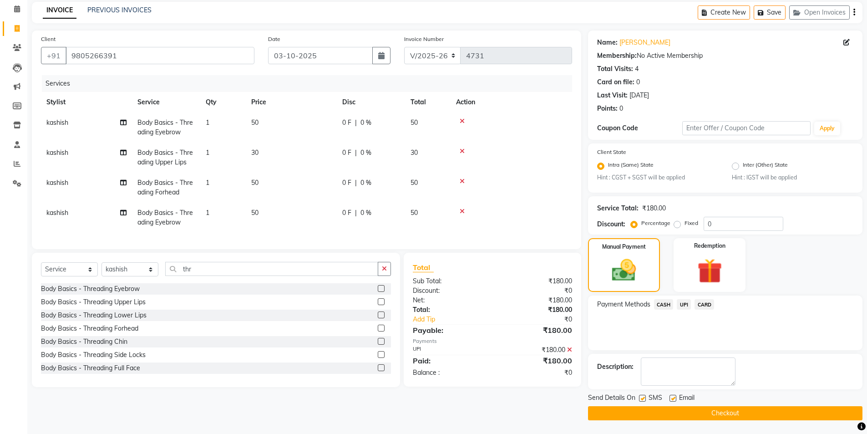
click at [716, 416] on button "Checkout" at bounding box center [725, 413] width 274 height 14
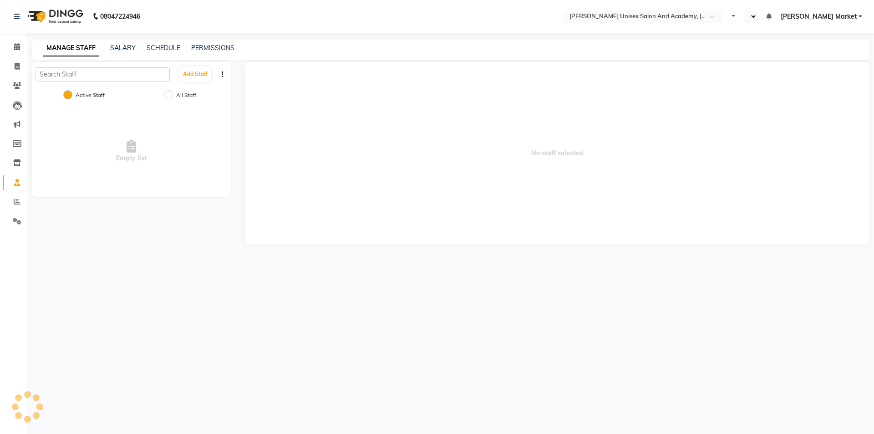
select select "en"
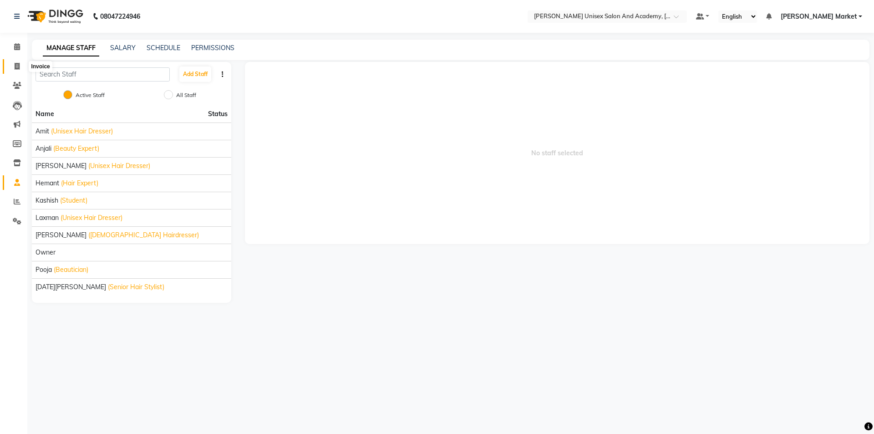
click at [19, 65] on icon at bounding box center [17, 66] width 5 height 7
select select "service"
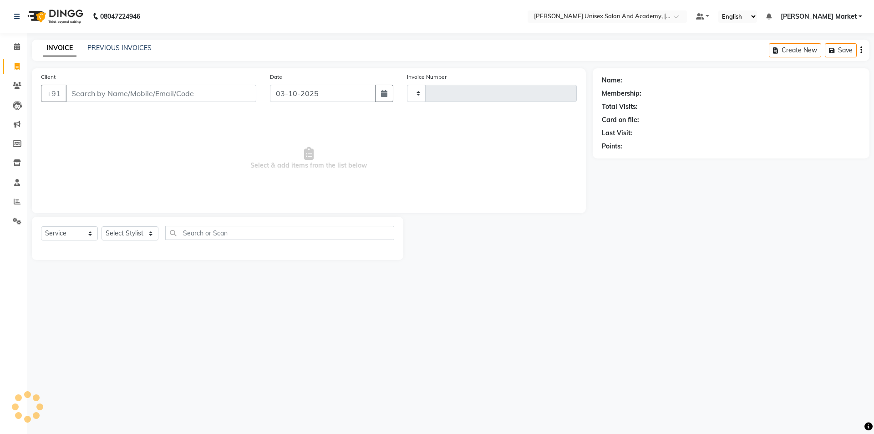
type input "4717"
select select "8060"
click at [19, 65] on icon at bounding box center [17, 66] width 5 height 7
select select "service"
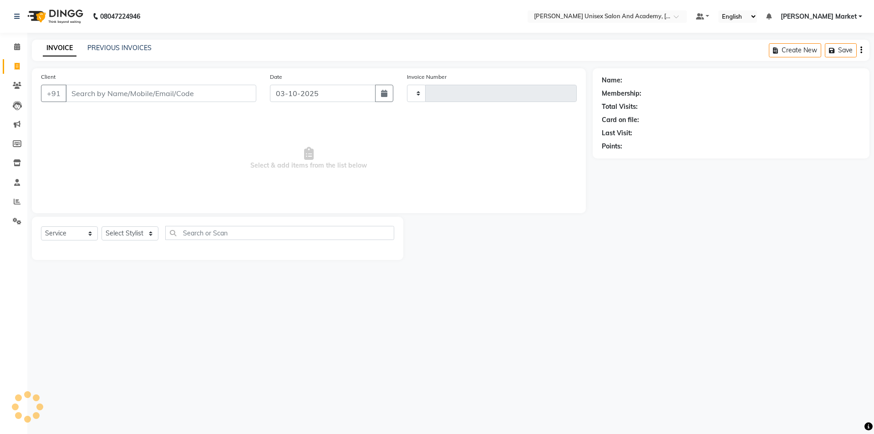
type input "4717"
select select "8060"
click at [154, 232] on select "Select Stylist Amit anjali [PERSON_NAME] [PERSON_NAME] [PERSON_NAME] [PERSON_NA…" at bounding box center [130, 233] width 57 height 14
select select "73407"
click at [102, 226] on select "Select Stylist Amit anjali [PERSON_NAME] [PERSON_NAME] [PERSON_NAME] [PERSON_NA…" at bounding box center [130, 233] width 57 height 14
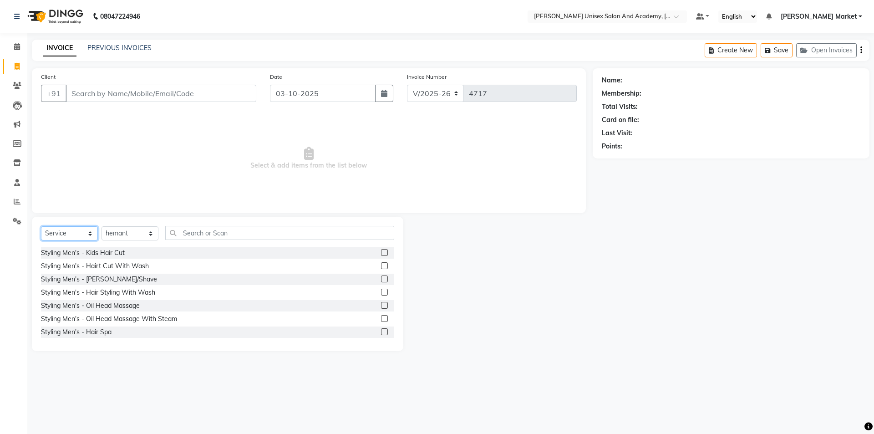
click at [93, 230] on select "Select Service Product Membership Package Voucher Prepaid Gift Card" at bounding box center [69, 233] width 57 height 14
click at [197, 234] on input "text" at bounding box center [279, 233] width 229 height 14
click at [381, 263] on label at bounding box center [384, 265] width 7 height 7
click at [381, 263] on input "checkbox" at bounding box center [384, 266] width 6 height 6
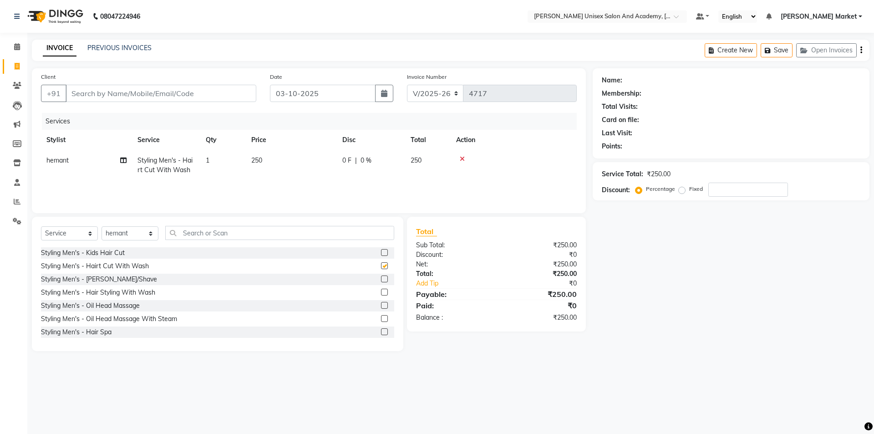
checkbox input "false"
click at [381, 279] on label at bounding box center [384, 278] width 7 height 7
click at [381, 279] on input "checkbox" at bounding box center [384, 279] width 6 height 6
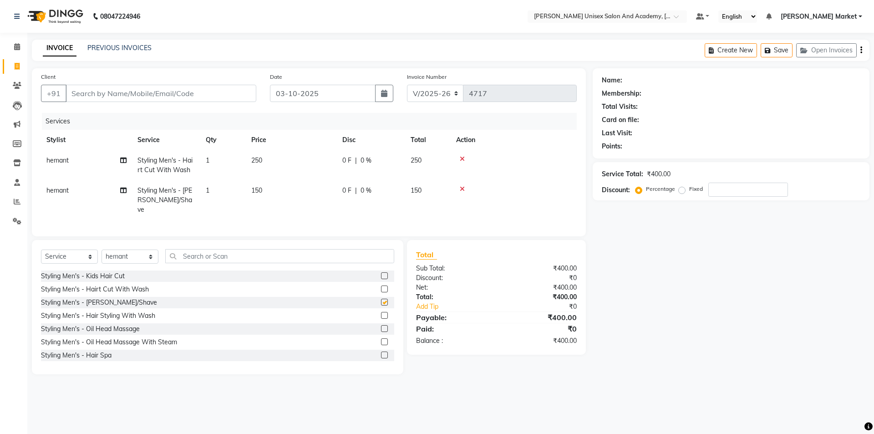
checkbox input "false"
click at [151, 249] on select "Select Stylist Amit anjali [PERSON_NAME] [PERSON_NAME] [PERSON_NAME] [PERSON_NA…" at bounding box center [130, 256] width 57 height 14
click at [102, 249] on select "Select Stylist Amit anjali [PERSON_NAME] [PERSON_NAME] [PERSON_NAME] [PERSON_NA…" at bounding box center [130, 256] width 57 height 14
click at [88, 244] on div "Select Service Product Membership Package Voucher Prepaid Gift Card Select Styl…" at bounding box center [217, 307] width 371 height 134
click at [89, 252] on select "Select Service Product Membership Package Voucher Prepaid Gift Card" at bounding box center [69, 256] width 57 height 14
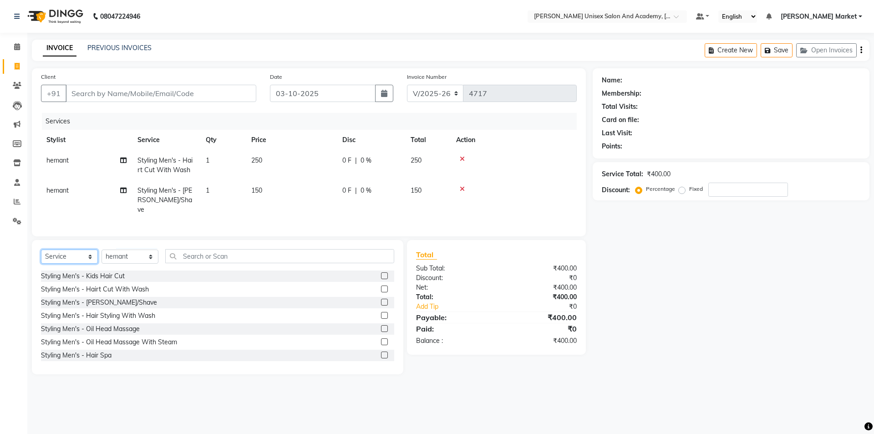
click at [89, 252] on select "Select Service Product Membership Package Voucher Prepaid Gift Card" at bounding box center [69, 256] width 57 height 14
click at [86, 254] on select "Select Service Product Membership Package Voucher Prepaid Gift Card" at bounding box center [69, 256] width 57 height 14
select select "product"
click at [41, 249] on select "Select Service Product Membership Package Voucher Prepaid Gift Card" at bounding box center [69, 256] width 57 height 14
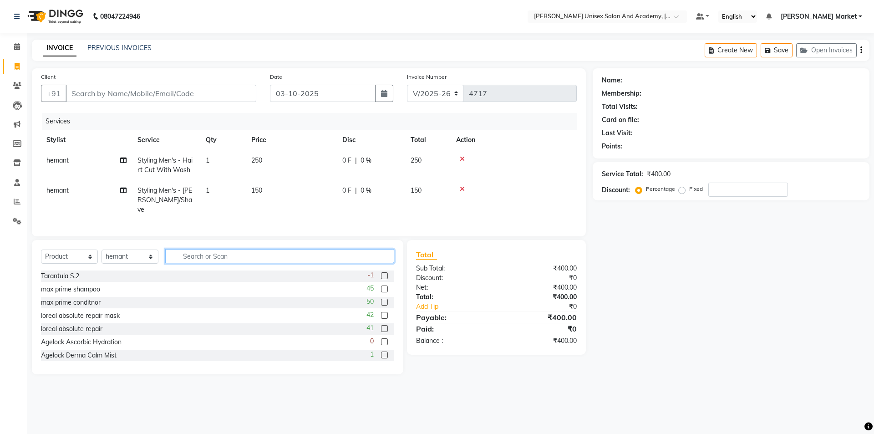
click at [230, 252] on input "text" at bounding box center [279, 256] width 229 height 14
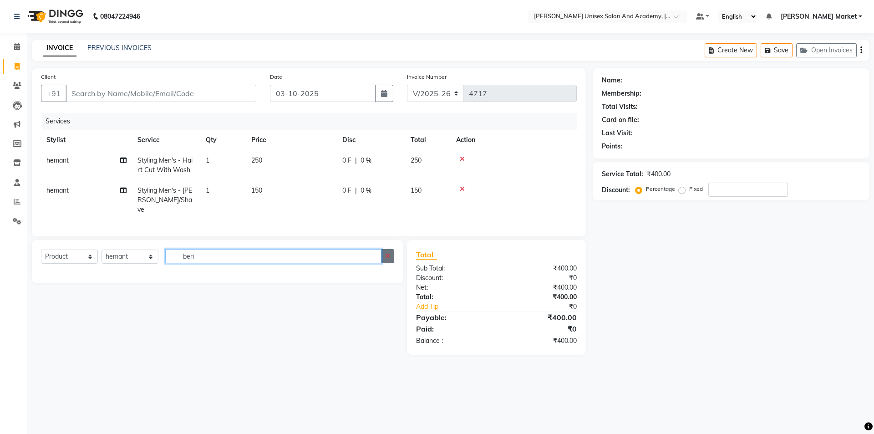
type input "beri"
click at [389, 253] on icon "button" at bounding box center [387, 256] width 5 height 6
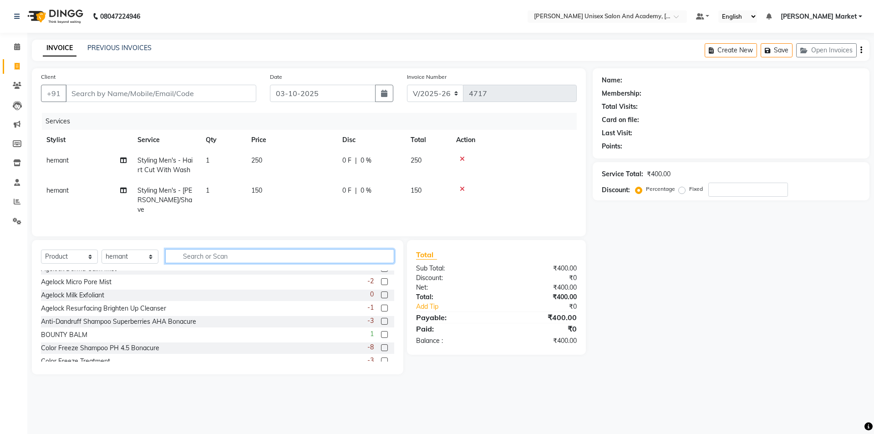
scroll to position [91, 0]
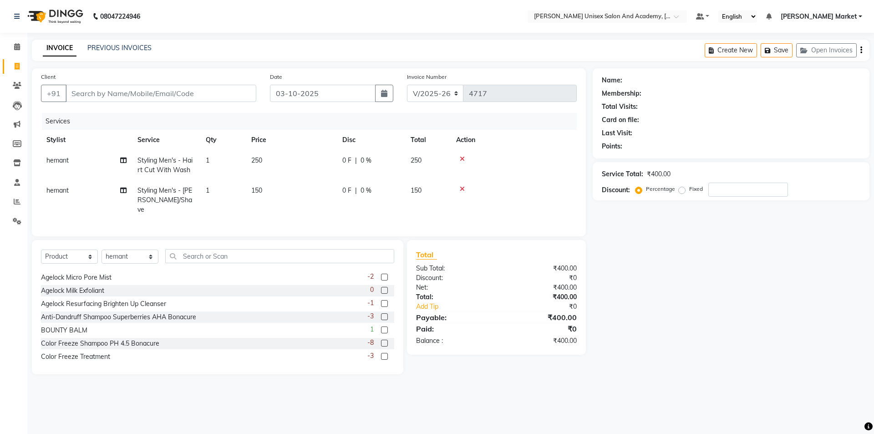
click at [123, 325] on div "BOUNTY BALM 1" at bounding box center [217, 330] width 353 height 11
click at [381, 327] on label at bounding box center [384, 329] width 7 height 7
click at [381, 327] on input "checkbox" at bounding box center [384, 330] width 6 height 6
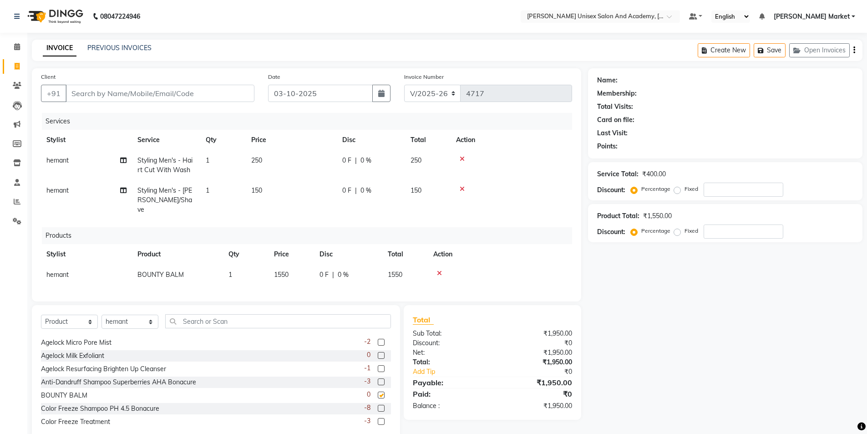
checkbox input "false"
click at [441, 270] on icon at bounding box center [439, 273] width 5 height 6
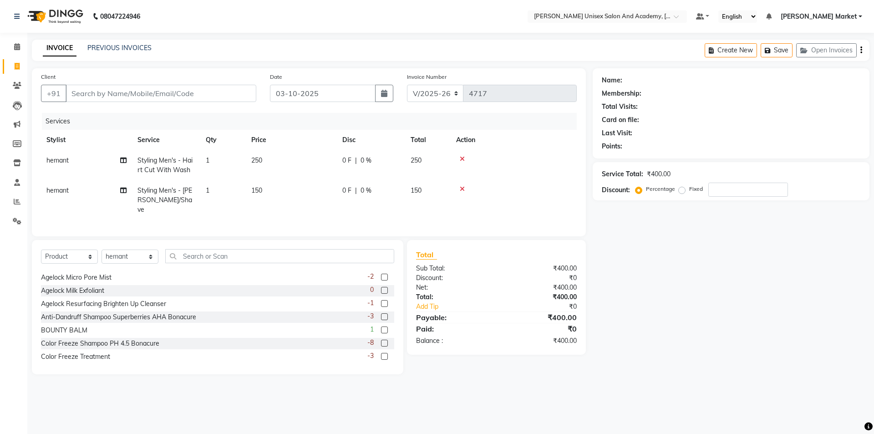
click at [381, 274] on label at bounding box center [384, 277] width 7 height 7
click at [381, 274] on input "checkbox" at bounding box center [384, 277] width 6 height 6
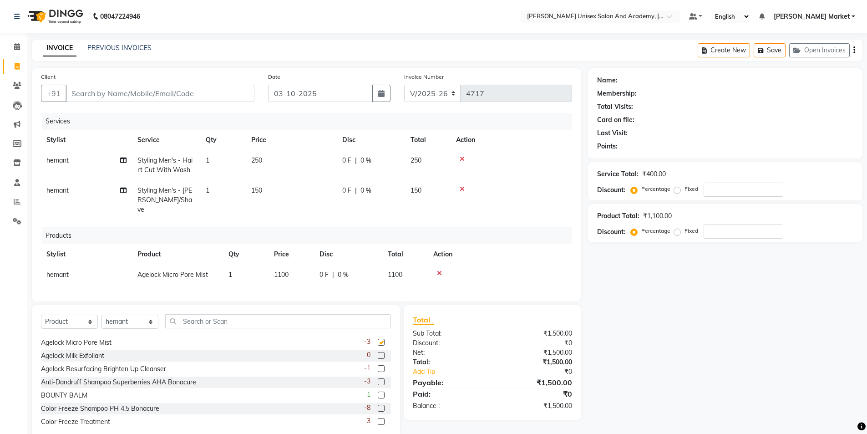
checkbox input "false"
click at [437, 270] on div at bounding box center [499, 273] width 133 height 6
click at [437, 270] on icon at bounding box center [439, 273] width 5 height 6
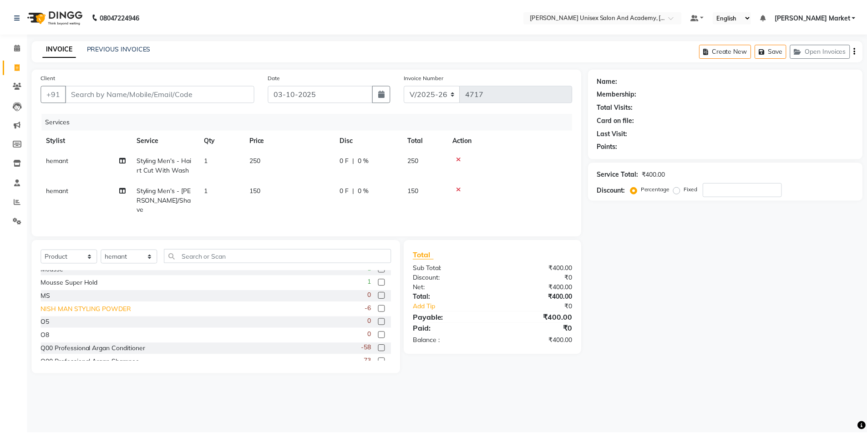
scroll to position [387, 0]
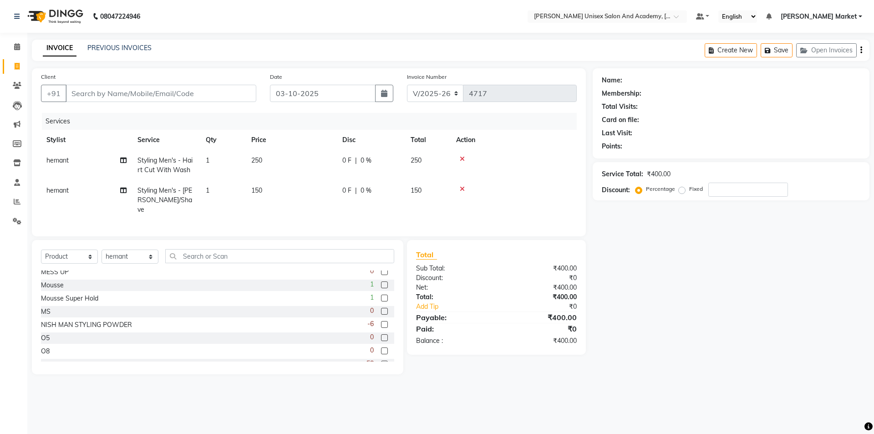
click at [78, 297] on div "Mousse Super Hold" at bounding box center [69, 299] width 57 height 10
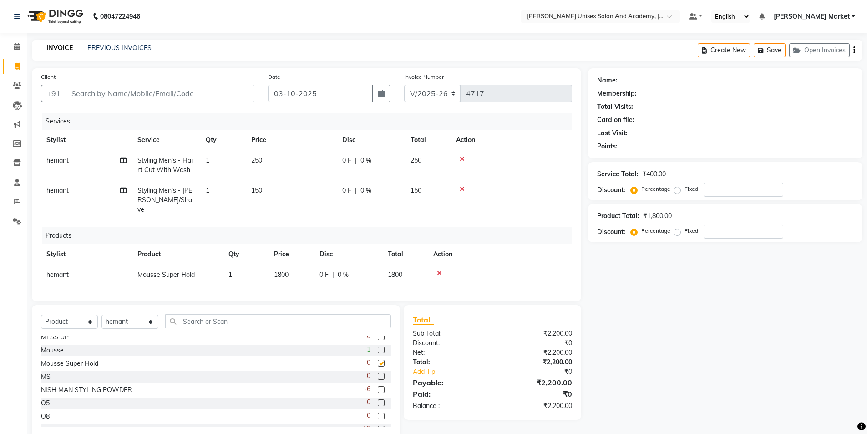
checkbox input "false"
click at [86, 345] on div "Mousse 1" at bounding box center [216, 350] width 350 height 11
click at [378, 347] on label at bounding box center [381, 349] width 7 height 7
click at [378, 347] on input "checkbox" at bounding box center [381, 350] width 6 height 6
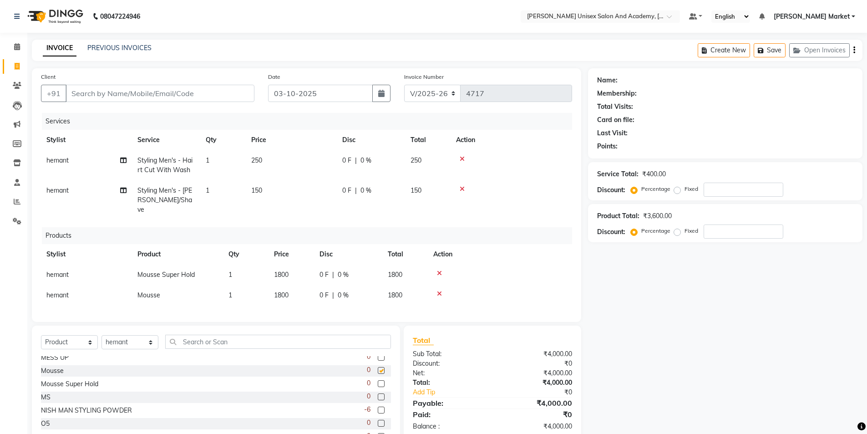
checkbox input "false"
click at [440, 270] on icon at bounding box center [439, 273] width 5 height 6
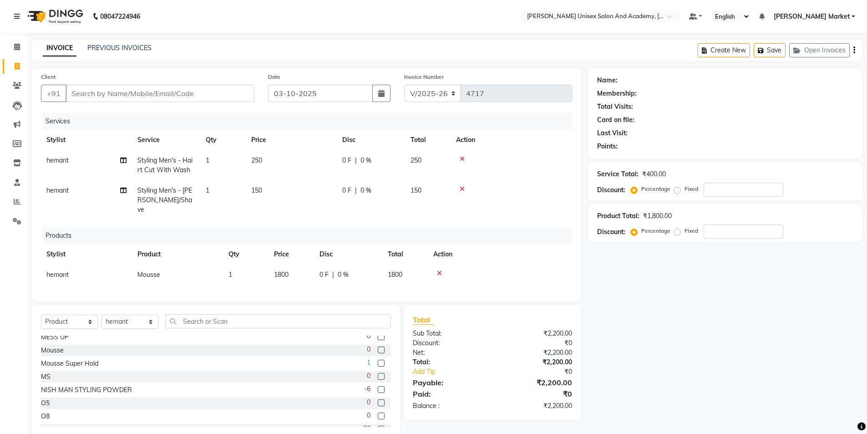
click at [295, 264] on td "1800" at bounding box center [292, 274] width 46 height 20
select select "73407"
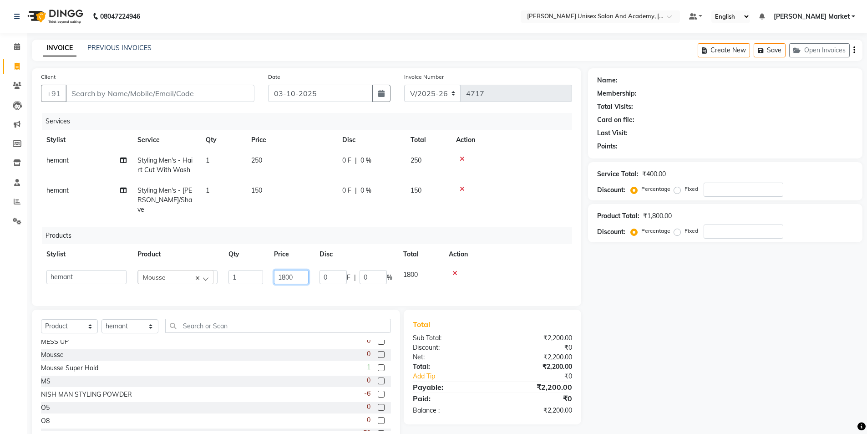
click at [296, 270] on input "1800" at bounding box center [291, 277] width 35 height 14
type input "1"
type input "7"
type input "479"
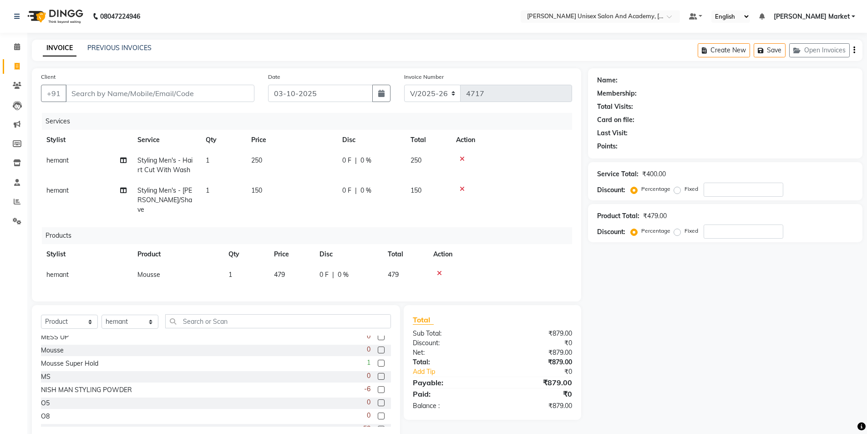
click at [309, 281] on div "Services Stylist Service Qty Price Disc Total Action hemant Styling Men's - Hai…" at bounding box center [306, 202] width 531 height 179
click at [80, 95] on input "Client" at bounding box center [160, 93] width 189 height 17
type input "1"
type input "0"
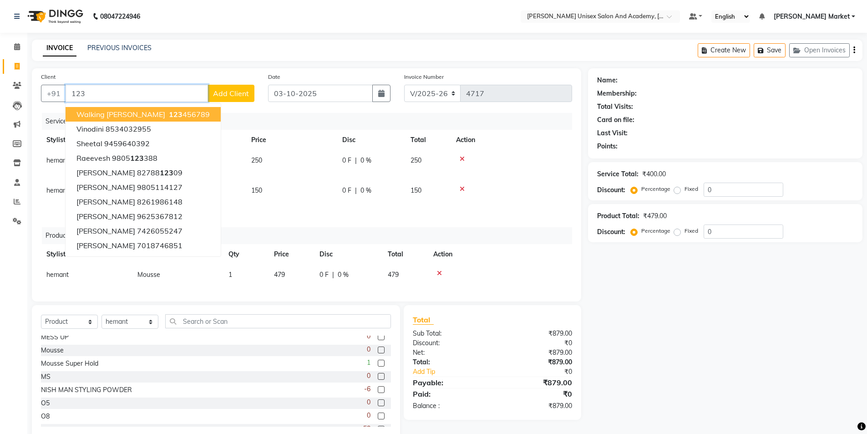
click at [169, 116] on span "123" at bounding box center [176, 114] width 14 height 9
type input "123456789"
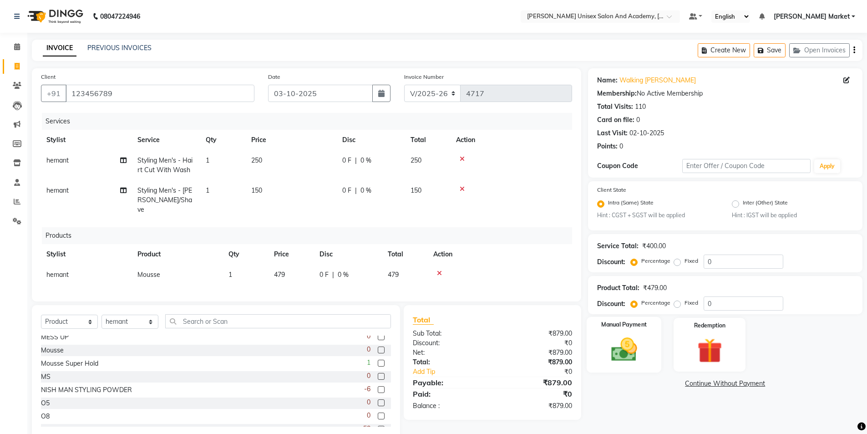
click at [630, 336] on img at bounding box center [624, 350] width 42 height 30
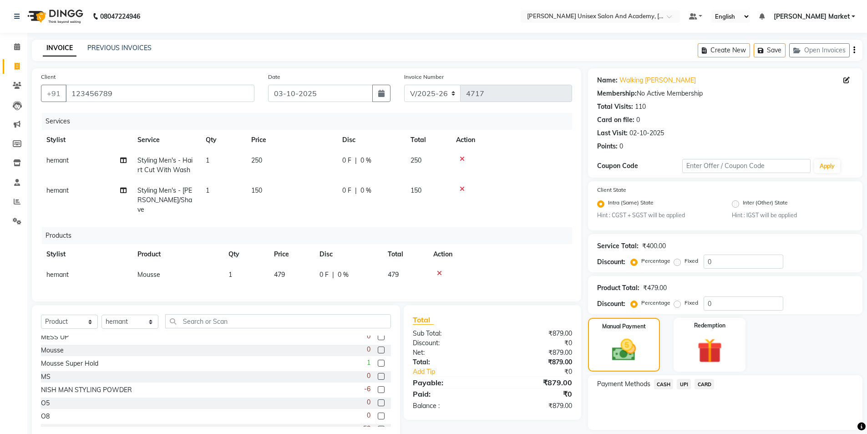
click at [686, 385] on span "UPI" at bounding box center [684, 384] width 14 height 10
click at [660, 384] on span "CASH" at bounding box center [664, 384] width 20 height 10
click at [766, 432] on button "Add Payment" at bounding box center [770, 432] width 167 height 14
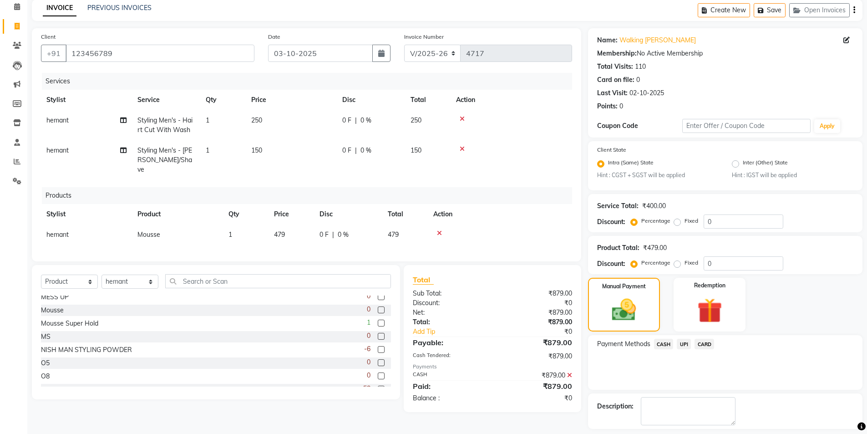
scroll to position [80, 0]
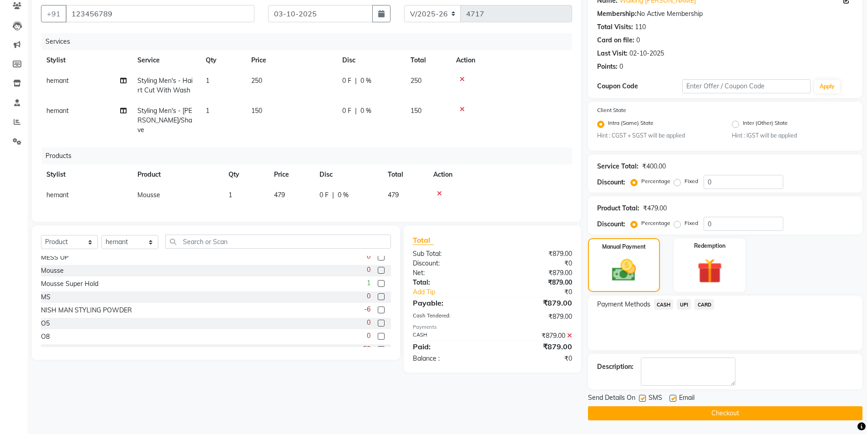
click at [719, 415] on button "Checkout" at bounding box center [725, 413] width 274 height 14
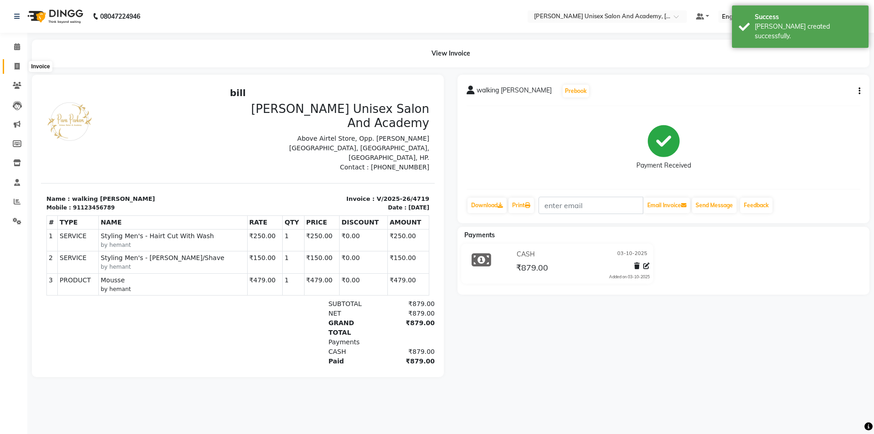
click at [15, 63] on icon at bounding box center [17, 66] width 5 height 7
select select "service"
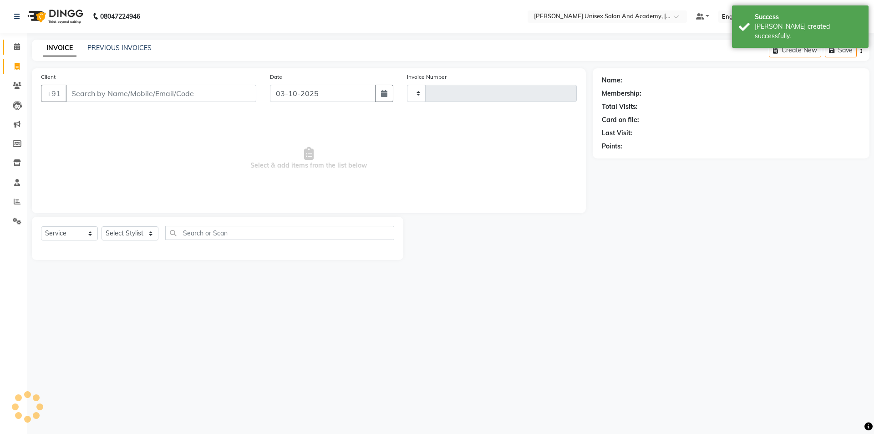
type input "4720"
select select "8060"
click at [15, 47] on icon at bounding box center [17, 46] width 6 height 7
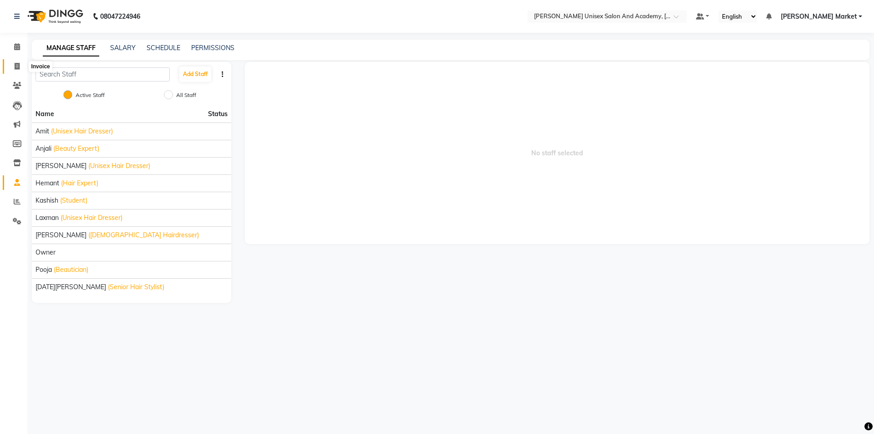
click at [20, 66] on span at bounding box center [17, 66] width 16 height 10
select select "service"
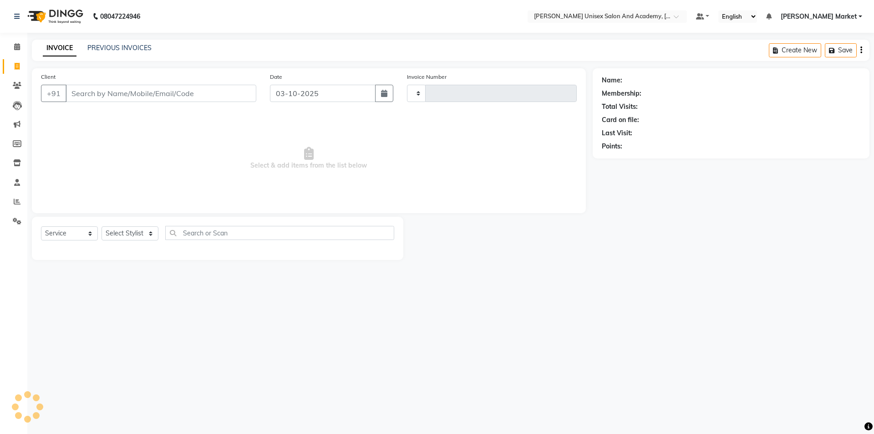
type input "4731"
select select "8060"
click at [154, 230] on select "Select Stylist Amit anjali [PERSON_NAME] [PERSON_NAME] [PERSON_NAME] [PERSON_NA…" at bounding box center [130, 233] width 57 height 14
select select "74040"
click at [102, 226] on select "Select Stylist Amit anjali [PERSON_NAME] [PERSON_NAME] [PERSON_NAME] [PERSON_NA…" at bounding box center [130, 233] width 57 height 14
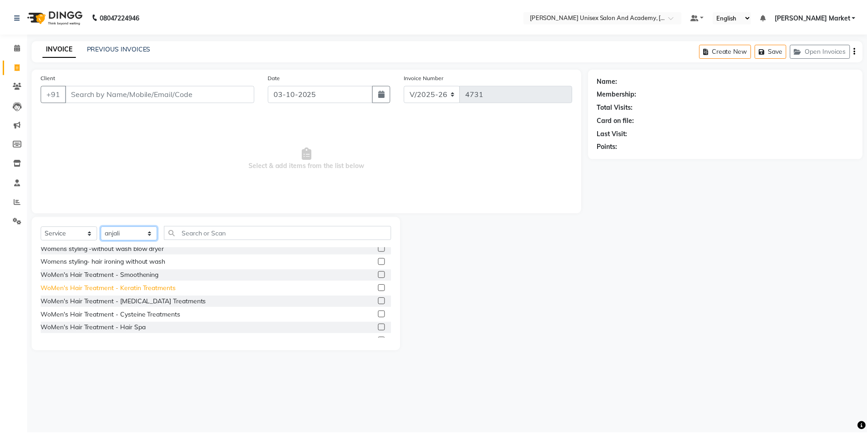
scroll to position [410, 0]
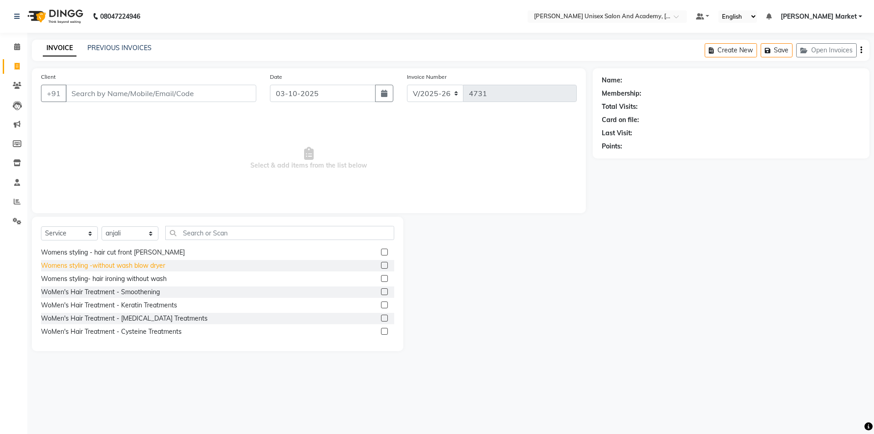
click at [149, 266] on div "Womens styling -without wash blow dryer" at bounding box center [103, 266] width 124 height 10
checkbox input "false"
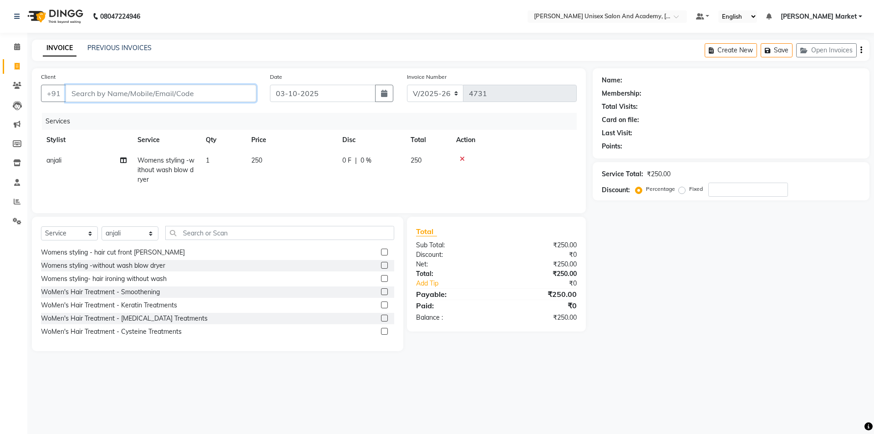
click at [119, 91] on input "Client" at bounding box center [161, 93] width 191 height 17
click at [140, 99] on input "Client" at bounding box center [161, 93] width 191 height 17
type input "9"
type input "0"
type input "9534500007"
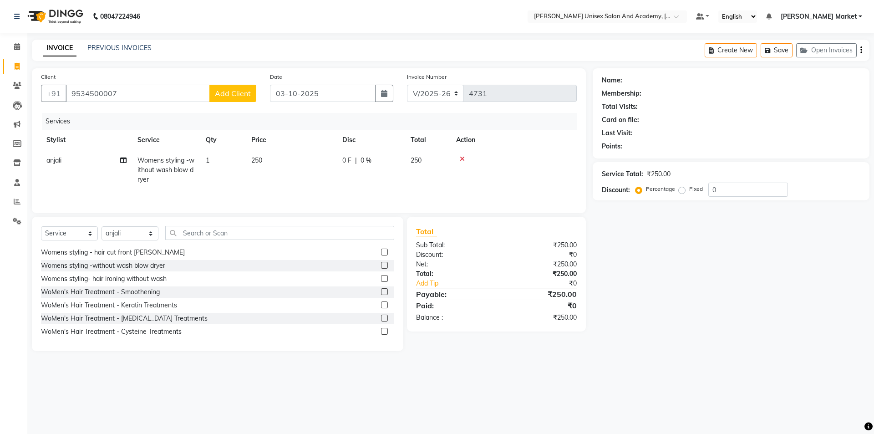
click at [216, 96] on span "Add Client" at bounding box center [233, 93] width 36 height 9
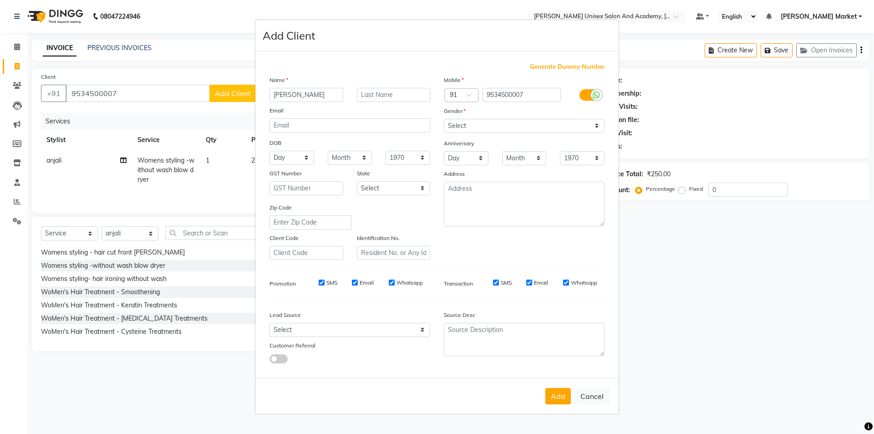
type input "[PERSON_NAME]"
click at [513, 122] on select "Select [DEMOGRAPHIC_DATA] [DEMOGRAPHIC_DATA] Other Prefer Not To Say" at bounding box center [524, 126] width 161 height 14
select select "[DEMOGRAPHIC_DATA]"
click at [444, 119] on select "Select [DEMOGRAPHIC_DATA] [DEMOGRAPHIC_DATA] Other Prefer Not To Say" at bounding box center [524, 126] width 161 height 14
click at [563, 398] on button "Add" at bounding box center [557, 396] width 25 height 16
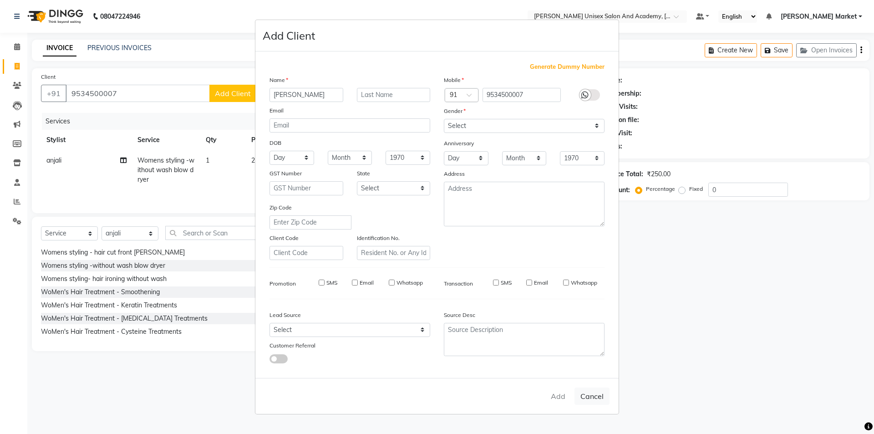
select select
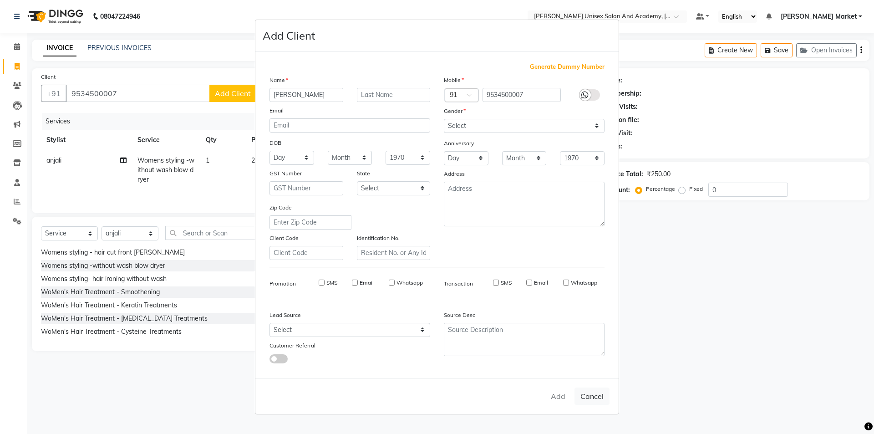
select select
checkbox input "false"
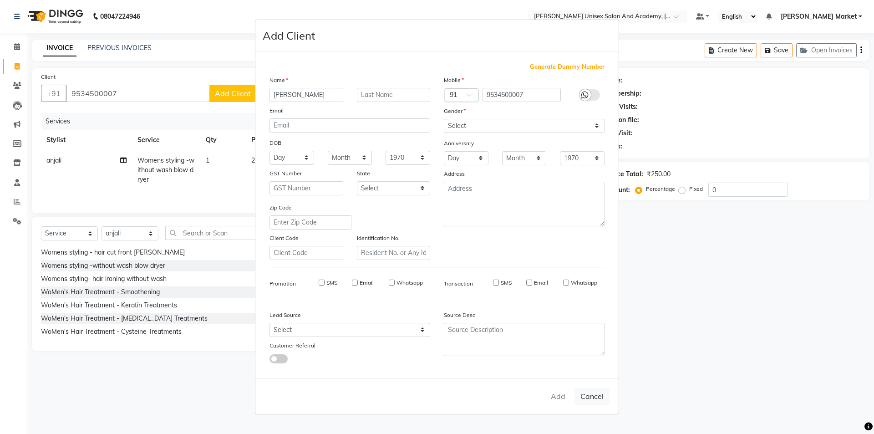
checkbox input "false"
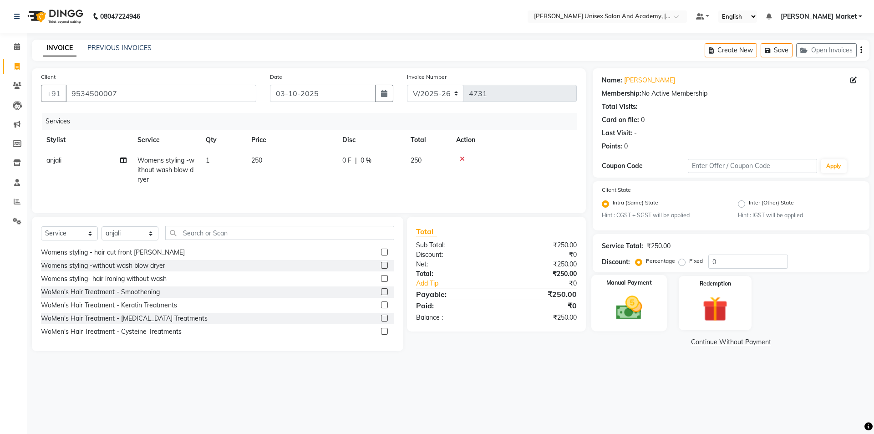
click at [629, 314] on img at bounding box center [629, 308] width 42 height 30
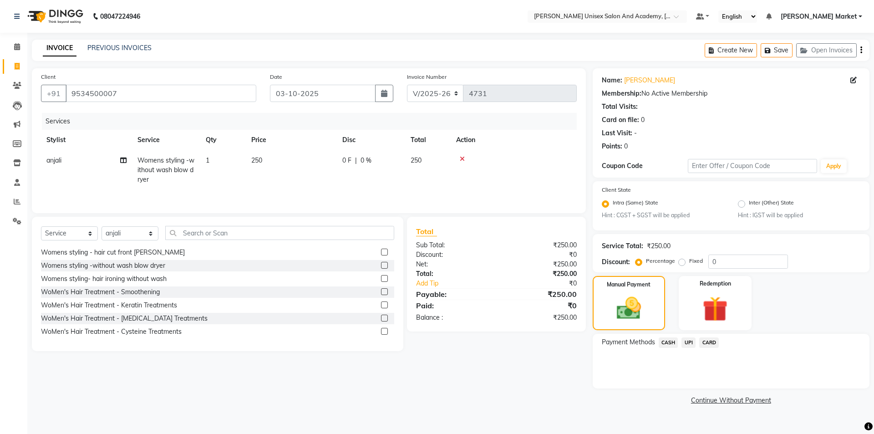
click at [691, 344] on span "UPI" at bounding box center [688, 342] width 14 height 10
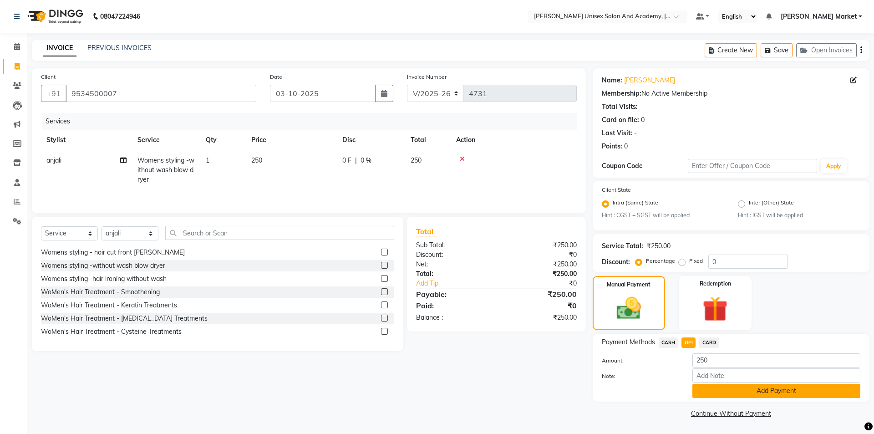
click at [724, 387] on button "Add Payment" at bounding box center [776, 391] width 168 height 14
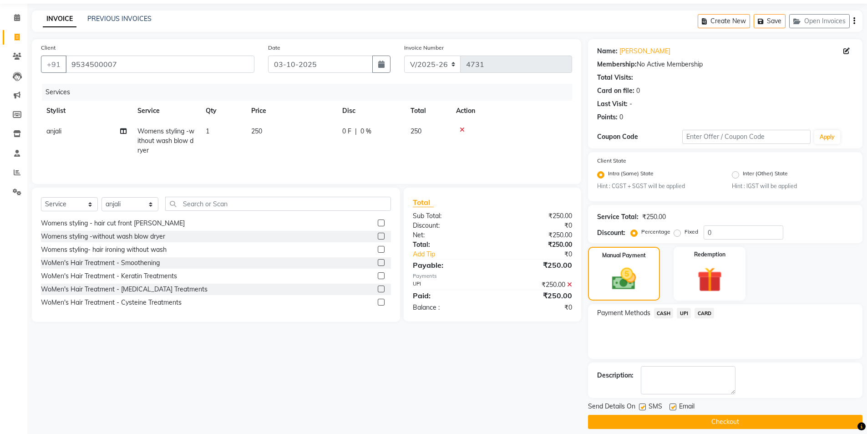
scroll to position [38, 0]
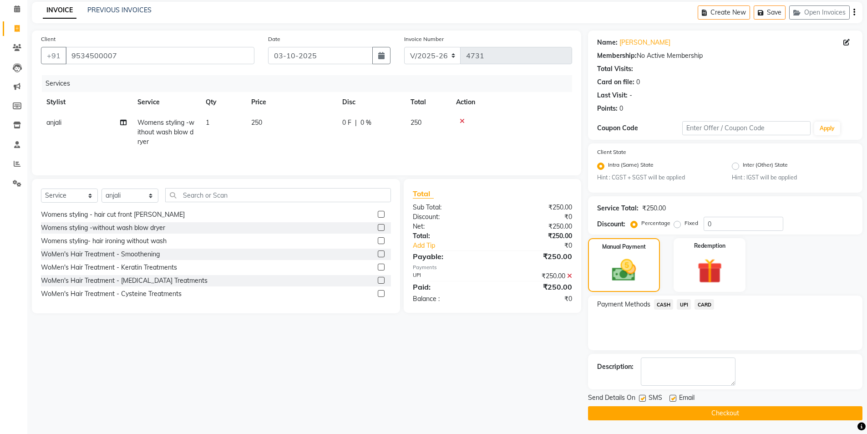
click at [681, 306] on span "UPI" at bounding box center [684, 304] width 14 height 10
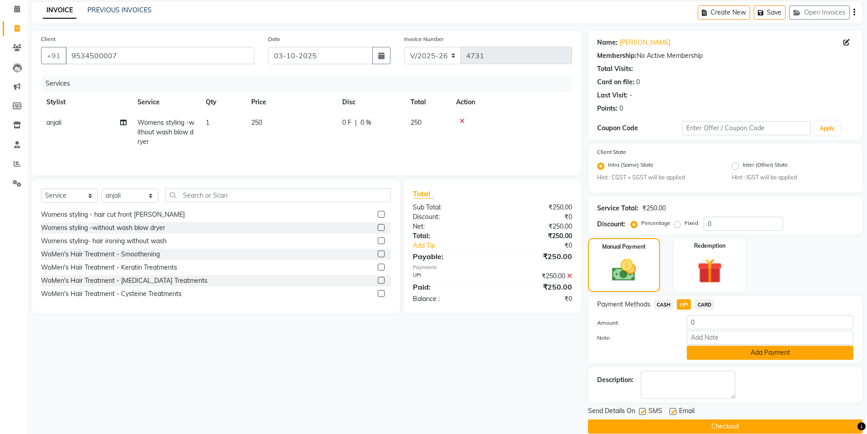
click at [720, 357] on button "Add Payment" at bounding box center [770, 352] width 167 height 14
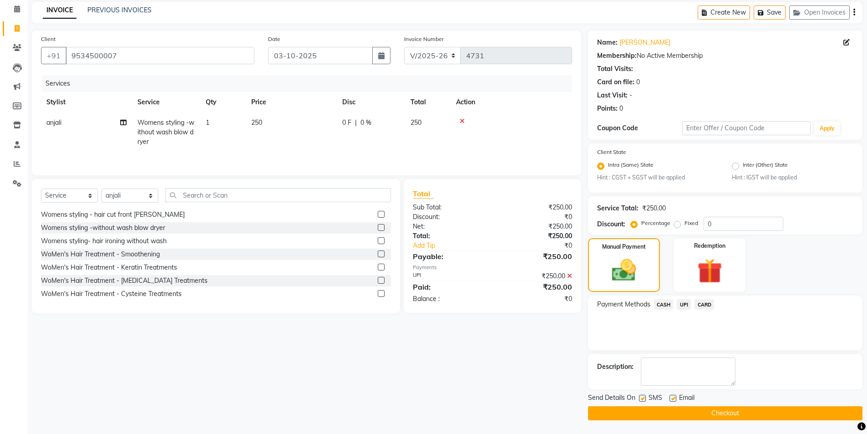
click at [731, 410] on button "Checkout" at bounding box center [725, 413] width 274 height 14
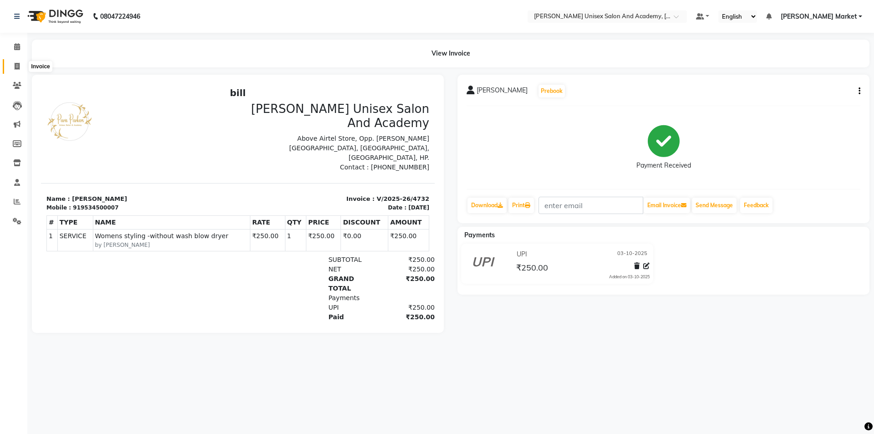
click at [20, 66] on span at bounding box center [17, 66] width 16 height 10
select select "service"
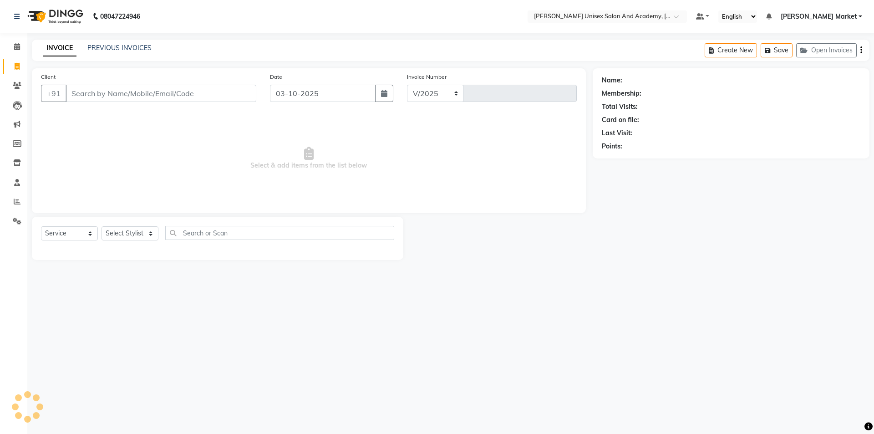
select select "8060"
type input "4733"
click at [148, 230] on select "Select Stylist Amit anjali [PERSON_NAME] [PERSON_NAME] [PERSON_NAME] [PERSON_NA…" at bounding box center [130, 233] width 57 height 14
select select "73416"
click at [102, 226] on select "Select Stylist Amit anjali [PERSON_NAME] [PERSON_NAME] [PERSON_NAME] [PERSON_NA…" at bounding box center [130, 233] width 57 height 14
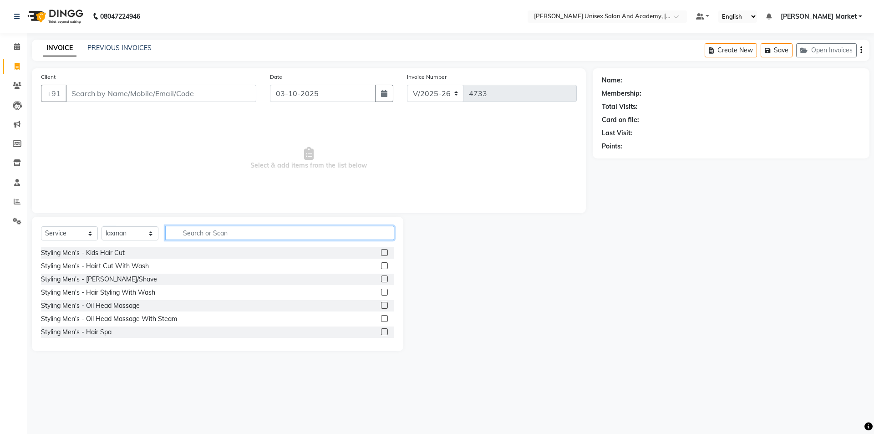
click at [214, 232] on input "text" at bounding box center [279, 233] width 229 height 14
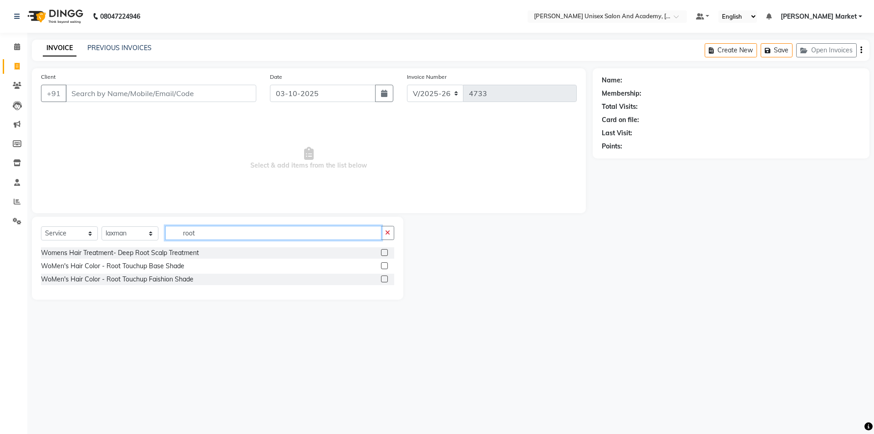
type input "root"
click at [386, 268] on label at bounding box center [384, 265] width 7 height 7
click at [386, 268] on input "checkbox" at bounding box center [384, 266] width 6 height 6
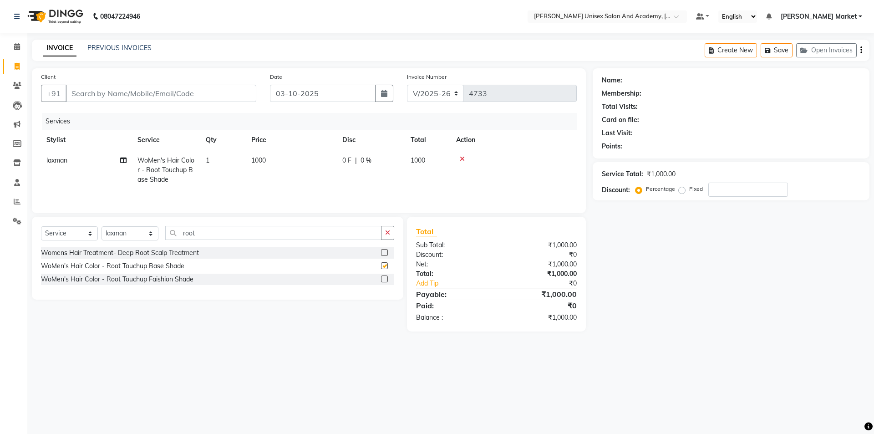
checkbox input "false"
click at [147, 234] on select "Select Stylist Amit anjali [PERSON_NAME] [PERSON_NAME] [PERSON_NAME] [PERSON_NA…" at bounding box center [130, 233] width 57 height 14
select select "74040"
click at [102, 226] on select "Select Stylist Amit anjali [PERSON_NAME] [PERSON_NAME] [PERSON_NAME] [PERSON_NA…" at bounding box center [130, 233] width 57 height 14
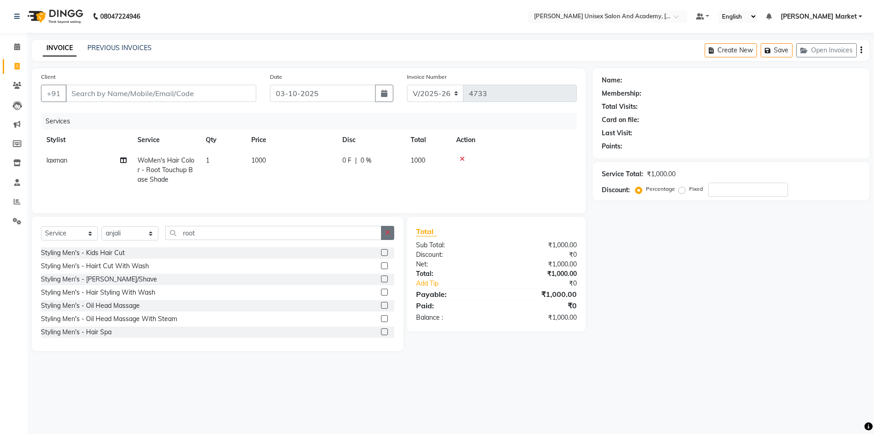
click at [386, 228] on button "button" at bounding box center [387, 233] width 13 height 14
click at [300, 234] on input "text" at bounding box center [279, 233] width 229 height 14
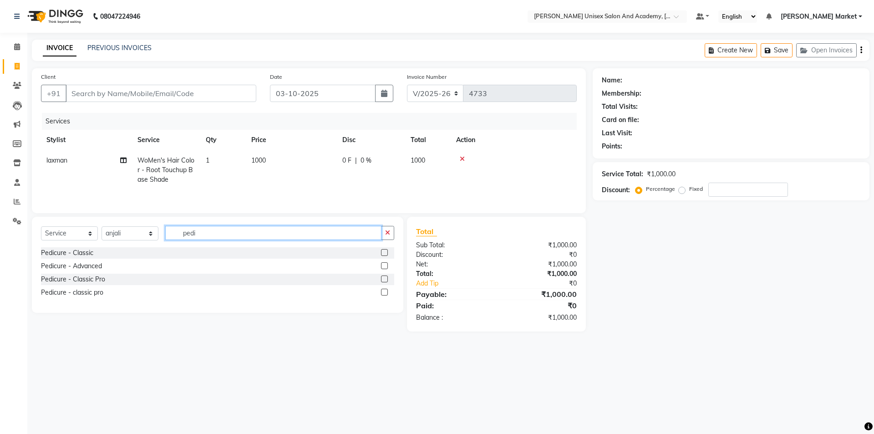
type input "pedi"
click at [385, 254] on label at bounding box center [384, 252] width 7 height 7
click at [385, 254] on input "checkbox" at bounding box center [384, 253] width 6 height 6
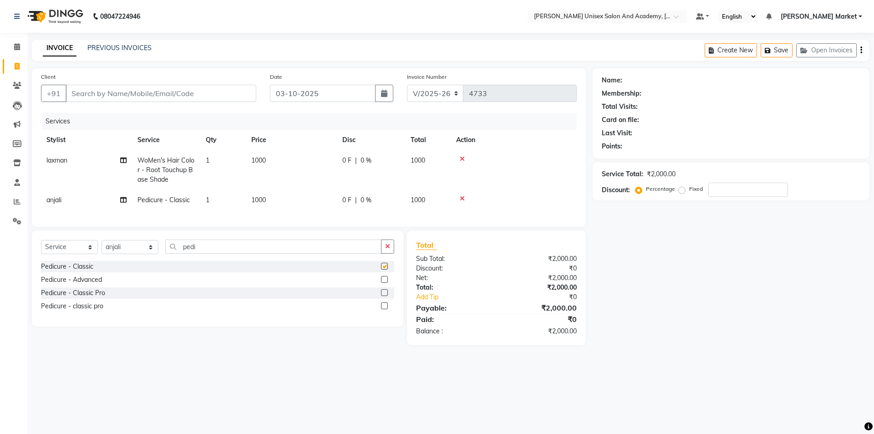
checkbox input "false"
click at [388, 249] on icon "button" at bounding box center [387, 246] width 5 height 6
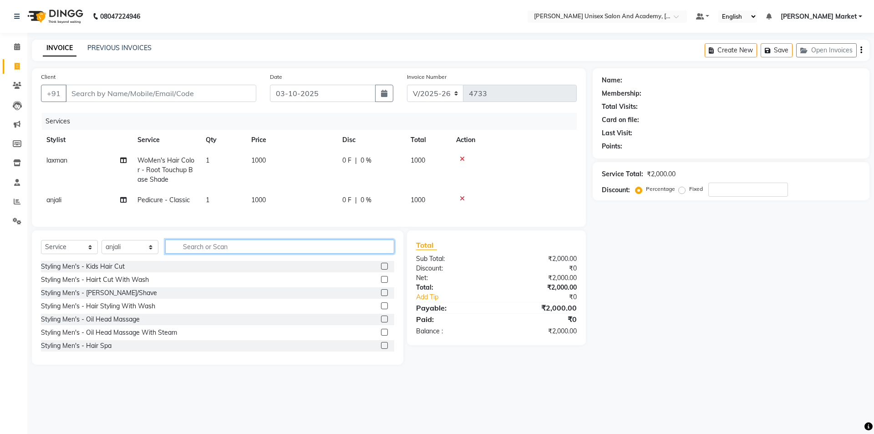
click at [189, 254] on input "text" at bounding box center [279, 246] width 229 height 14
type input "bleach"
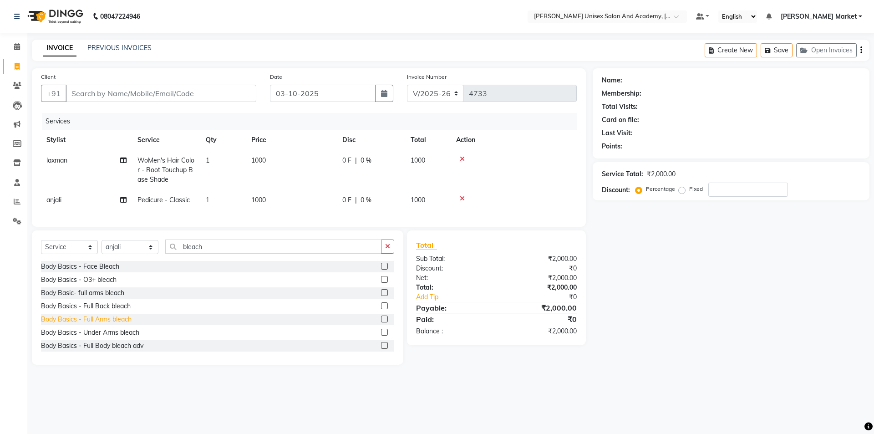
click at [117, 324] on div "Body Basics - Full Arms bleach" at bounding box center [86, 320] width 91 height 10
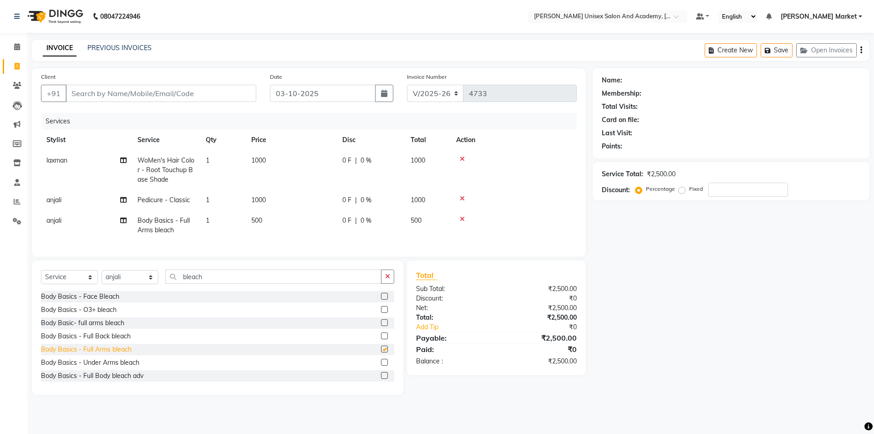
checkbox input "false"
click at [386, 279] on icon "button" at bounding box center [387, 276] width 5 height 6
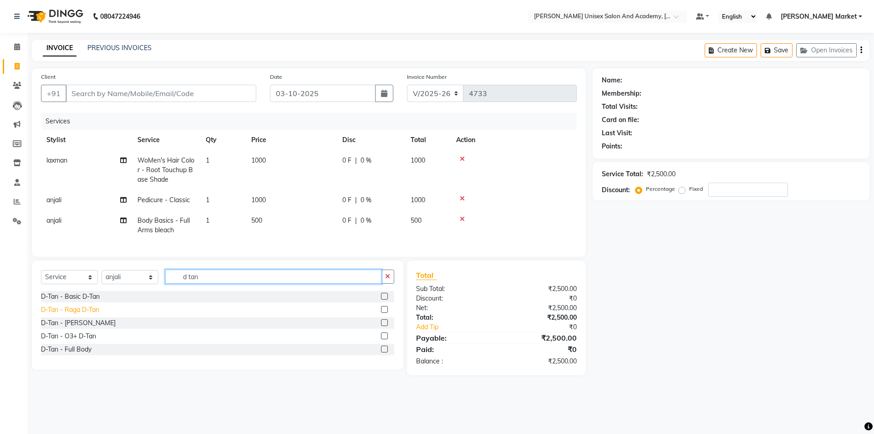
type input "d tan"
click at [98, 315] on div "D-Tan - Raga D-Tan" at bounding box center [70, 310] width 58 height 10
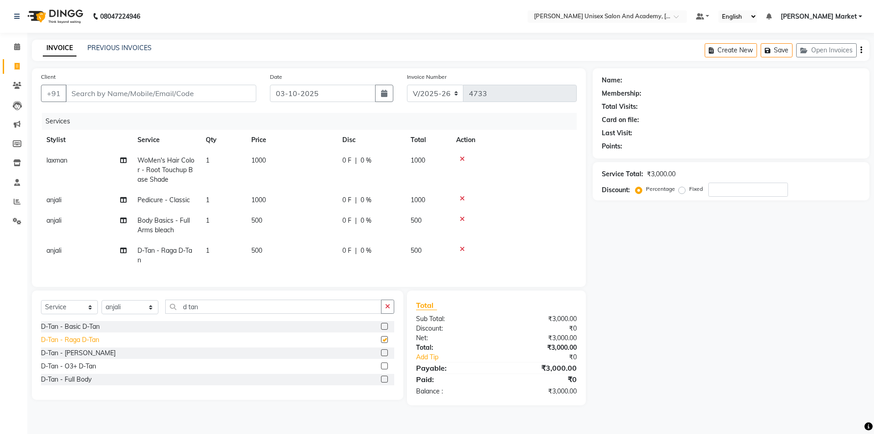
checkbox input "false"
click at [432, 196] on td "1000" at bounding box center [428, 200] width 46 height 20
select select "74040"
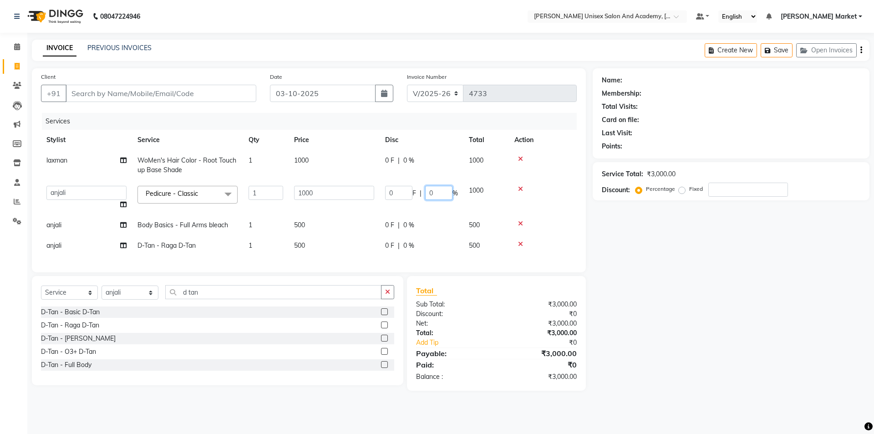
click at [440, 192] on input "0" at bounding box center [438, 193] width 27 height 14
type input "30"
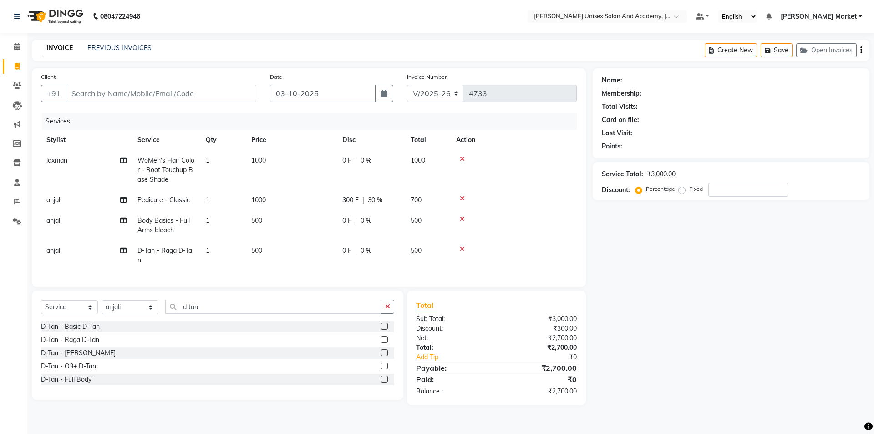
click at [438, 215] on tr "anjali Body Basics - Full Arms bleach 1 500 0 F | 0 % 500" at bounding box center [309, 225] width 536 height 30
click at [98, 97] on input "Client" at bounding box center [161, 93] width 191 height 17
type input "9"
type input "0"
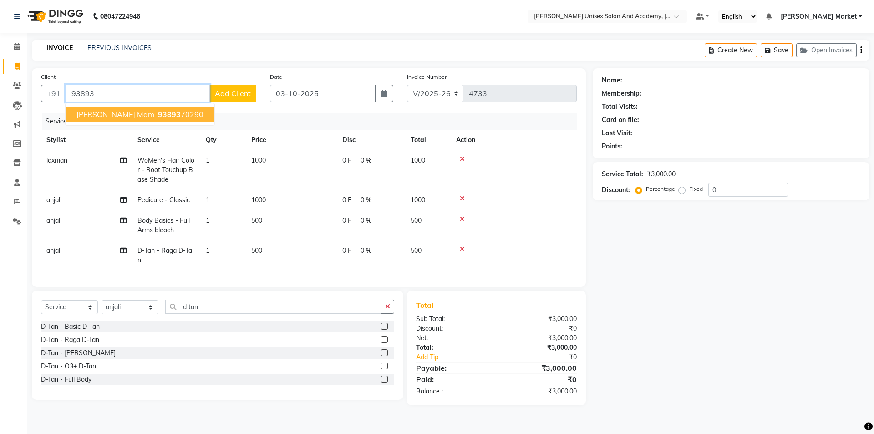
click at [99, 111] on span "[PERSON_NAME] mam" at bounding box center [115, 114] width 78 height 9
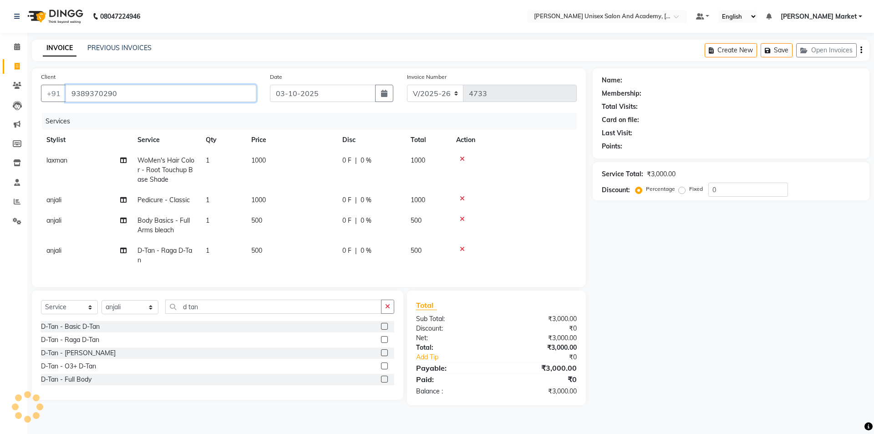
type input "9389370290"
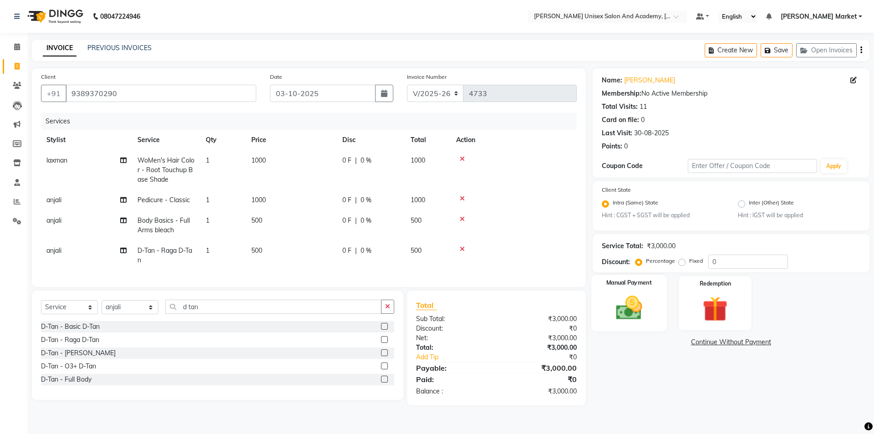
click at [650, 307] on img at bounding box center [629, 308] width 42 height 30
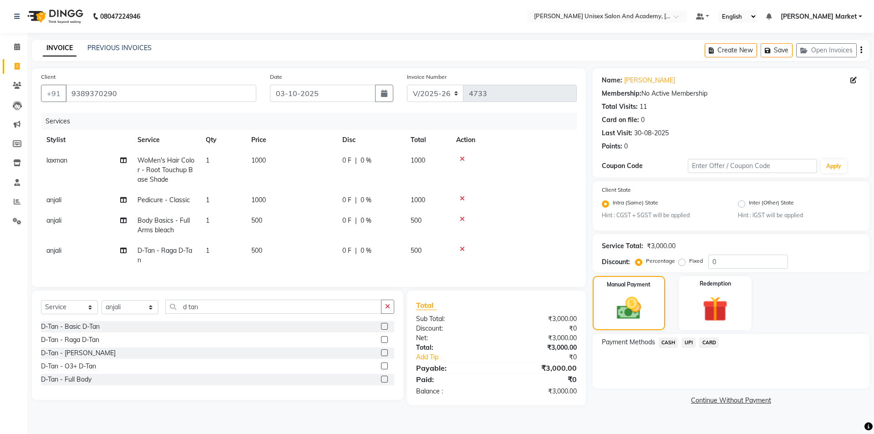
click at [688, 343] on span "UPI" at bounding box center [688, 342] width 14 height 10
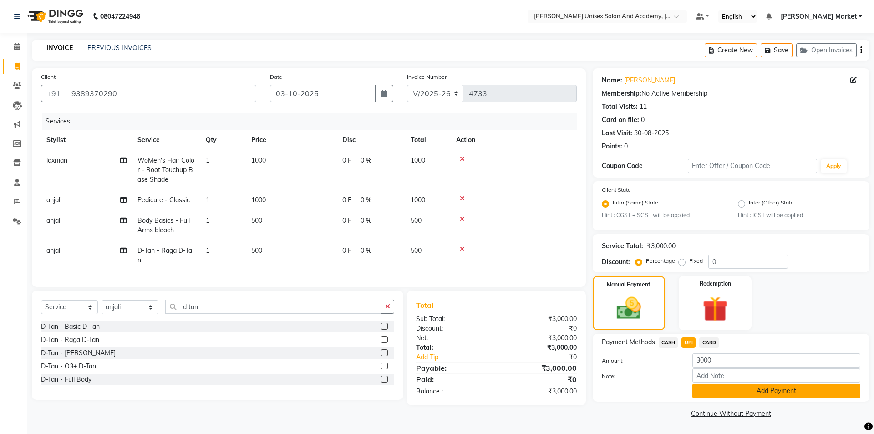
click at [762, 392] on button "Add Payment" at bounding box center [776, 391] width 168 height 14
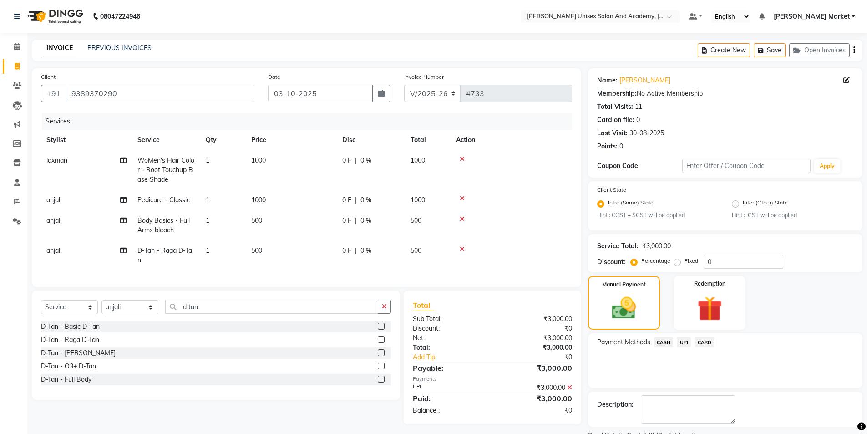
click at [474, 218] on div at bounding box center [511, 219] width 111 height 6
click at [516, 204] on td at bounding box center [512, 200] width 122 height 20
click at [360, 197] on div "0 F | 0 %" at bounding box center [370, 200] width 57 height 10
select select "74040"
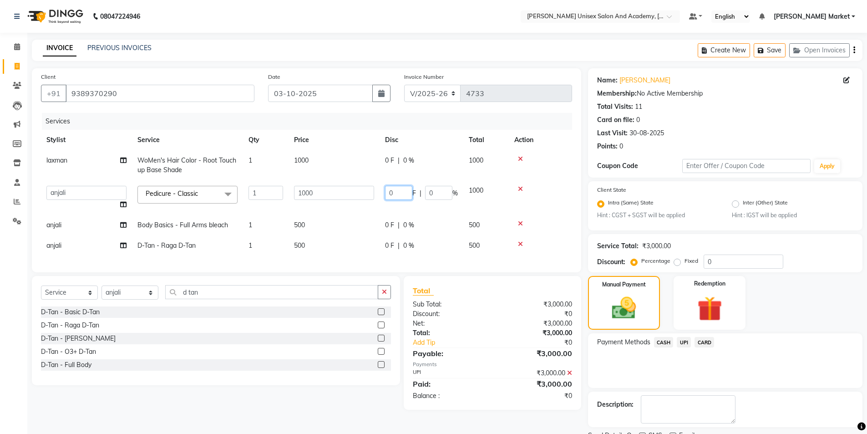
click at [404, 189] on input "0" at bounding box center [398, 193] width 27 height 14
type input "30"
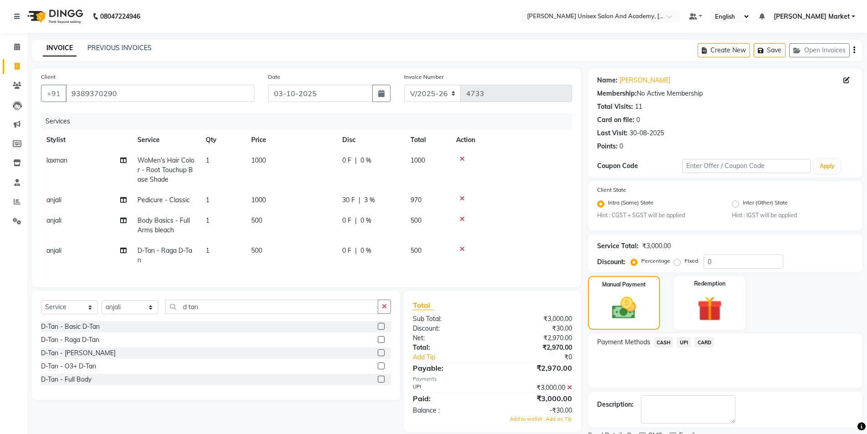
click at [431, 208] on tr "anjali Pedicure - Classic 1 1000 30 F | 3 % 970" at bounding box center [306, 200] width 531 height 20
click at [462, 198] on icon at bounding box center [462, 198] width 5 height 6
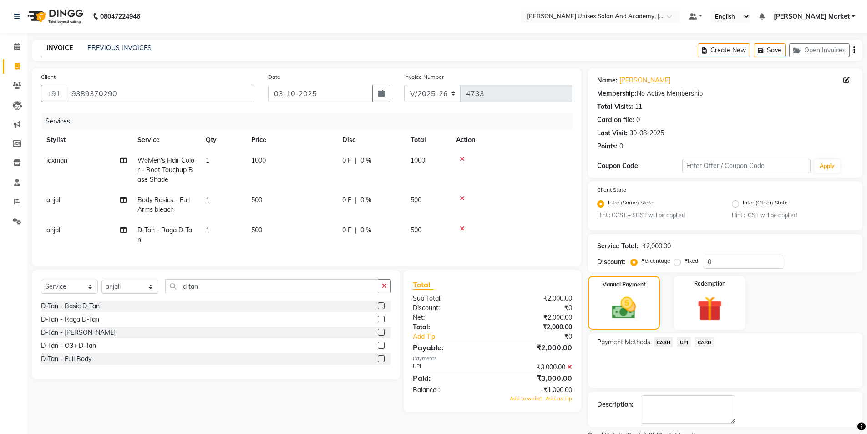
click at [391, 293] on button "button" at bounding box center [384, 286] width 13 height 14
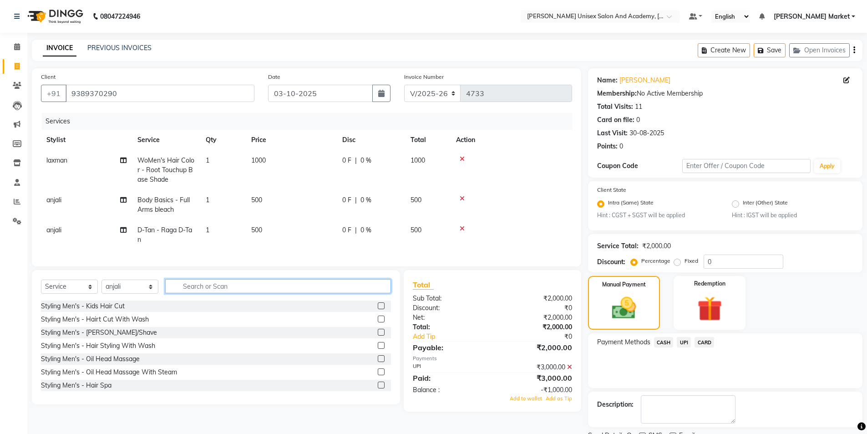
click at [274, 293] on input "text" at bounding box center [278, 286] width 226 height 14
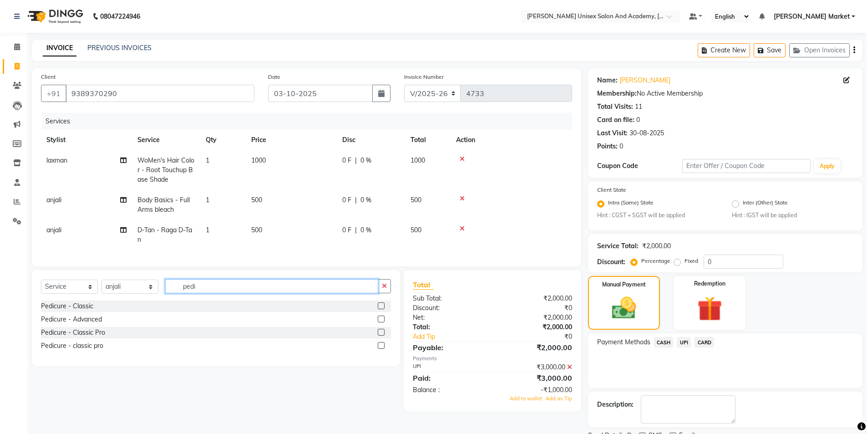
type input "pedi"
click at [380, 309] on label at bounding box center [381, 305] width 7 height 7
click at [380, 309] on input "checkbox" at bounding box center [381, 306] width 6 height 6
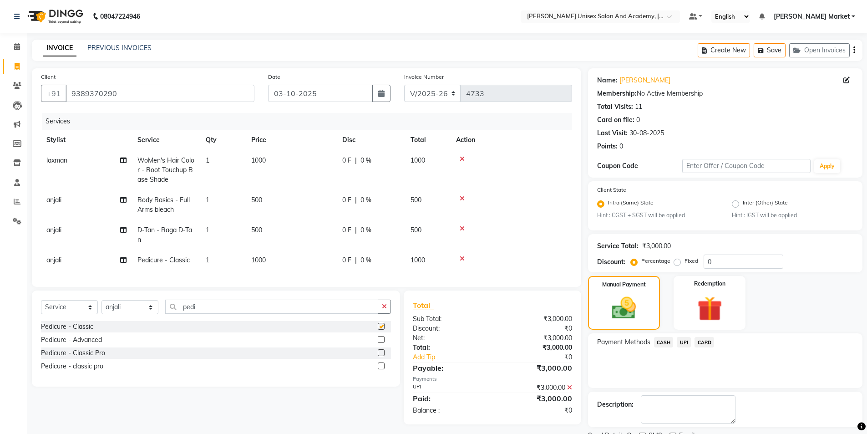
checkbox input "false"
click at [362, 264] on span "0 %" at bounding box center [366, 260] width 11 height 10
select select "74040"
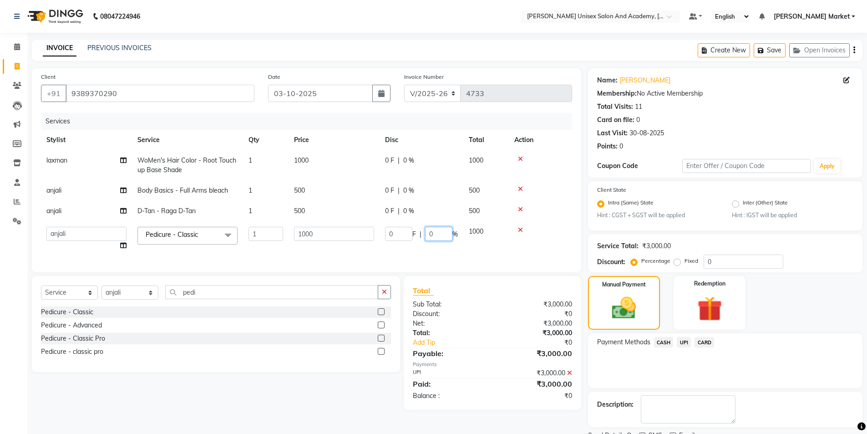
click at [437, 231] on input "0" at bounding box center [438, 234] width 27 height 14
type input "30"
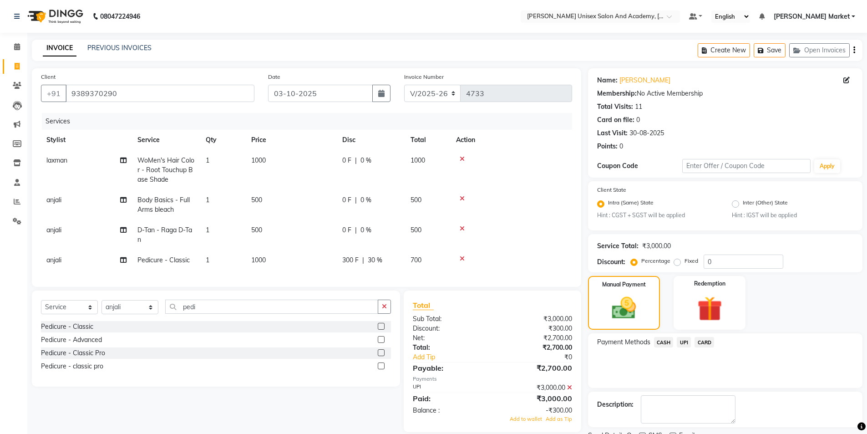
click at [440, 259] on div "Services Stylist Service Qty Price Disc Total Action laxman WoMen's Hair Color …" at bounding box center [306, 195] width 531 height 165
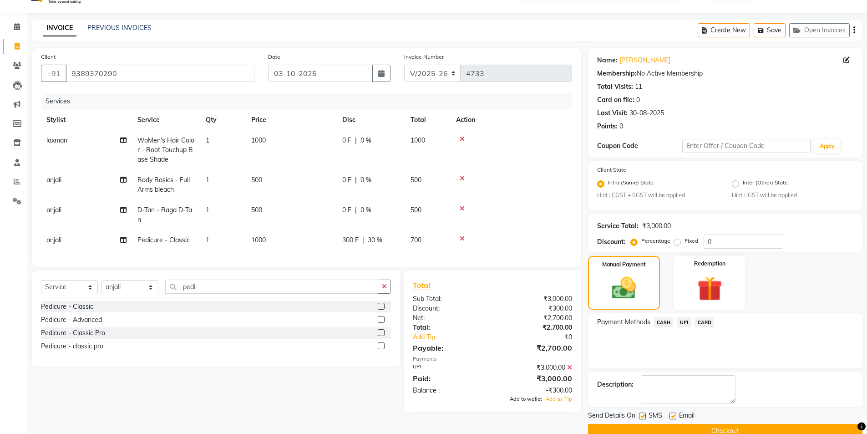
scroll to position [38, 0]
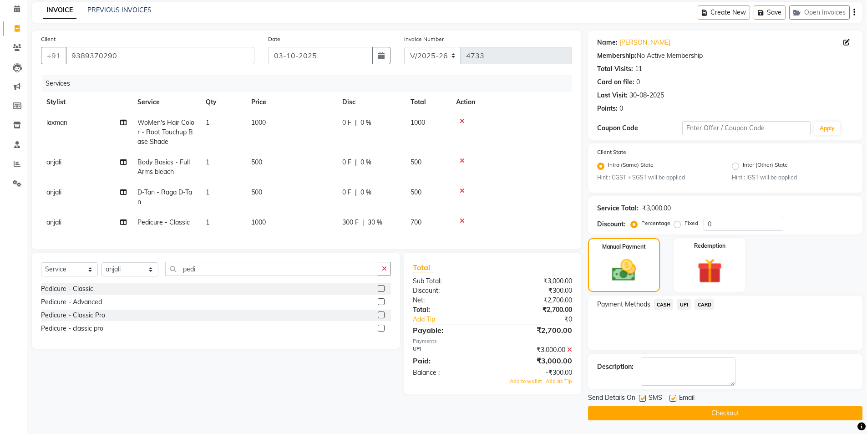
click at [571, 353] on icon at bounding box center [569, 349] width 5 height 6
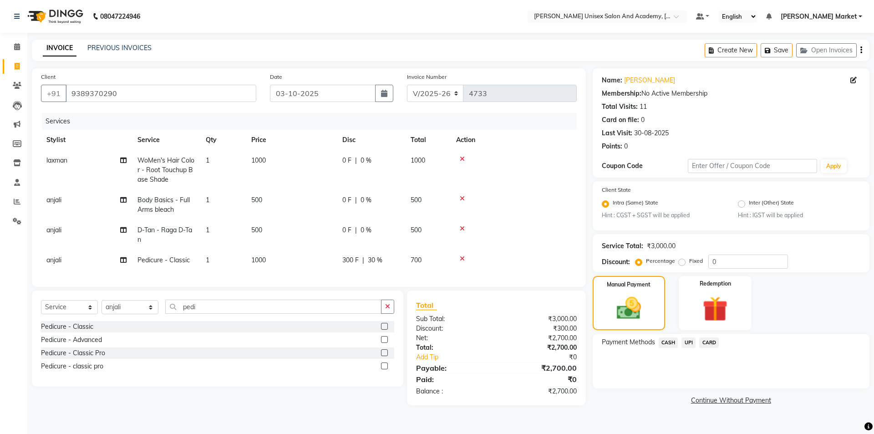
click at [689, 341] on span "UPI" at bounding box center [688, 342] width 14 height 10
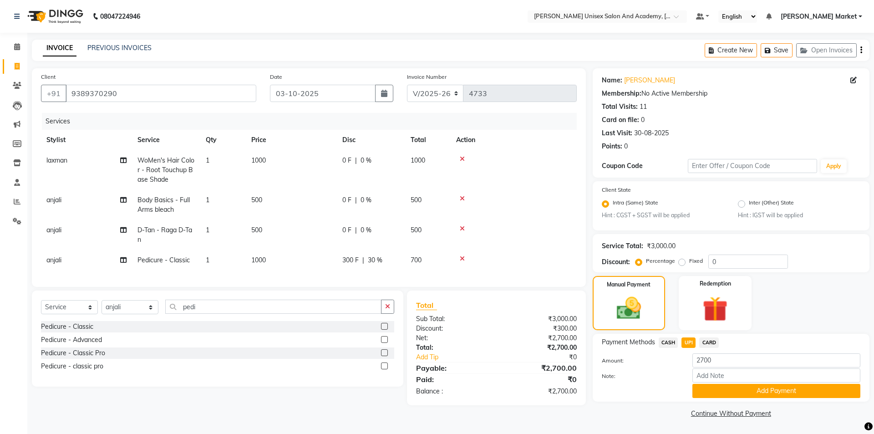
click at [727, 401] on div "Payment Methods CASH UPI CARD Amount: 2700 Note: Add Payment" at bounding box center [731, 368] width 277 height 68
click at [730, 390] on button "Add Payment" at bounding box center [776, 391] width 168 height 14
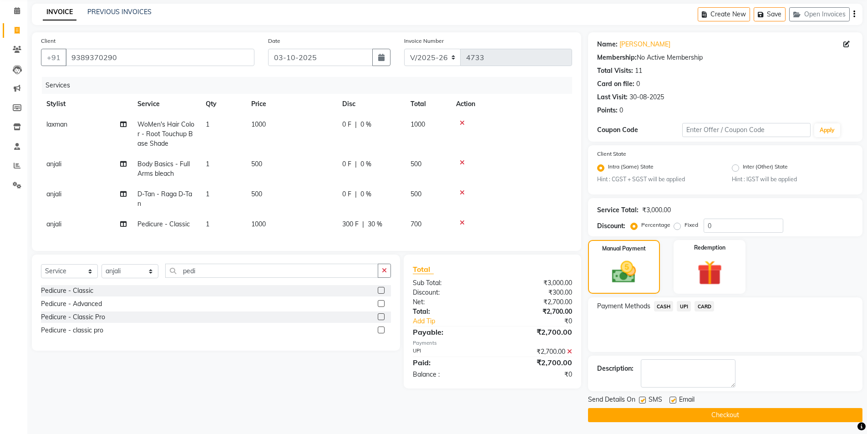
scroll to position [38, 0]
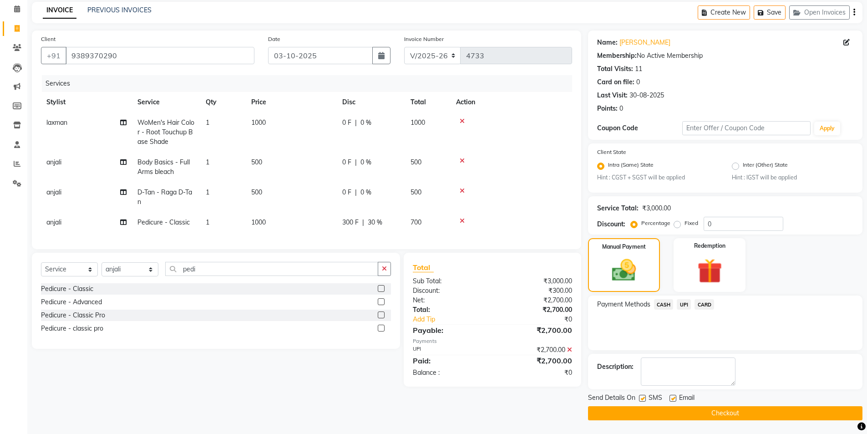
click at [733, 415] on button "Checkout" at bounding box center [725, 413] width 274 height 14
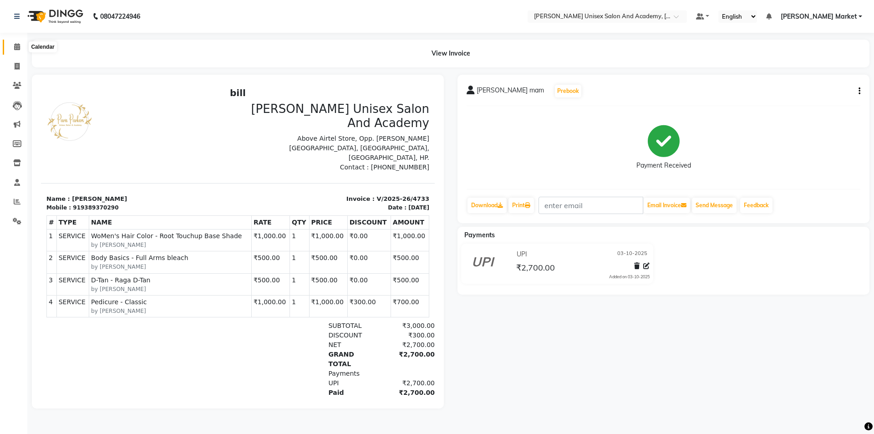
click at [19, 46] on icon at bounding box center [17, 46] width 6 height 7
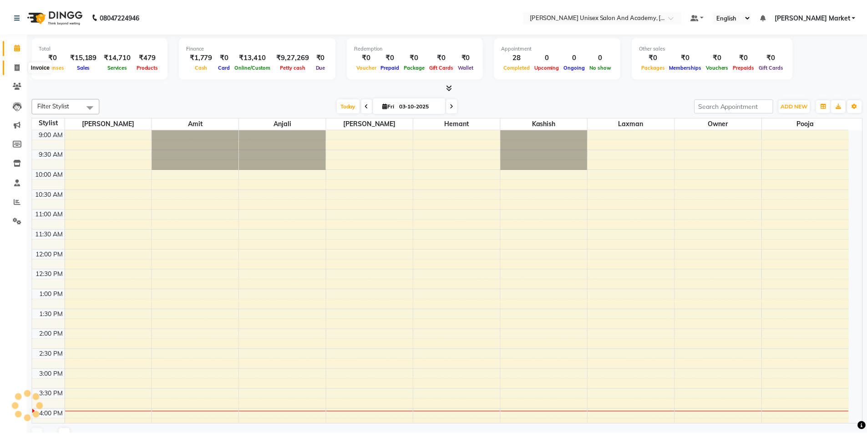
scroll to position [183, 0]
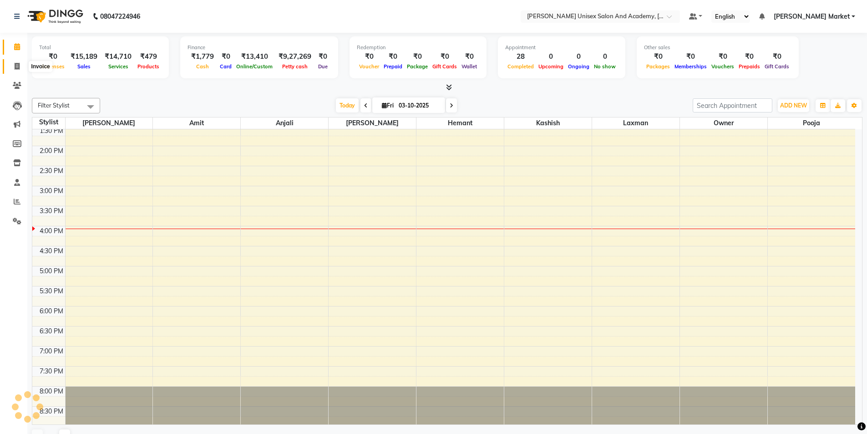
click at [13, 66] on span at bounding box center [17, 66] width 16 height 10
select select "service"
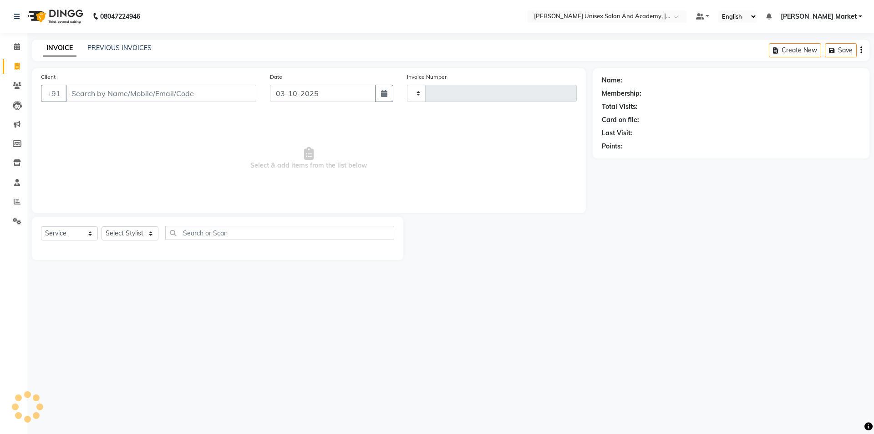
type input "4734"
select select "8060"
click at [154, 239] on select "Select Stylist Amit anjali [PERSON_NAME] [PERSON_NAME] [PERSON_NAME] [PERSON_NA…" at bounding box center [130, 233] width 57 height 14
select select "73406"
click at [102, 226] on select "Select Stylist Amit anjali [PERSON_NAME] [PERSON_NAME] [PERSON_NAME] [PERSON_NA…" at bounding box center [130, 233] width 57 height 14
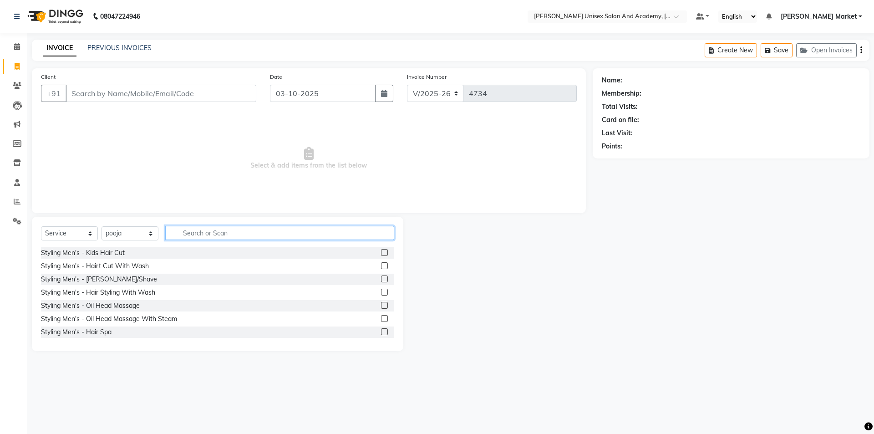
click at [234, 234] on input "text" at bounding box center [279, 233] width 229 height 14
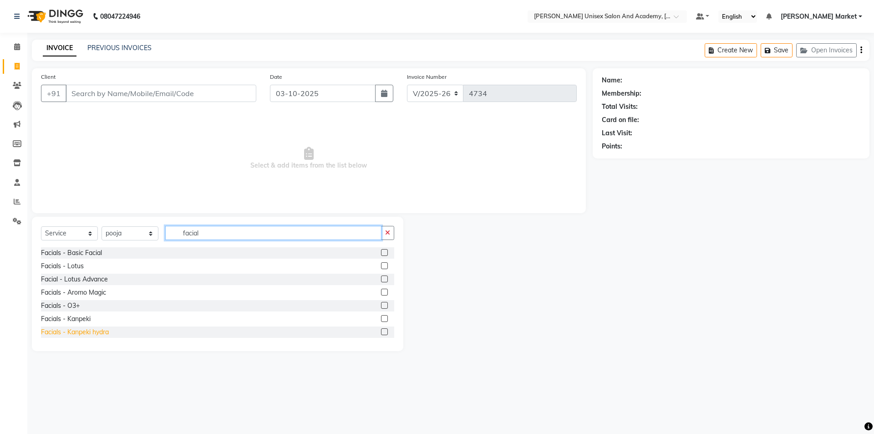
type input "facial"
click at [108, 332] on div "Facials - Kanpeki hydra" at bounding box center [75, 332] width 68 height 10
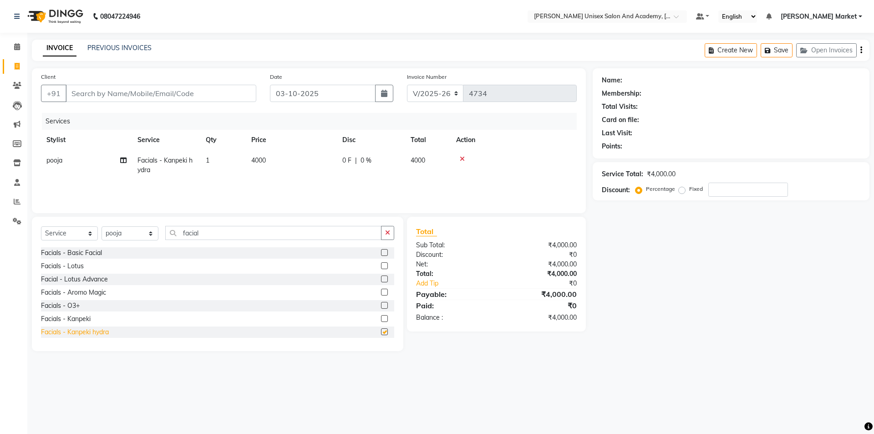
checkbox input "false"
click at [277, 155] on td "4000" at bounding box center [291, 165] width 91 height 30
select select "73406"
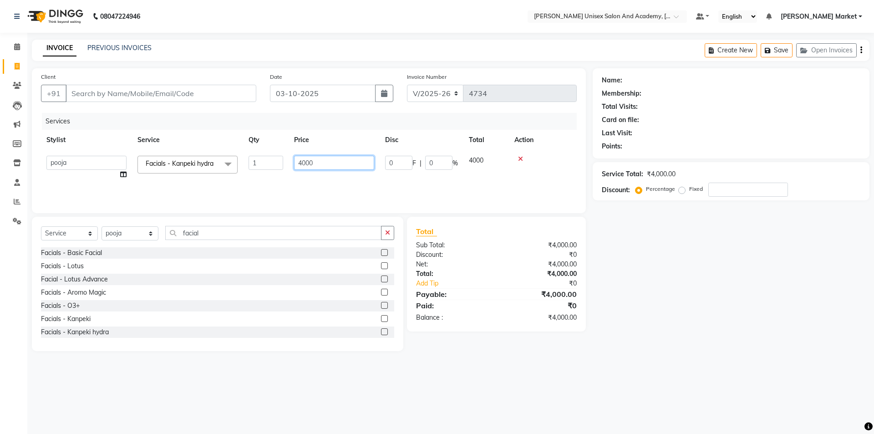
click at [323, 163] on input "4000" at bounding box center [334, 163] width 80 height 14
type input "4"
type input "6000"
click at [315, 178] on td "6000" at bounding box center [291, 165] width 91 height 30
select select "73406"
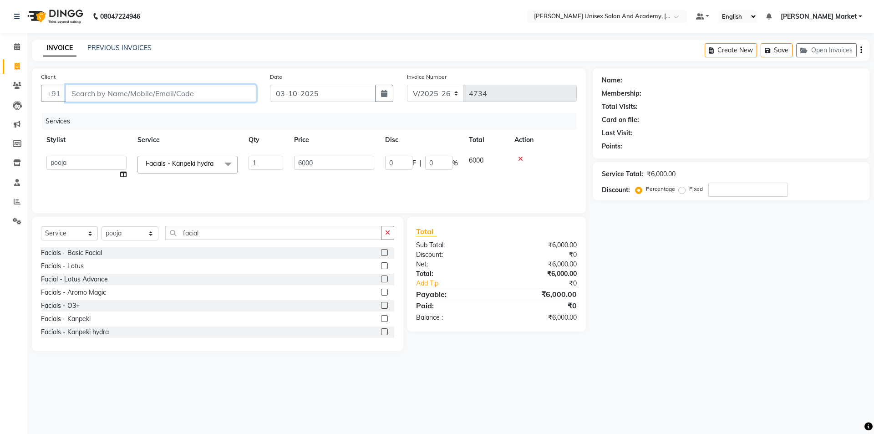
click at [97, 91] on input "Client" at bounding box center [161, 93] width 191 height 17
type input "r"
type input "0"
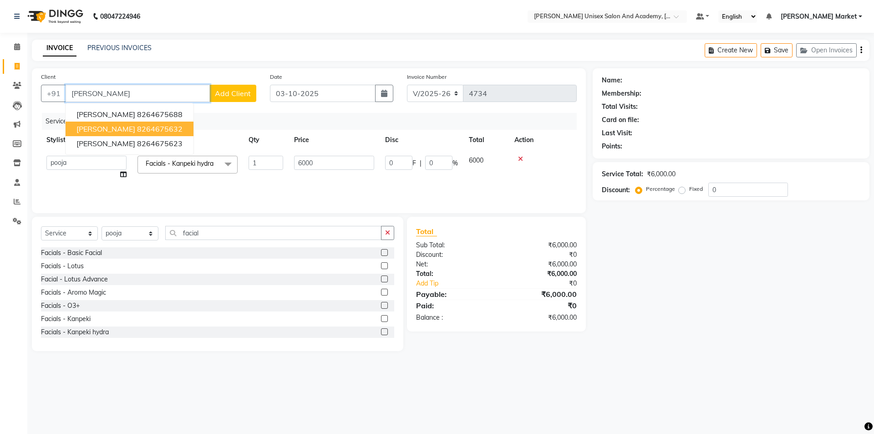
click at [173, 130] on ngb-highlight "8264675632" at bounding box center [160, 128] width 46 height 9
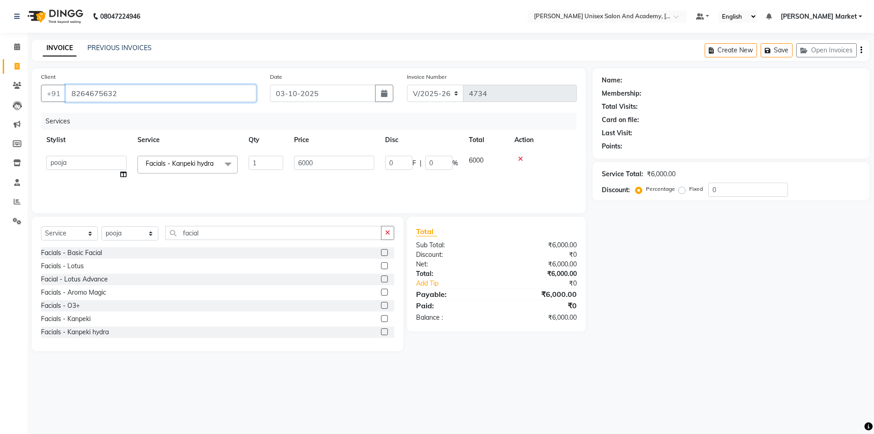
type input "8264675632"
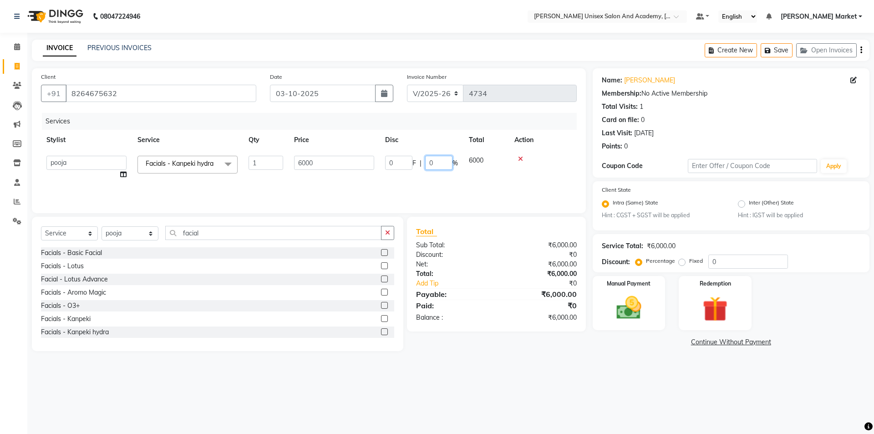
click at [447, 160] on input "0" at bounding box center [438, 163] width 27 height 14
type input "30"
click at [450, 179] on tr "pooja Facials - Kanpeki hydra 1 6000 1800 F | 30 % 4200" at bounding box center [309, 165] width 536 height 30
click at [645, 296] on img at bounding box center [629, 308] width 42 height 30
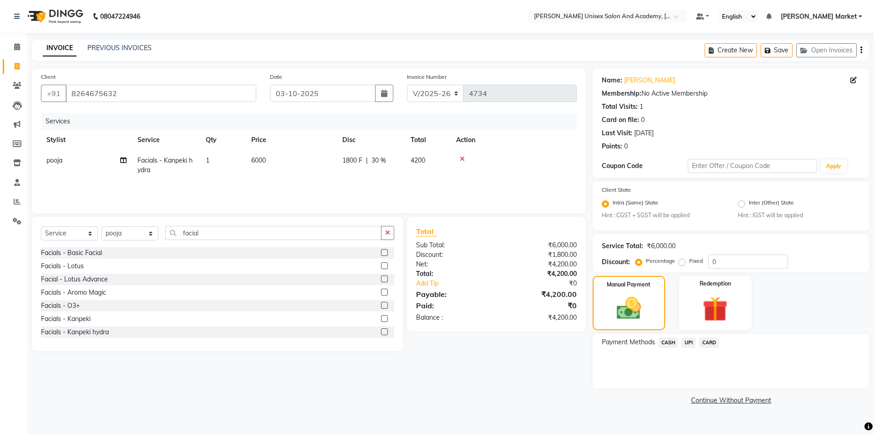
click at [686, 344] on span "UPI" at bounding box center [688, 342] width 14 height 10
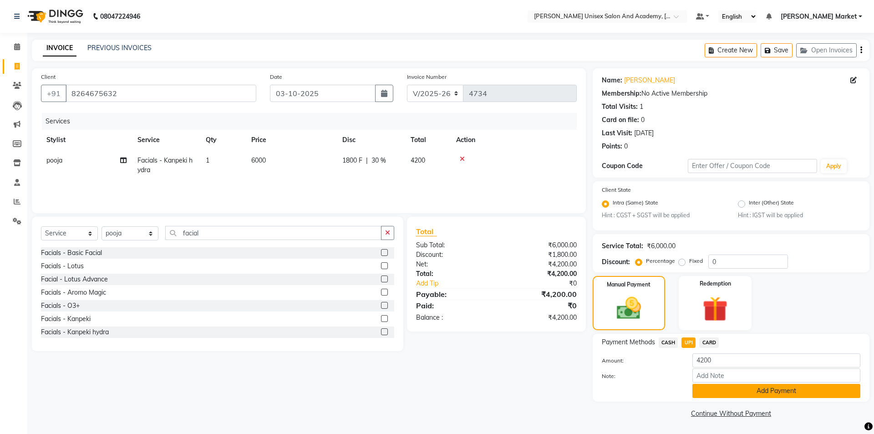
click at [779, 390] on button "Add Payment" at bounding box center [776, 391] width 168 height 14
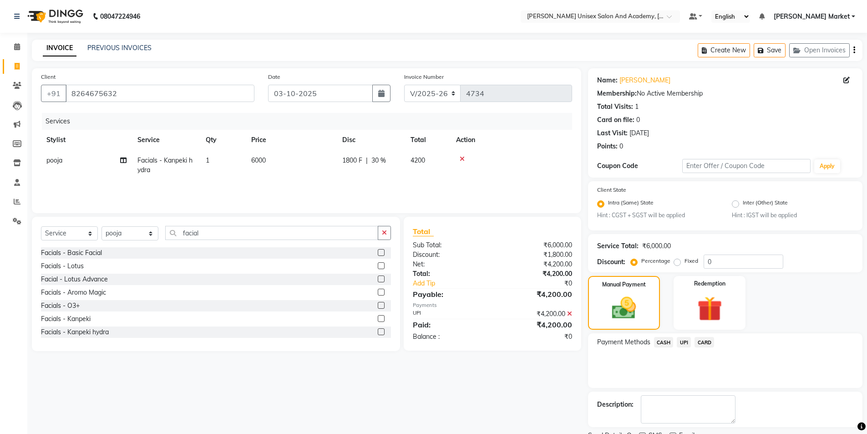
scroll to position [38, 0]
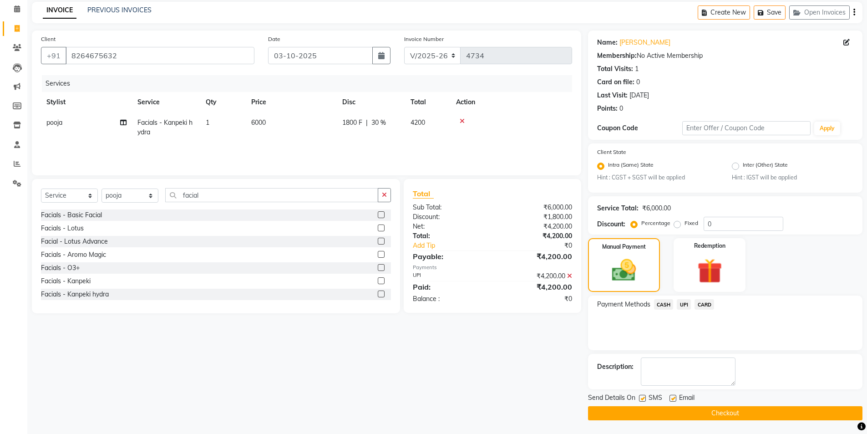
click at [720, 416] on button "Checkout" at bounding box center [725, 413] width 274 height 14
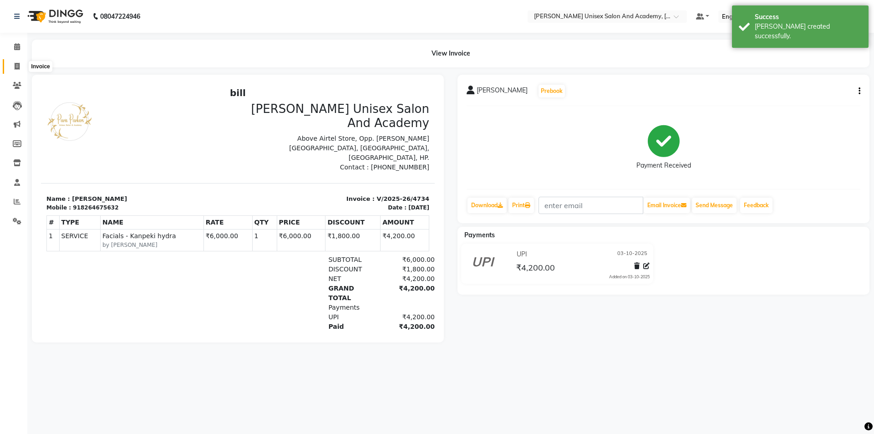
click at [18, 66] on icon at bounding box center [17, 66] width 5 height 7
select select "service"
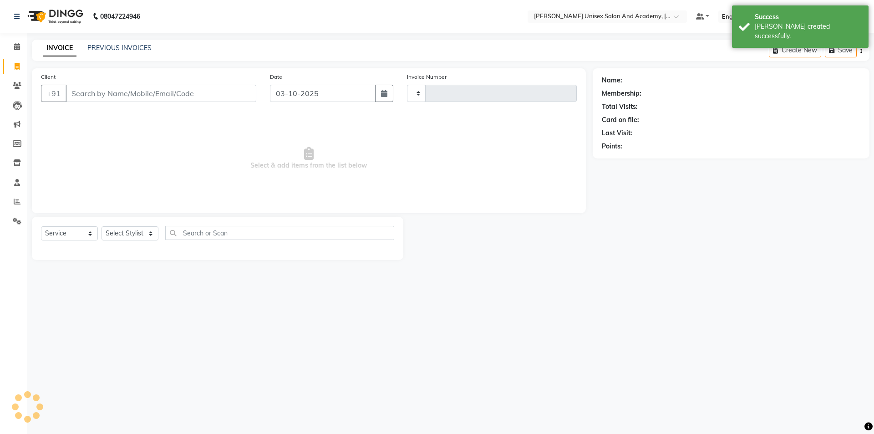
type input "4735"
select select "8060"
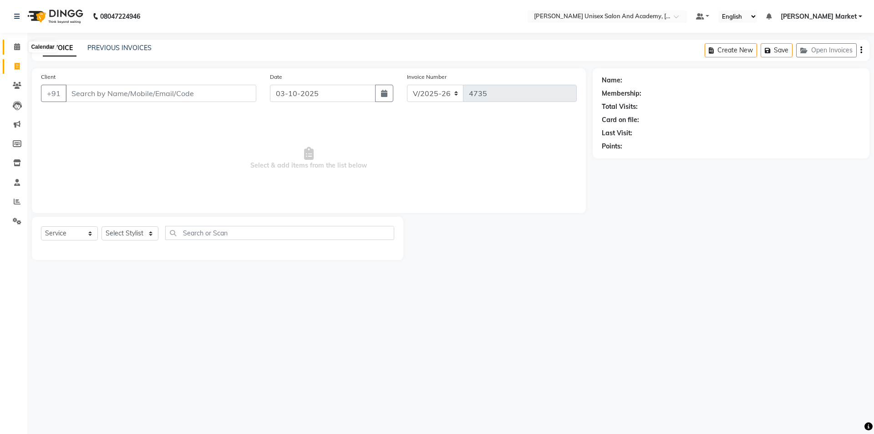
click at [19, 48] on icon at bounding box center [17, 46] width 6 height 7
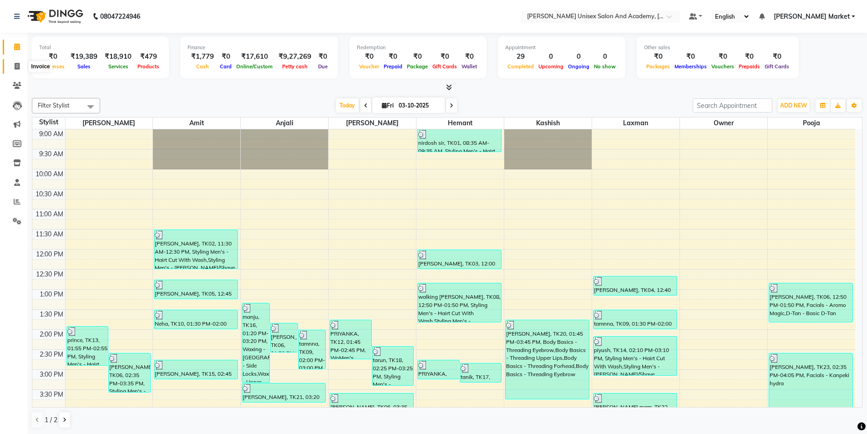
click at [19, 68] on icon at bounding box center [17, 66] width 5 height 7
select select "service"
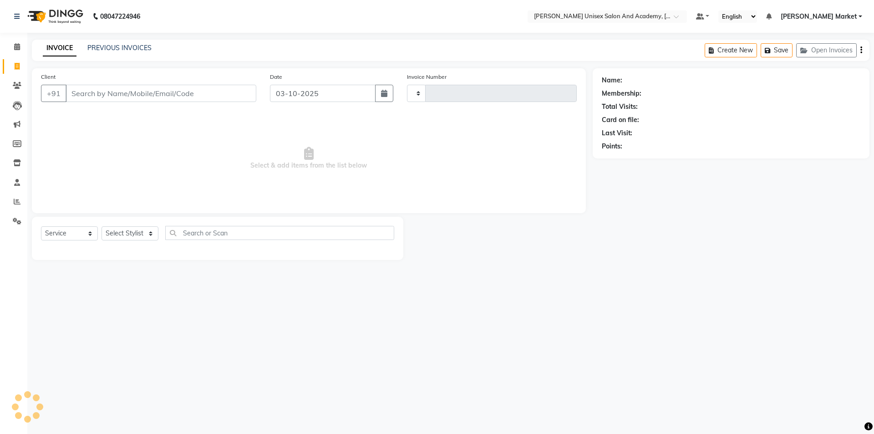
type input "4735"
select select "8060"
click at [68, 108] on div "Client +91" at bounding box center [148, 90] width 229 height 37
click at [15, 46] on icon at bounding box center [17, 46] width 6 height 7
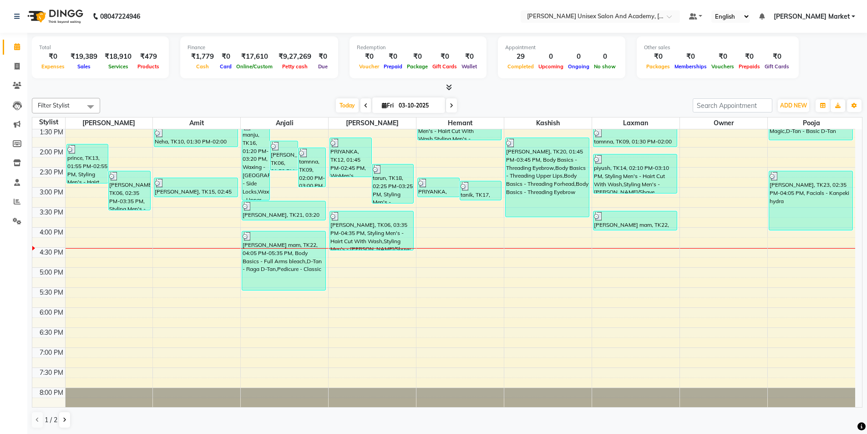
scroll to position [203, 0]
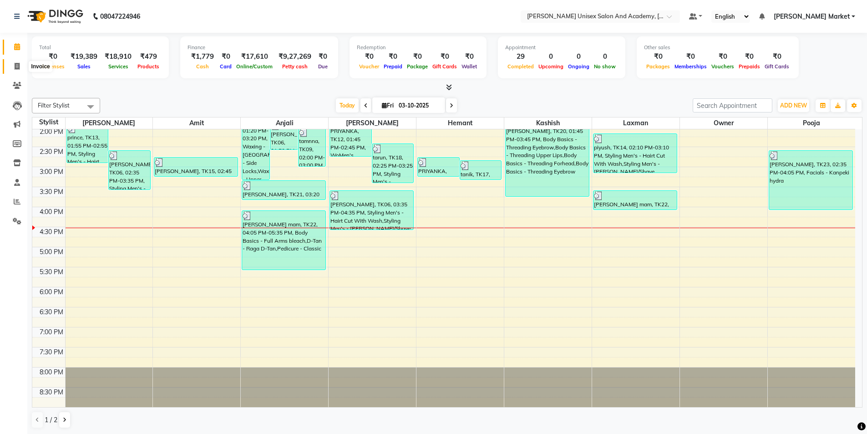
click at [17, 64] on icon at bounding box center [17, 66] width 5 height 7
select select "service"
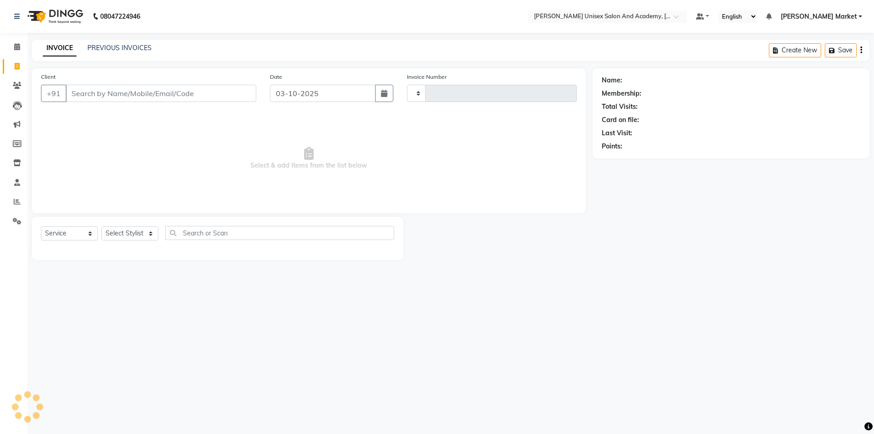
type input "4735"
select select "8060"
click at [152, 232] on select "Select Stylist Amit anjali [PERSON_NAME] [PERSON_NAME] [PERSON_NAME] [PERSON_NA…" at bounding box center [130, 233] width 57 height 14
select select "78754"
click at [102, 226] on select "Select Stylist Amit anjali [PERSON_NAME] [PERSON_NAME] [PERSON_NAME] [PERSON_NA…" at bounding box center [130, 233] width 57 height 14
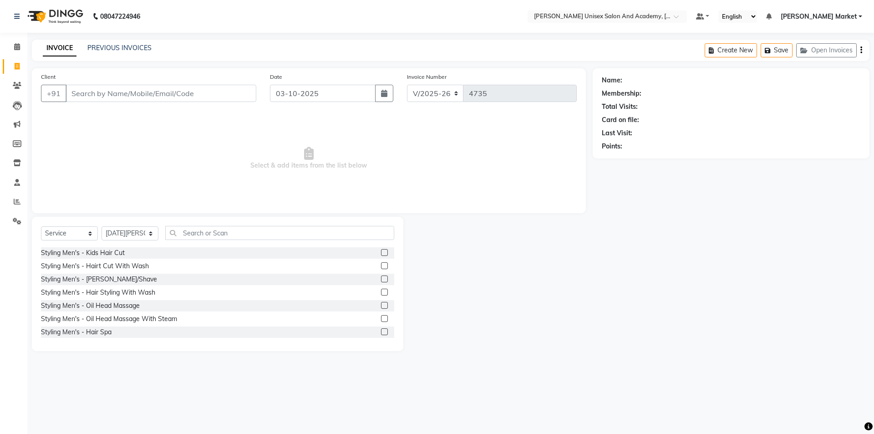
click at [381, 266] on label at bounding box center [384, 265] width 7 height 7
click at [381, 266] on input "checkbox" at bounding box center [384, 266] width 6 height 6
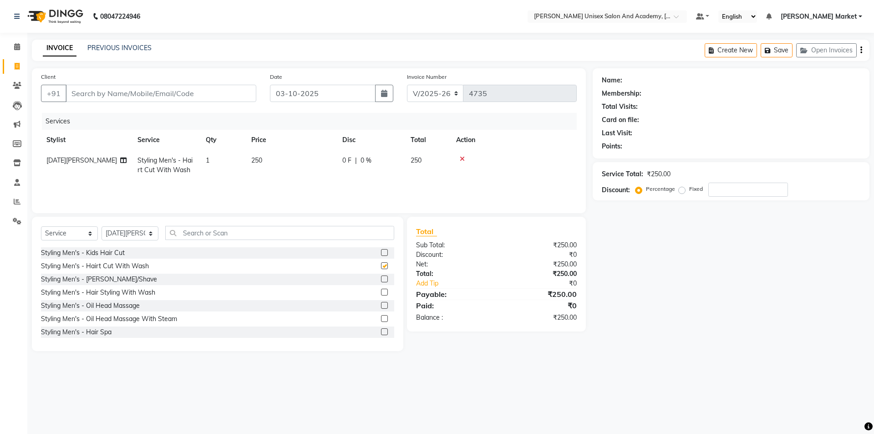
checkbox input "false"
click at [381, 280] on label at bounding box center [384, 278] width 7 height 7
click at [381, 280] on input "checkbox" at bounding box center [384, 279] width 6 height 6
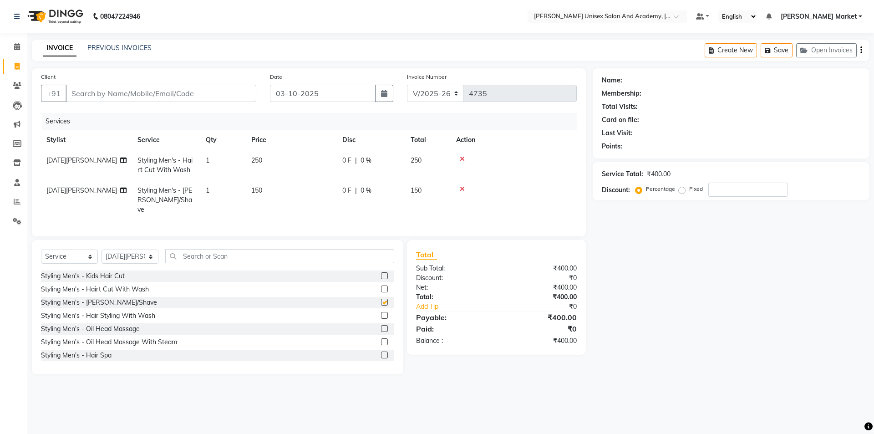
checkbox input "false"
click at [91, 98] on input "Client" at bounding box center [161, 93] width 191 height 17
type input "s"
type input "0"
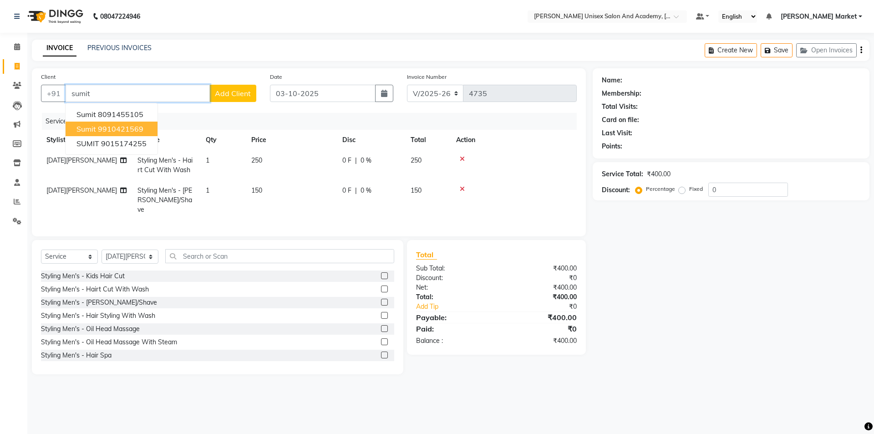
click at [138, 128] on ngb-highlight "9910421569" at bounding box center [121, 128] width 46 height 9
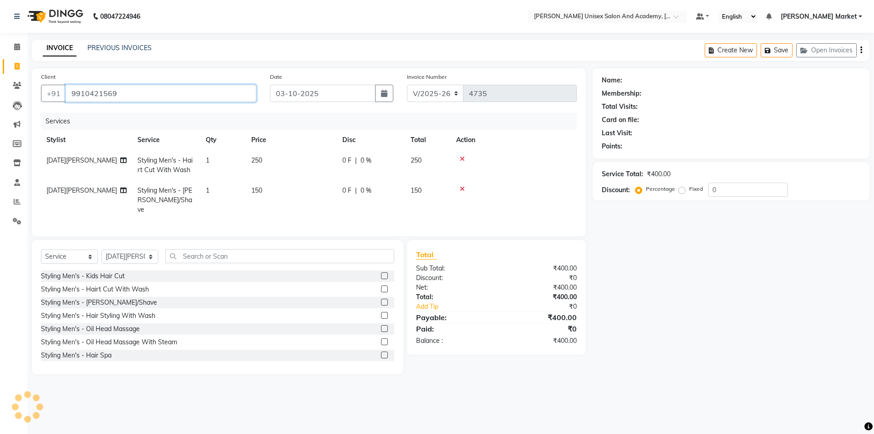
type input "9910421569"
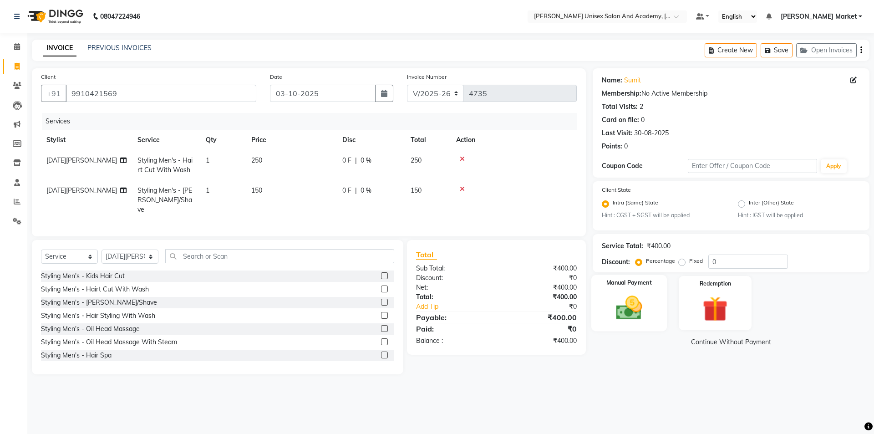
click at [631, 303] on img at bounding box center [629, 308] width 42 height 30
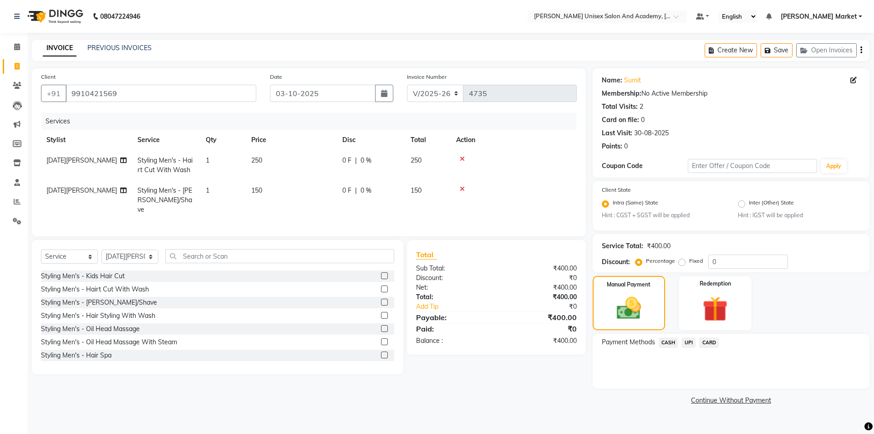
click at [693, 340] on span "UPI" at bounding box center [688, 342] width 14 height 10
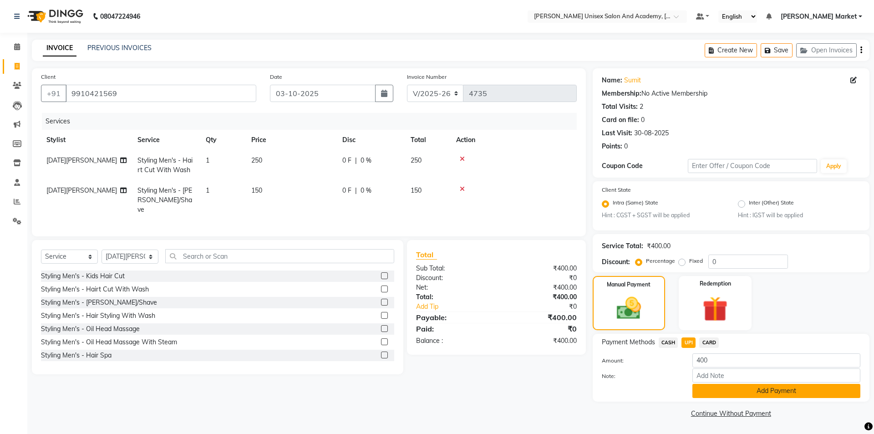
click at [712, 389] on button "Add Payment" at bounding box center [776, 391] width 168 height 14
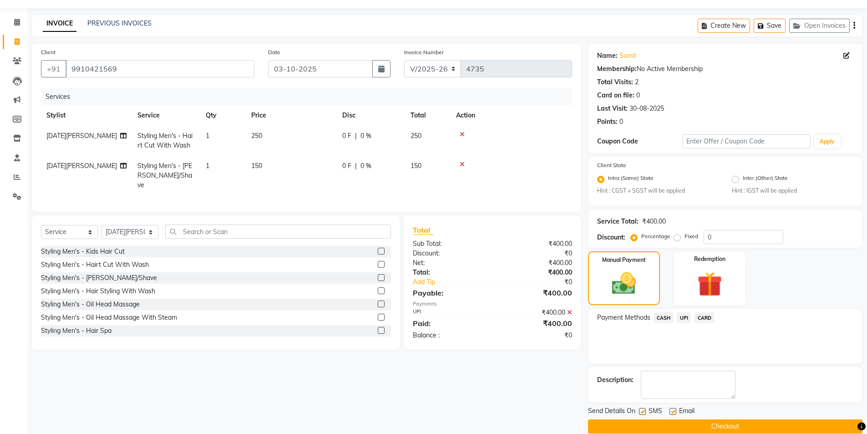
scroll to position [38, 0]
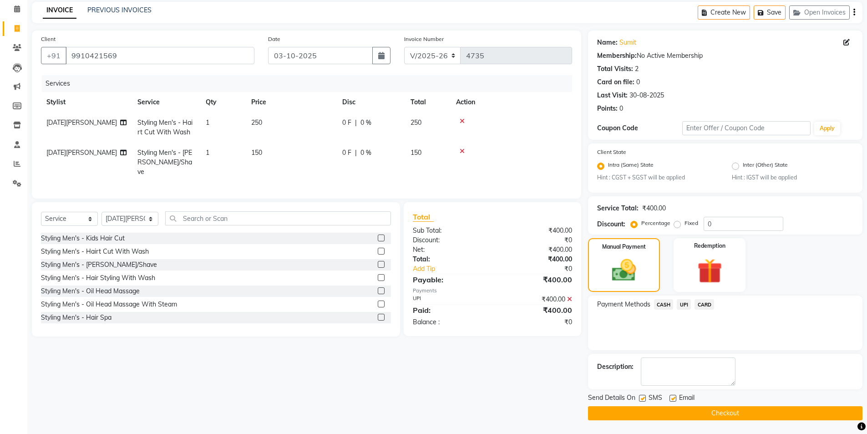
click at [681, 304] on span "UPI" at bounding box center [684, 304] width 14 height 10
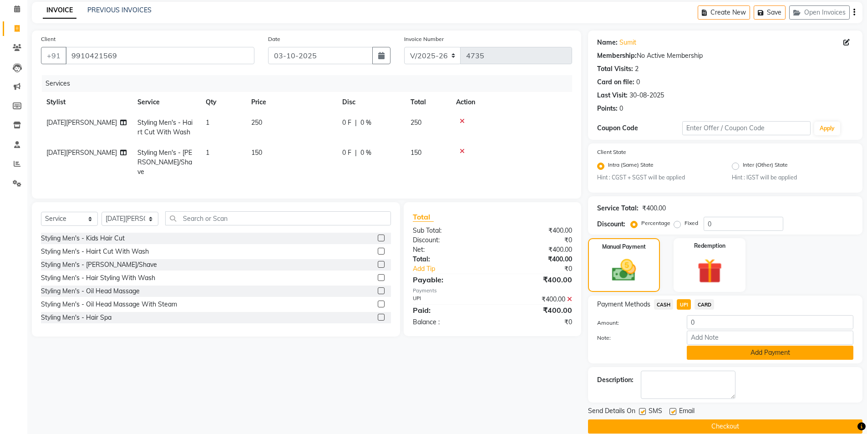
click at [727, 347] on button "Add Payment" at bounding box center [770, 352] width 167 height 14
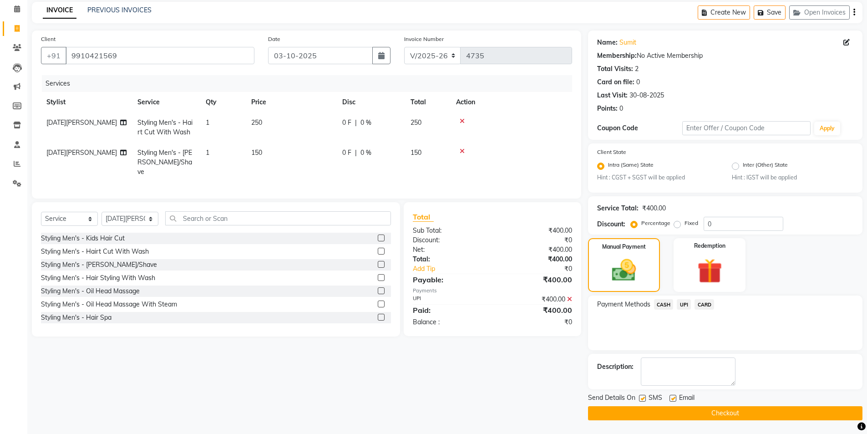
click at [716, 414] on button "Checkout" at bounding box center [725, 413] width 274 height 14
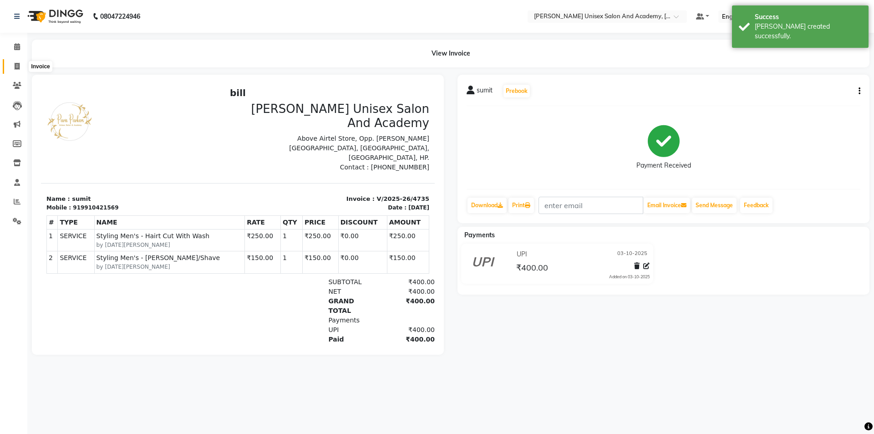
click at [17, 66] on icon at bounding box center [17, 66] width 5 height 7
select select "service"
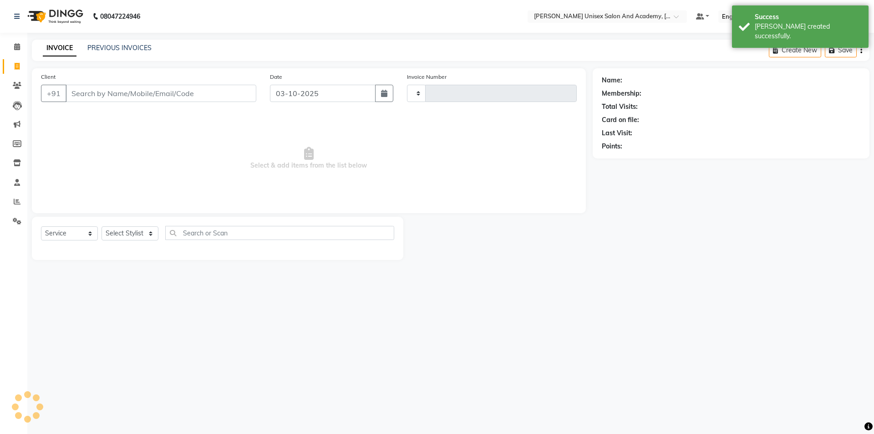
type input "4736"
select select "8060"
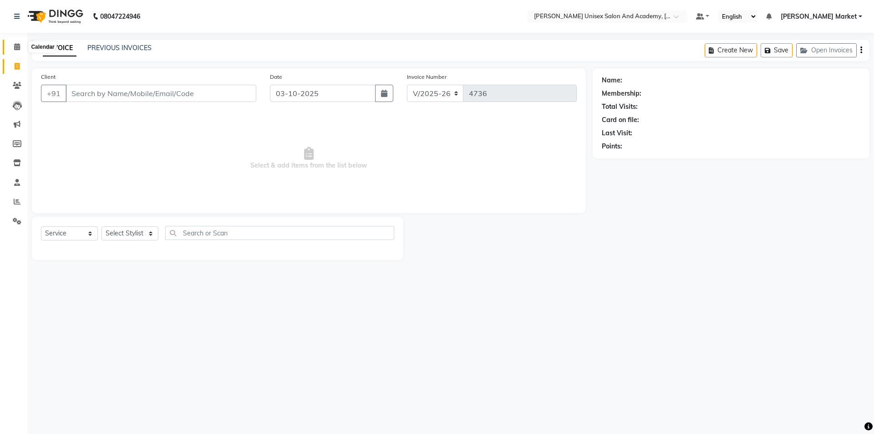
click at [16, 44] on icon at bounding box center [17, 46] width 6 height 7
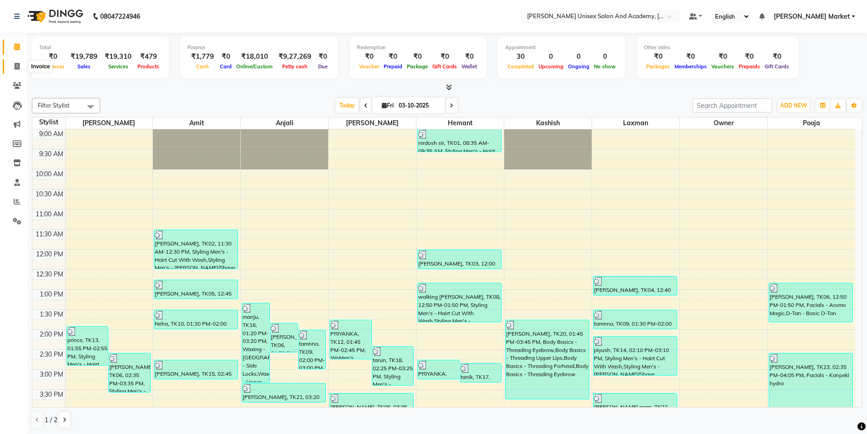
click at [17, 63] on icon at bounding box center [17, 66] width 5 height 7
select select "8060"
select select "service"
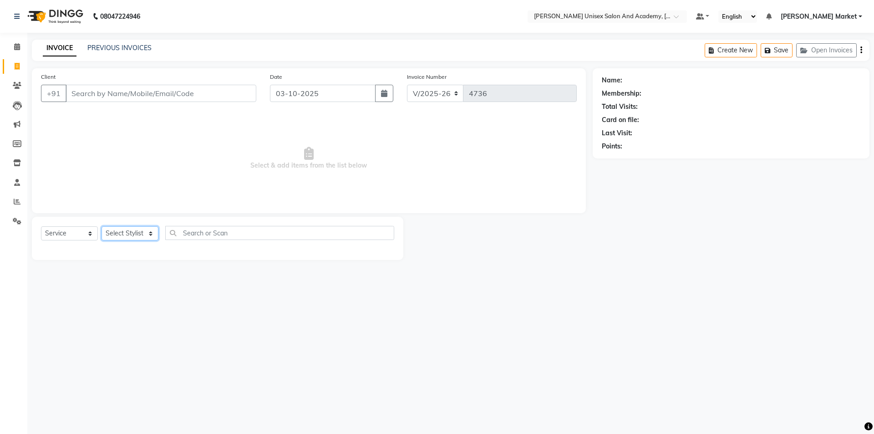
click at [140, 232] on select "Select Stylist Amit anjali [PERSON_NAME] [PERSON_NAME] [PERSON_NAME] [PERSON_NA…" at bounding box center [130, 233] width 57 height 14
select select "73416"
click at [102, 226] on select "Select Stylist Amit anjali [PERSON_NAME] [PERSON_NAME] [PERSON_NAME] [PERSON_NA…" at bounding box center [130, 233] width 57 height 14
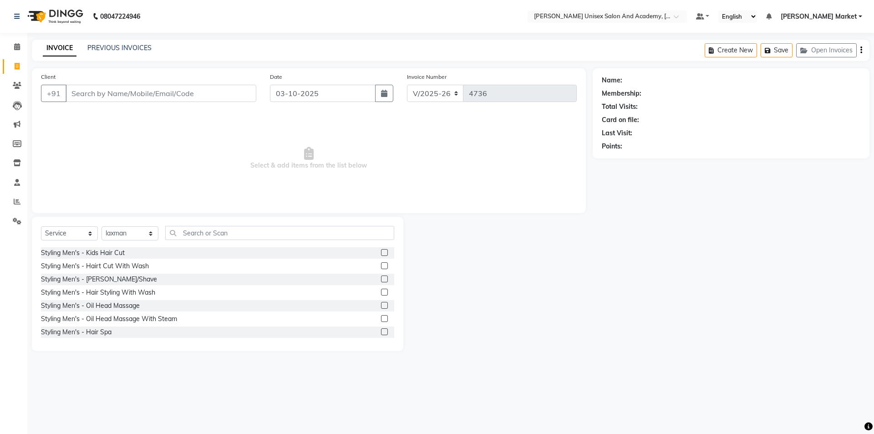
click at [381, 266] on label at bounding box center [384, 265] width 7 height 7
click at [381, 266] on input "checkbox" at bounding box center [384, 266] width 6 height 6
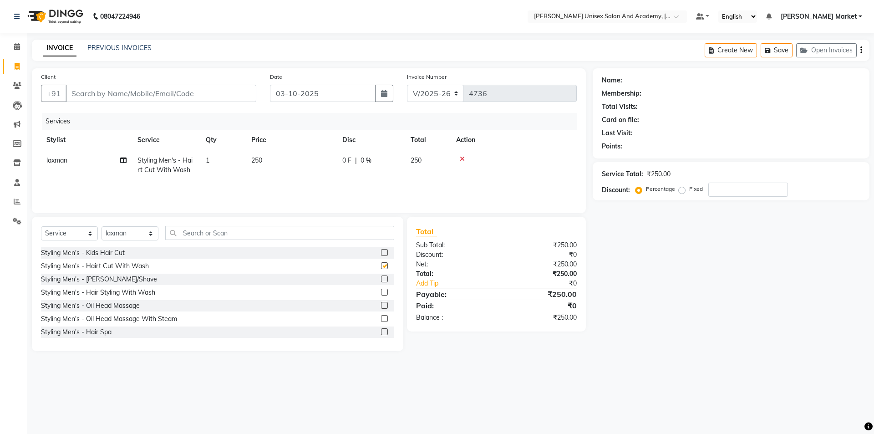
checkbox input "false"
click at [92, 95] on input "Client" at bounding box center [161, 93] width 191 height 17
click at [105, 93] on input "Client" at bounding box center [161, 93] width 191 height 17
click at [116, 93] on input "Client" at bounding box center [161, 93] width 191 height 17
type input "7"
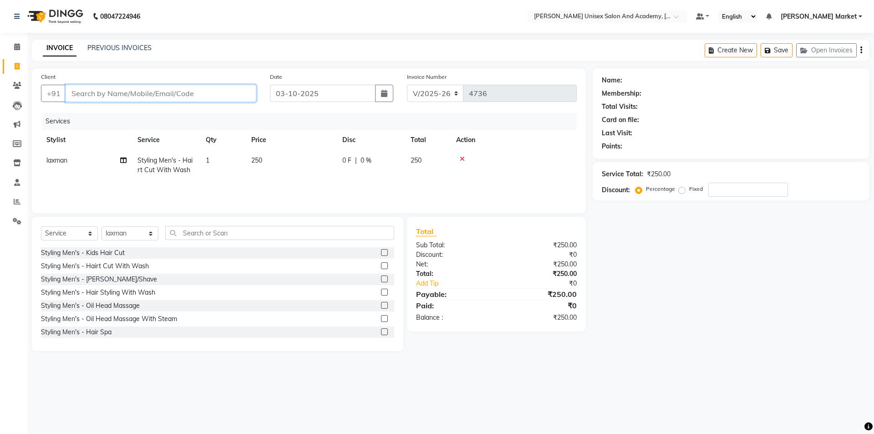
type input "0"
click at [93, 116] on span "aabhav" at bounding box center [89, 114] width 27 height 9
type input "7018924819"
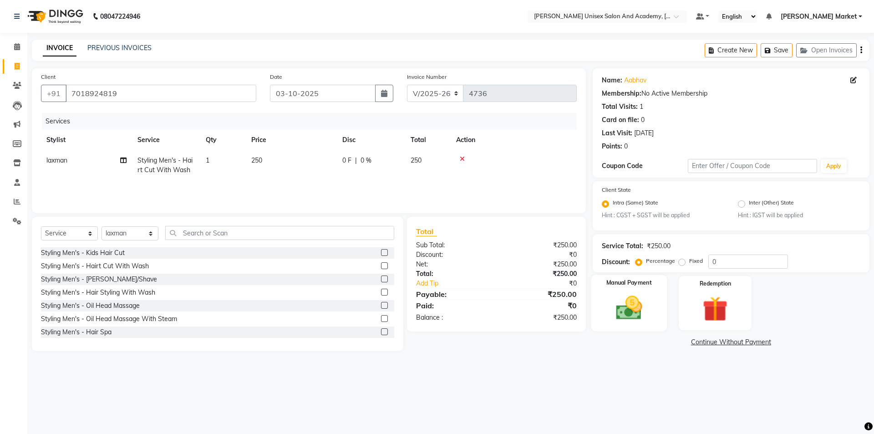
click at [632, 311] on img at bounding box center [629, 308] width 42 height 30
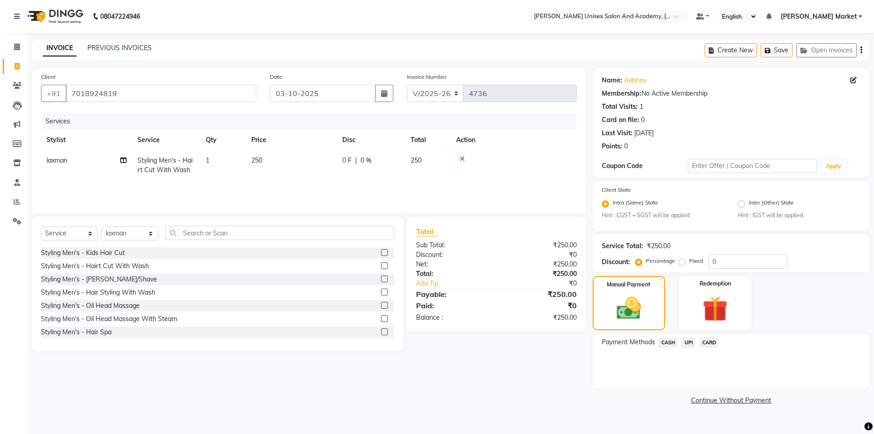
click at [668, 341] on span "CASH" at bounding box center [669, 342] width 20 height 10
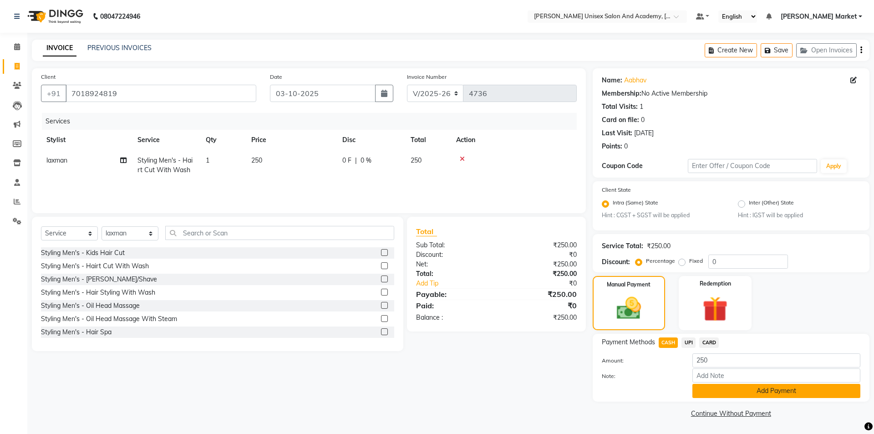
click at [751, 386] on button "Add Payment" at bounding box center [776, 391] width 168 height 14
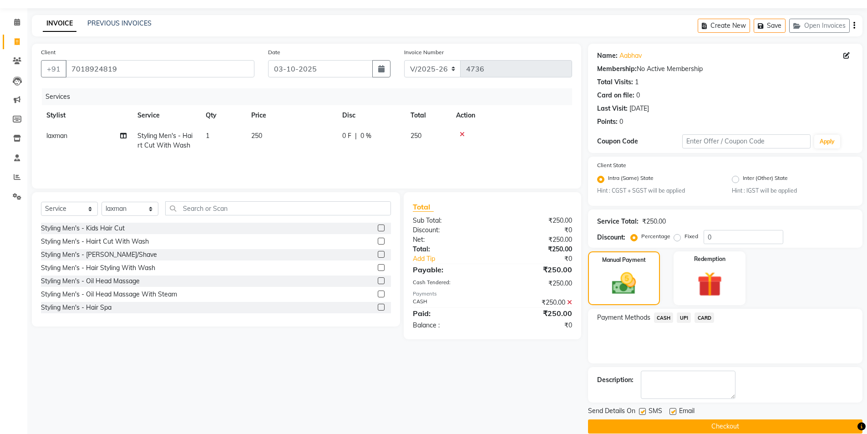
scroll to position [38, 0]
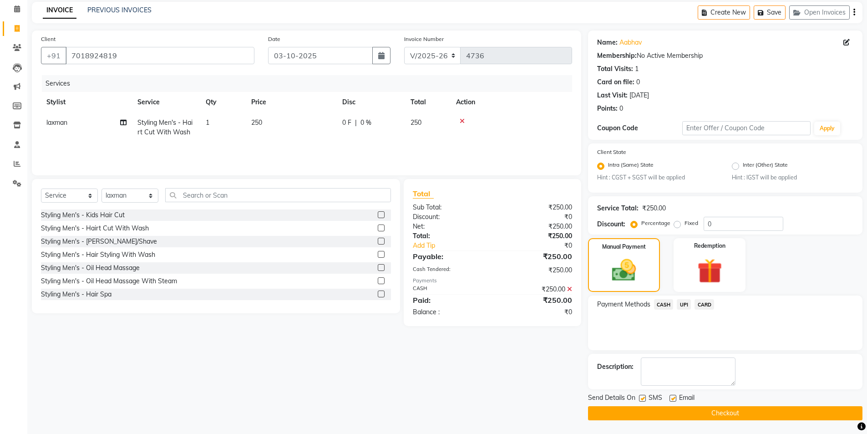
click at [750, 408] on button "Checkout" at bounding box center [725, 413] width 274 height 14
